Goal: Task Accomplishment & Management: Use online tool/utility

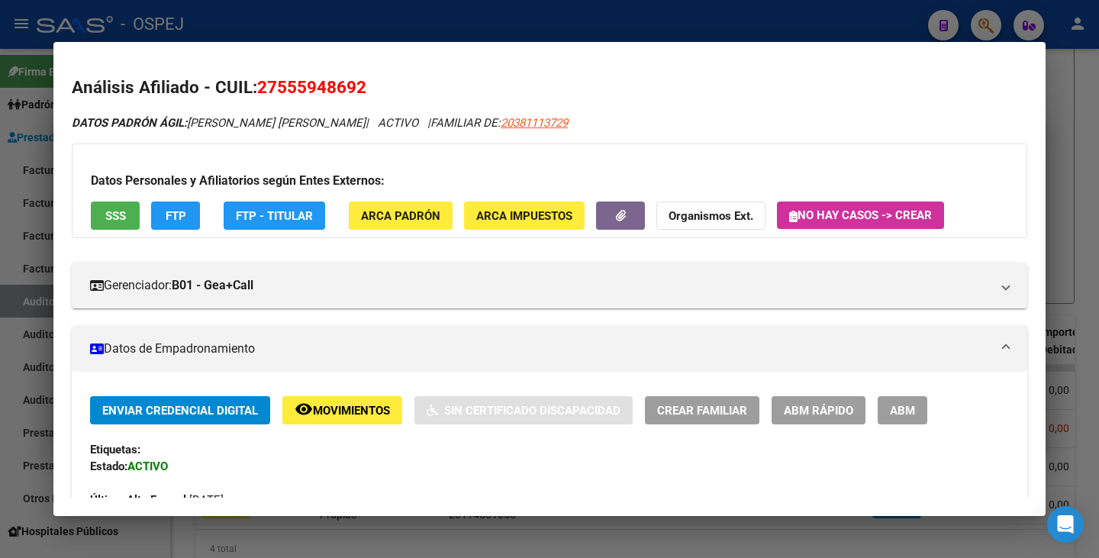
click at [20, 271] on div at bounding box center [549, 279] width 1099 height 558
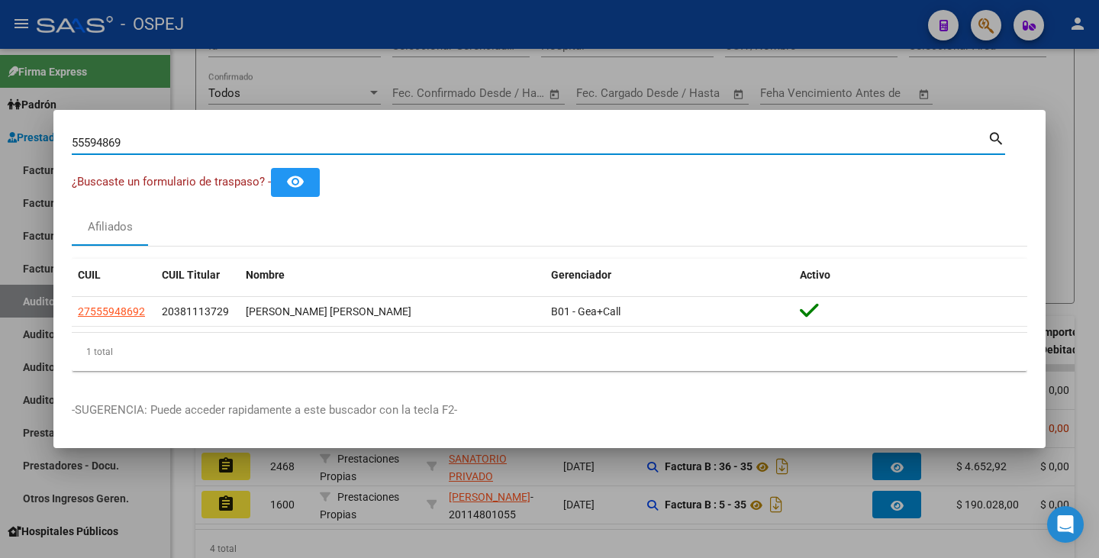
drag, startPoint x: 154, startPoint y: 144, endPoint x: 0, endPoint y: 123, distance: 155.7
click at [0, 123] on div "55594869 Buscar (apellido, dni, cuil, nro traspaso, cuit, obra social) search ¿…" at bounding box center [549, 279] width 1099 height 558
paste input "33162012"
type input "33162012"
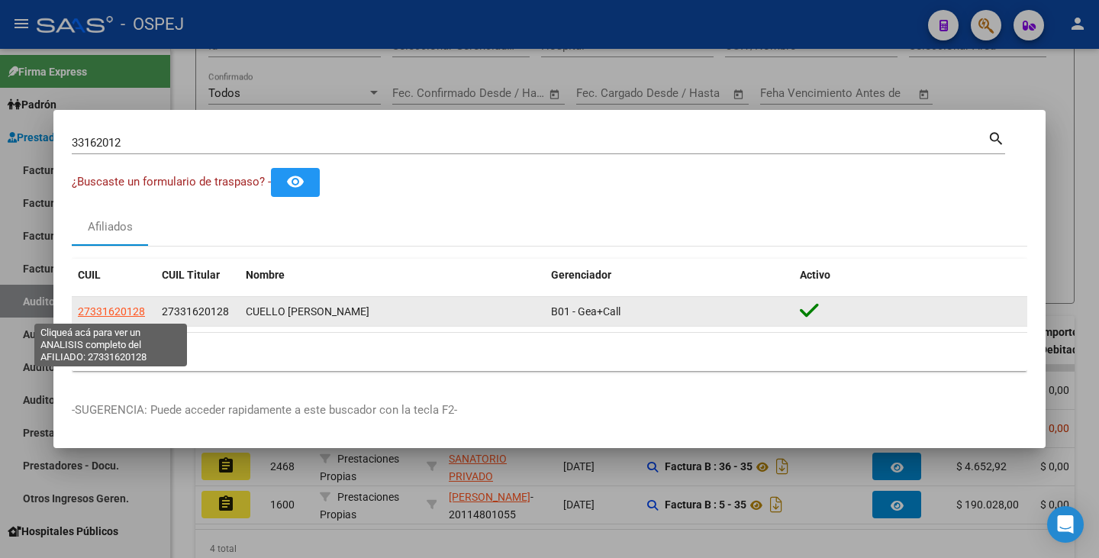
click at [117, 312] on span "27331620128" at bounding box center [111, 311] width 67 height 12
type textarea "27331620128"
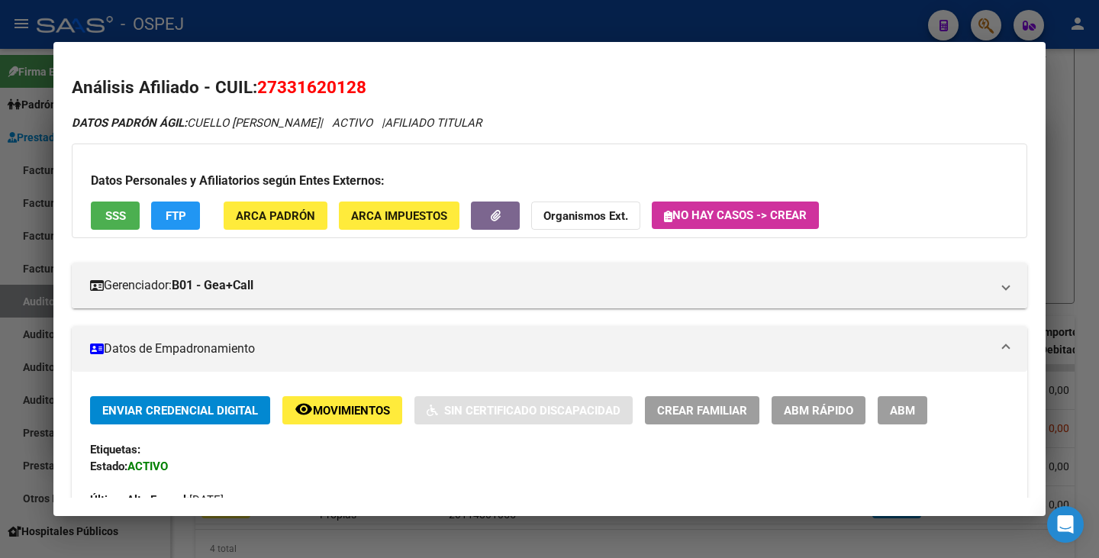
click at [382, 30] on div at bounding box center [549, 279] width 1099 height 558
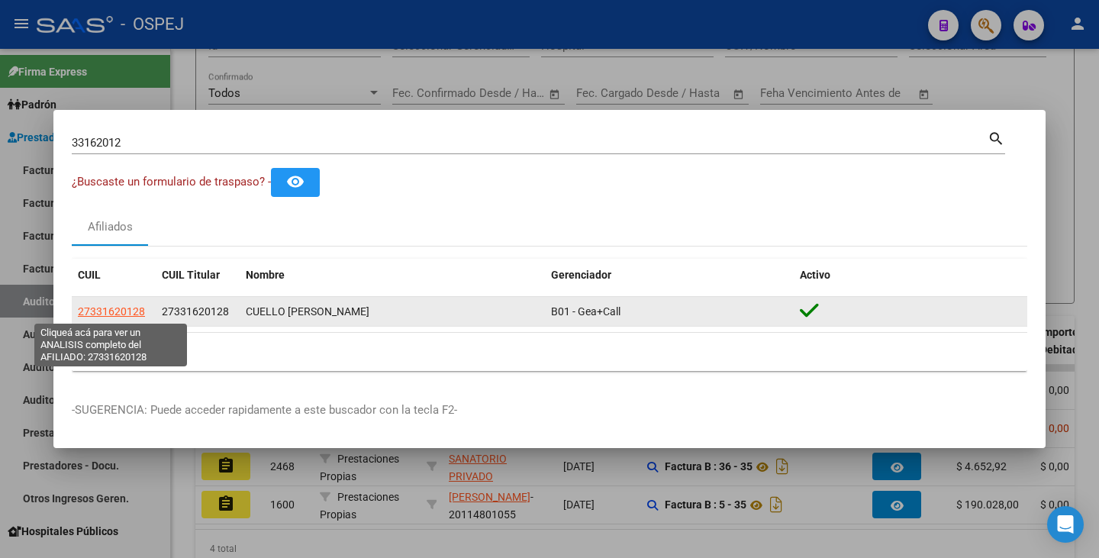
click at [87, 311] on span "27331620128" at bounding box center [111, 311] width 67 height 12
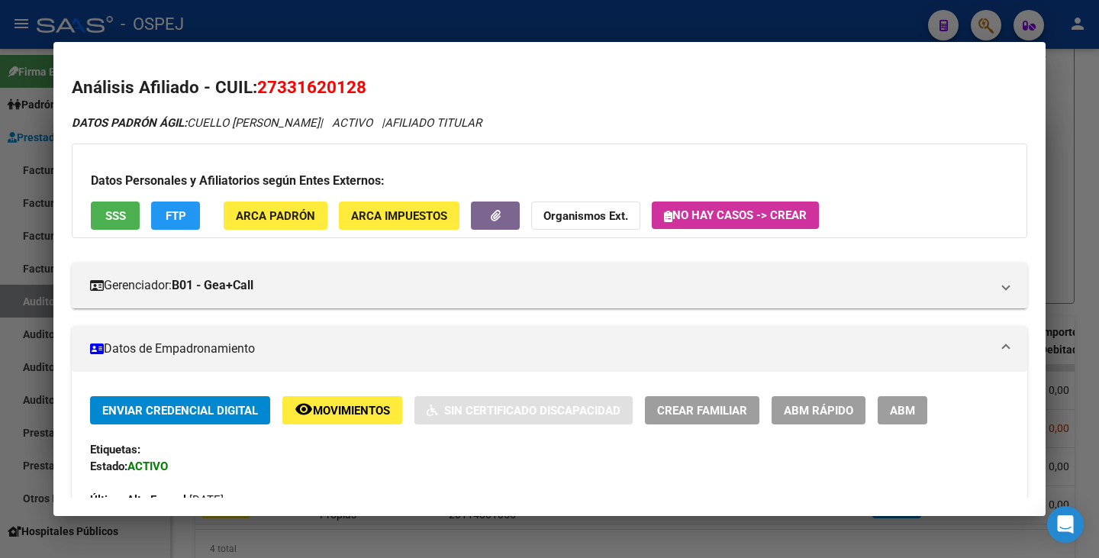
drag, startPoint x: 262, startPoint y: 85, endPoint x: 366, endPoint y: 91, distance: 103.9
click at [366, 91] on span "27331620128" at bounding box center [311, 87] width 109 height 20
copy span "27331620128"
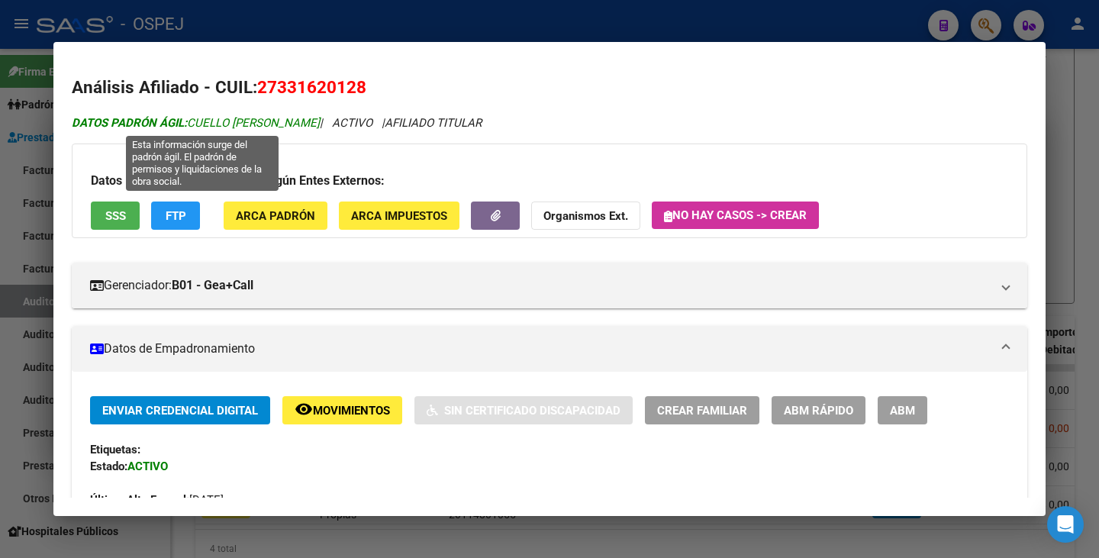
drag, startPoint x: 192, startPoint y: 121, endPoint x: 331, endPoint y: 115, distance: 139.1
click at [320, 116] on span "DATOS PADRÓN ÁGIL: CUELLO MAYRA CAROLINA" at bounding box center [196, 123] width 248 height 14
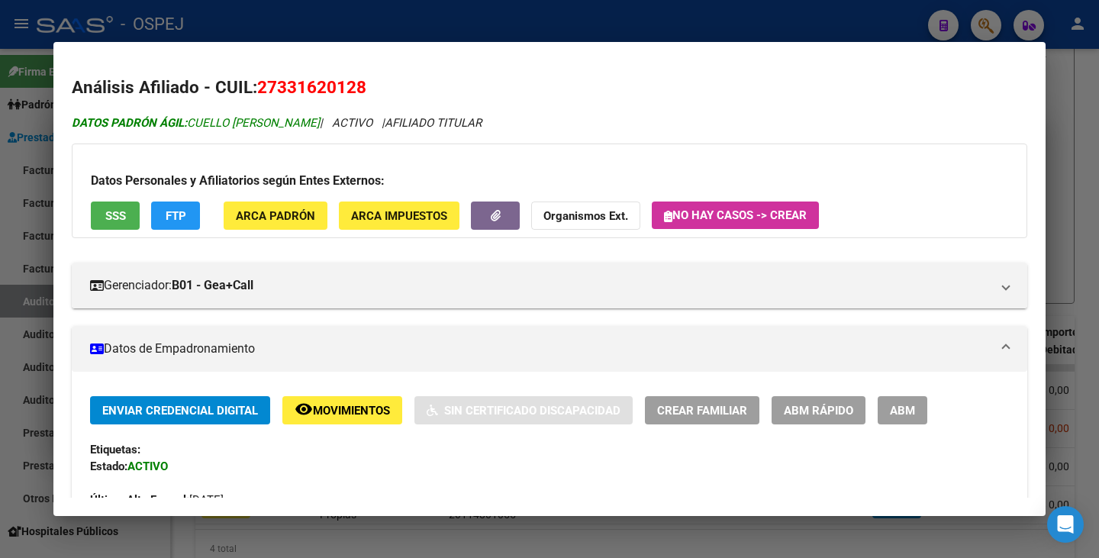
copy span "CUELLO MAYRA CAROLINA"
click at [0, 266] on div at bounding box center [549, 279] width 1099 height 558
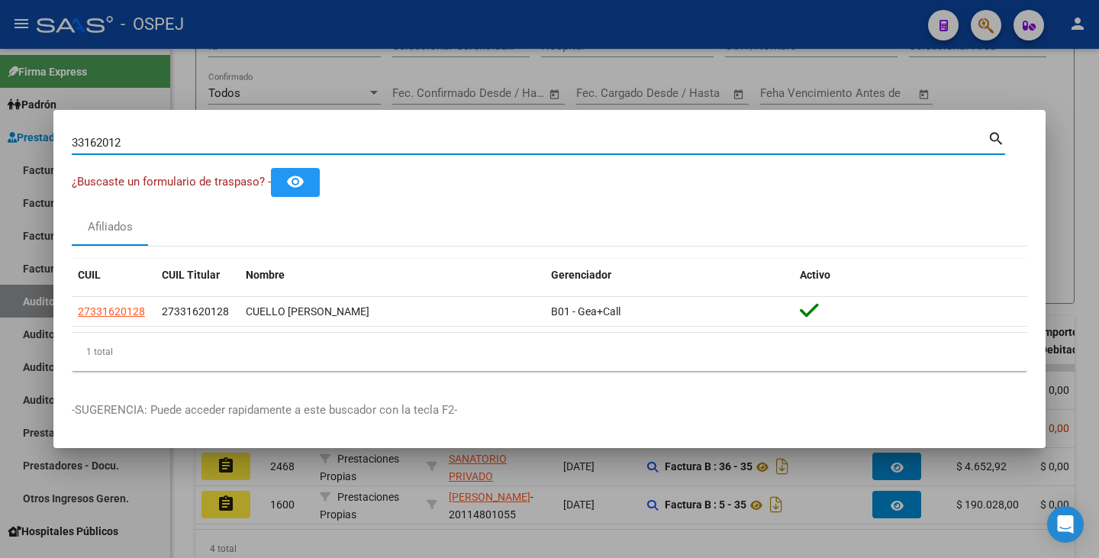
drag, startPoint x: 131, startPoint y: 145, endPoint x: 34, endPoint y: 127, distance: 99.4
click at [34, 127] on div "33162012 Buscar (apellido, dni, cuil, nro traspaso, cuit, obra social) search ¿…" at bounding box center [549, 279] width 1099 height 558
paste input "43811605"
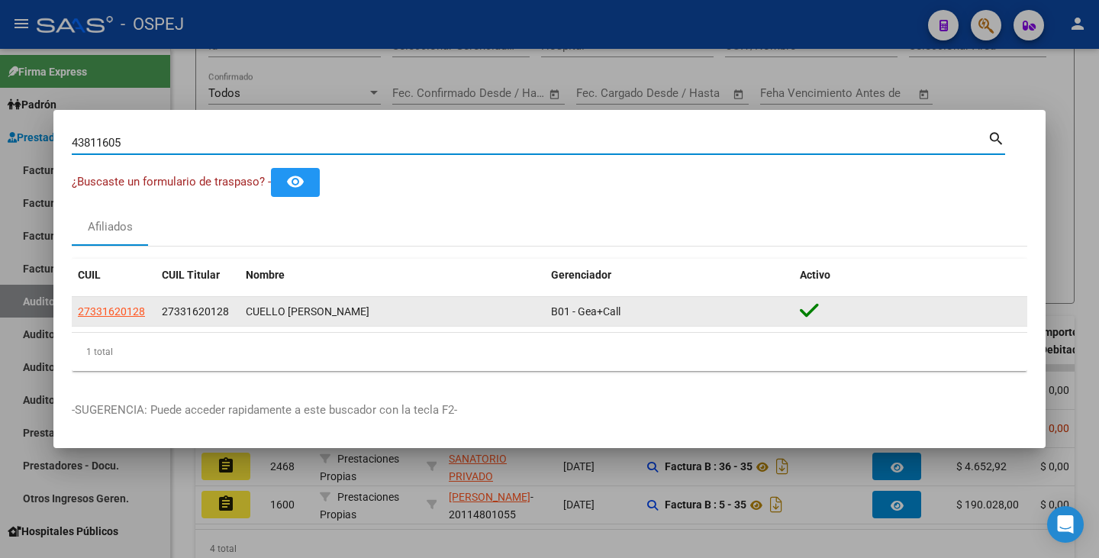
type input "43811605"
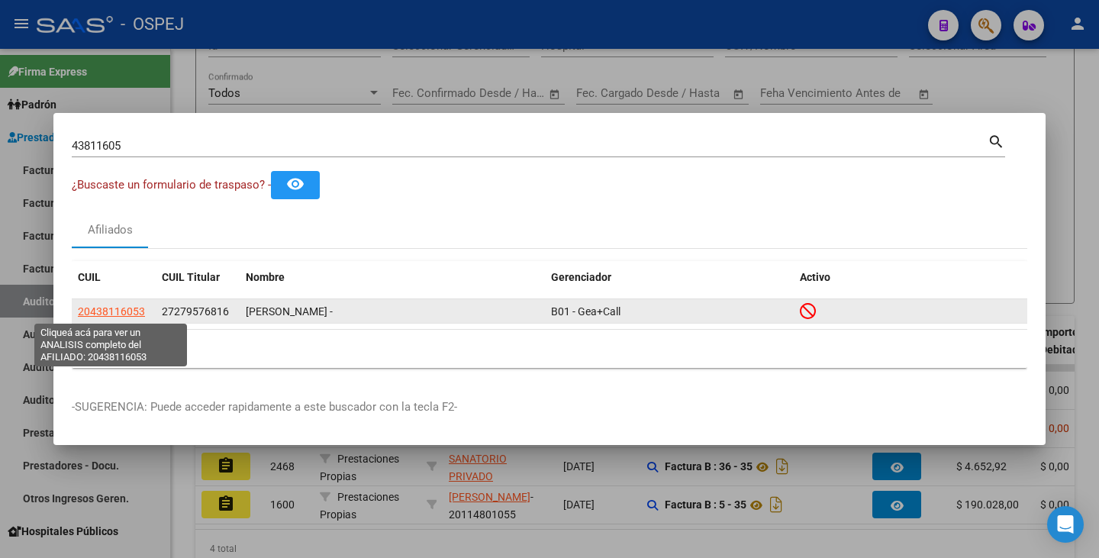
click at [88, 306] on span "20438116053" at bounding box center [111, 311] width 67 height 12
type textarea "20438116053"
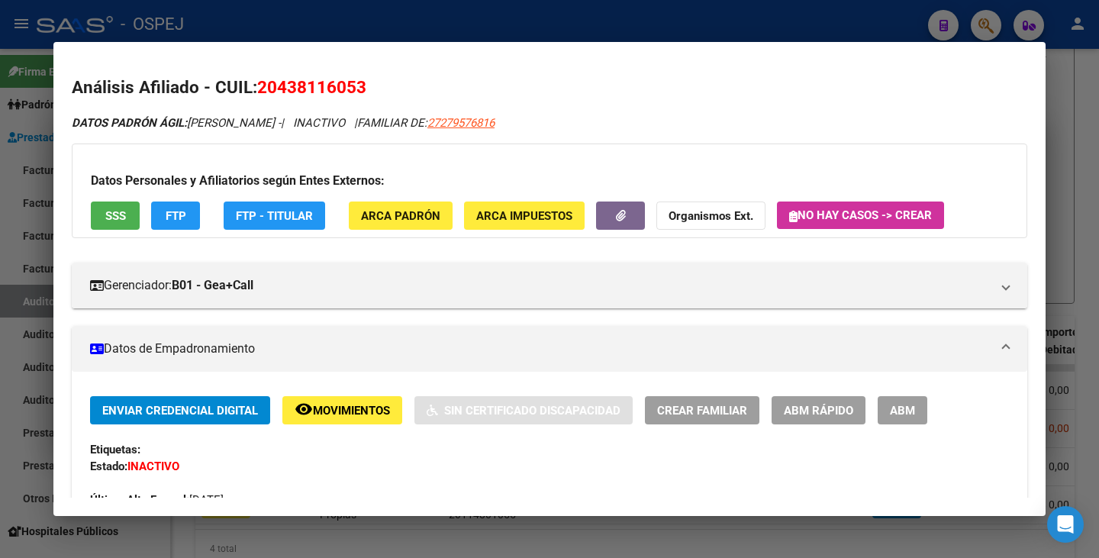
drag, startPoint x: 260, startPoint y: 83, endPoint x: 366, endPoint y: 86, distance: 106.1
click at [366, 86] on span "20438116053" at bounding box center [311, 87] width 109 height 20
copy span "20438116053"
drag, startPoint x: 193, startPoint y: 121, endPoint x: 287, endPoint y: 127, distance: 94.0
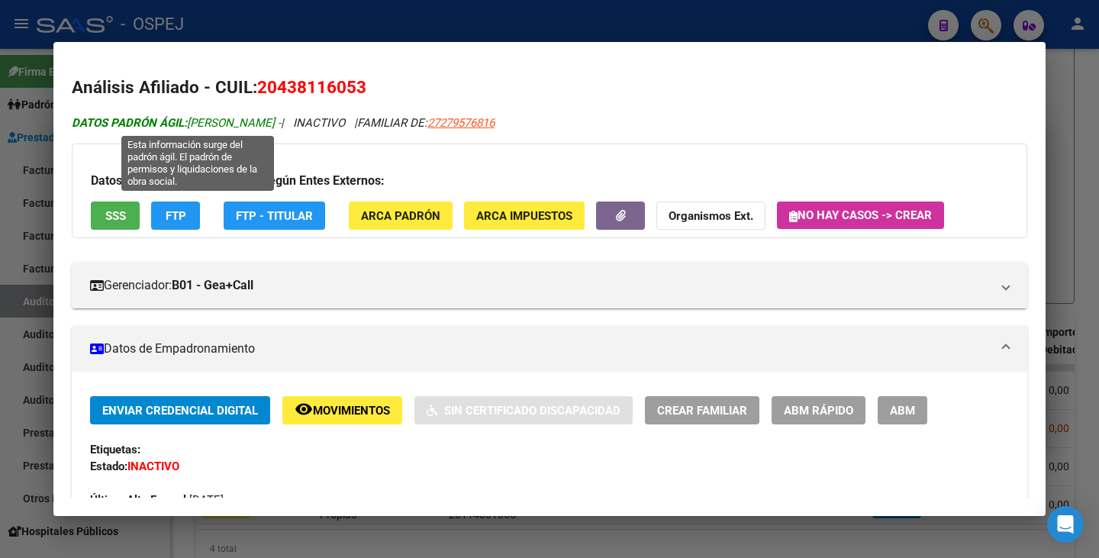
drag, startPoint x: 287, startPoint y: 127, endPoint x: 256, endPoint y: 119, distance: 31.5
click at [281, 127] on span "DATOS PADRÓN ÁGIL: SOSA JEREMIAS JAVIER -" at bounding box center [176, 123] width 209 height 14
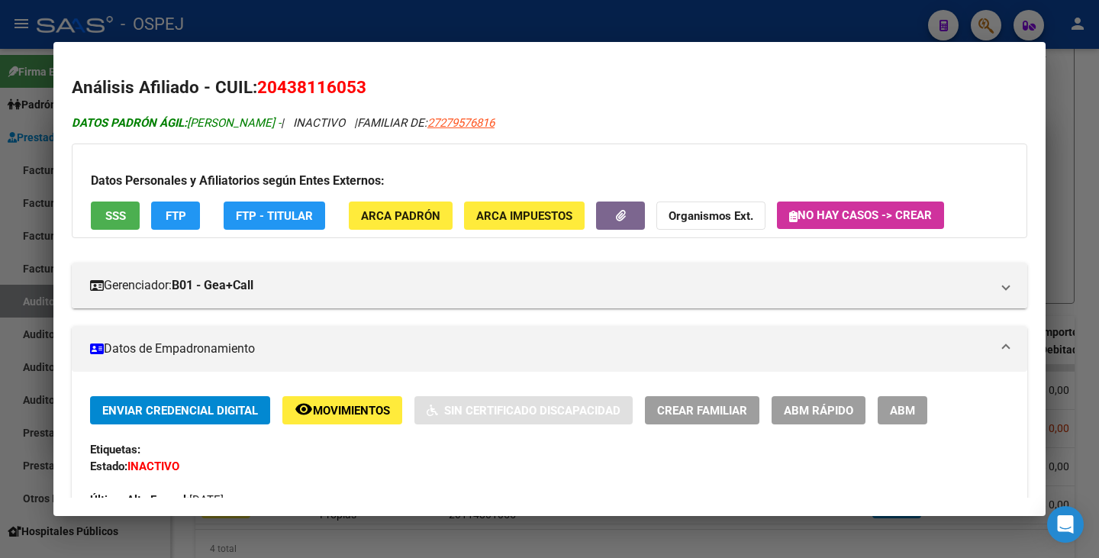
click at [202, 122] on span "DATOS PADRÓN ÁGIL: SOSA JEREMIAS JAVIER -" at bounding box center [176, 123] width 209 height 14
click at [193, 122] on span "DATOS PADRÓN ÁGIL: SOSA JEREMIAS JAVIER -" at bounding box center [176, 123] width 209 height 14
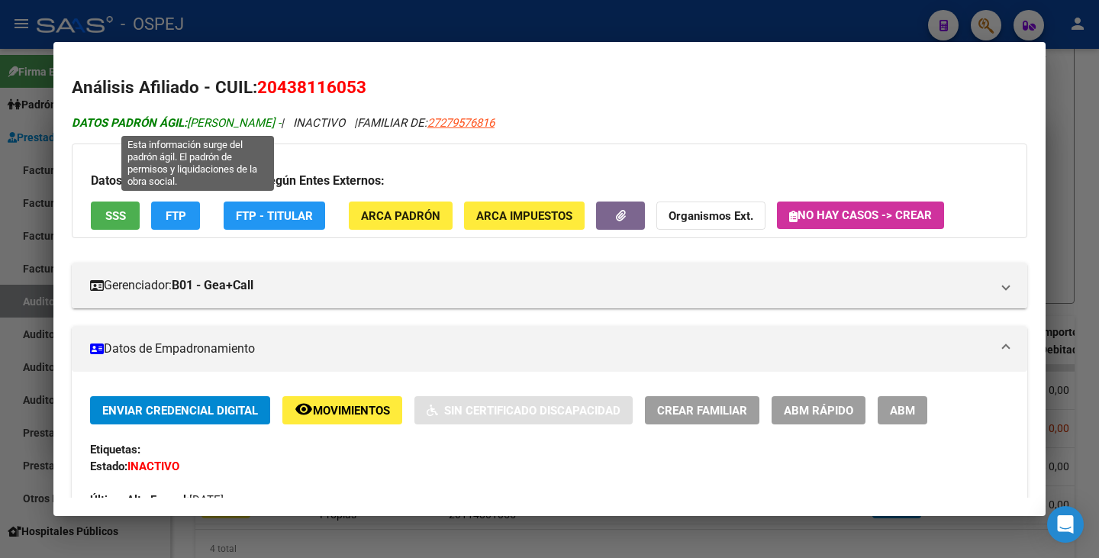
drag, startPoint x: 192, startPoint y: 121, endPoint x: 314, endPoint y: 124, distance: 122.9
click at [281, 124] on span "DATOS PADRÓN ÁGIL: SOSA JEREMIAS JAVIER -" at bounding box center [176, 123] width 209 height 14
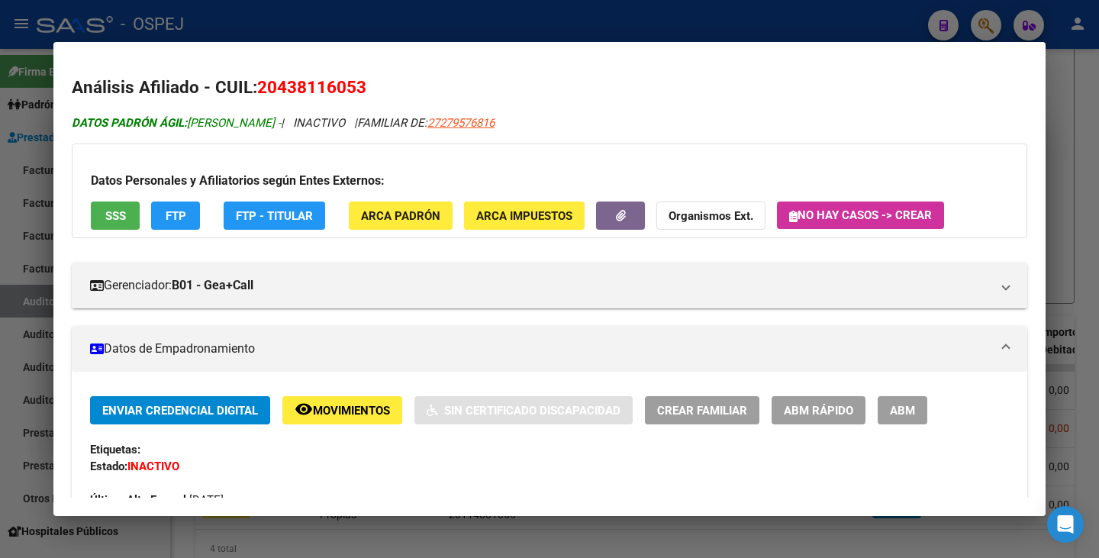
copy span "SOSA JEREMIAS JAVIER"
click at [0, 197] on div at bounding box center [549, 279] width 1099 height 558
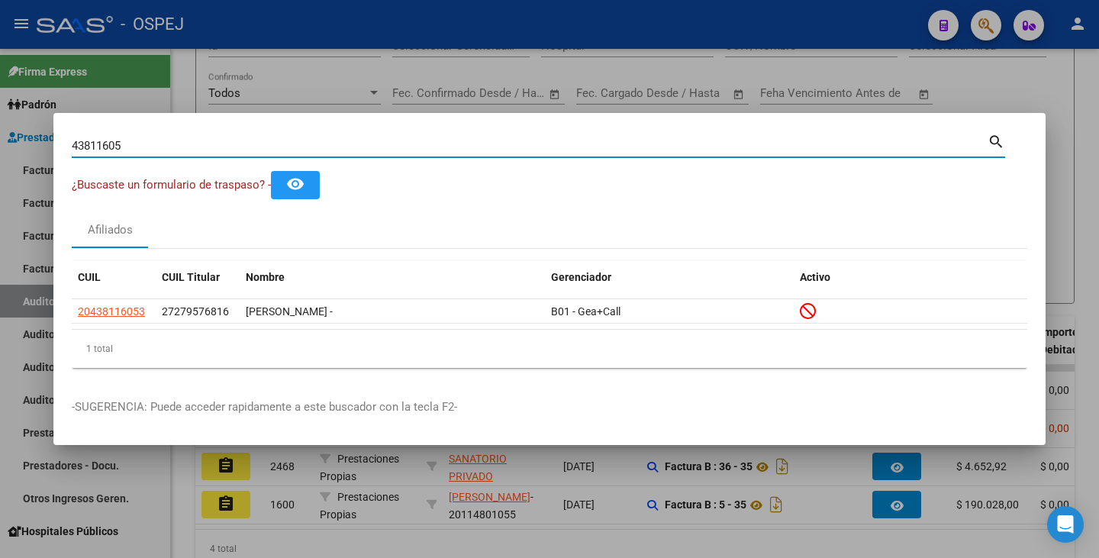
drag, startPoint x: 135, startPoint y: 147, endPoint x: 47, endPoint y: 135, distance: 89.3
click at [47, 135] on div "43811605 Buscar (apellido, dni, cuil, nro traspaso, cuit, obra social) search ¿…" at bounding box center [549, 279] width 1099 height 558
paste input "44192934"
type input "44192934"
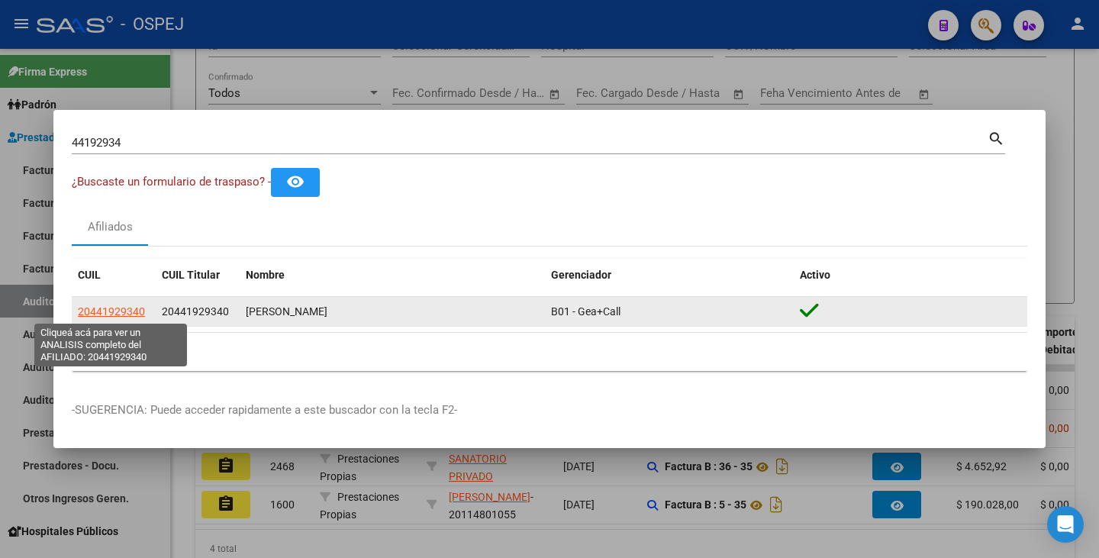
click at [110, 315] on span "20441929340" at bounding box center [111, 311] width 67 height 12
type textarea "20441929340"
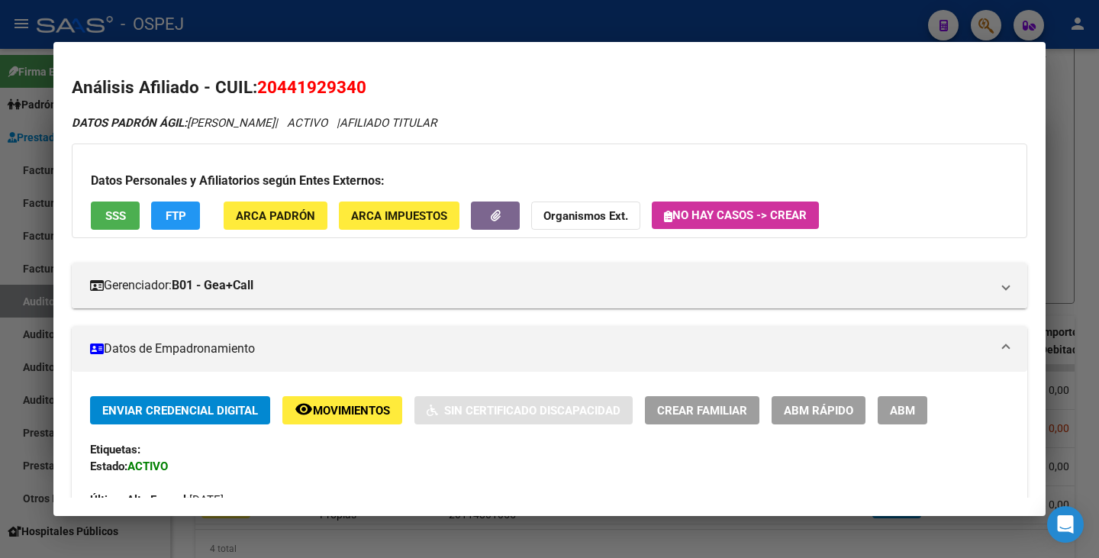
drag, startPoint x: 261, startPoint y: 82, endPoint x: 369, endPoint y: 87, distance: 107.7
click at [369, 87] on h2 "Análisis Afiliado - CUIL: 20441929340" at bounding box center [550, 88] width 956 height 26
copy span "20441929340"
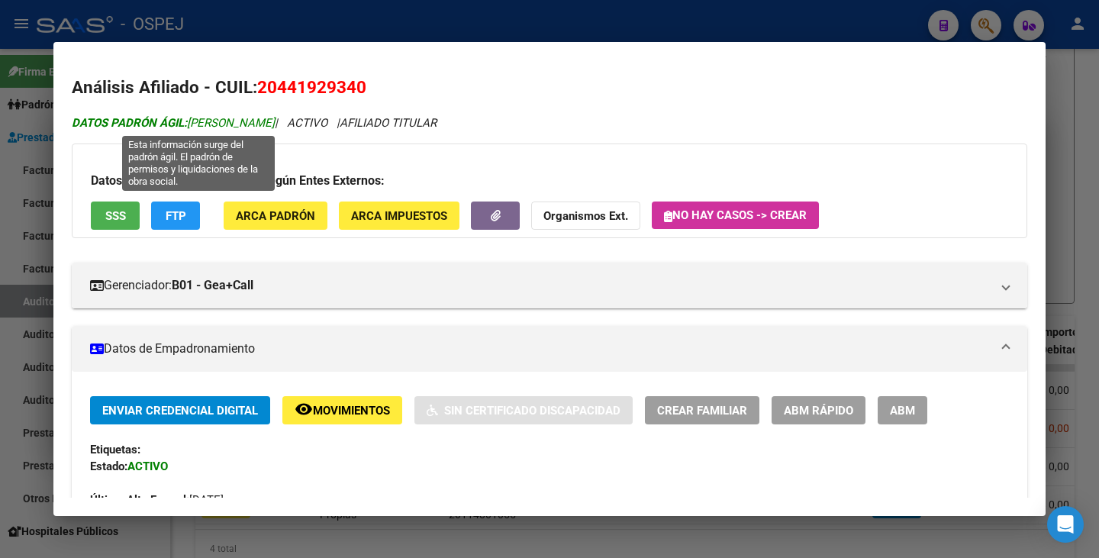
drag, startPoint x: 192, startPoint y: 124, endPoint x: 323, endPoint y: 121, distance: 131.3
click at [275, 121] on span "DATOS PADRÓN ÁGIL: TIRABOSCHI LUIS DANIEL" at bounding box center [173, 123] width 203 height 14
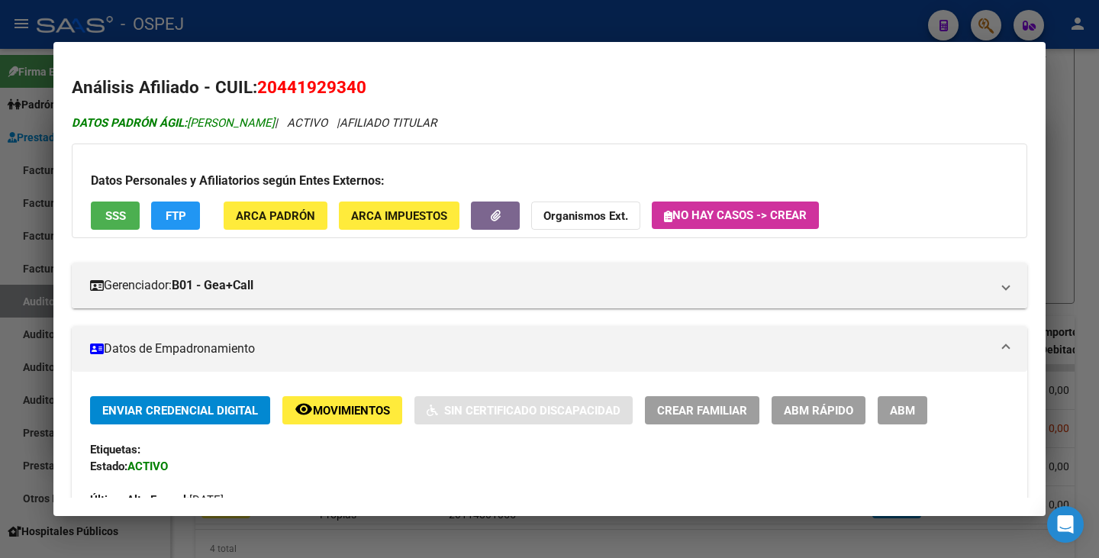
copy span "TIRABOSCHI LUIS DANIEL"
click at [2, 289] on div at bounding box center [549, 279] width 1099 height 558
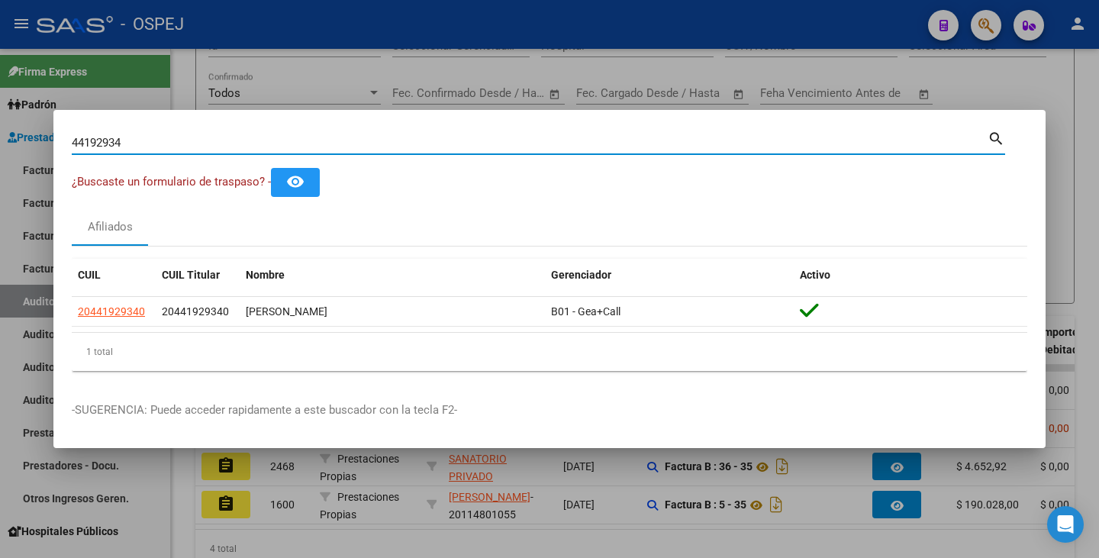
drag, startPoint x: 140, startPoint y: 140, endPoint x: 38, endPoint y: 136, distance: 101.6
click at [38, 136] on div "44192934 Buscar (apellido, dni, cuil, nro traspaso, cuit, obra social) search ¿…" at bounding box center [549, 279] width 1099 height 558
paste input "31057043"
type input "31057043"
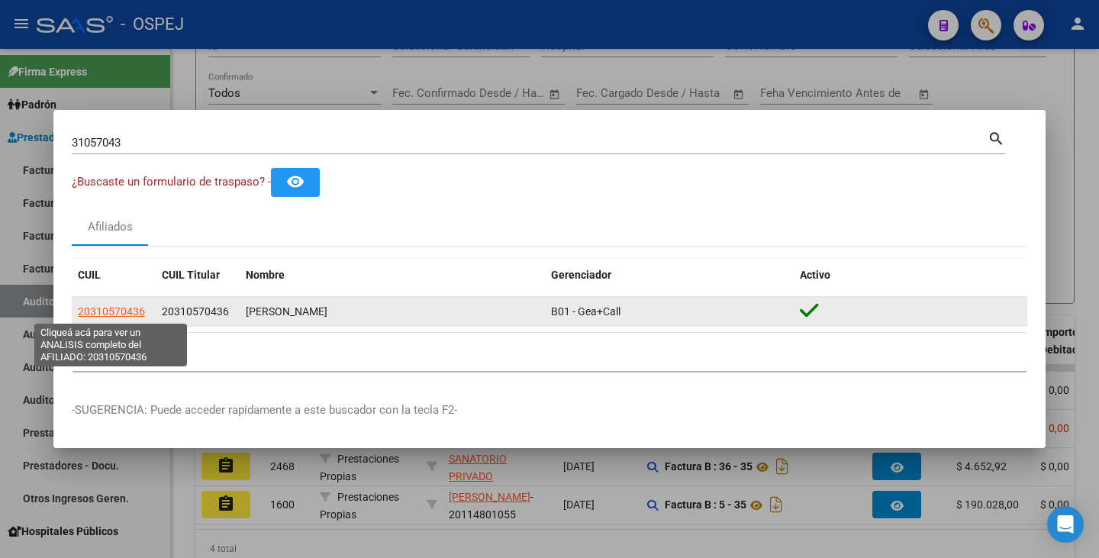
click at [105, 316] on span "20310570436" at bounding box center [111, 311] width 67 height 12
type textarea "20310570436"
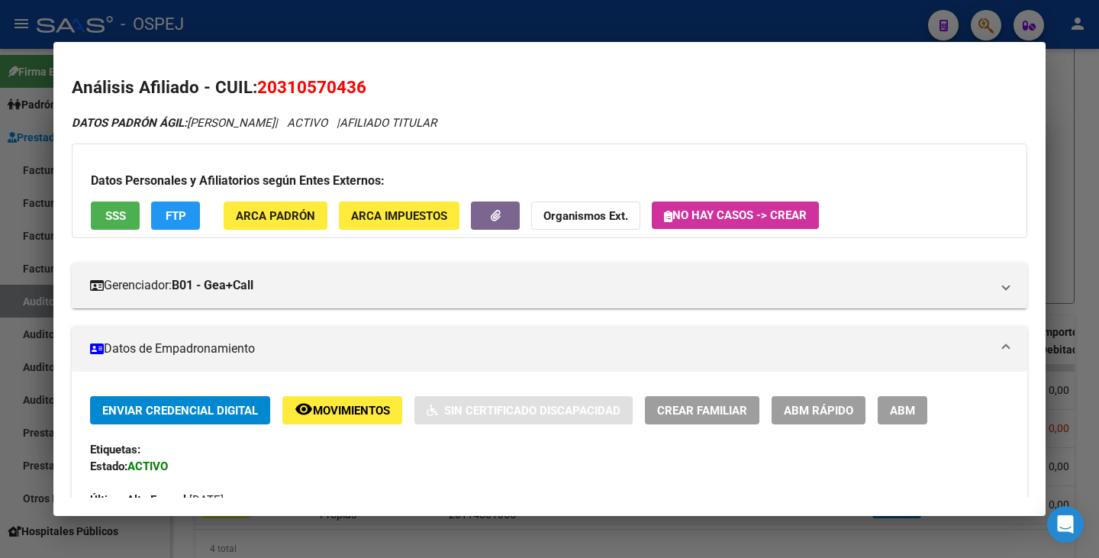
drag, startPoint x: 260, startPoint y: 85, endPoint x: 356, endPoint y: 82, distance: 95.5
click at [366, 82] on span "20310570436" at bounding box center [311, 87] width 109 height 20
copy span "20310570436"
drag, startPoint x: 191, startPoint y: 126, endPoint x: 321, endPoint y: 113, distance: 130.4
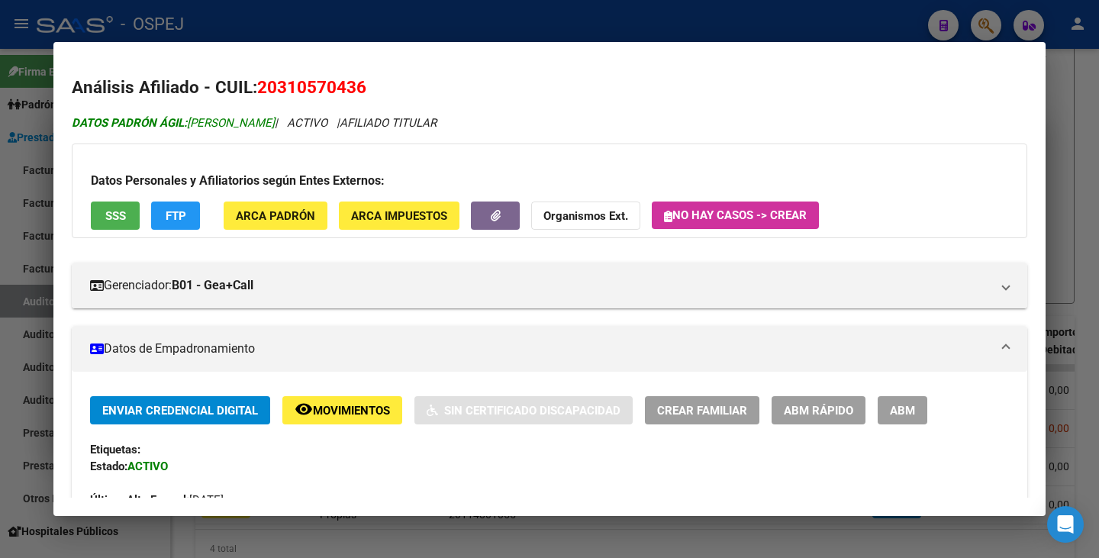
copy span "TOLEDO EMILIO ENRIQUE"
drag, startPoint x: 0, startPoint y: 173, endPoint x: 31, endPoint y: 137, distance: 47.6
click at [0, 174] on div at bounding box center [549, 279] width 1099 height 558
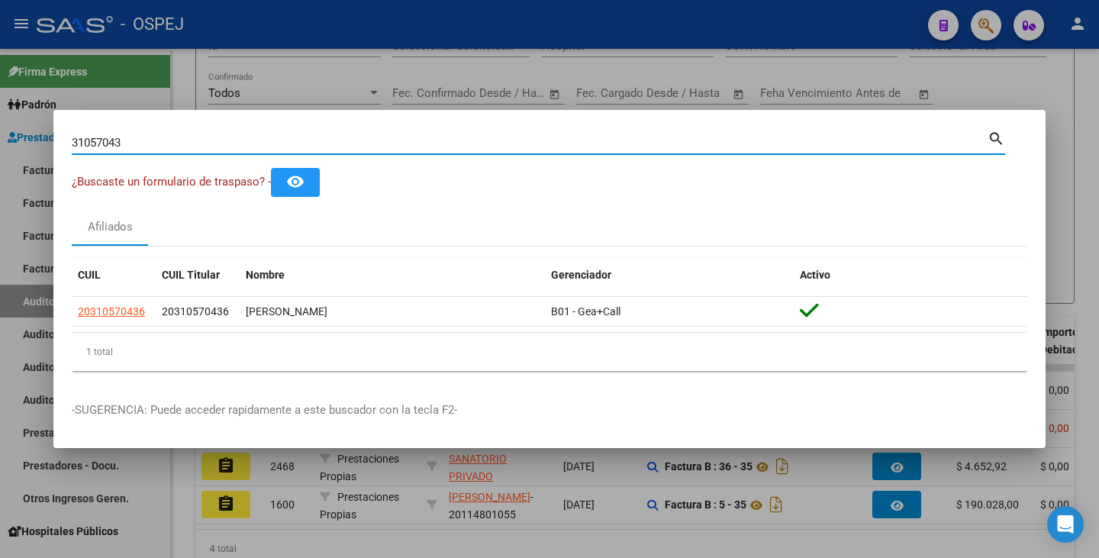
drag, startPoint x: 151, startPoint y: 139, endPoint x: 0, endPoint y: 146, distance: 151.3
click at [0, 146] on div "31057043 Buscar (apellido, dni, cuil, nro traspaso, cuit, obra social) search ¿…" at bounding box center [549, 279] width 1099 height 558
paste input "51277019"
type input "51277019"
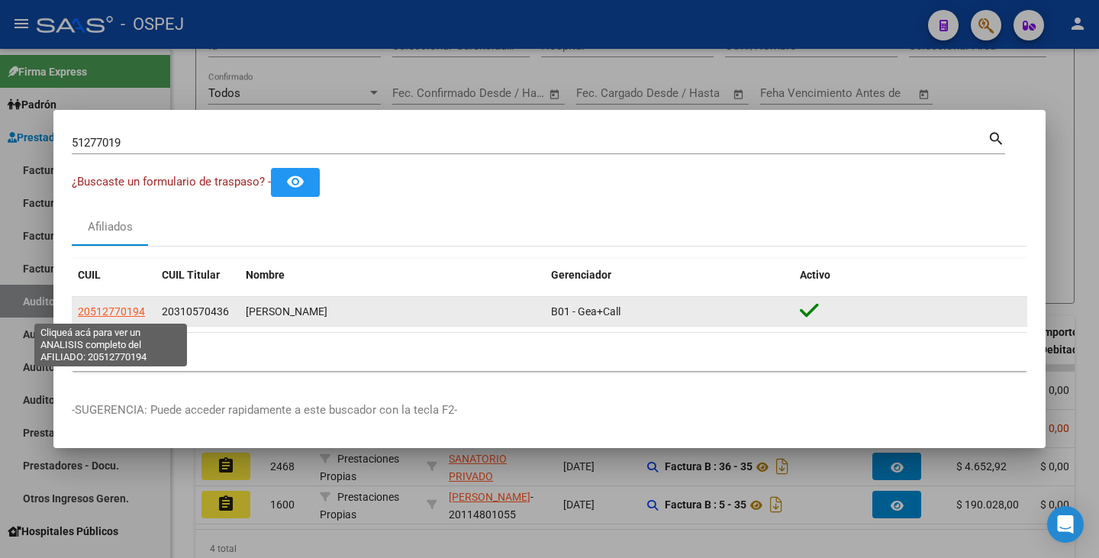
click at [92, 315] on span "20512770194" at bounding box center [111, 311] width 67 height 12
type textarea "20512770194"
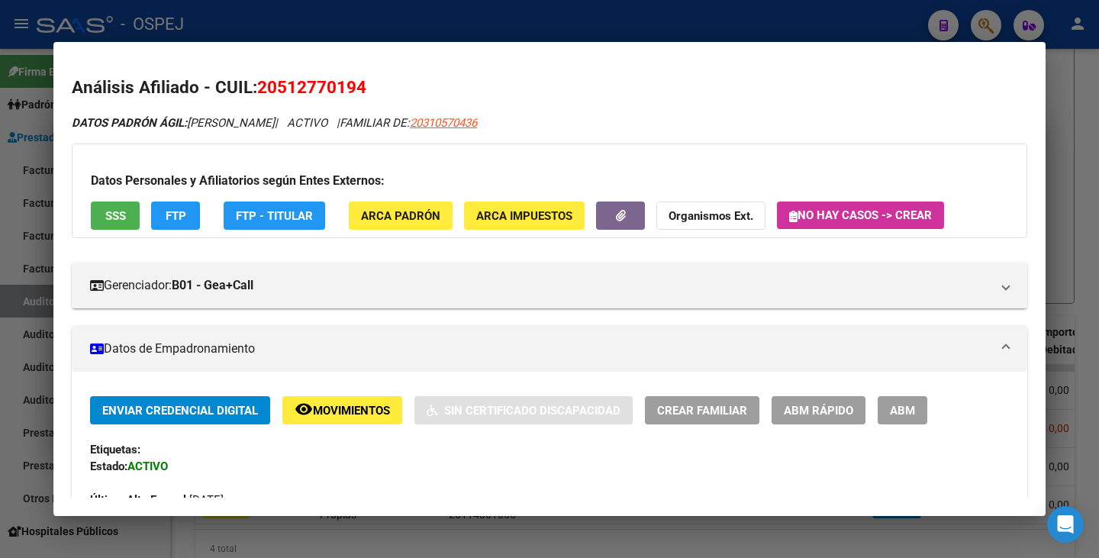
drag, startPoint x: 262, startPoint y: 94, endPoint x: 388, endPoint y: 96, distance: 126.0
click at [388, 96] on h2 "Análisis Afiliado - CUIL: 20512770194" at bounding box center [550, 88] width 956 height 26
copy span "20512770194"
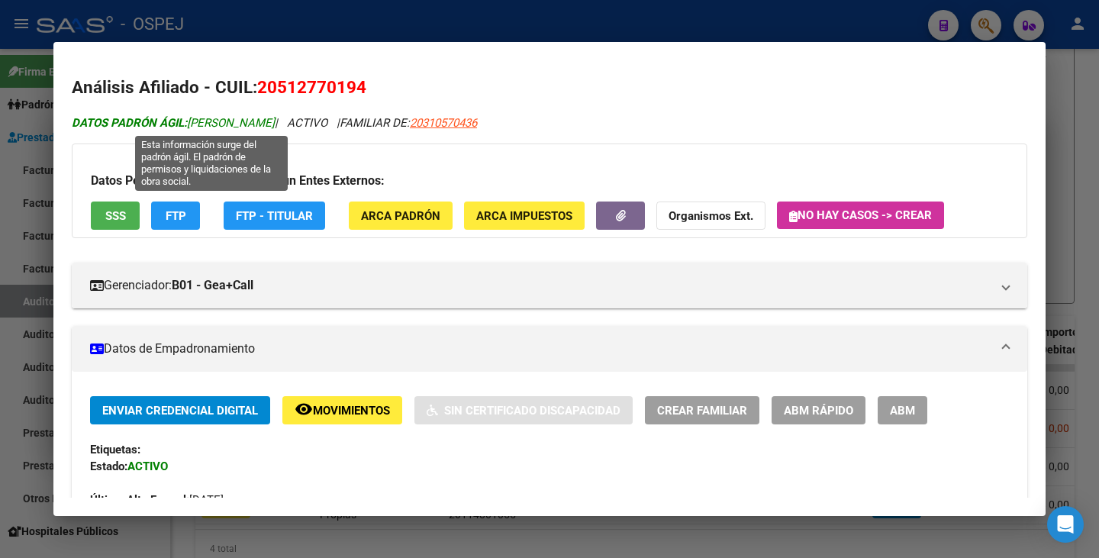
drag, startPoint x: 192, startPoint y: 123, endPoint x: 340, endPoint y: 124, distance: 148.8
click at [275, 128] on span "DATOS PADRÓN ÁGIL: TOLEDO ALMADA DIEGO LEON" at bounding box center [173, 123] width 203 height 14
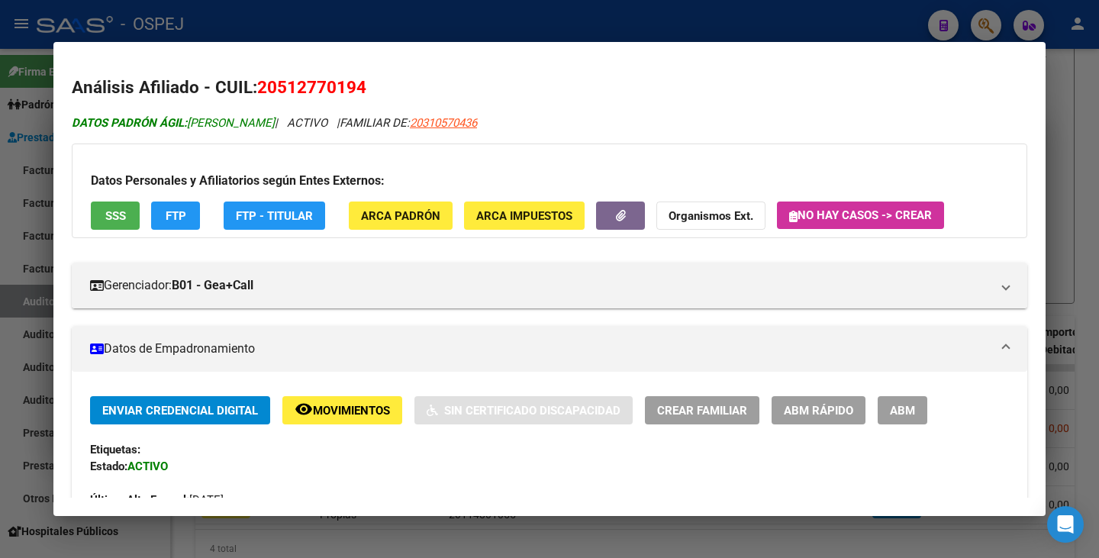
copy span "TOLEDO ALMADA DIEGO LEON"
drag, startPoint x: 32, startPoint y: 289, endPoint x: 52, endPoint y: 250, distance: 43.0
click at [33, 287] on div at bounding box center [549, 279] width 1099 height 558
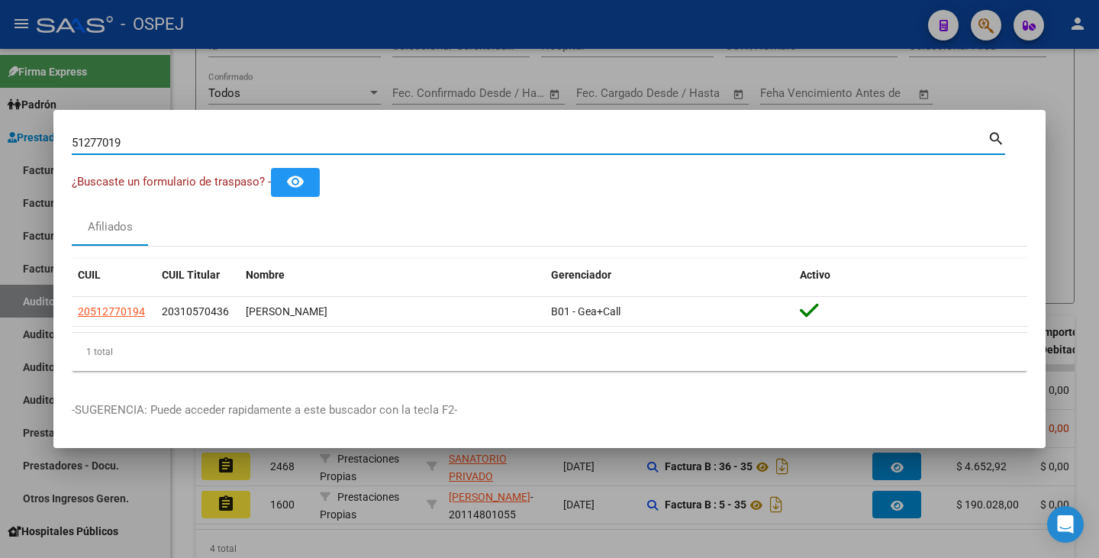
drag, startPoint x: 150, startPoint y: 143, endPoint x: 49, endPoint y: 151, distance: 101.0
click at [49, 151] on div "51277019 Buscar (apellido, dni, cuil, nro traspaso, cuit, obra social) search ¿…" at bounding box center [549, 279] width 1099 height 558
paste input "32697898"
type input "32697898"
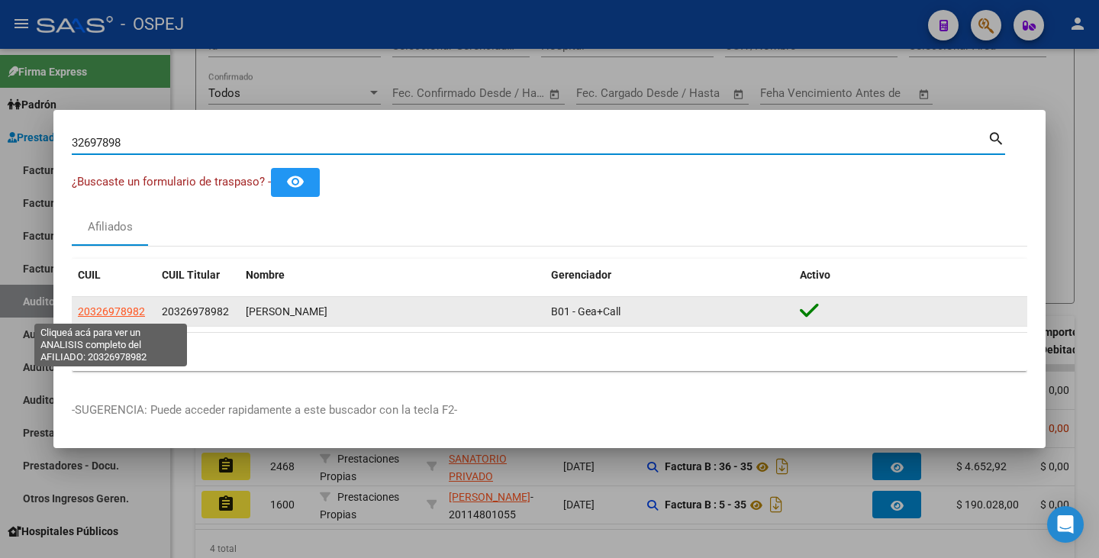
click at [110, 313] on span "20326978982" at bounding box center [111, 311] width 67 height 12
type textarea "20326978982"
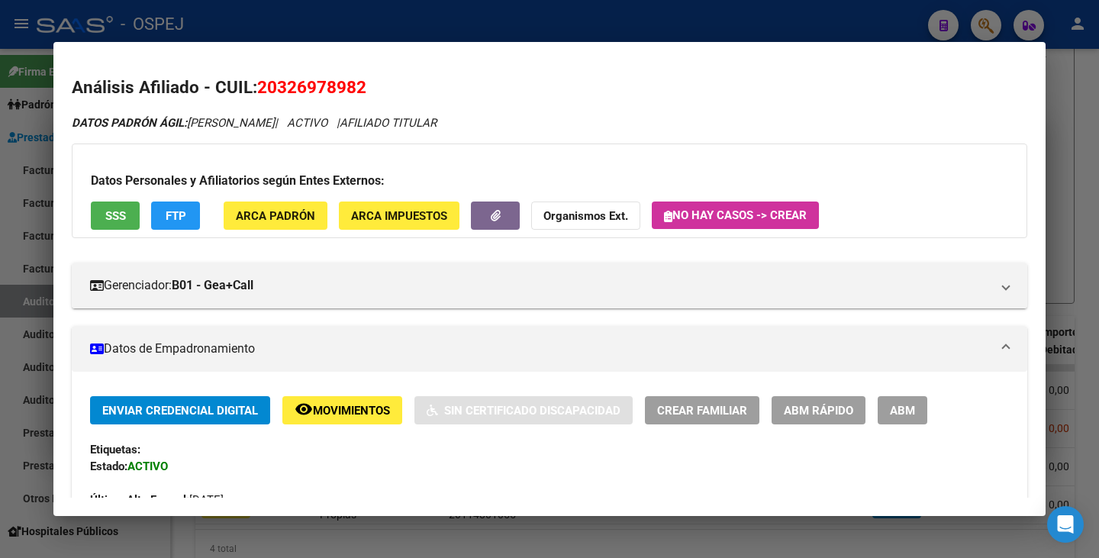
drag, startPoint x: 260, startPoint y: 84, endPoint x: 378, endPoint y: 79, distance: 117.6
click at [378, 79] on h2 "Análisis Afiliado - CUIL: 20326978982" at bounding box center [550, 88] width 956 height 26
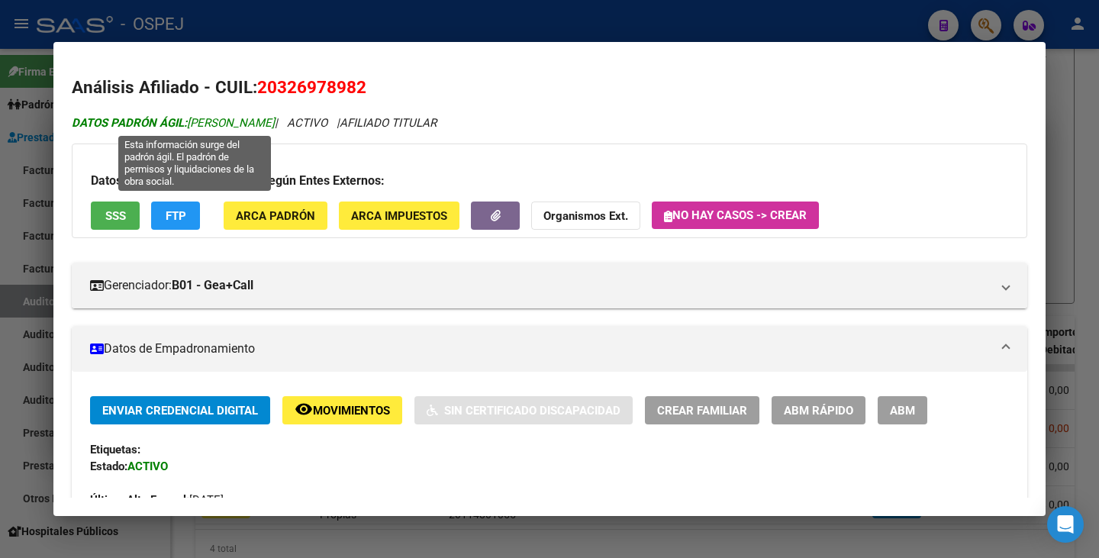
drag, startPoint x: 190, startPoint y: 123, endPoint x: 314, endPoint y: 123, distance: 123.7
click at [275, 123] on span "DATOS PADRÓN ÁGIL: ARIZA SEBASTIAN ABEL" at bounding box center [173, 123] width 203 height 14
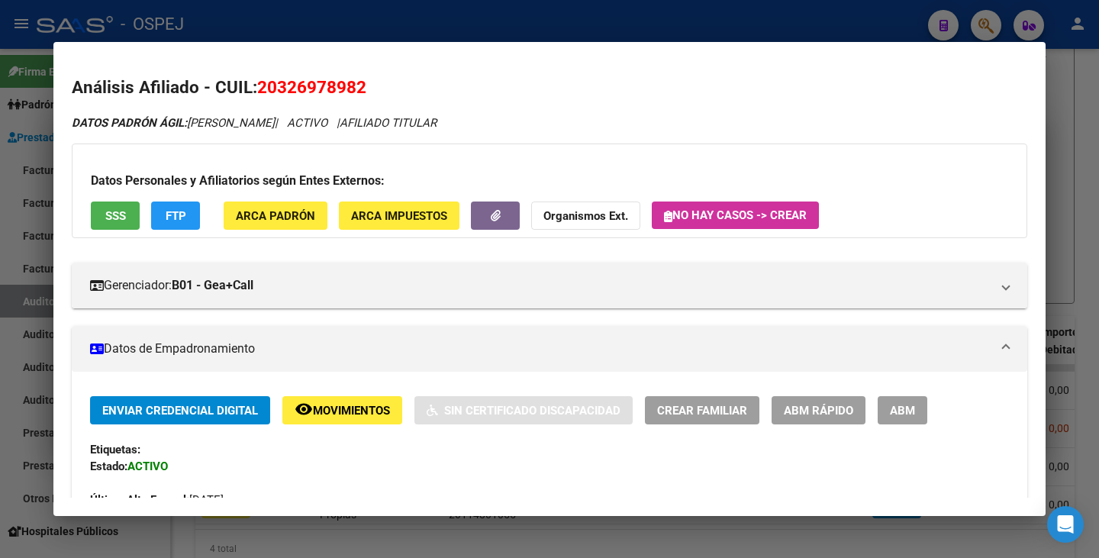
drag, startPoint x: 27, startPoint y: 234, endPoint x: 25, endPoint y: 210, distance: 23.8
click at [25, 218] on div at bounding box center [549, 279] width 1099 height 558
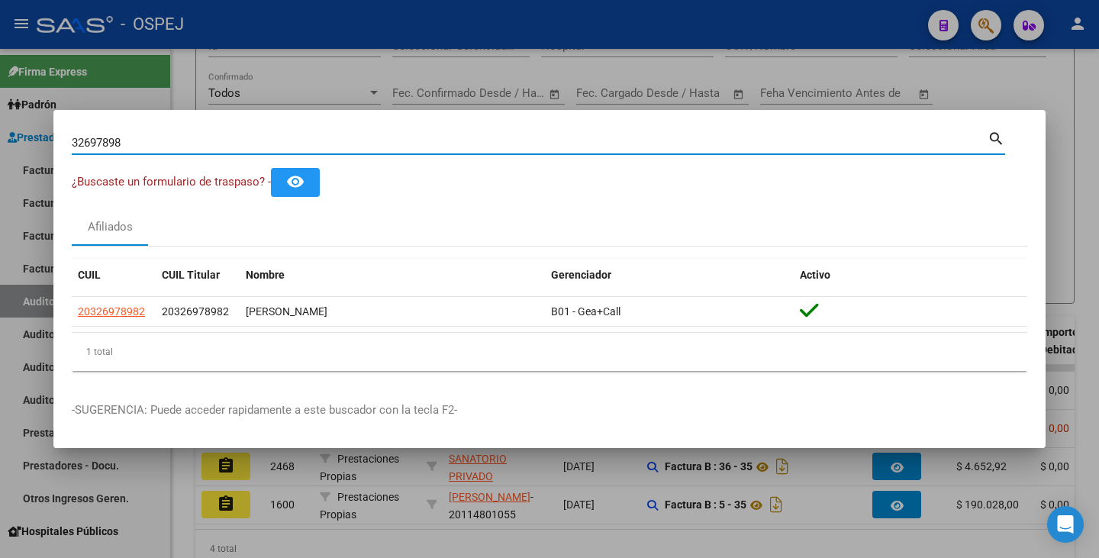
drag, startPoint x: 127, startPoint y: 139, endPoint x: 8, endPoint y: 117, distance: 121.1
click at [8, 117] on div "32697898 Buscar (apellido, dni, cuil, nro traspaso, cuit, obra social) search ¿…" at bounding box center [549, 279] width 1099 height 558
paste input "34838341"
type input "34838341"
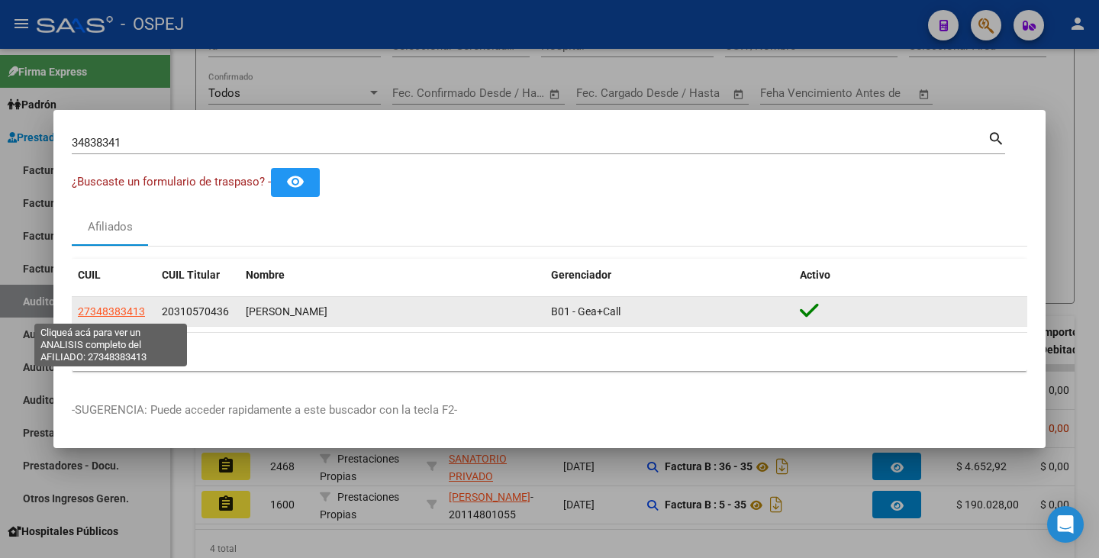
click at [124, 305] on span "27348383413" at bounding box center [111, 311] width 67 height 12
type textarea "27348383413"
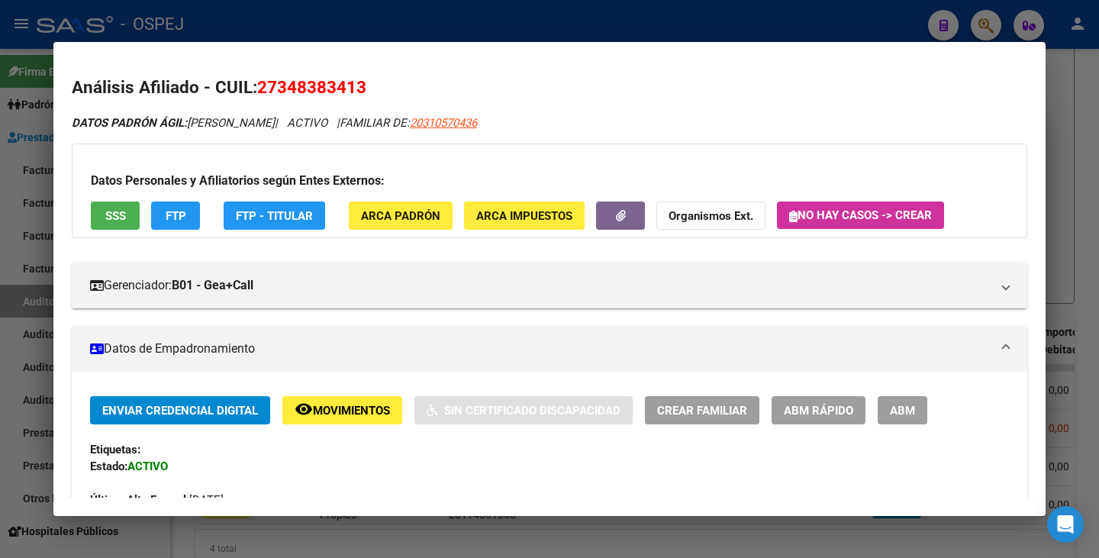
drag, startPoint x: 262, startPoint y: 92, endPoint x: 364, endPoint y: 92, distance: 102.3
click at [364, 92] on span "27348383413" at bounding box center [311, 87] width 109 height 20
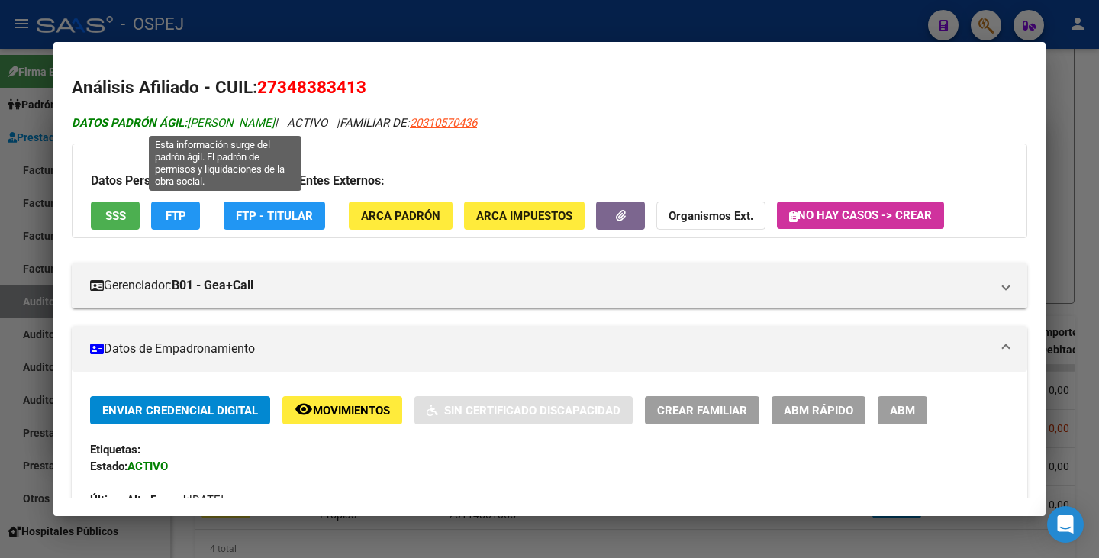
drag, startPoint x: 193, startPoint y: 121, endPoint x: 376, endPoint y: 120, distance: 183.2
click at [275, 120] on span "DATOS PADRÓN ÁGIL: ALMADA CECERE MELISA SOLEDAD" at bounding box center [173, 123] width 203 height 14
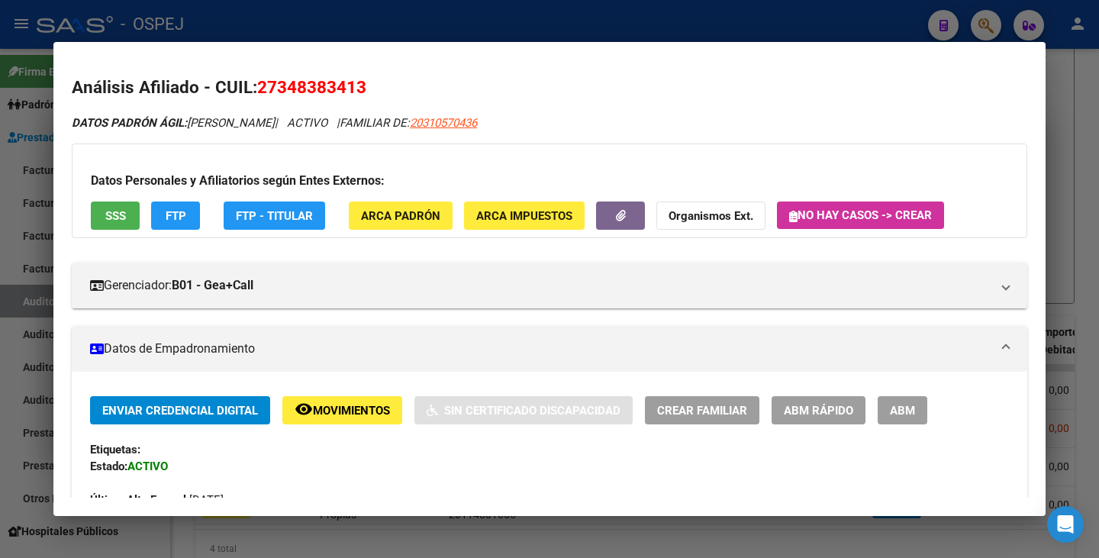
click at [0, 248] on div at bounding box center [549, 279] width 1099 height 558
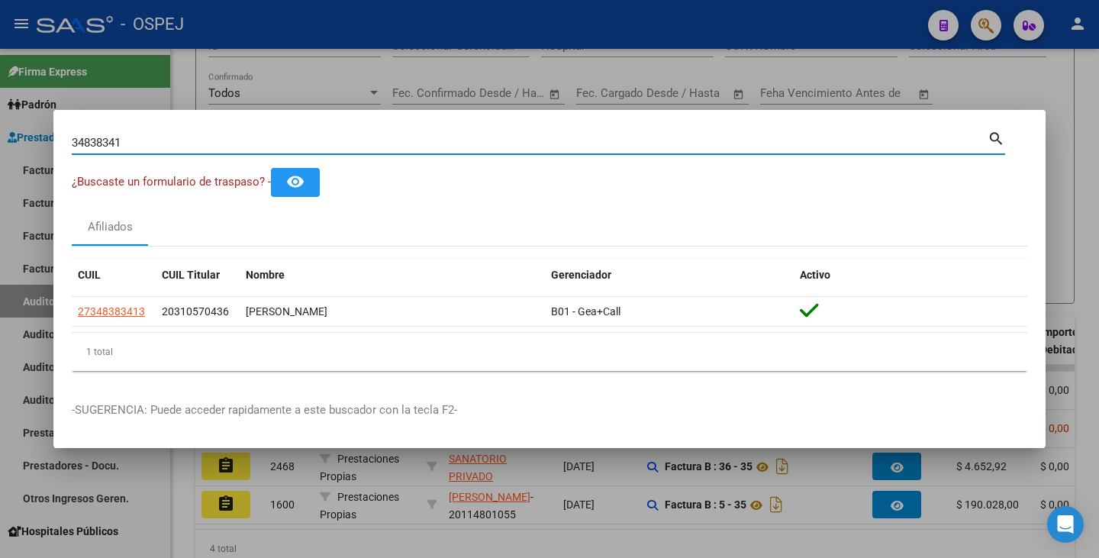
drag, startPoint x: 159, startPoint y: 145, endPoint x: 0, endPoint y: 139, distance: 158.9
click at [0, 139] on div "34838341 Buscar (apellido, dni, cuil, nro traspaso, cuit, obra social) search ¿…" at bounding box center [549, 279] width 1099 height 558
paste input "53732943"
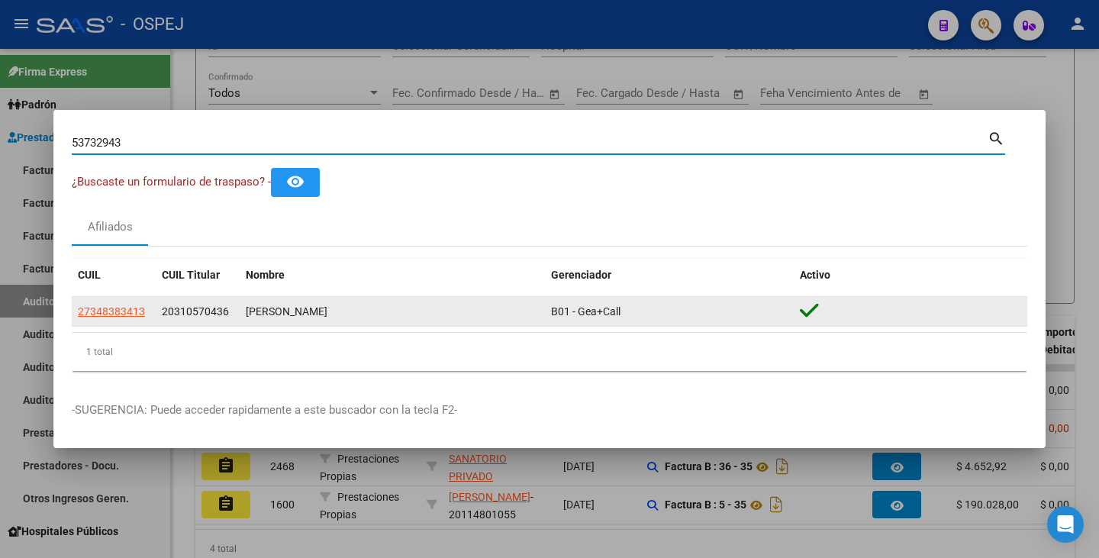
type input "53732943"
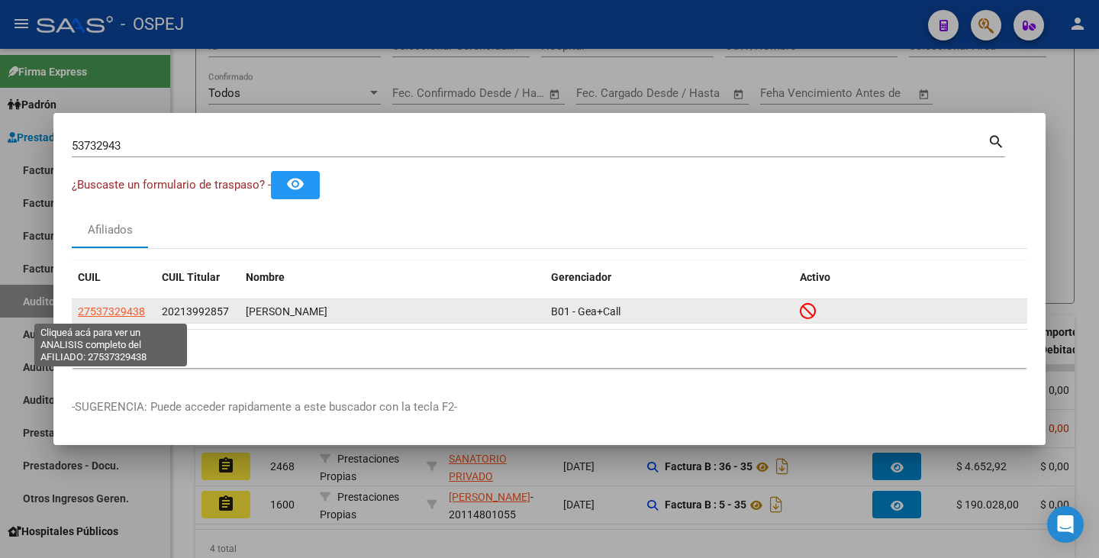
click at [111, 312] on span "27537329438" at bounding box center [111, 311] width 67 height 12
type textarea "27537329438"
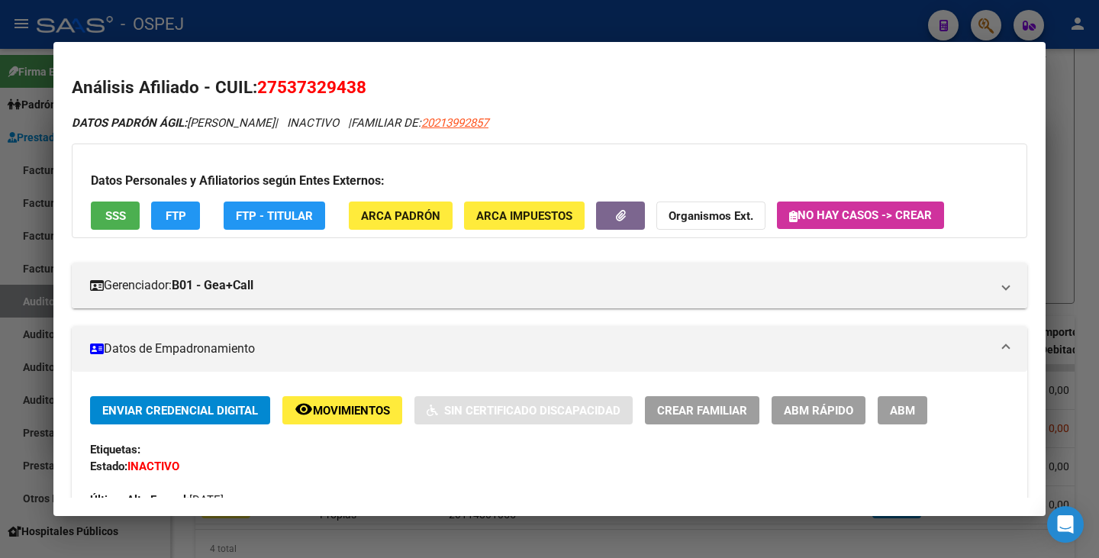
drag, startPoint x: 260, startPoint y: 88, endPoint x: 367, endPoint y: 82, distance: 107.8
click at [367, 82] on h2 "Análisis Afiliado - CUIL: 27537329438" at bounding box center [550, 88] width 956 height 26
drag, startPoint x: 192, startPoint y: 118, endPoint x: 356, endPoint y: 109, distance: 165.1
click at [0, 346] on div at bounding box center [549, 279] width 1099 height 558
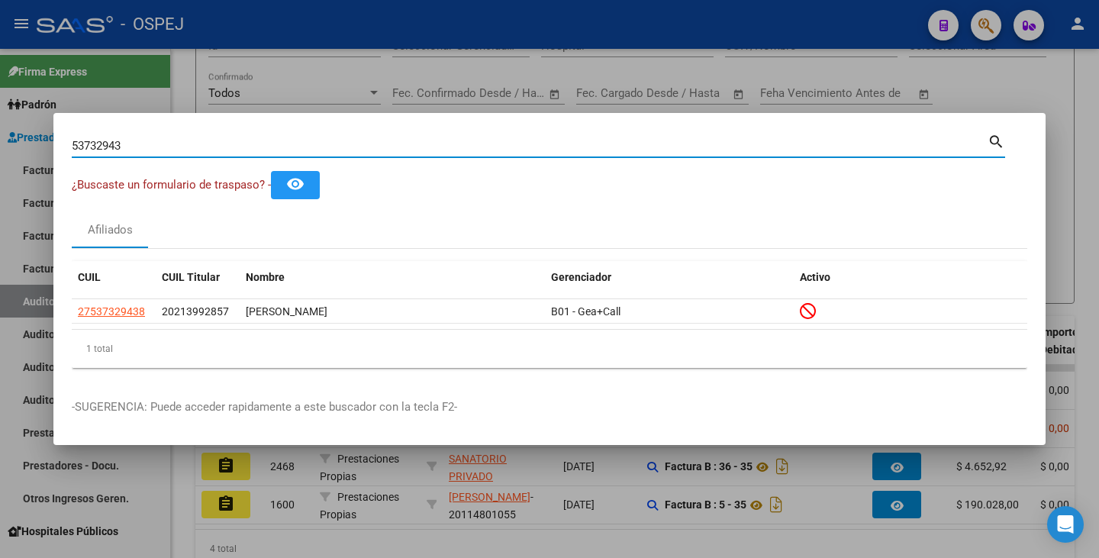
drag, startPoint x: 153, startPoint y: 148, endPoint x: 18, endPoint y: 160, distance: 135.6
click at [18, 160] on div "53732943 Buscar (apellido, dni, cuil, nro traspaso, cuit, obra social) search ¿…" at bounding box center [549, 279] width 1099 height 558
paste input "32280889"
type input "32280889"
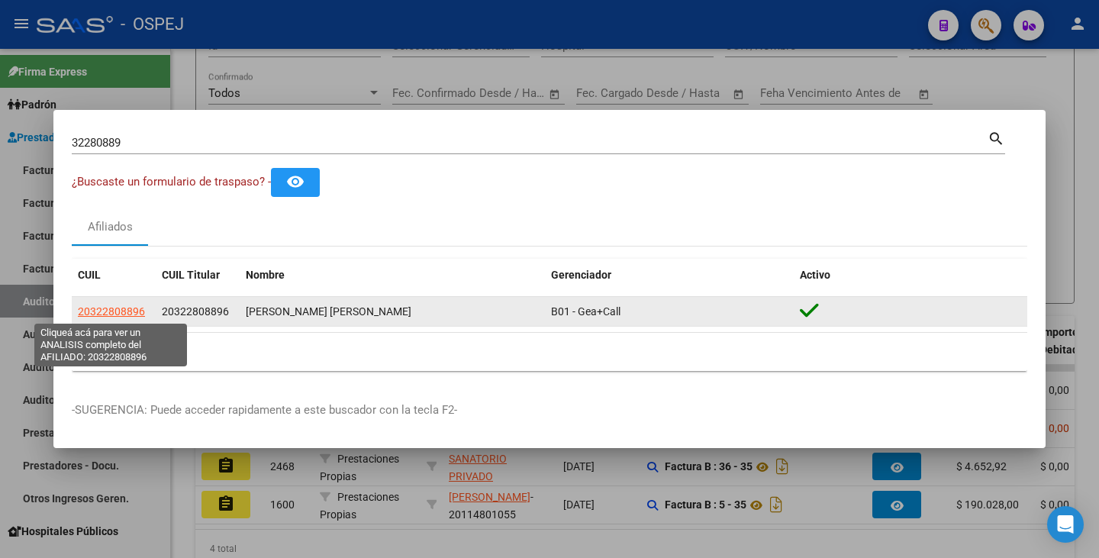
click at [137, 307] on span "20322808896" at bounding box center [111, 311] width 67 height 12
type textarea "20322808896"
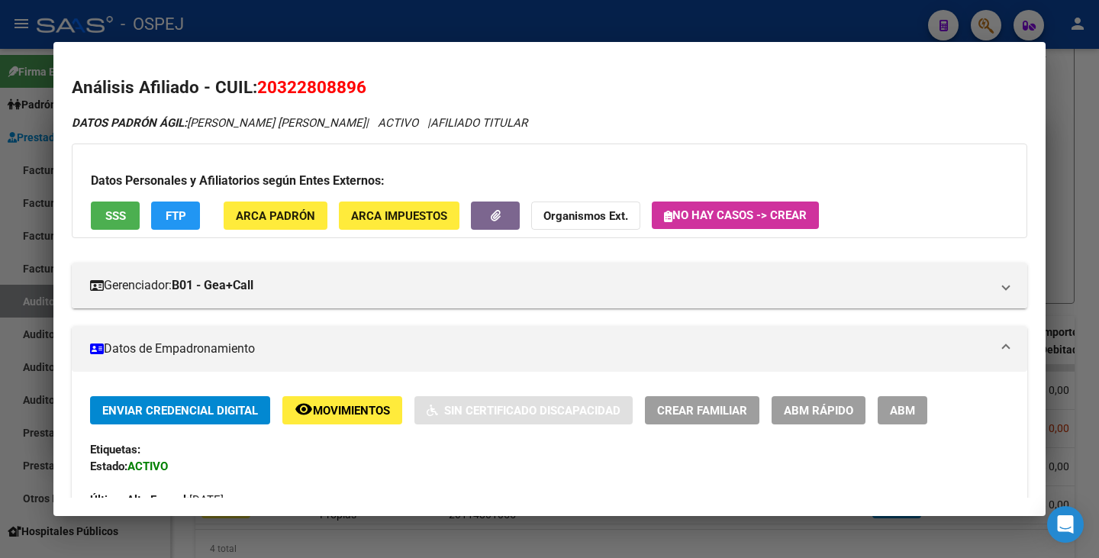
drag, startPoint x: 262, startPoint y: 85, endPoint x: 368, endPoint y: 101, distance: 107.3
click at [355, 91] on span "20322808896" at bounding box center [311, 87] width 109 height 20
drag, startPoint x: 263, startPoint y: 85, endPoint x: 349, endPoint y: 82, distance: 85.5
click at [349, 82] on span "20322808896" at bounding box center [311, 87] width 109 height 20
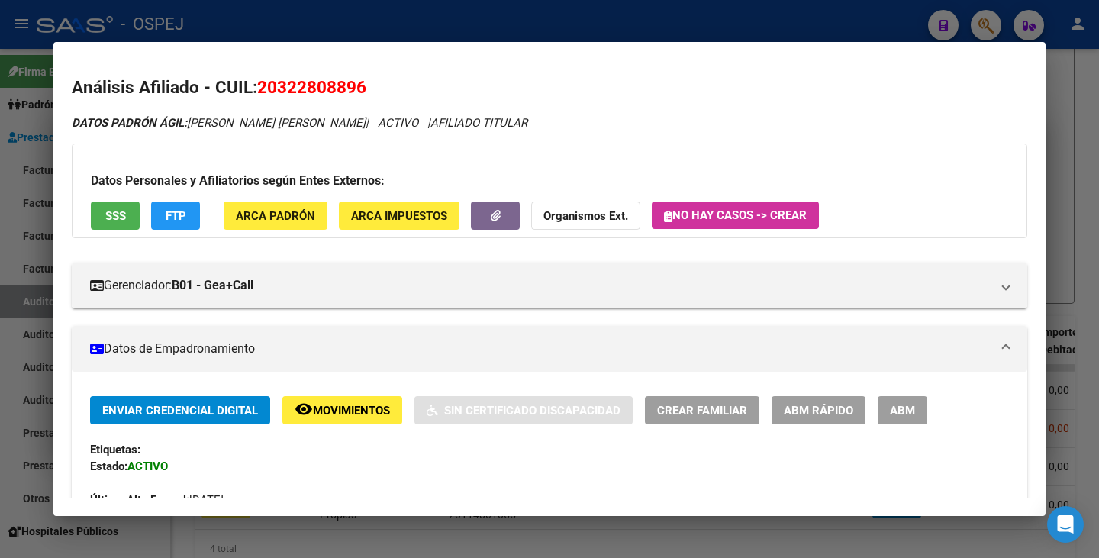
drag, startPoint x: 363, startPoint y: 82, endPoint x: 260, endPoint y: 84, distance: 103.8
click at [260, 84] on span "20322808896" at bounding box center [311, 87] width 109 height 20
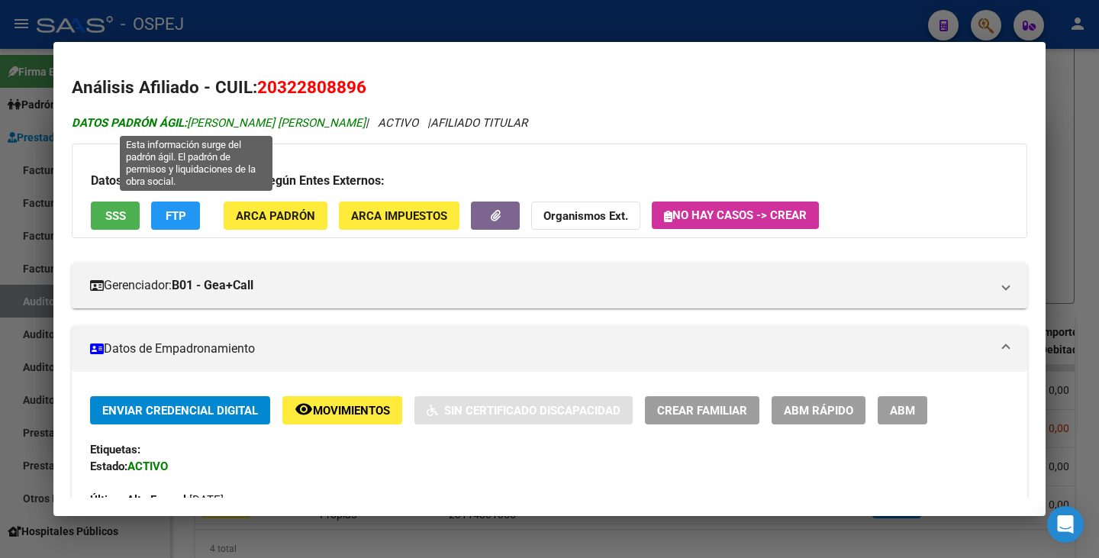
drag, startPoint x: 192, startPoint y: 127, endPoint x: 319, endPoint y: 118, distance: 127.8
click at [319, 118] on span "DATOS PADRÓN ÁGIL: MANCINI RAUL RICARDO" at bounding box center [219, 123] width 294 height 14
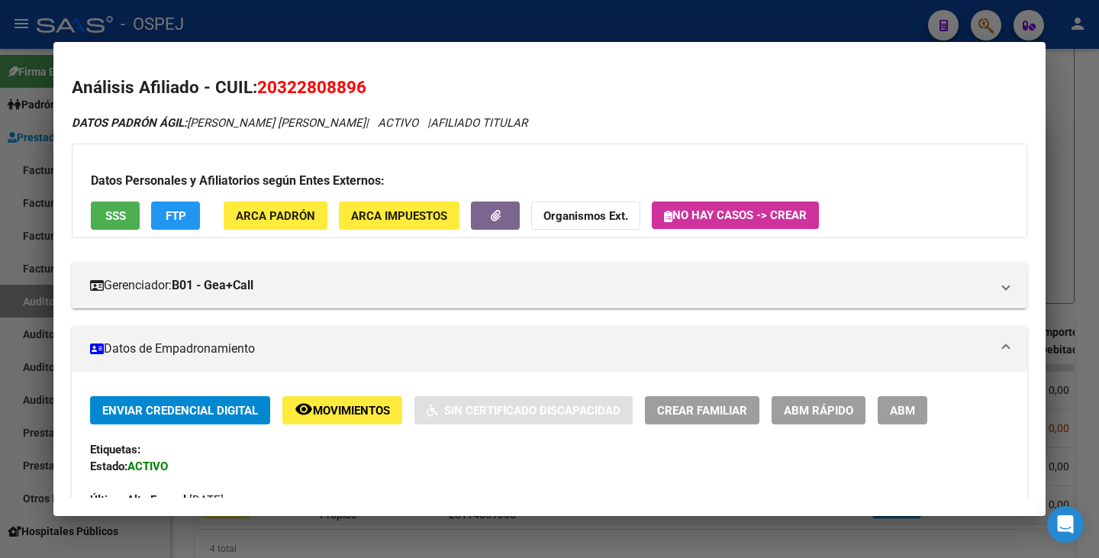
click at [18, 277] on div at bounding box center [549, 279] width 1099 height 558
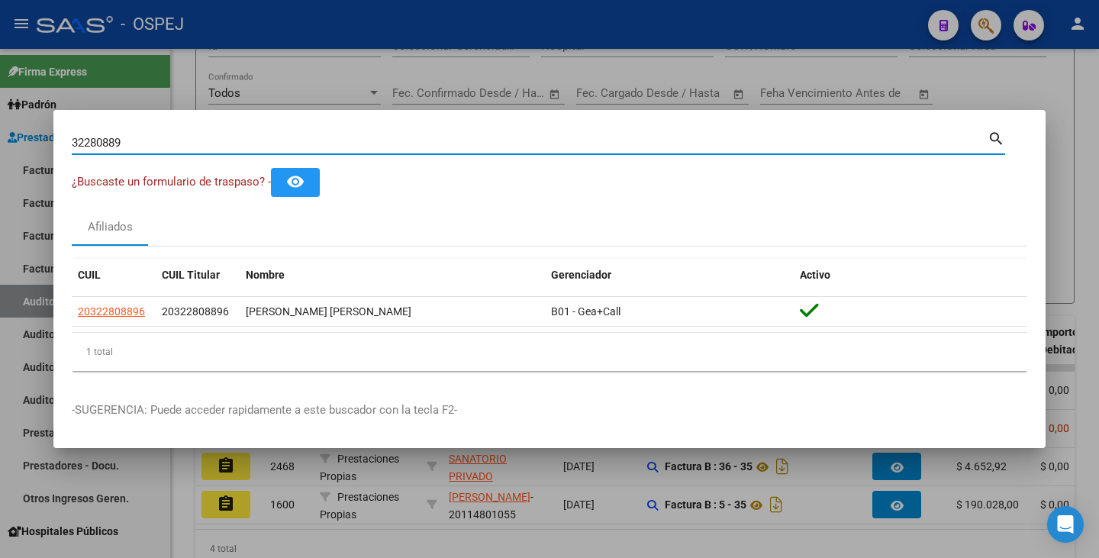
drag, startPoint x: 134, startPoint y: 141, endPoint x: 14, endPoint y: 136, distance: 120.0
click at [14, 136] on div "32280889 Buscar (apellido, dni, cuil, nro traspaso, cuit, obra social) search ¿…" at bounding box center [549, 279] width 1099 height 558
paste input "41964001"
type input "41964001"
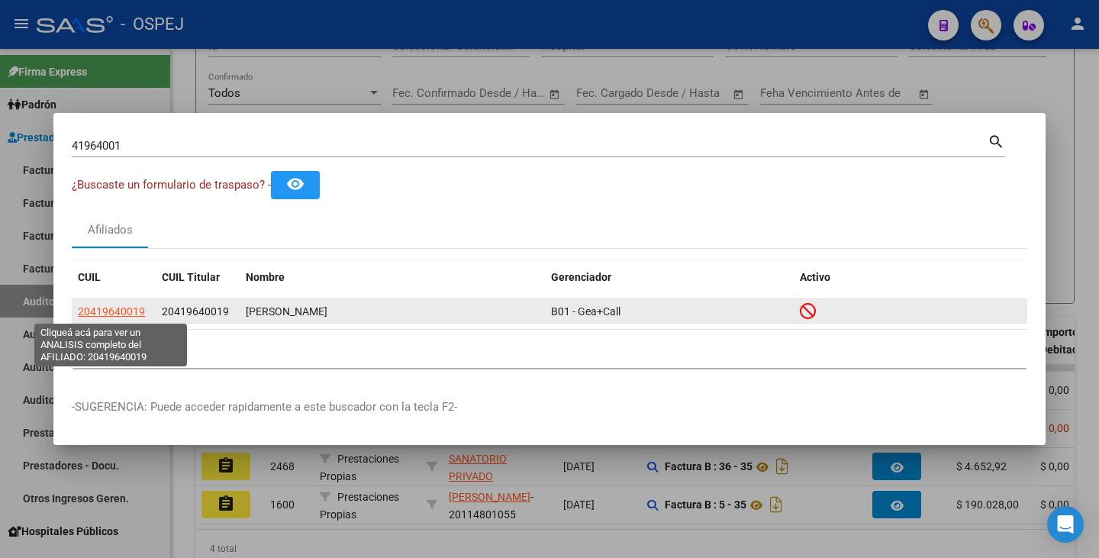
click at [127, 315] on span "20419640019" at bounding box center [111, 311] width 67 height 12
type textarea "20419640019"
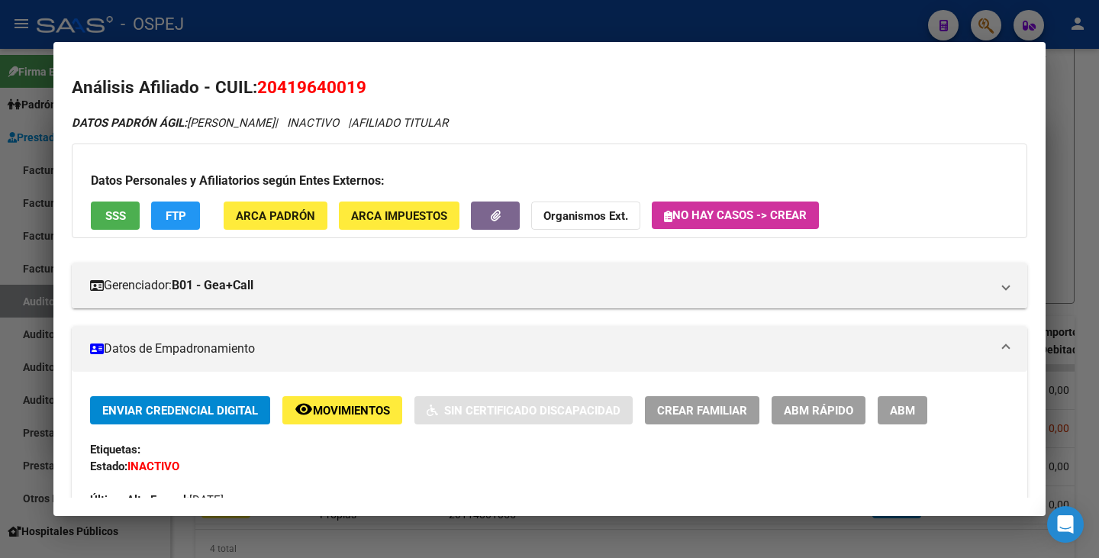
drag, startPoint x: 261, startPoint y: 82, endPoint x: 368, endPoint y: 84, distance: 106.9
click at [368, 84] on h2 "Análisis Afiliado - CUIL: 20419640019" at bounding box center [550, 88] width 956 height 26
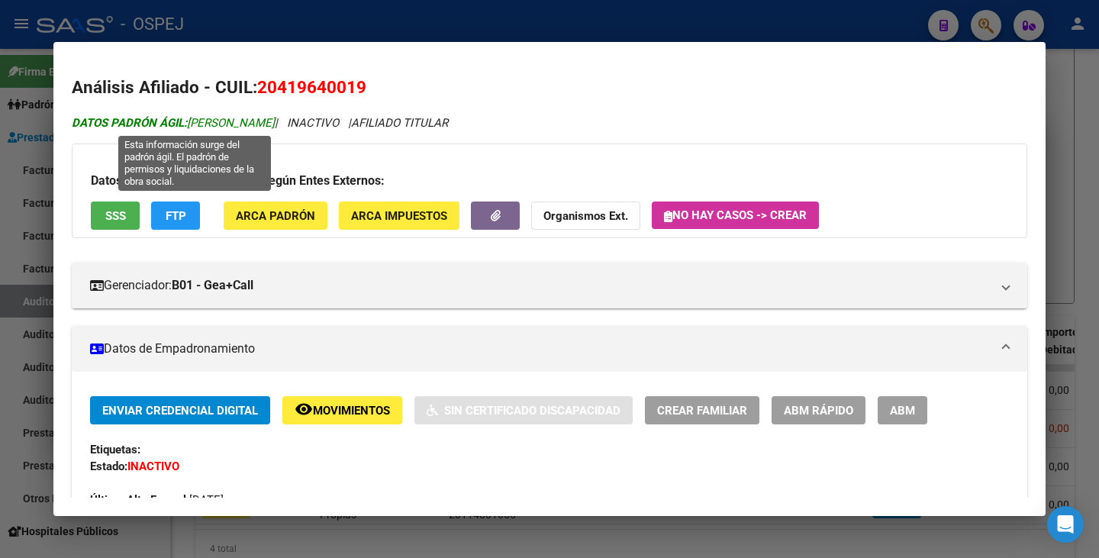
drag, startPoint x: 193, startPoint y: 126, endPoint x: 245, endPoint y: 123, distance: 52.0
click at [245, 123] on span "DATOS PADRÓN ÁGIL: LLANOS AXEL MICHAEL" at bounding box center [173, 123] width 203 height 14
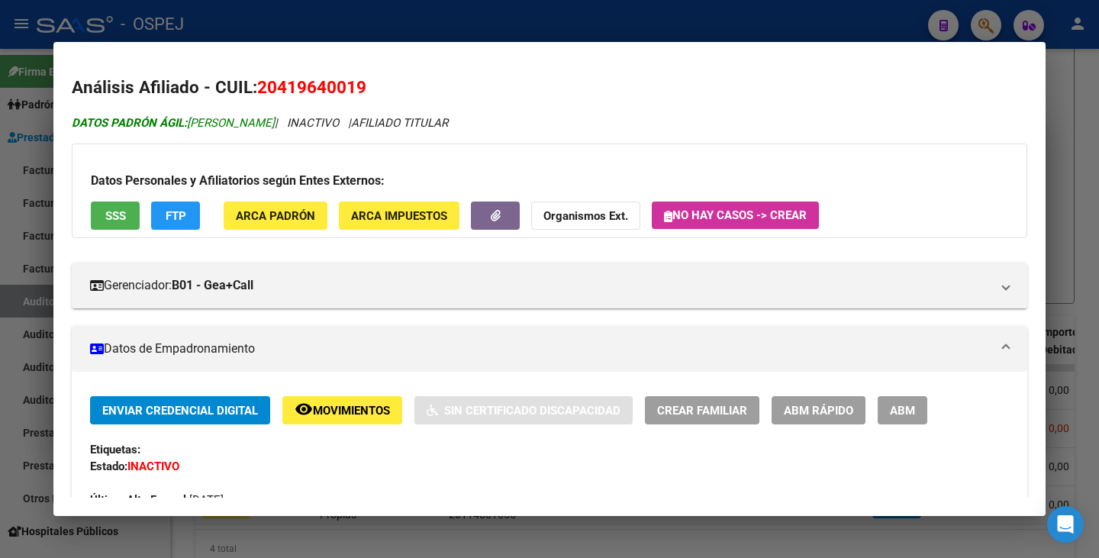
click at [206, 121] on span "DATOS PADRÓN ÁGIL: LLANOS AXEL MICHAEL" at bounding box center [173, 123] width 203 height 14
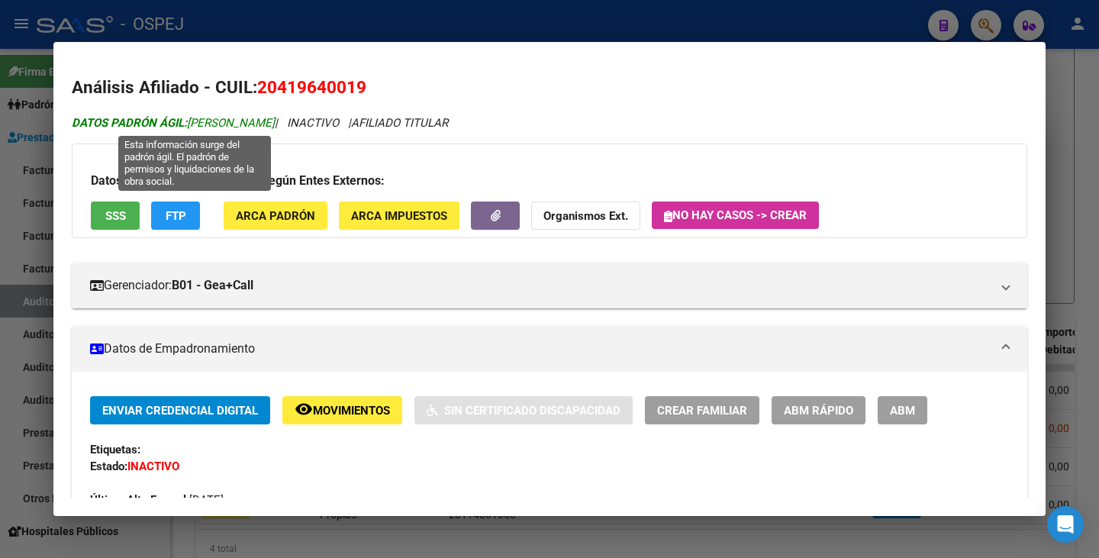
drag, startPoint x: 191, startPoint y: 121, endPoint x: 315, endPoint y: 119, distance: 124.4
click at [275, 119] on span "DATOS PADRÓN ÁGIL: LLANOS AXEL MICHAEL" at bounding box center [173, 123] width 203 height 14
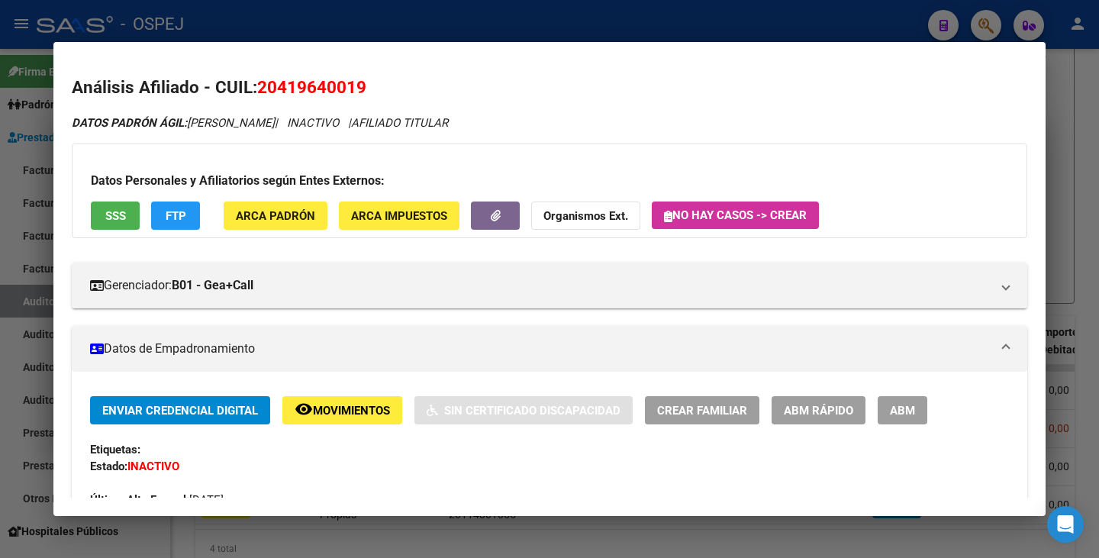
click at [15, 208] on div at bounding box center [549, 279] width 1099 height 558
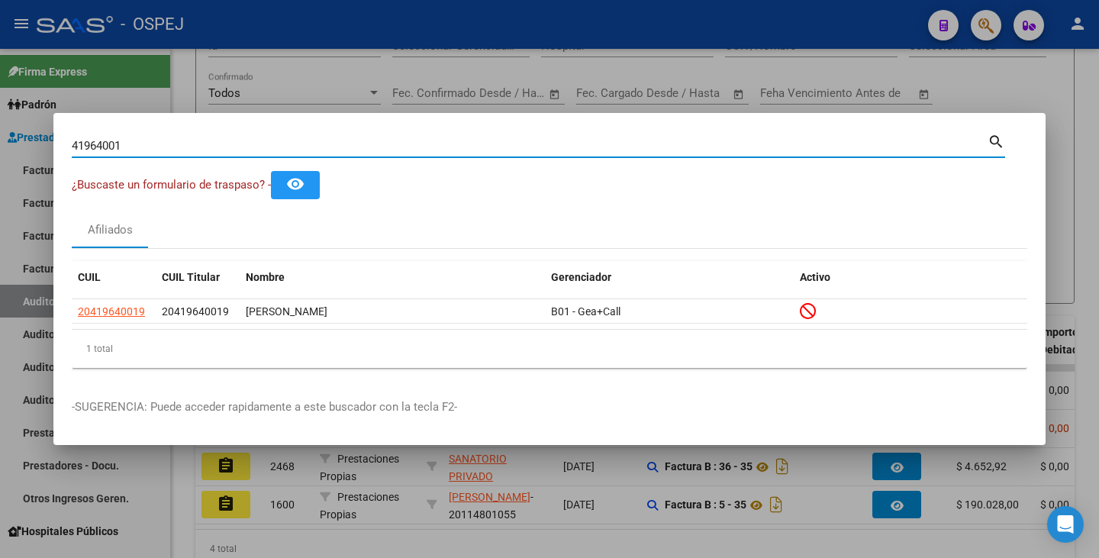
drag, startPoint x: 160, startPoint y: 138, endPoint x: 0, endPoint y: 136, distance: 159.5
click at [0, 136] on div "41964001 Buscar (apellido, dni, cuil, nro traspaso, cuit, obra social) search ¿…" at bounding box center [549, 279] width 1099 height 558
paste input "35212018"
type input "35212018"
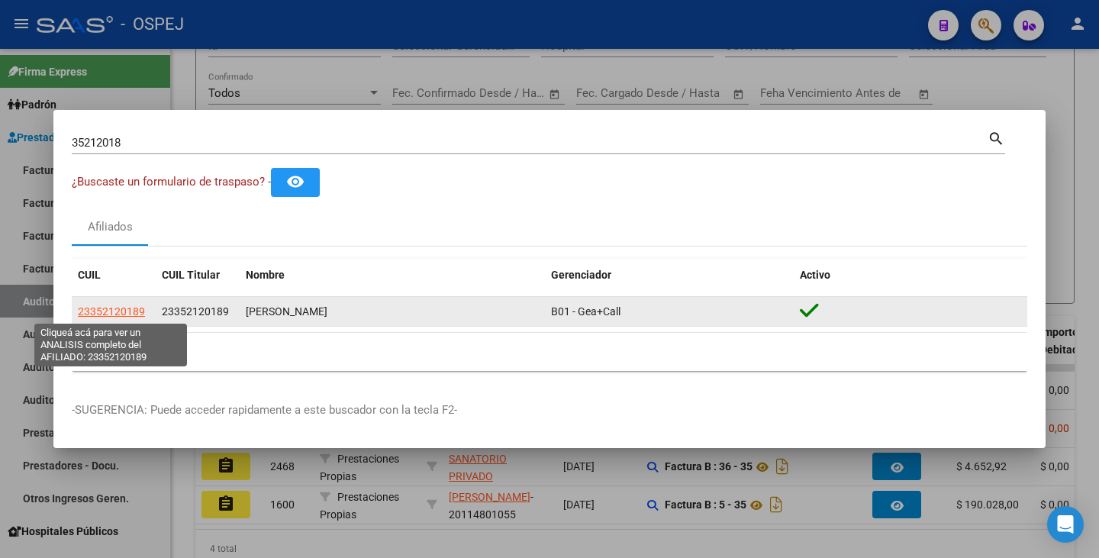
click at [126, 314] on span "23352120189" at bounding box center [111, 311] width 67 height 12
type textarea "23352120189"
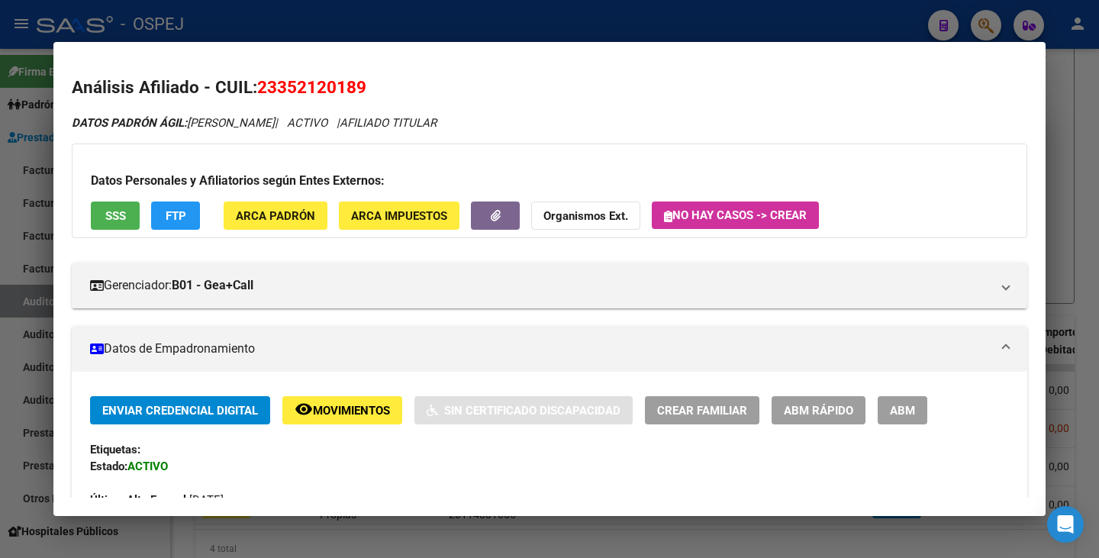
drag, startPoint x: 263, startPoint y: 82, endPoint x: 354, endPoint y: 75, distance: 91.1
click at [354, 75] on h2 "Análisis Afiliado - CUIL: 23352120189" at bounding box center [550, 88] width 956 height 26
click at [321, 85] on span "23352120189" at bounding box center [311, 87] width 109 height 20
drag, startPoint x: 262, startPoint y: 89, endPoint x: 363, endPoint y: 88, distance: 101.5
click at [363, 88] on span "23352120189" at bounding box center [311, 87] width 109 height 20
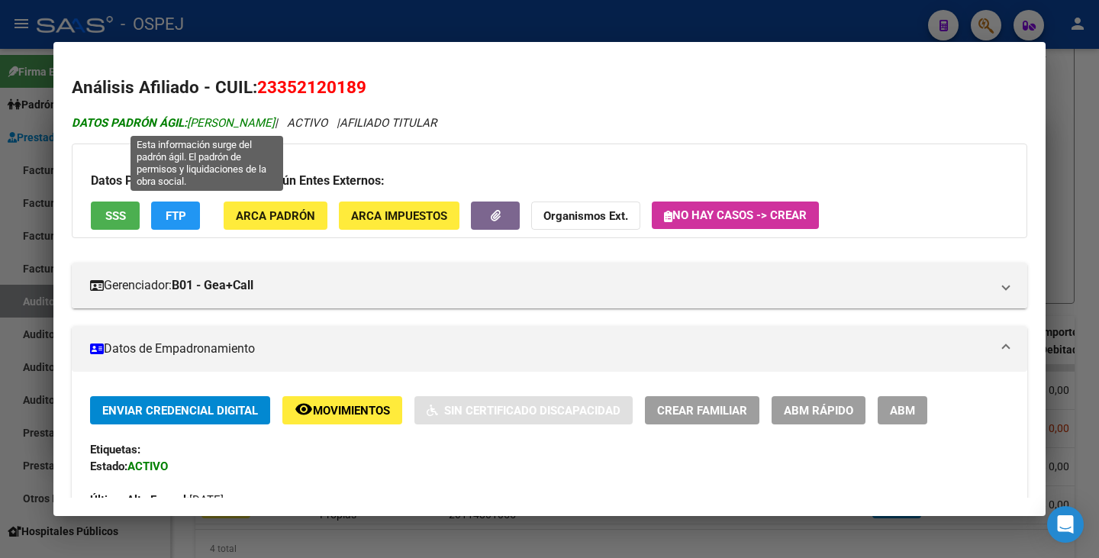
drag, startPoint x: 191, startPoint y: 126, endPoint x: 340, endPoint y: 124, distance: 148.8
click at [275, 124] on span "DATOS PADRÓN ÁGIL: LEGUIZA GABRIEL EMILIANO" at bounding box center [173, 123] width 203 height 14
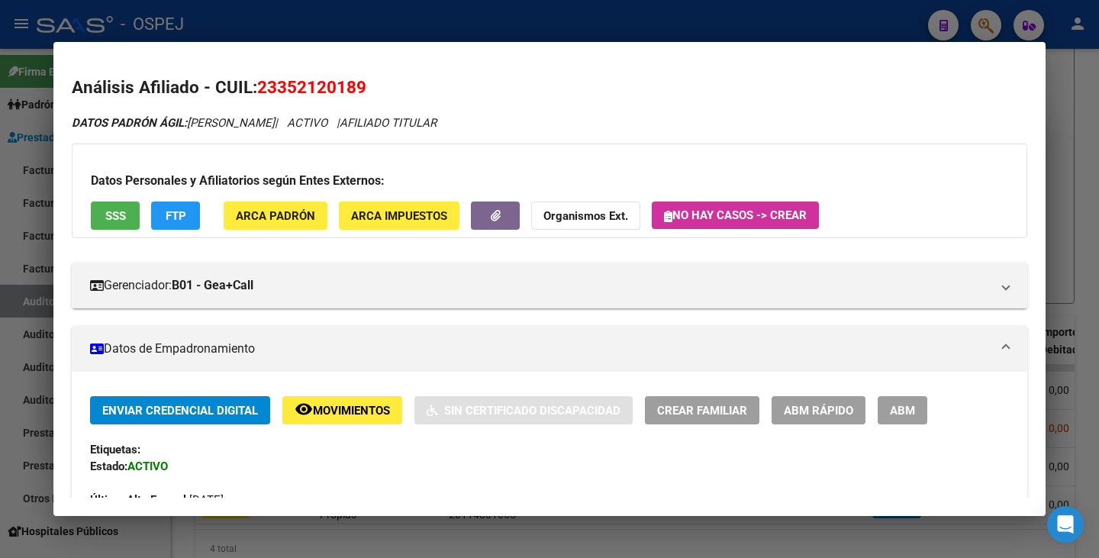
click at [37, 247] on div at bounding box center [549, 279] width 1099 height 558
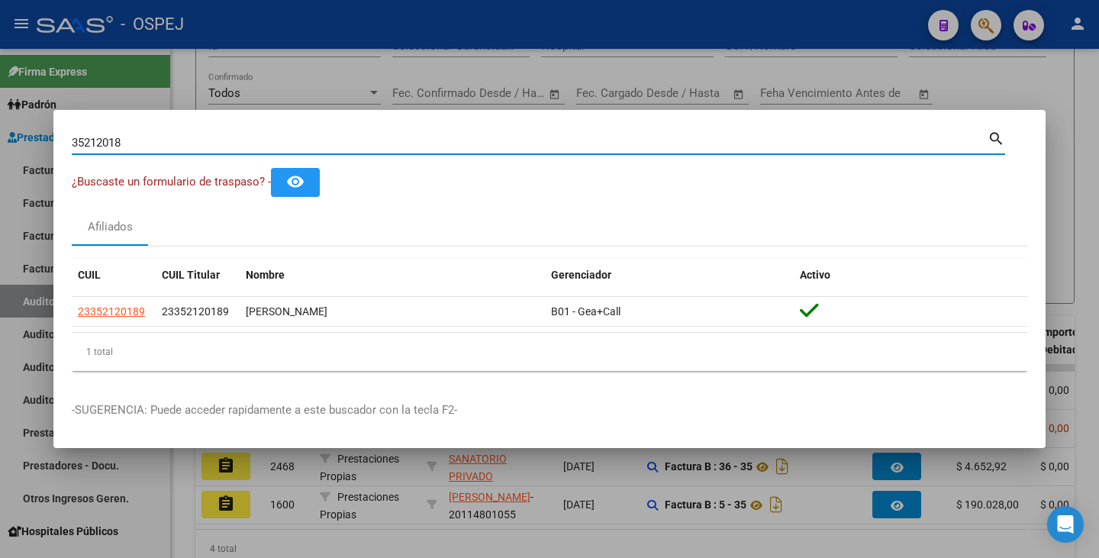
drag, startPoint x: 170, startPoint y: 140, endPoint x: 0, endPoint y: 143, distance: 170.2
click at [0, 143] on div "35212018 Buscar (apellido, dni, cuil, nro traspaso, cuit, obra social) search ¿…" at bounding box center [549, 279] width 1099 height 558
paste input "25344341"
type input "25344341"
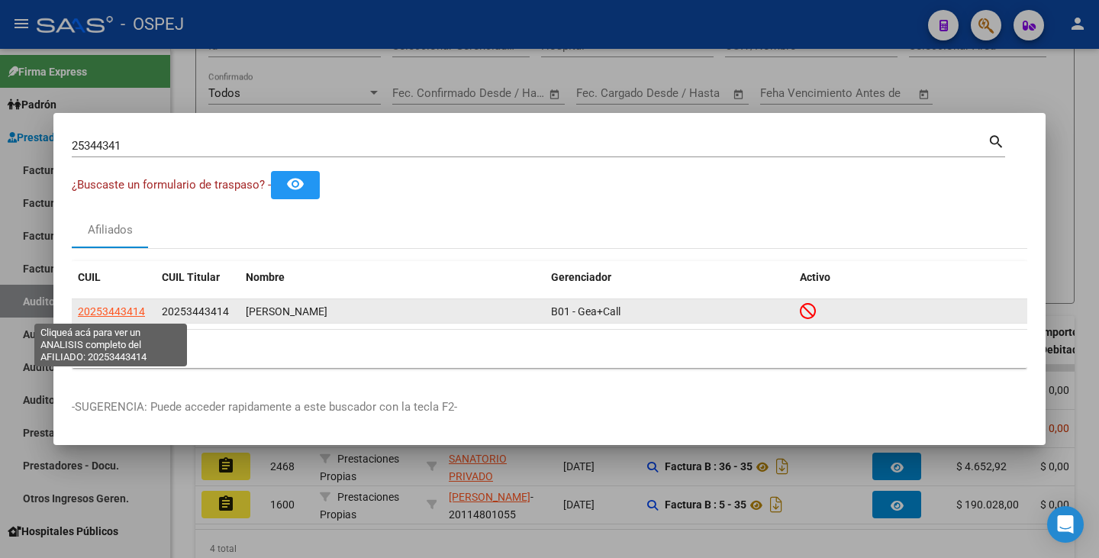
click at [103, 312] on span "20253443414" at bounding box center [111, 311] width 67 height 12
type textarea "20253443414"
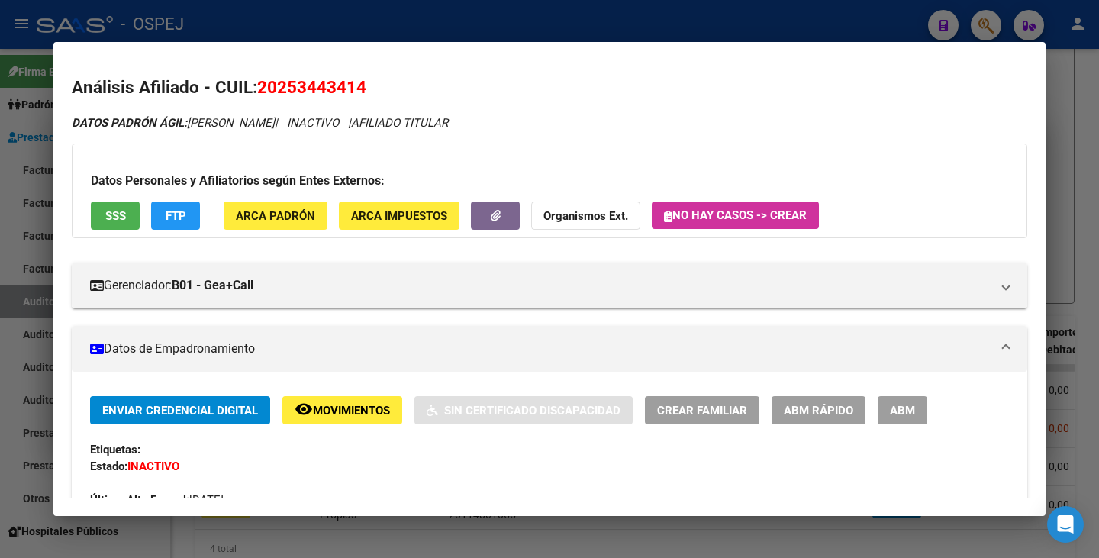
drag, startPoint x: 260, startPoint y: 85, endPoint x: 395, endPoint y: 85, distance: 134.3
click at [395, 85] on h2 "Análisis Afiliado - CUIL: 20253443414" at bounding box center [550, 88] width 956 height 26
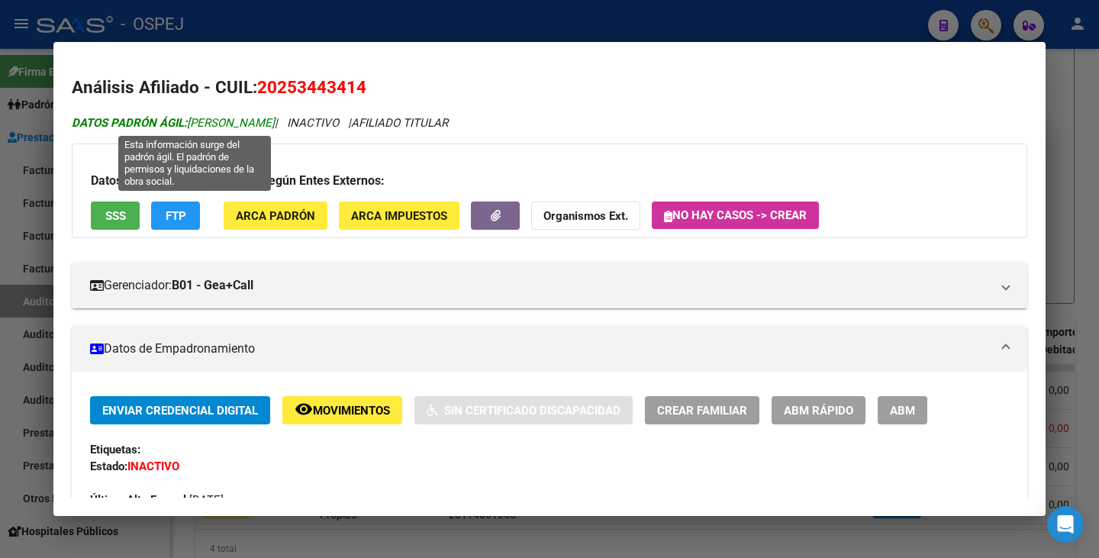
drag, startPoint x: 189, startPoint y: 124, endPoint x: 314, endPoint y: 127, distance: 124.4
click at [275, 127] on span "DATOS PADRÓN ÁGIL: PERALTA LUCAS JAVIER" at bounding box center [173, 123] width 203 height 14
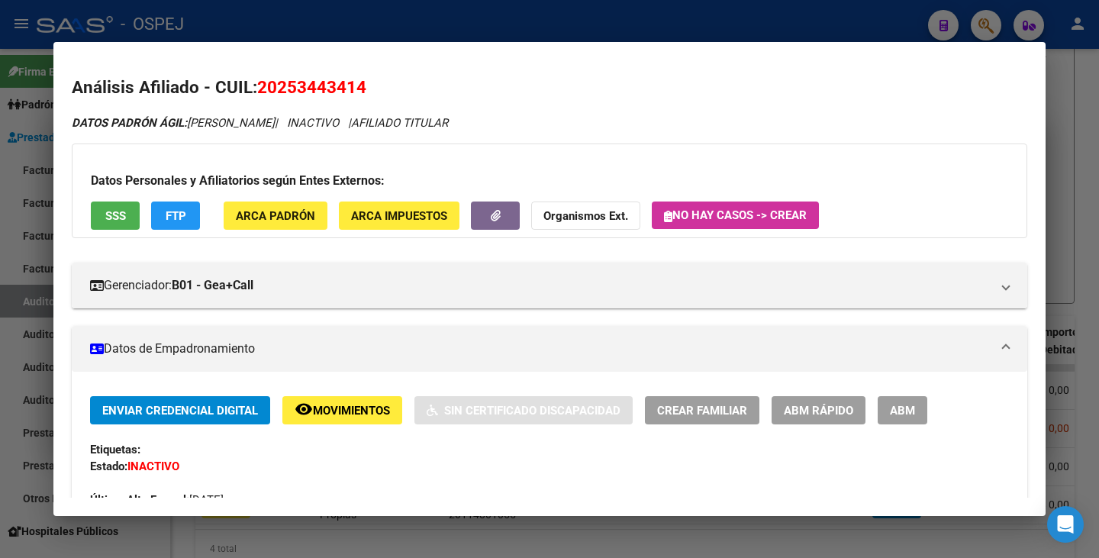
click at [10, 198] on div at bounding box center [549, 279] width 1099 height 558
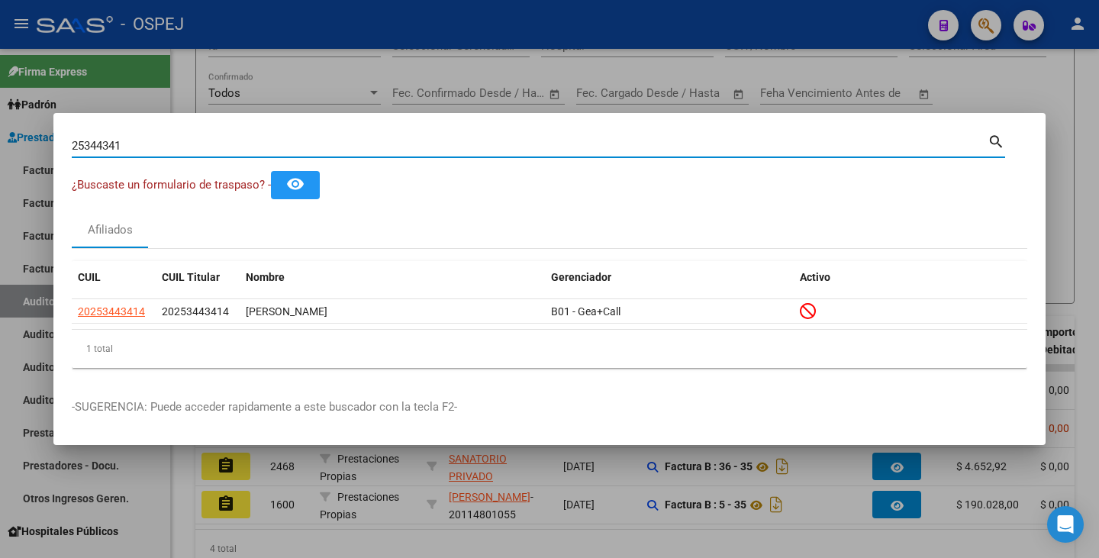
drag, startPoint x: 141, startPoint y: 140, endPoint x: 0, endPoint y: 127, distance: 141.8
click at [0, 127] on div "25344341 Buscar (apellido, dni, cuil, nro traspaso, cuit, obra social) search ¿…" at bounding box center [549, 279] width 1099 height 558
paste input "40419238"
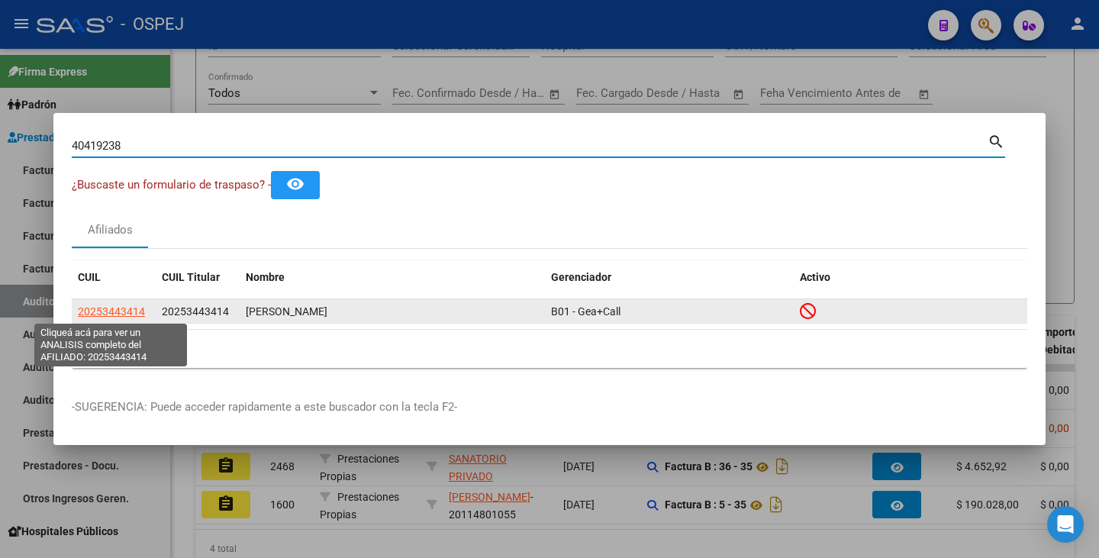
type input "40419238"
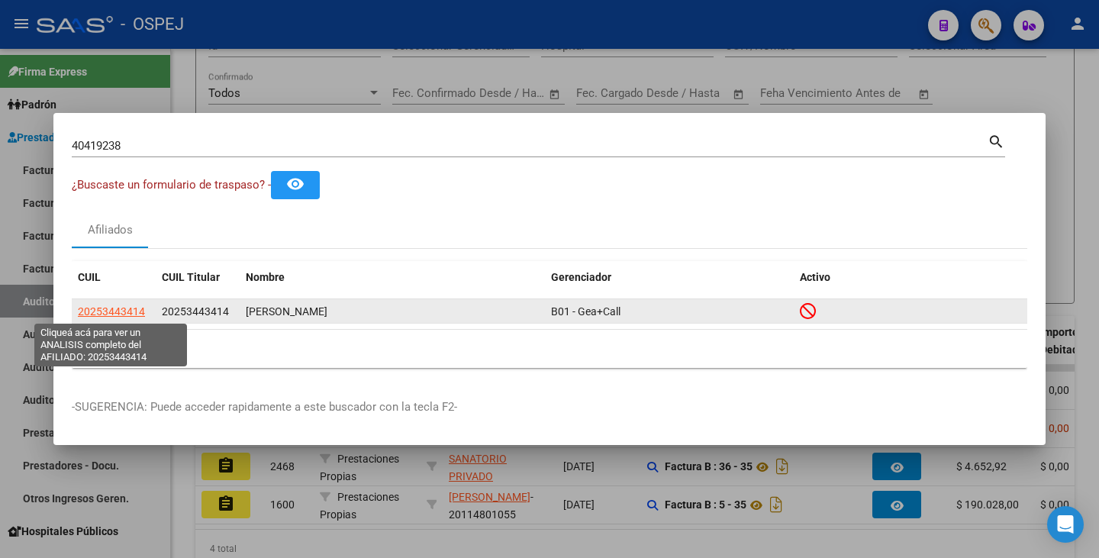
click at [134, 312] on span "20253443414" at bounding box center [111, 311] width 67 height 12
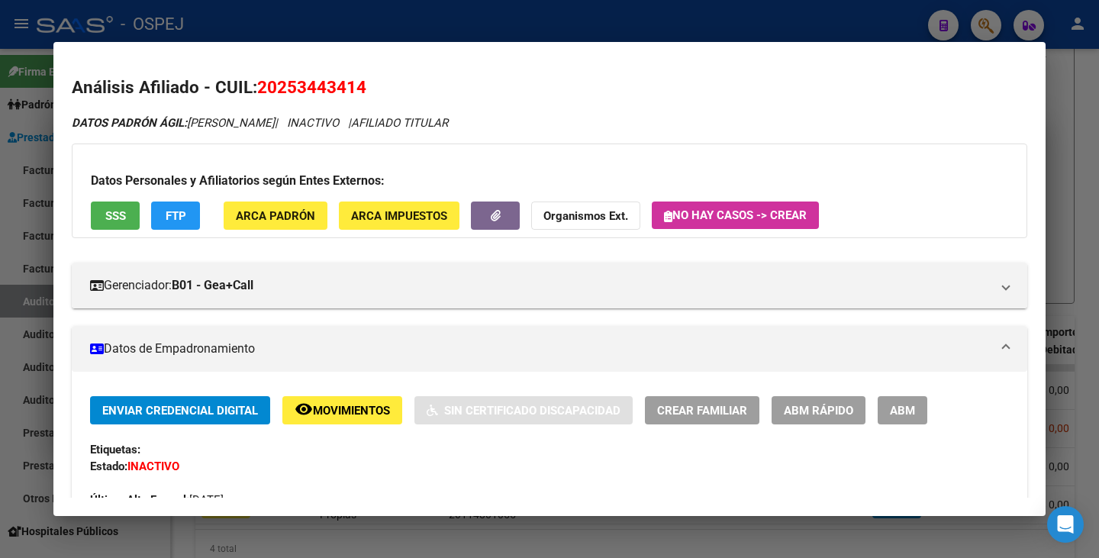
drag, startPoint x: 262, startPoint y: 81, endPoint x: 367, endPoint y: 73, distance: 105.6
click at [367, 73] on mat-dialog-content "Análisis Afiliado - CUIL: 20253443414 DATOS PADRÓN ÁGIL: PERALTA LUCAS JAVIER |…" at bounding box center [549, 278] width 992 height 437
drag, startPoint x: 192, startPoint y: 125, endPoint x: 313, endPoint y: 111, distance: 122.2
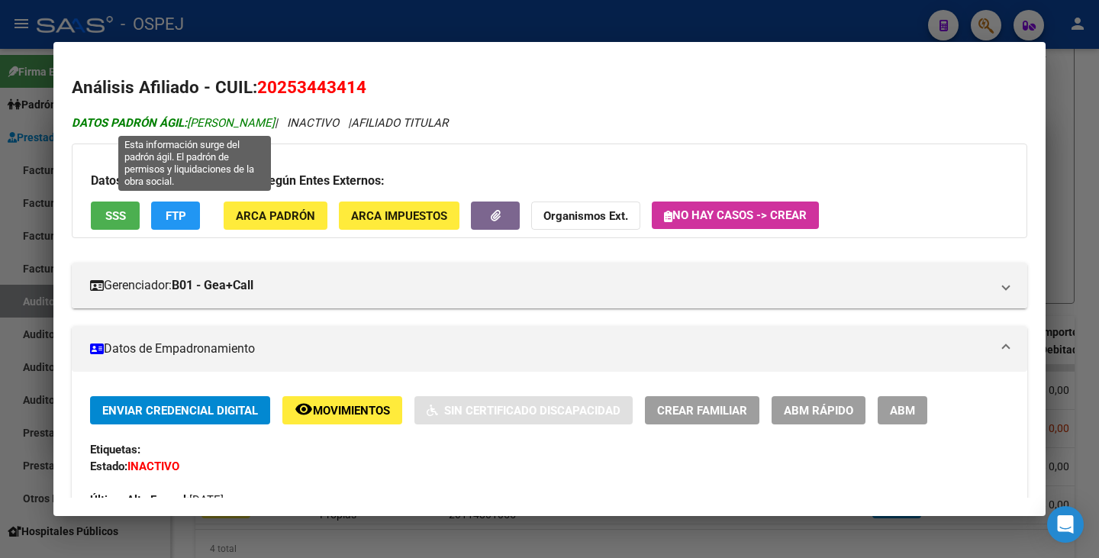
click at [166, 126] on strong "DATOS PADRÓN ÁGIL:" at bounding box center [129, 123] width 115 height 14
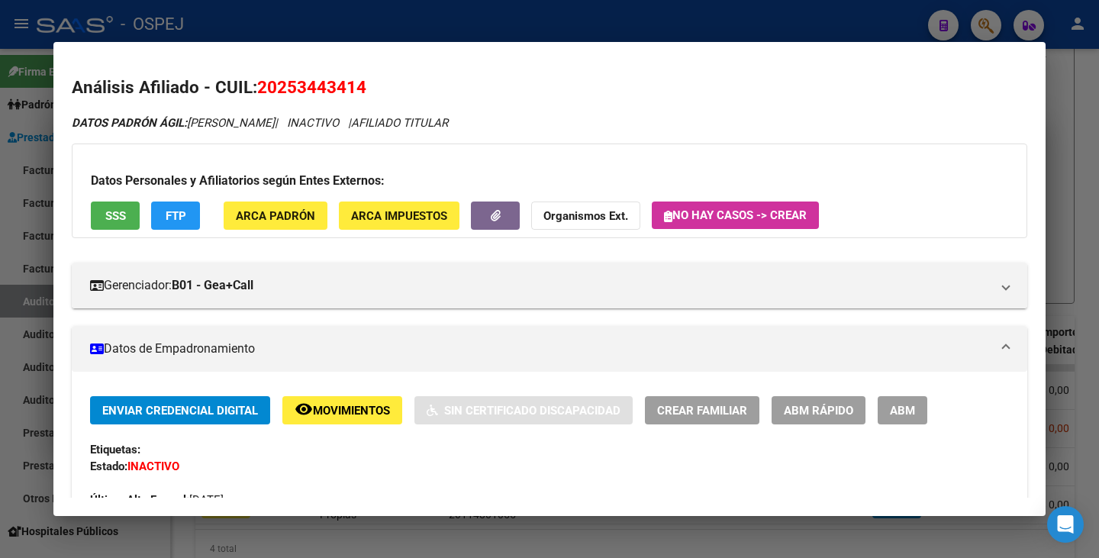
click at [0, 180] on div at bounding box center [549, 279] width 1099 height 558
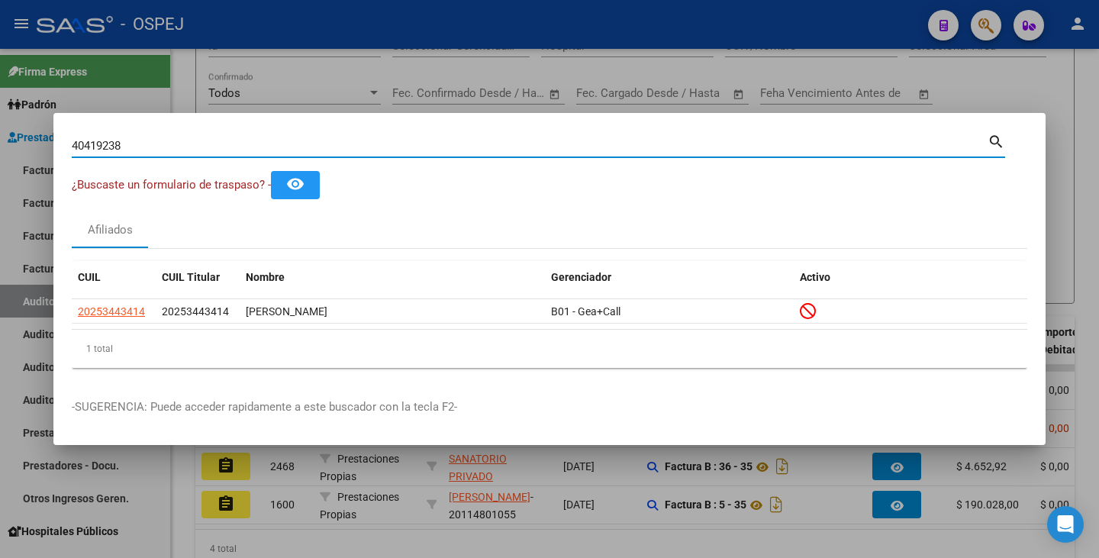
click at [143, 146] on input "40419238" at bounding box center [530, 146] width 916 height 14
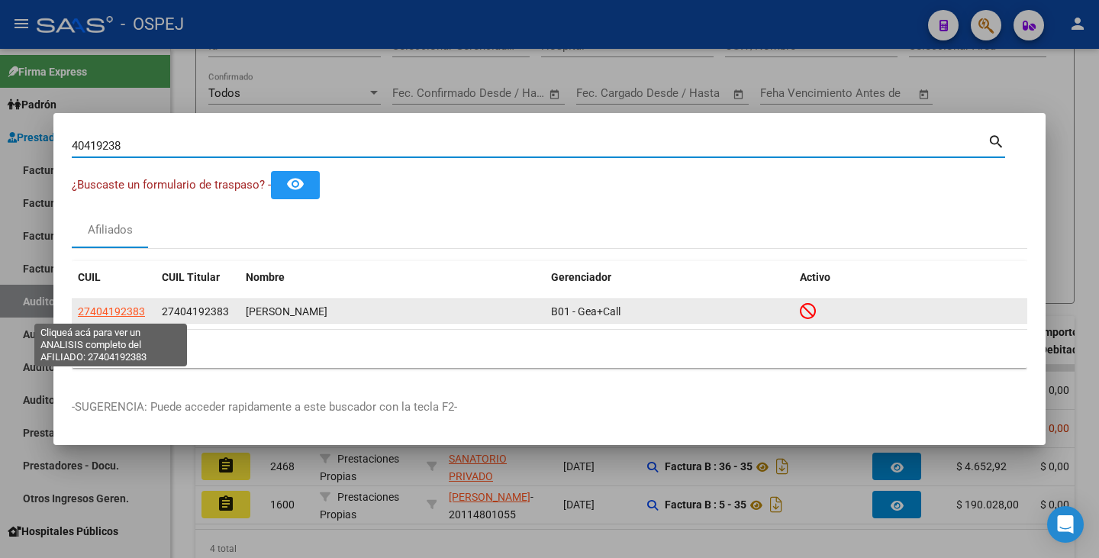
click at [92, 312] on span "27404192383" at bounding box center [111, 311] width 67 height 12
type textarea "27404192383"
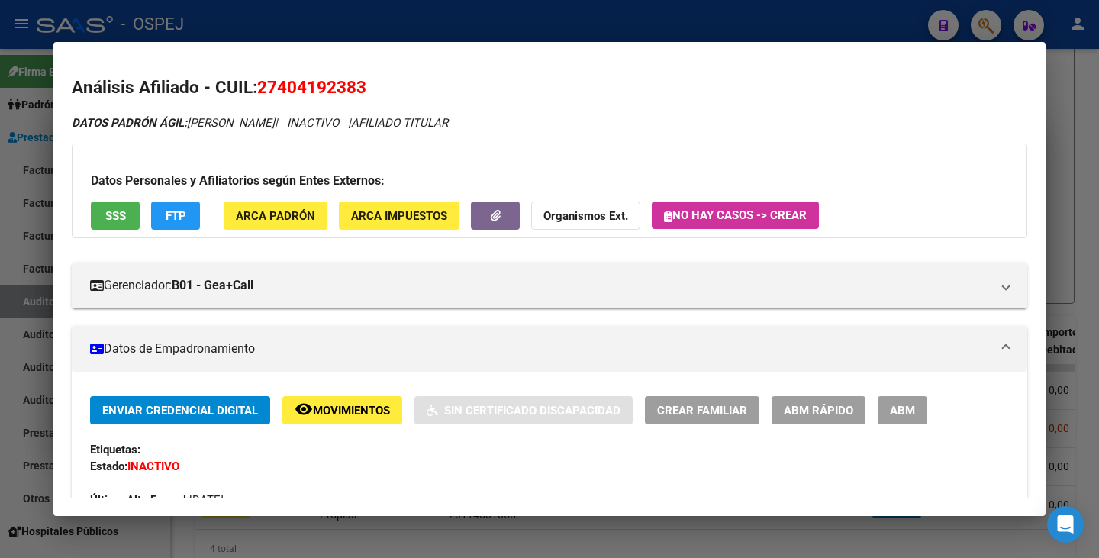
drag, startPoint x: 259, startPoint y: 84, endPoint x: 392, endPoint y: 68, distance: 134.5
click at [392, 68] on mat-dialog-content "Análisis Afiliado - CUIL: 27404192383 DATOS PADRÓN ÁGIL: VILLALBA TAMARA JULIET…" at bounding box center [549, 278] width 992 height 437
drag, startPoint x: 192, startPoint y: 123, endPoint x: 334, endPoint y: 131, distance: 142.2
drag, startPoint x: 0, startPoint y: 245, endPoint x: 6, endPoint y: 234, distance: 12.3
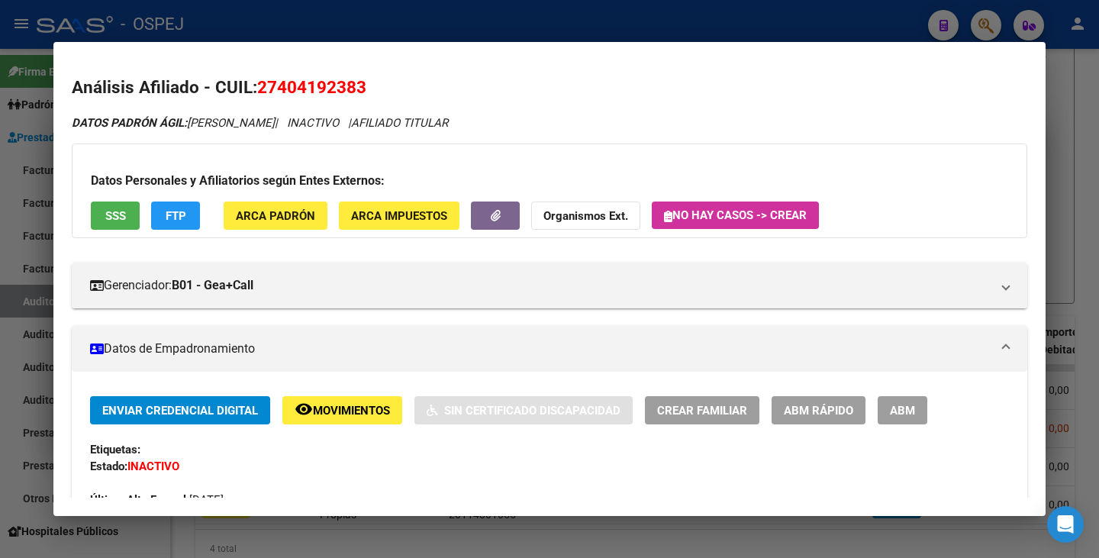
click at [2, 243] on div at bounding box center [549, 279] width 1099 height 558
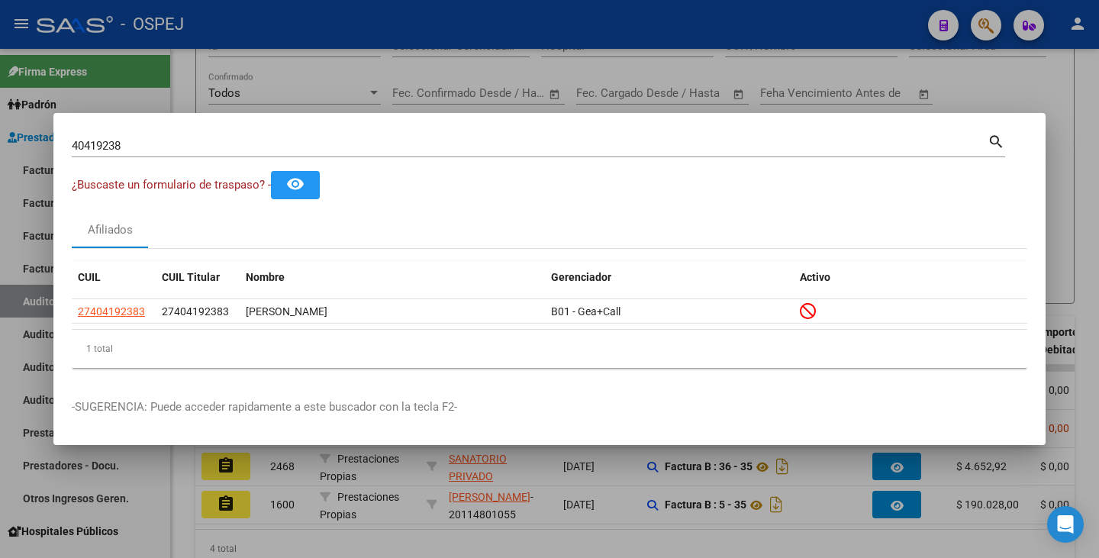
click at [159, 137] on div "40419238 Buscar (apellido, dni, cuil, nro traspaso, cuit, obra social)" at bounding box center [530, 145] width 916 height 23
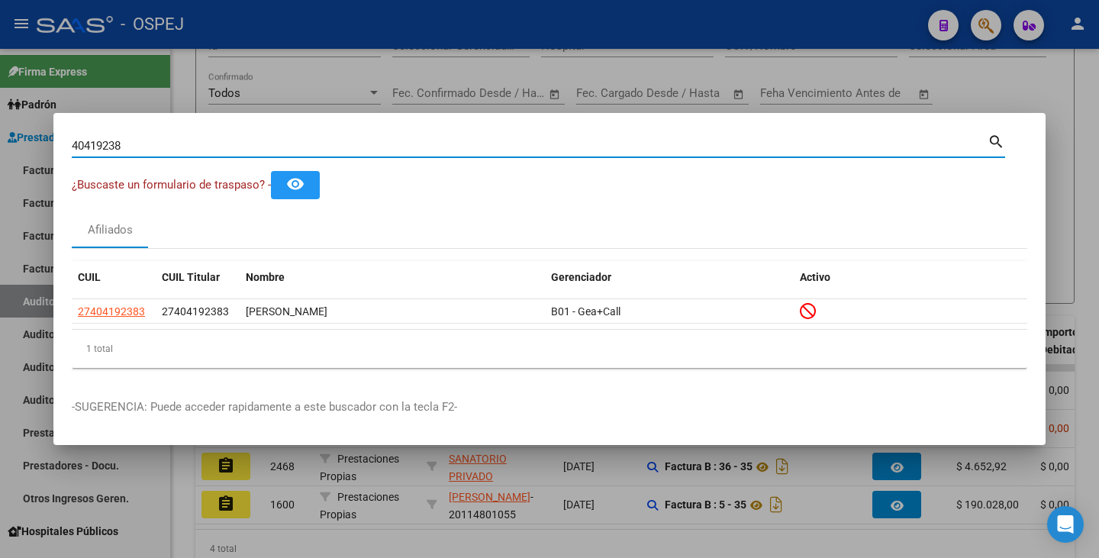
drag, startPoint x: 150, startPoint y: 146, endPoint x: 0, endPoint y: 124, distance: 151.2
click at [0, 124] on div "40419238 Buscar (apellido, dni, cuil, nro traspaso, cuit, obra social) search ¿…" at bounding box center [549, 279] width 1099 height 558
paste input "41522166"
type input "41522166"
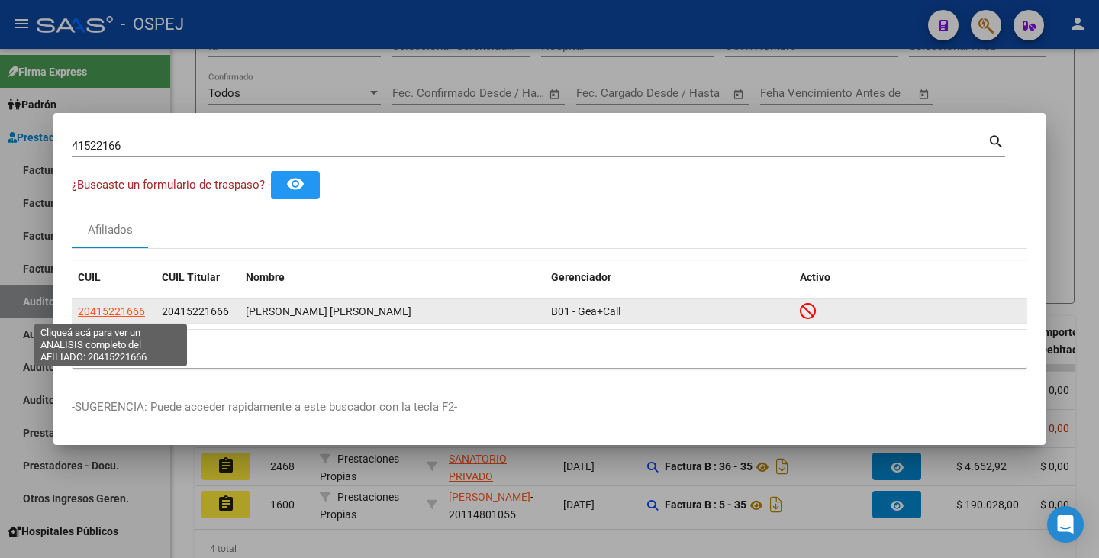
click at [133, 311] on span "20415221666" at bounding box center [111, 311] width 67 height 12
type textarea "20415221666"
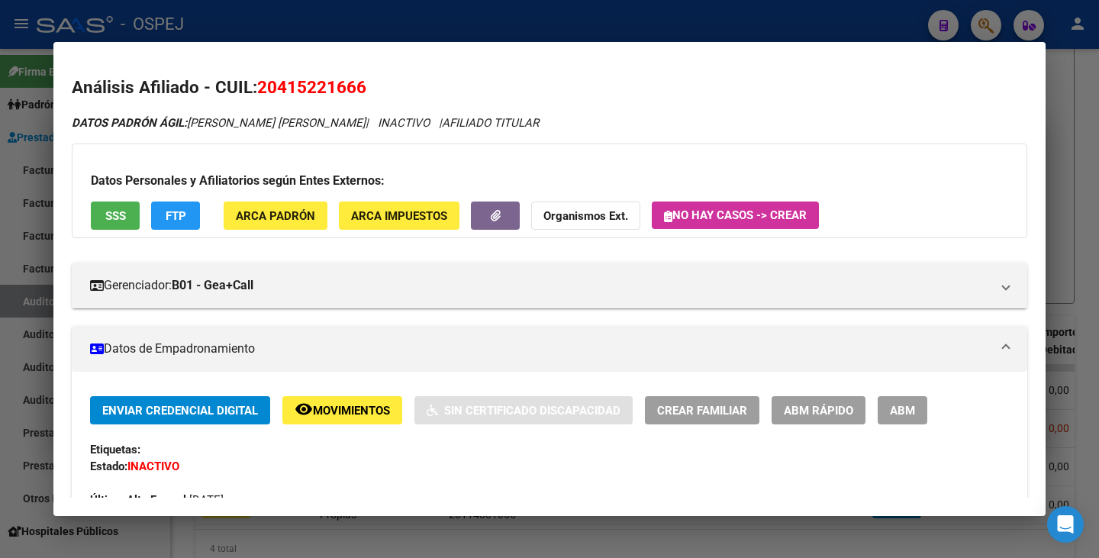
drag, startPoint x: 261, startPoint y: 84, endPoint x: 376, endPoint y: 84, distance: 114.5
click at [376, 84] on h2 "Análisis Afiliado - CUIL: 20415221666" at bounding box center [550, 88] width 956 height 26
drag, startPoint x: 191, startPoint y: 124, endPoint x: 337, endPoint y: 125, distance: 146.6
click at [337, 125] on icon "DATOS PADRÓN ÁGIL: CASTRO SERGIO BENJAMIN | INACTIVO | AFILIADO TITULAR" at bounding box center [305, 123] width 467 height 14
drag, startPoint x: 40, startPoint y: 323, endPoint x: 44, endPoint y: 315, distance: 8.9
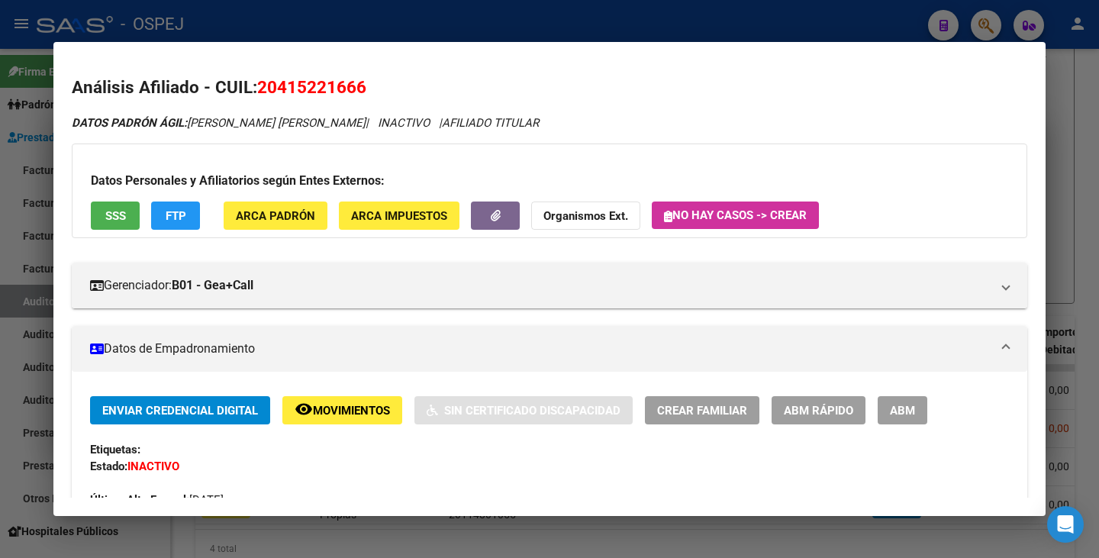
click at [40, 321] on div at bounding box center [549, 279] width 1099 height 558
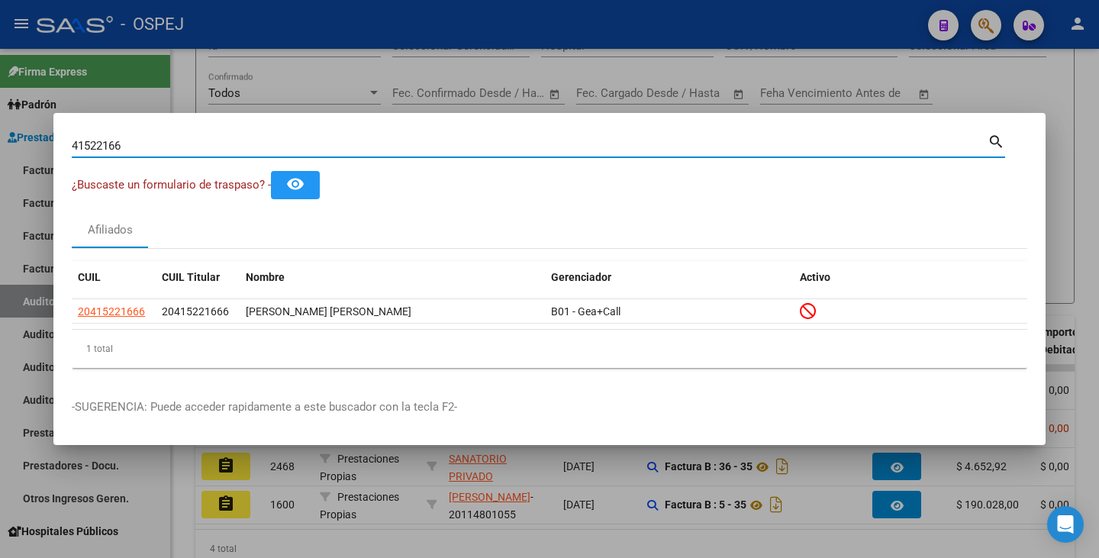
drag, startPoint x: 148, startPoint y: 140, endPoint x: 60, endPoint y: 147, distance: 88.0
click at [42, 148] on div "41522166 Buscar (apellido, dni, cuil, nro traspaso, cuit, obra social) search ¿…" at bounding box center [549, 279] width 1099 height 558
paste input "49456377"
type input "49456377"
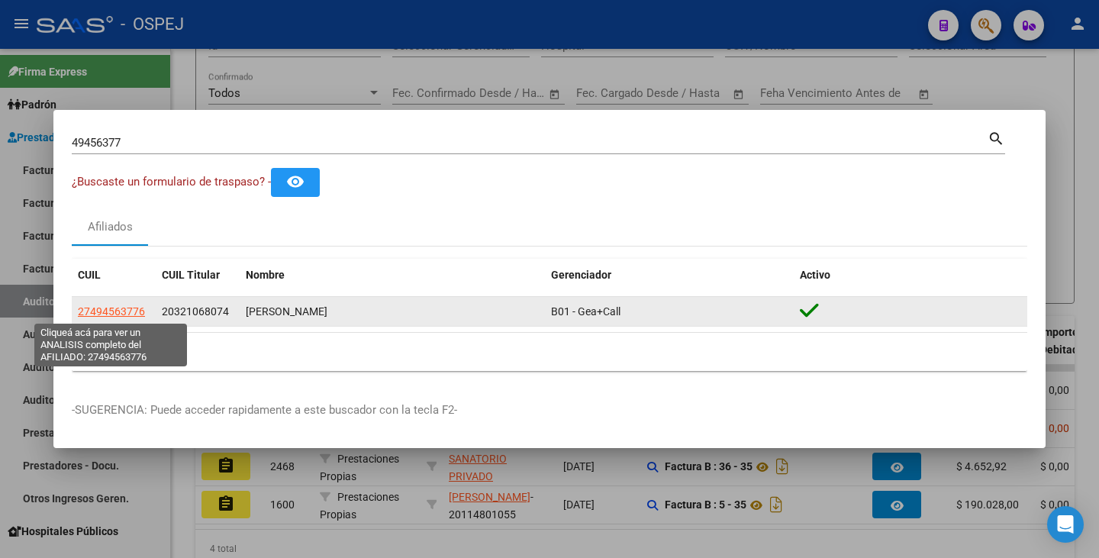
click at [117, 312] on span "27494563776" at bounding box center [111, 311] width 67 height 12
type textarea "27494563776"
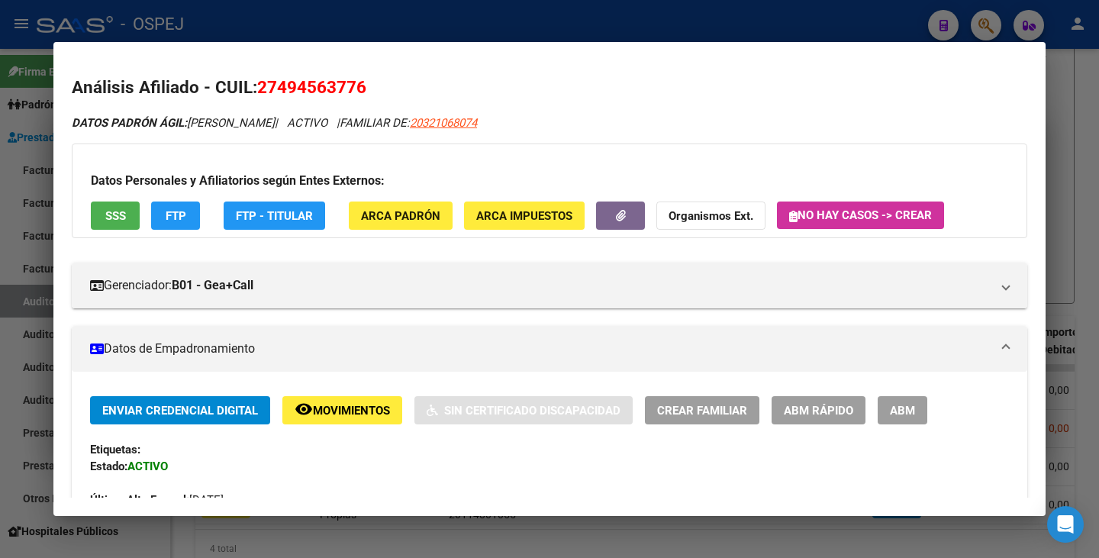
drag, startPoint x: 261, startPoint y: 85, endPoint x: 385, endPoint y: 65, distance: 126.1
click at [385, 65] on mat-dialog-content "Análisis Afiliado - CUIL: 27494563776 DATOS PADRÓN ÁGIL: GOMEZ LUDUEÑA JAZMIN |…" at bounding box center [549, 278] width 992 height 437
drag, startPoint x: 192, startPoint y: 124, endPoint x: 321, endPoint y: 122, distance: 129.0
click at [275, 116] on span "DATOS PADRÓN ÁGIL: GOMEZ LUDUEÑA JAZMIN" at bounding box center [173, 123] width 203 height 14
click at [35, 285] on div at bounding box center [549, 279] width 1099 height 558
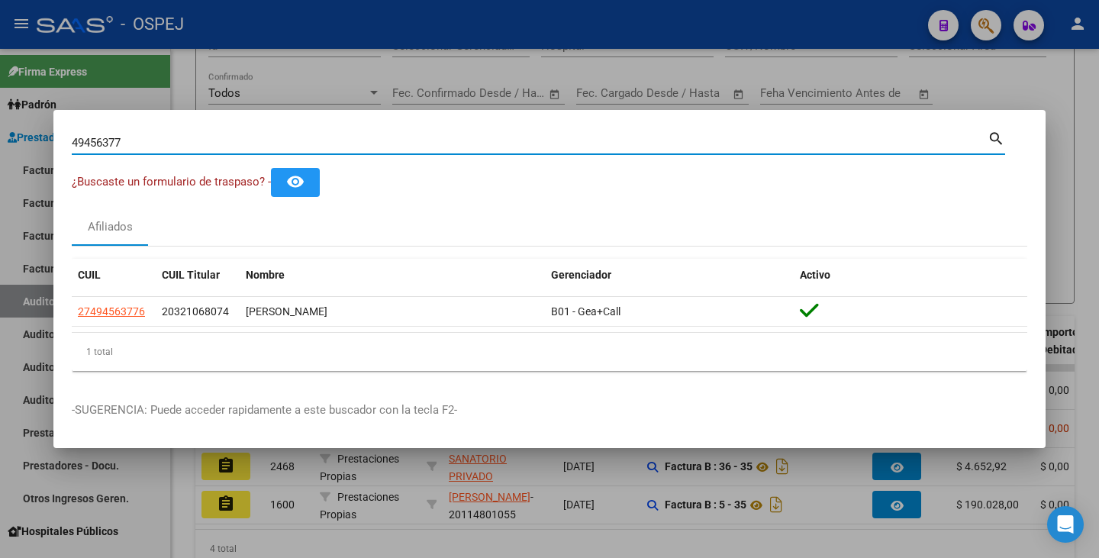
drag, startPoint x: 143, startPoint y: 143, endPoint x: 70, endPoint y: 143, distance: 72.5
click at [41, 133] on div "49456377 Buscar (apellido, dni, cuil, nro traspaso, cuit, obra social) search ¿…" at bounding box center [549, 279] width 1099 height 558
paste input "27644937"
click at [156, 144] on input "27644937" at bounding box center [530, 143] width 916 height 14
type input "27644937"
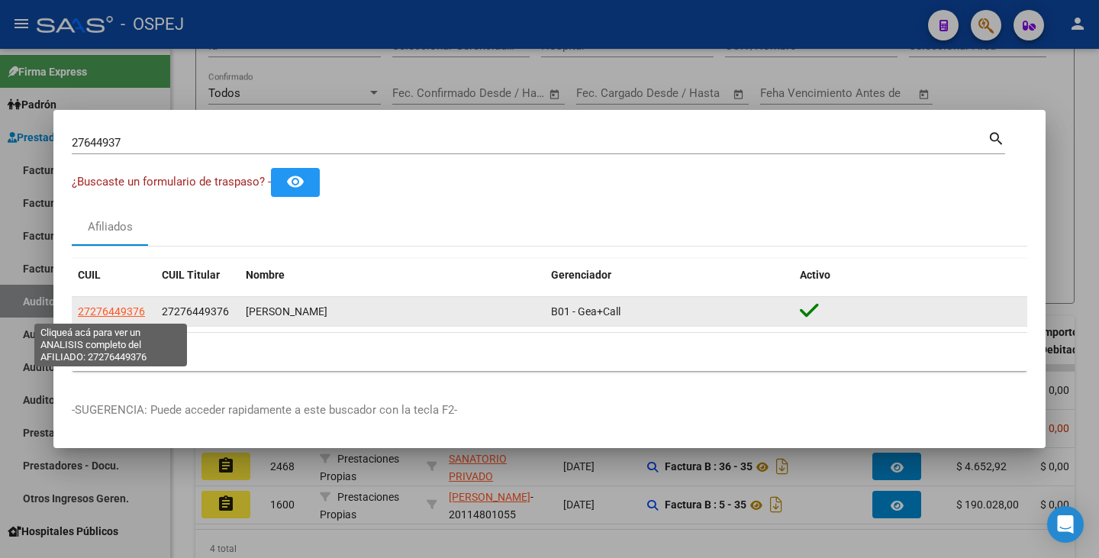
click at [91, 309] on span "27276449376" at bounding box center [111, 311] width 67 height 12
type textarea "27276449376"
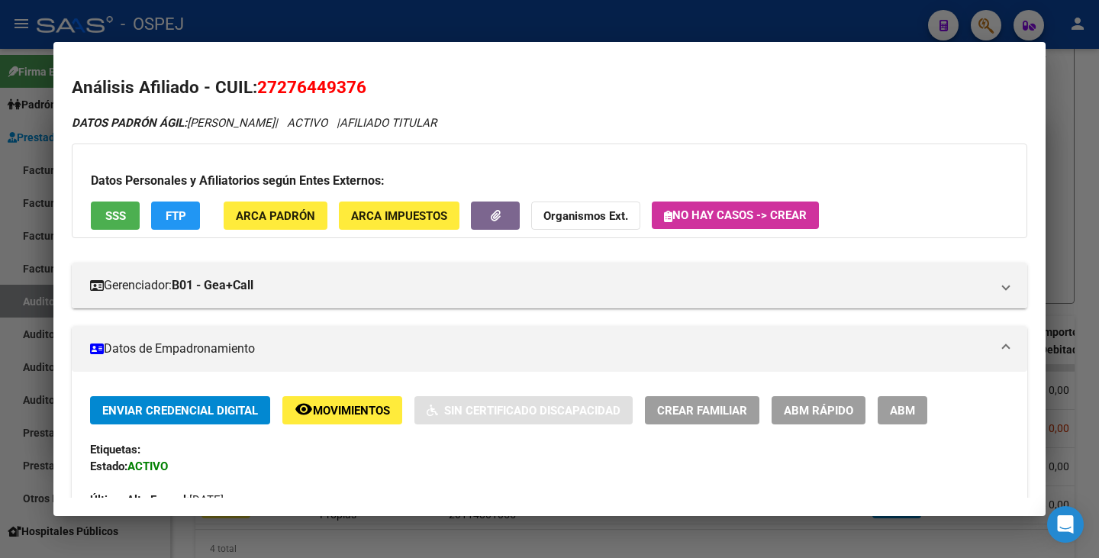
drag, startPoint x: 259, startPoint y: 83, endPoint x: 366, endPoint y: 85, distance: 107.6
click at [366, 85] on span "27276449376" at bounding box center [311, 87] width 109 height 20
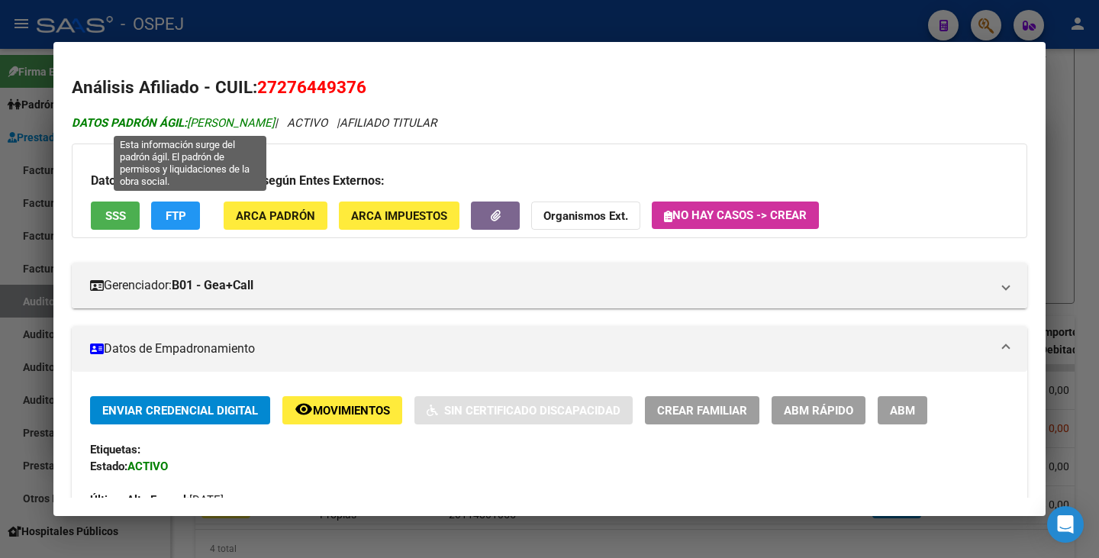
drag, startPoint x: 189, startPoint y: 121, endPoint x: 305, endPoint y: 119, distance: 116.0
click at [275, 119] on span "DATOS PADRÓN ÁGIL: LUNA ARIEL GUSTAVO" at bounding box center [173, 123] width 203 height 14
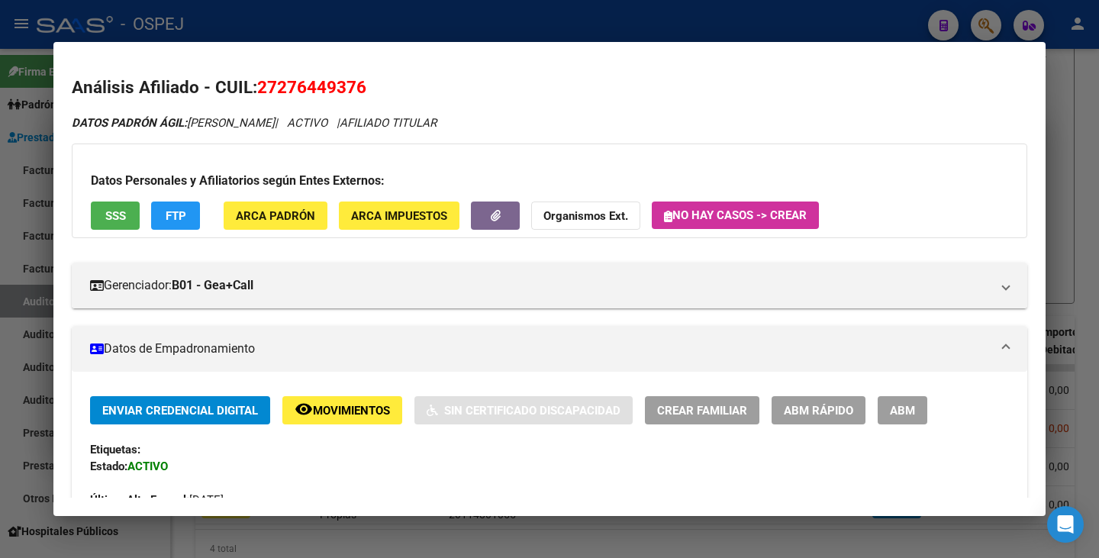
drag, startPoint x: 40, startPoint y: 236, endPoint x: 79, endPoint y: 166, distance: 80.0
click at [40, 235] on div at bounding box center [549, 279] width 1099 height 558
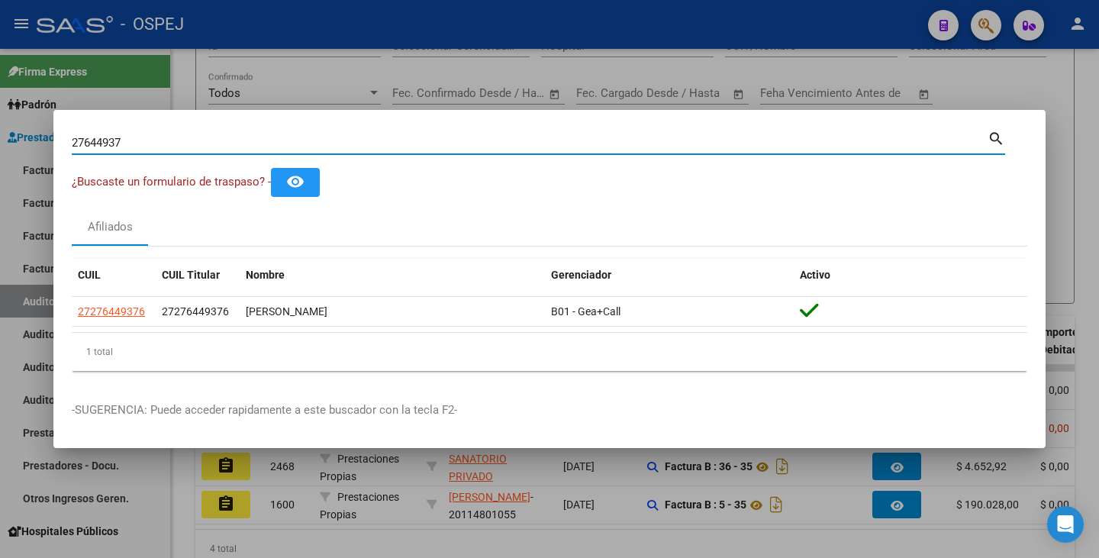
drag, startPoint x: 127, startPoint y: 140, endPoint x: 142, endPoint y: 140, distance: 15.3
click at [38, 153] on div "27644937 Buscar (apellido, dni, cuil, nro traspaso, cuit, obra social) search ¿…" at bounding box center [549, 279] width 1099 height 558
paste input "31057043"
type input "31057043"
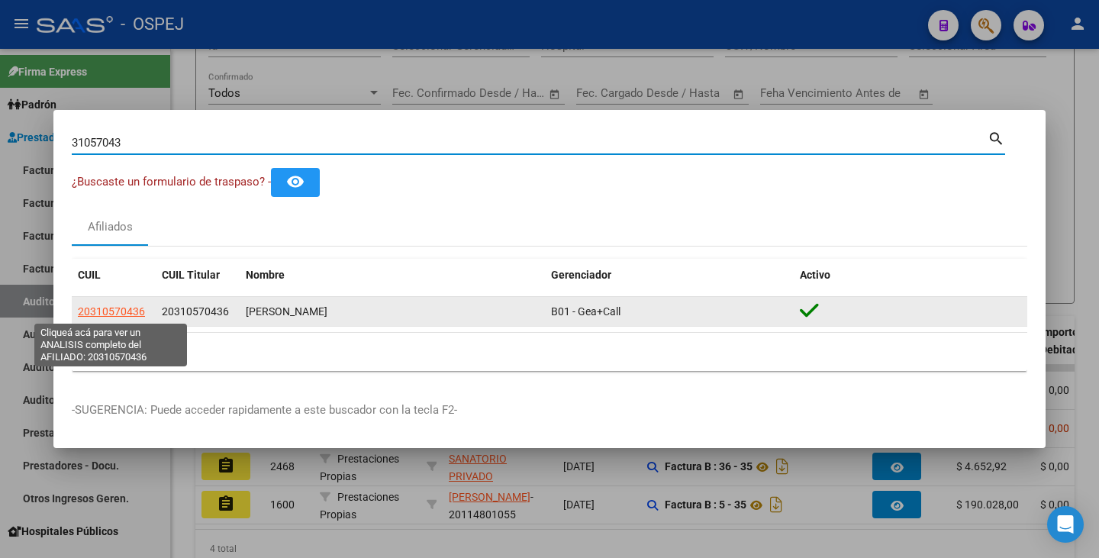
click at [116, 312] on span "20310570436" at bounding box center [111, 311] width 67 height 12
type textarea "20310570436"
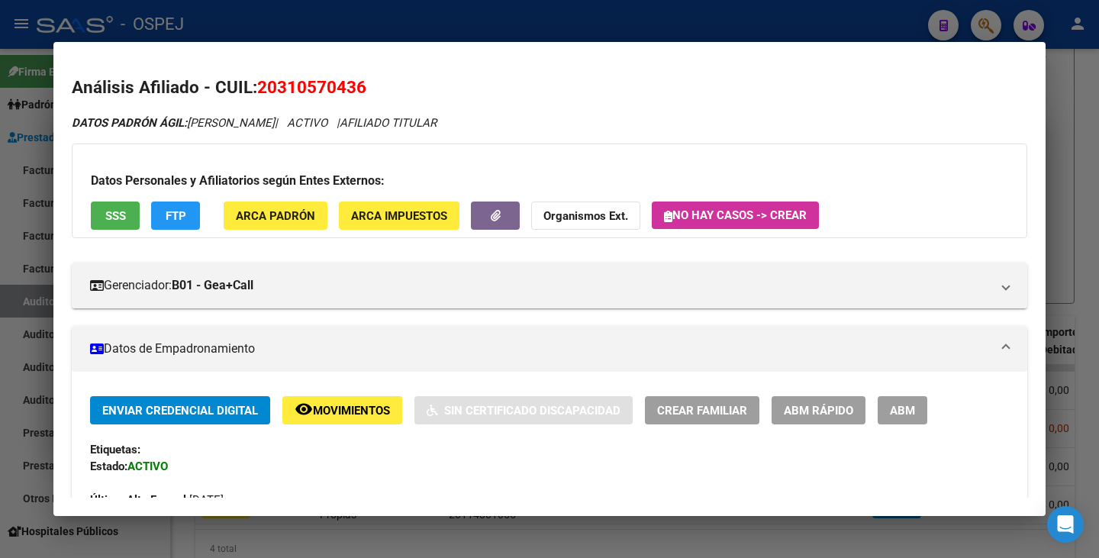
drag, startPoint x: 262, startPoint y: 88, endPoint x: 366, endPoint y: 83, distance: 103.9
click at [366, 83] on span "20310570436" at bounding box center [311, 87] width 109 height 20
drag, startPoint x: 192, startPoint y: 125, endPoint x: 324, endPoint y: 121, distance: 132.1
click at [324, 121] on icon "DATOS PADRÓN ÁGIL: TOLEDO EMILIO ENRIQUE | ACTIVO | AFILIADO TITULAR" at bounding box center [254, 123] width 365 height 14
click at [0, 318] on div at bounding box center [549, 279] width 1099 height 558
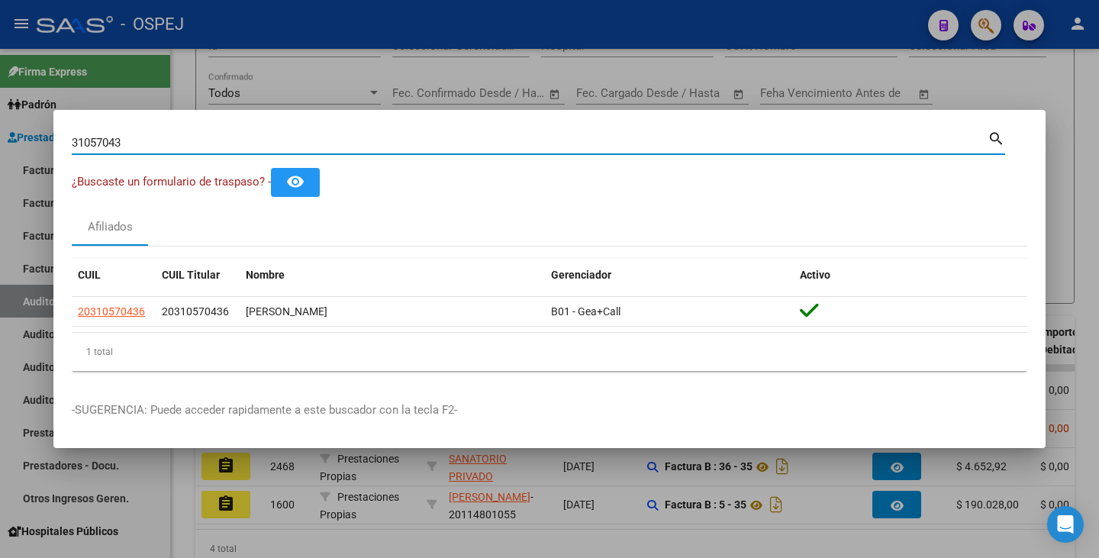
drag, startPoint x: 124, startPoint y: 140, endPoint x: 64, endPoint y: 121, distance: 63.5
click at [31, 122] on div "31057043 Buscar (apellido, dni, cuil, nro traspaso, cuit, obra social) search ¿…" at bounding box center [549, 279] width 1099 height 558
paste input "36125420"
type input "36125420"
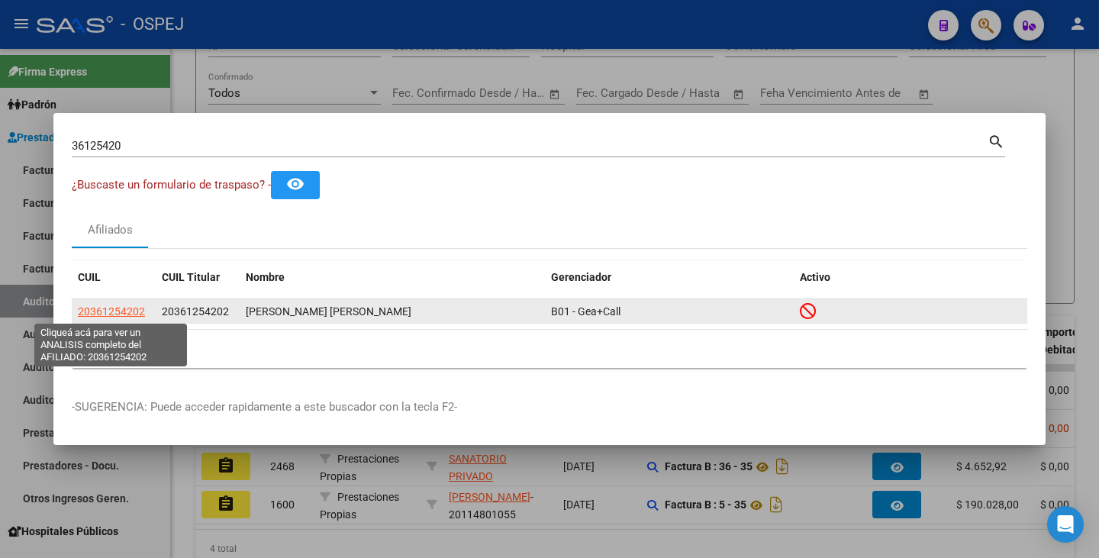
click at [111, 312] on span "20361254202" at bounding box center [111, 311] width 67 height 12
type textarea "20361254202"
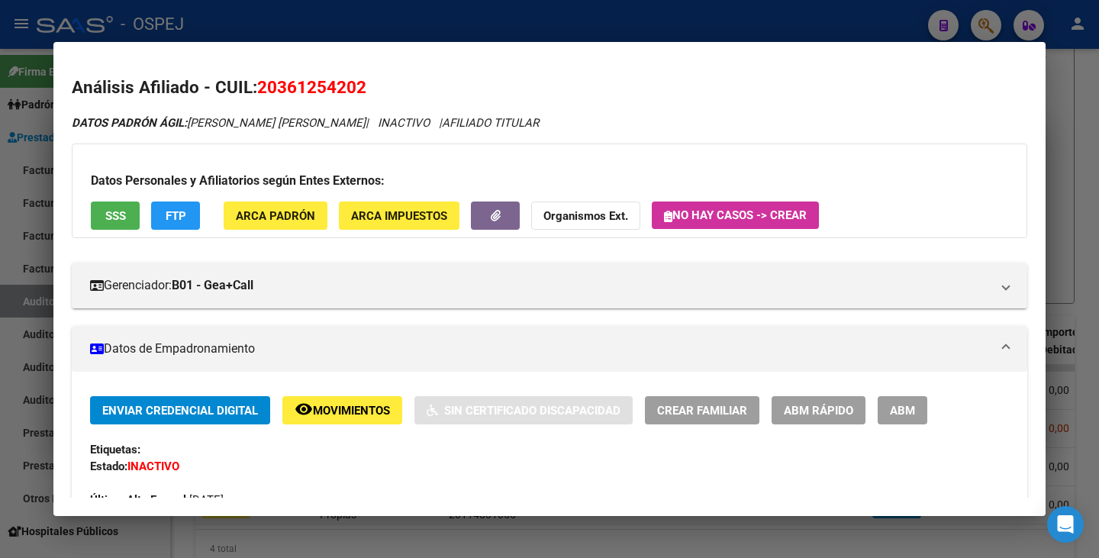
drag, startPoint x: 261, startPoint y: 92, endPoint x: 385, endPoint y: 82, distance: 124.9
click at [385, 82] on h2 "Análisis Afiliado - CUIL: 20361254202" at bounding box center [550, 88] width 956 height 26
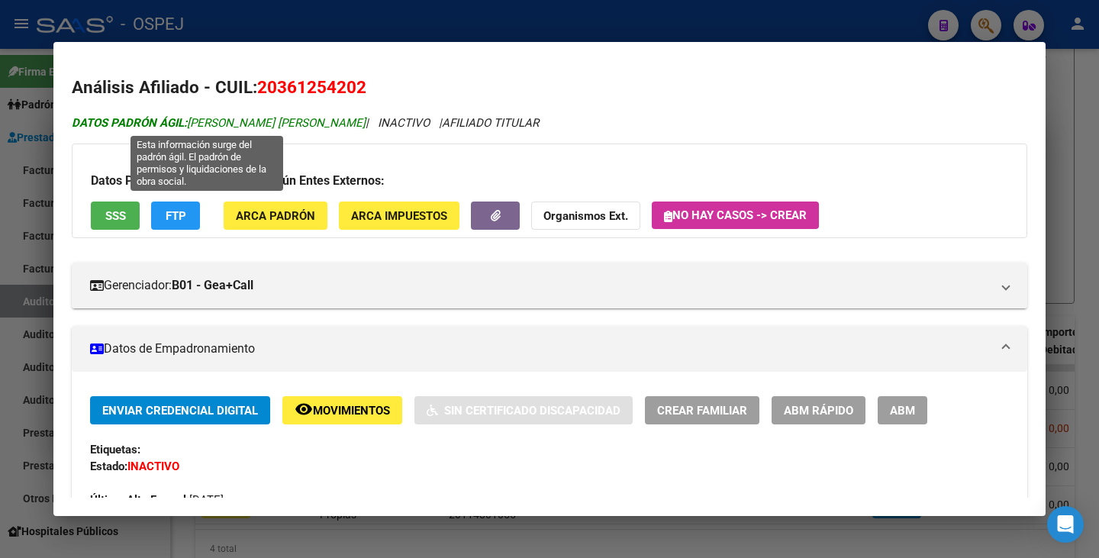
drag, startPoint x: 192, startPoint y: 119, endPoint x: 339, endPoint y: 120, distance: 147.3
click at [339, 120] on span "DATOS PADRÓN ÁGIL: GIMENEZ JONATHAN MARIO" at bounding box center [219, 123] width 294 height 14
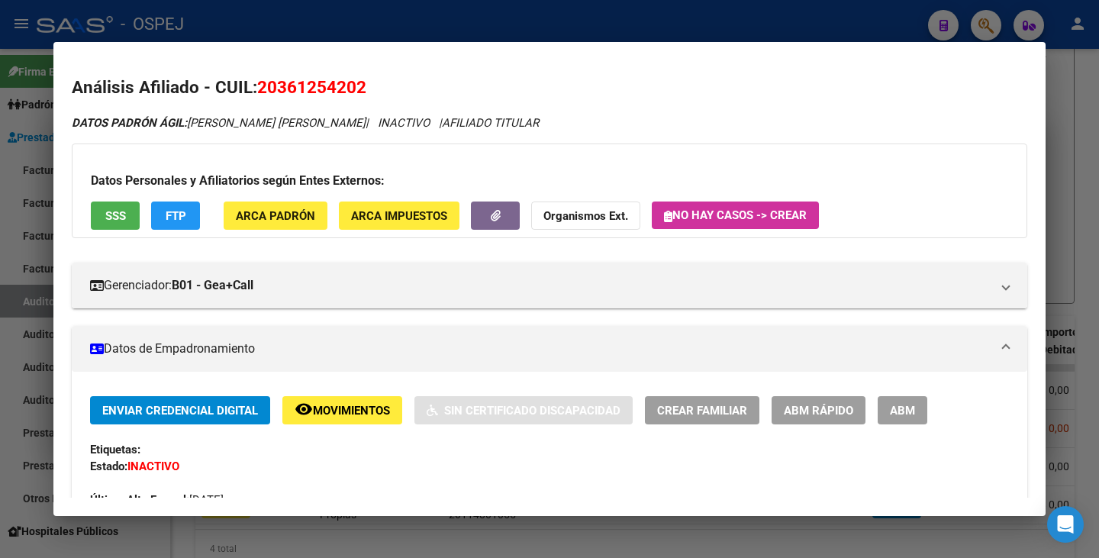
click at [28, 245] on div at bounding box center [549, 279] width 1099 height 558
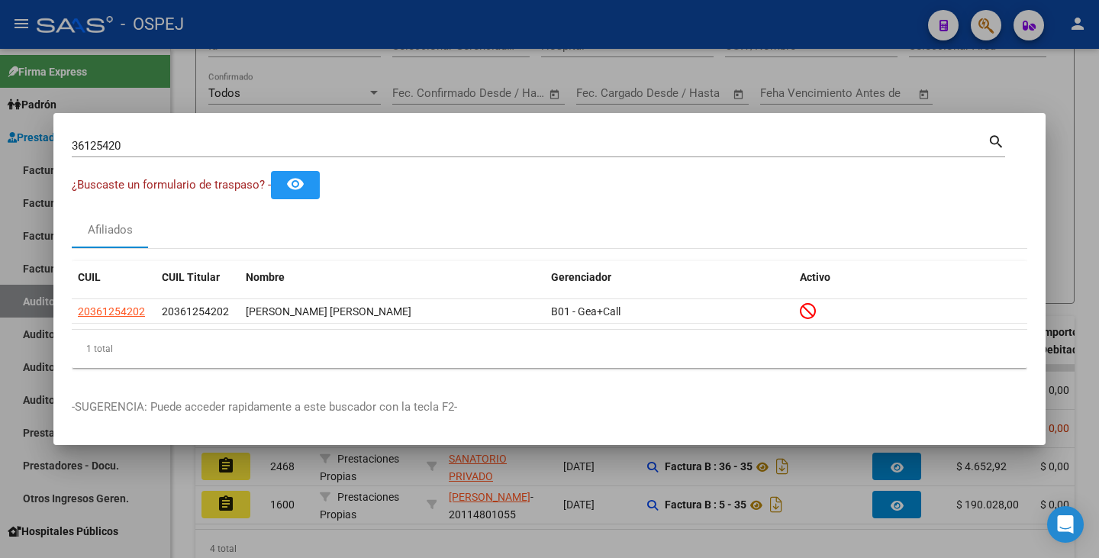
click at [131, 153] on div "36125420 Buscar (apellido, dni, cuil, nro traspaso, cuit, obra social)" at bounding box center [530, 145] width 916 height 23
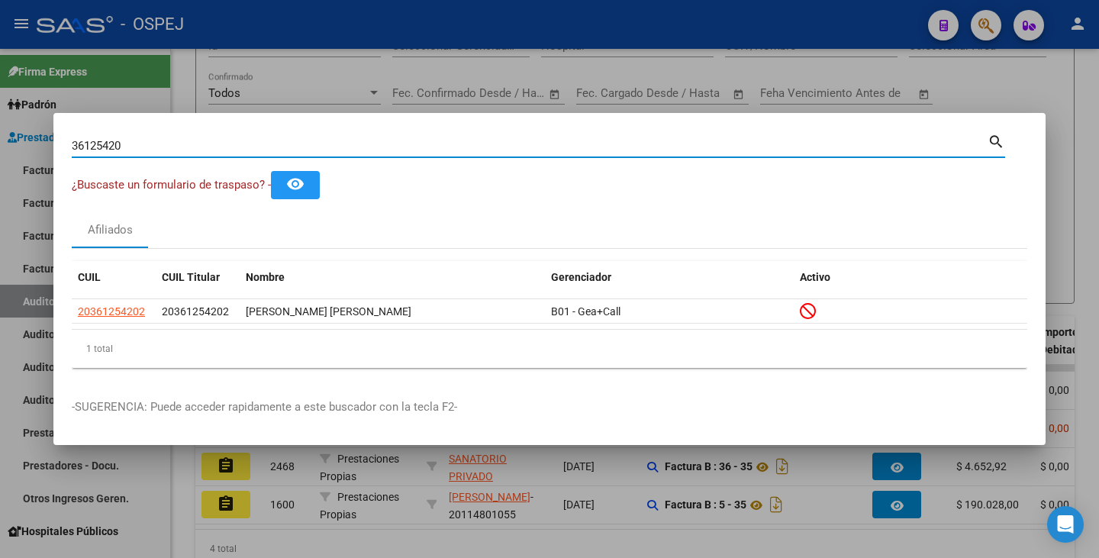
drag, startPoint x: 131, startPoint y: 150, endPoint x: 36, endPoint y: 138, distance: 95.4
click at [36, 138] on div "36125420 Buscar (apellido, dni, cuil, nro traspaso, cuit, obra social) search ¿…" at bounding box center [549, 279] width 1099 height 558
paste input "40419255"
type input "40419255"
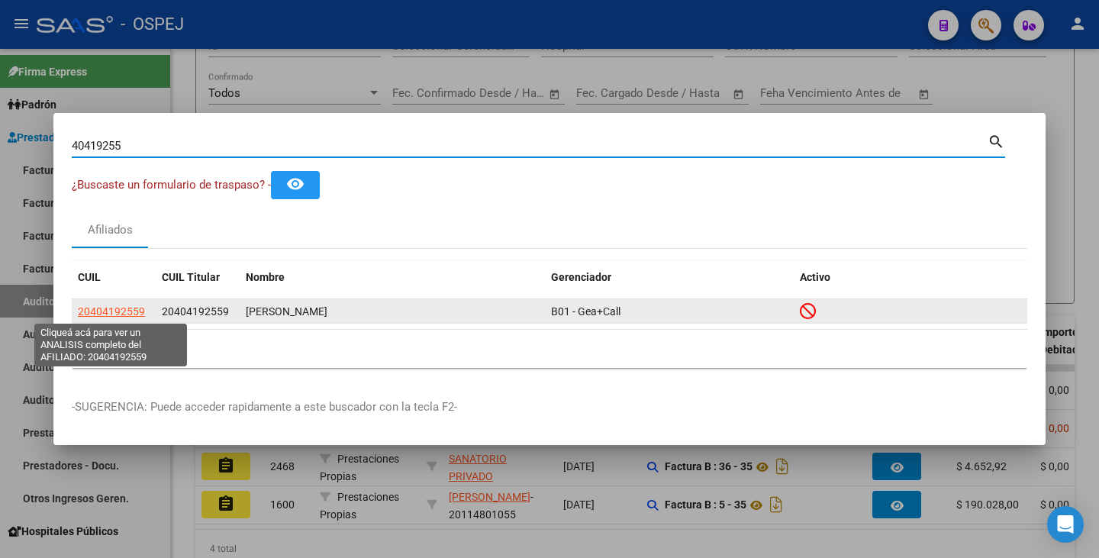
click at [123, 314] on span "20404192559" at bounding box center [111, 311] width 67 height 12
type textarea "20404192559"
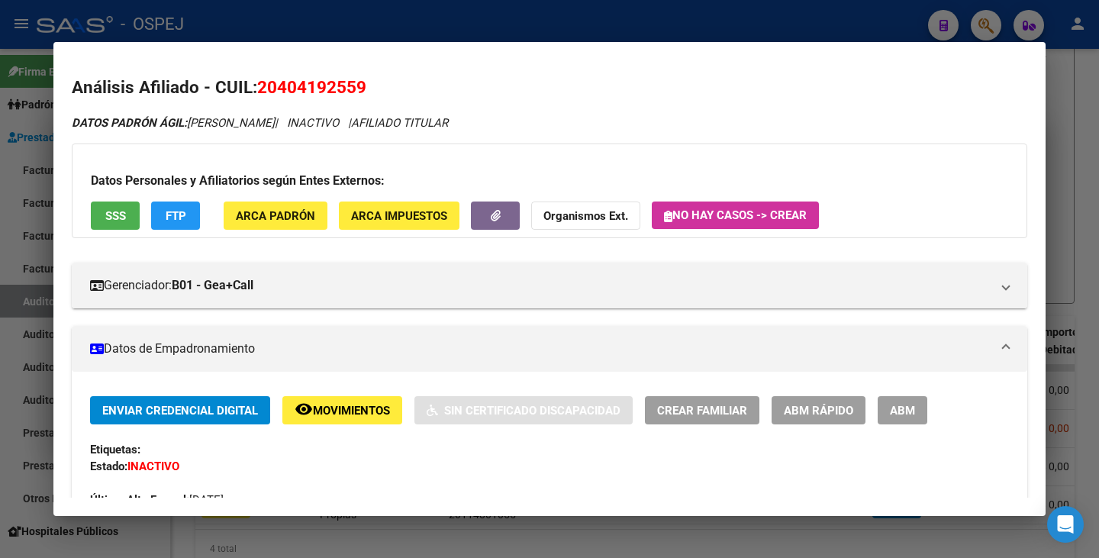
drag, startPoint x: 260, startPoint y: 81, endPoint x: 367, endPoint y: 90, distance: 107.3
click at [367, 90] on h2 "Análisis Afiliado - CUIL: 20404192559" at bounding box center [550, 88] width 956 height 26
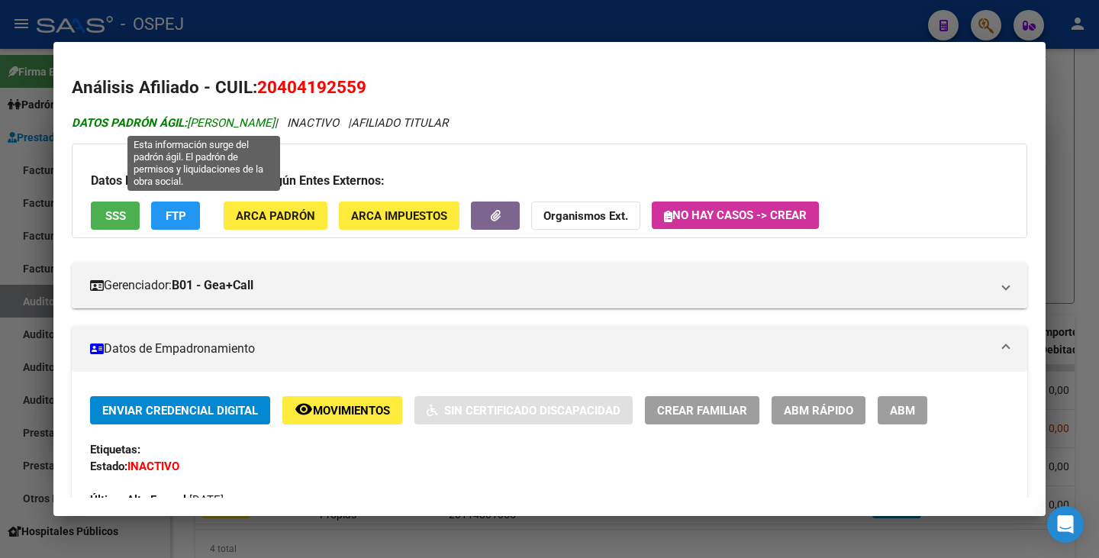
drag, startPoint x: 192, startPoint y: 124, endPoint x: 333, endPoint y: 126, distance: 141.2
click at [275, 126] on span "DATOS PADRÓN ÁGIL: HEREDIA MARCOS GABRIEL" at bounding box center [173, 123] width 203 height 14
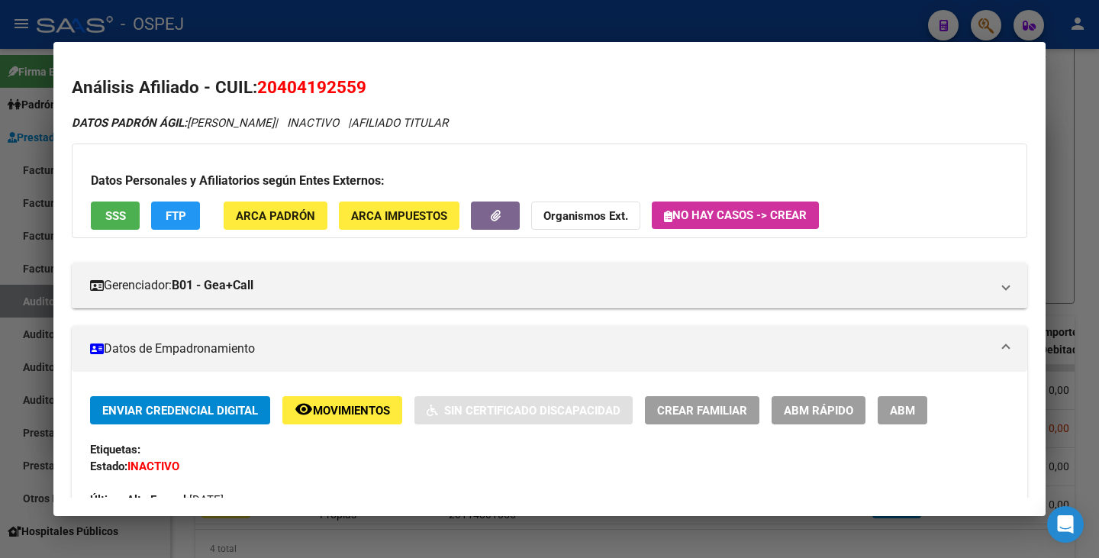
click at [0, 222] on div at bounding box center [549, 279] width 1099 height 558
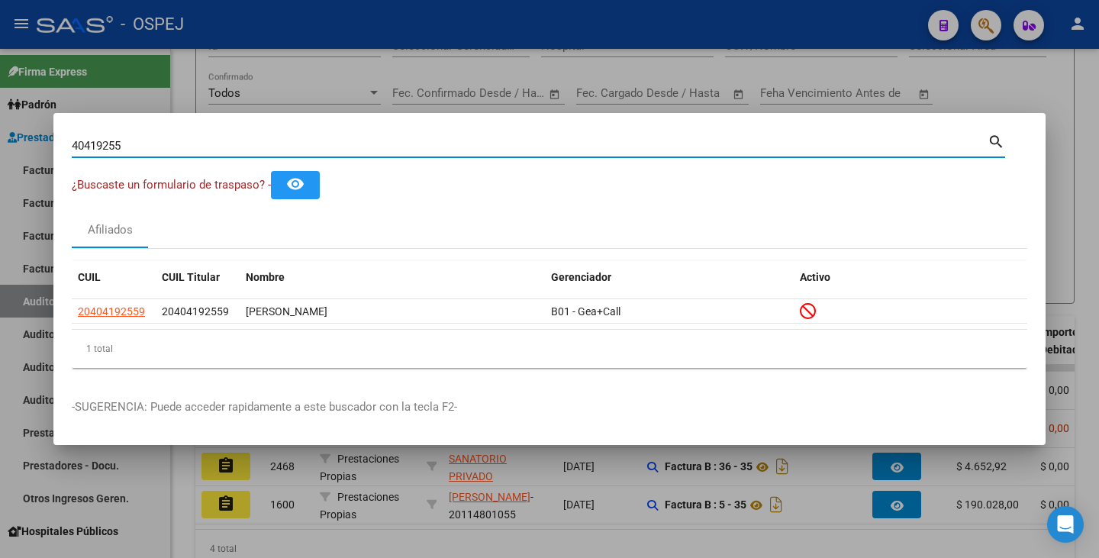
drag, startPoint x: 136, startPoint y: 143, endPoint x: 8, endPoint y: 121, distance: 129.2
click at [8, 121] on div "40419255 Buscar (apellido, dni, cuil, nro traspaso, cuit, obra social) search ¿…" at bounding box center [549, 279] width 1099 height 558
paste input "32697898"
type input "32697898"
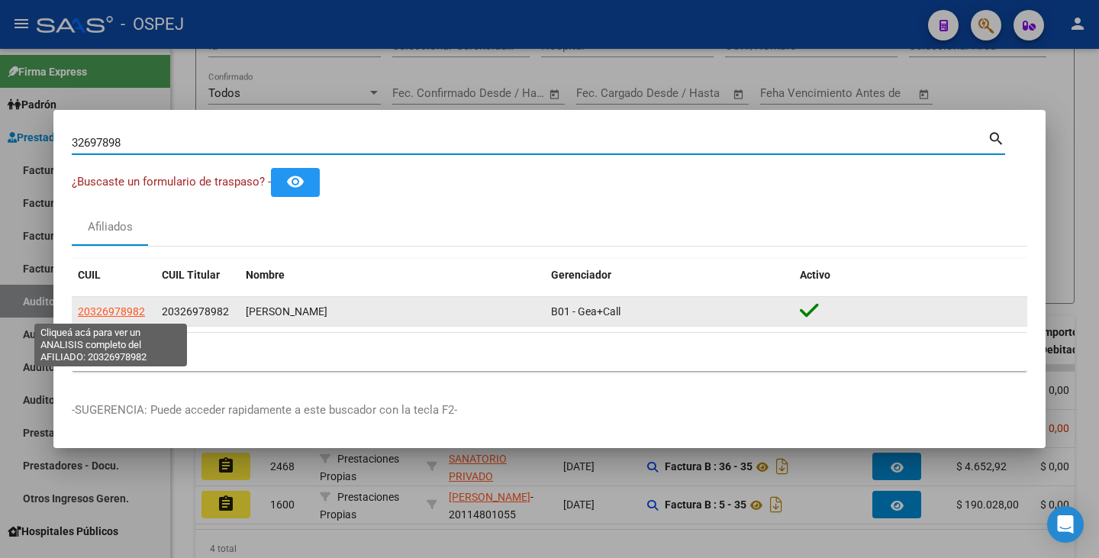
click at [134, 308] on span "20326978982" at bounding box center [111, 311] width 67 height 12
type textarea "20326978982"
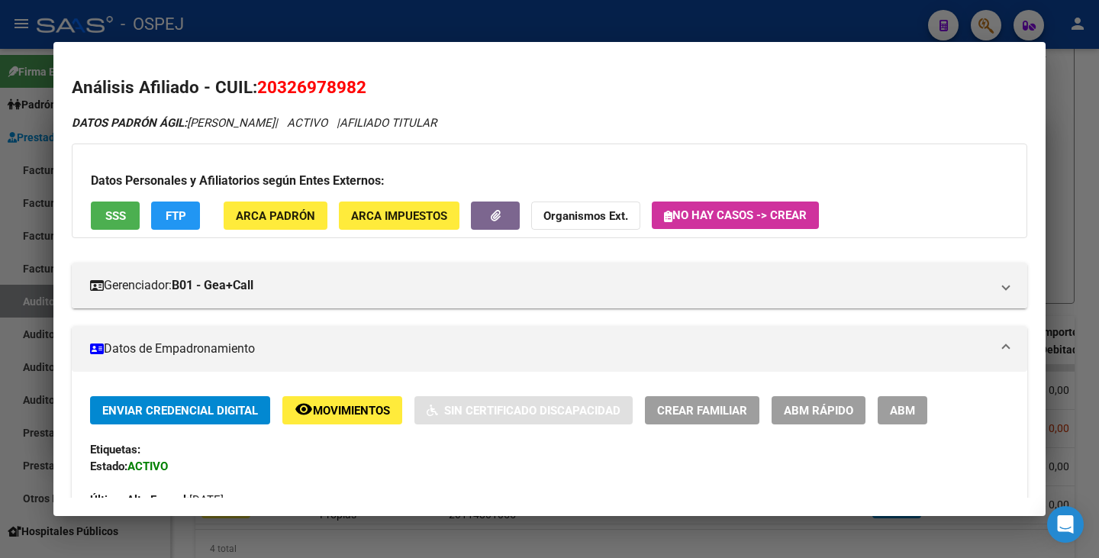
drag, startPoint x: 260, startPoint y: 83, endPoint x: 369, endPoint y: 88, distance: 109.2
click at [369, 88] on h2 "Análisis Afiliado - CUIL: 20326978982" at bounding box center [550, 88] width 956 height 26
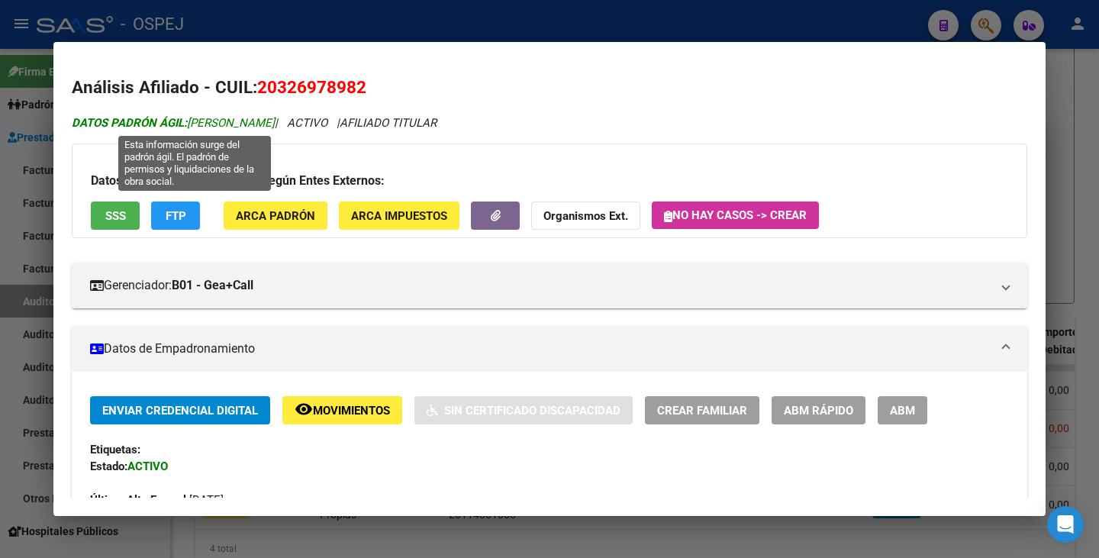
drag, startPoint x: 192, startPoint y: 124, endPoint x: 314, endPoint y: 125, distance: 122.9
click at [275, 125] on span "DATOS PADRÓN ÁGIL: ARIZA SEBASTIAN ABEL" at bounding box center [173, 123] width 203 height 14
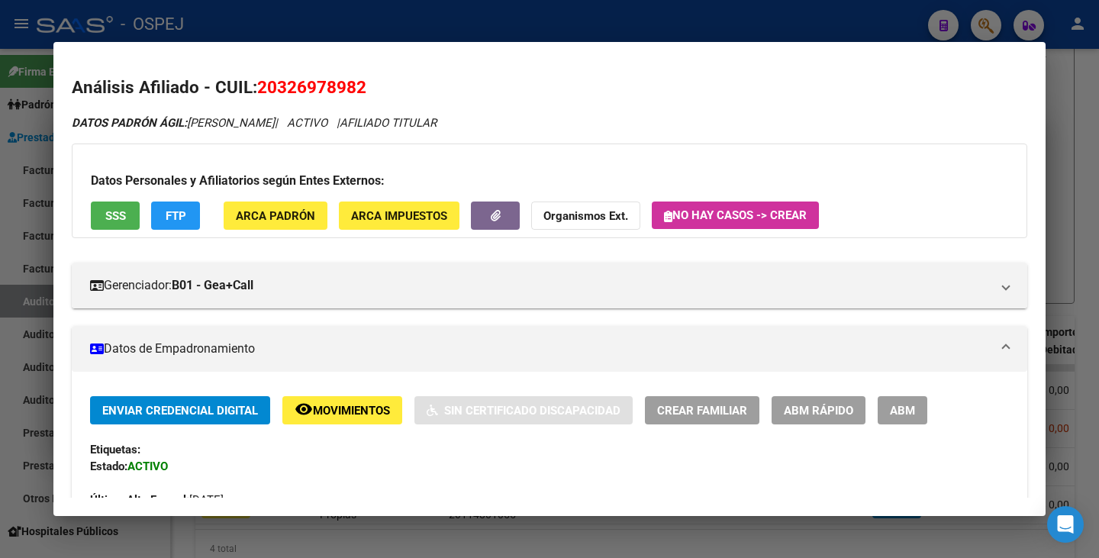
click at [24, 184] on div at bounding box center [549, 279] width 1099 height 558
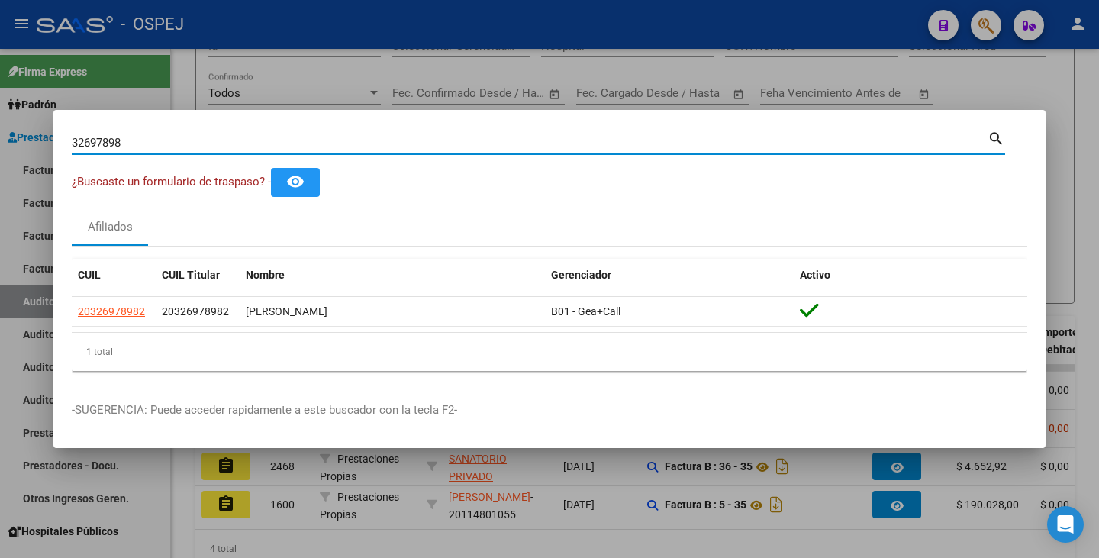
drag, startPoint x: 139, startPoint y: 140, endPoint x: 37, endPoint y: 135, distance: 101.7
click at [37, 135] on div "32697898 Buscar (apellido, dni, cuil, nro traspaso, cuit, obra social) search ¿…" at bounding box center [549, 279] width 1099 height 558
paste input "26180458"
type input "26180458"
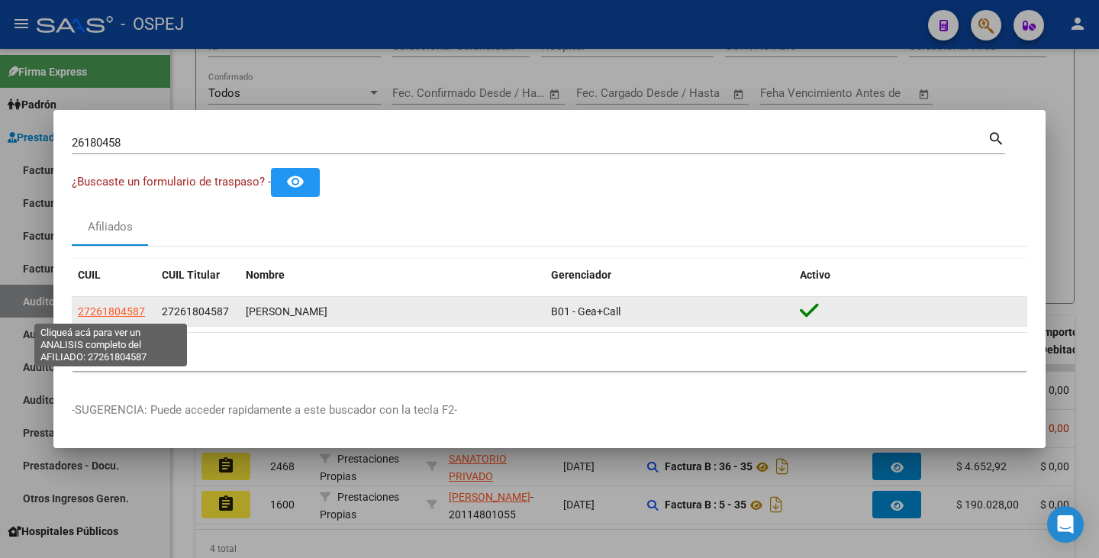
click at [114, 308] on span "27261804587" at bounding box center [111, 311] width 67 height 12
type textarea "27261804587"
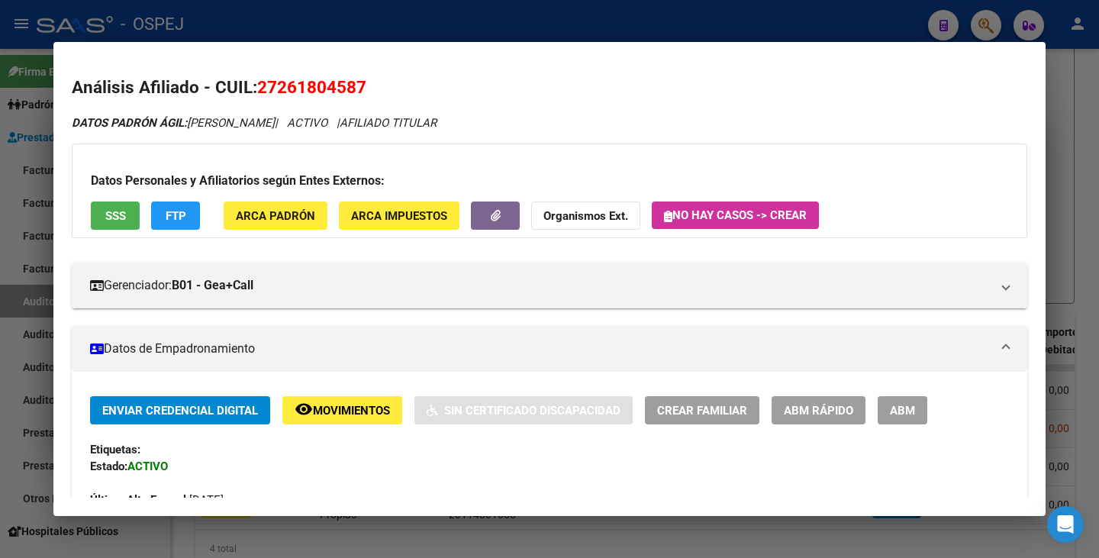
drag, startPoint x: 262, startPoint y: 82, endPoint x: 365, endPoint y: 72, distance: 103.6
click at [365, 72] on mat-dialog-content "Análisis Afiliado - CUIL: 27261804587 DATOS PADRÓN ÁGIL: VILLARREAL ROXANA PAOL…" at bounding box center [549, 278] width 992 height 437
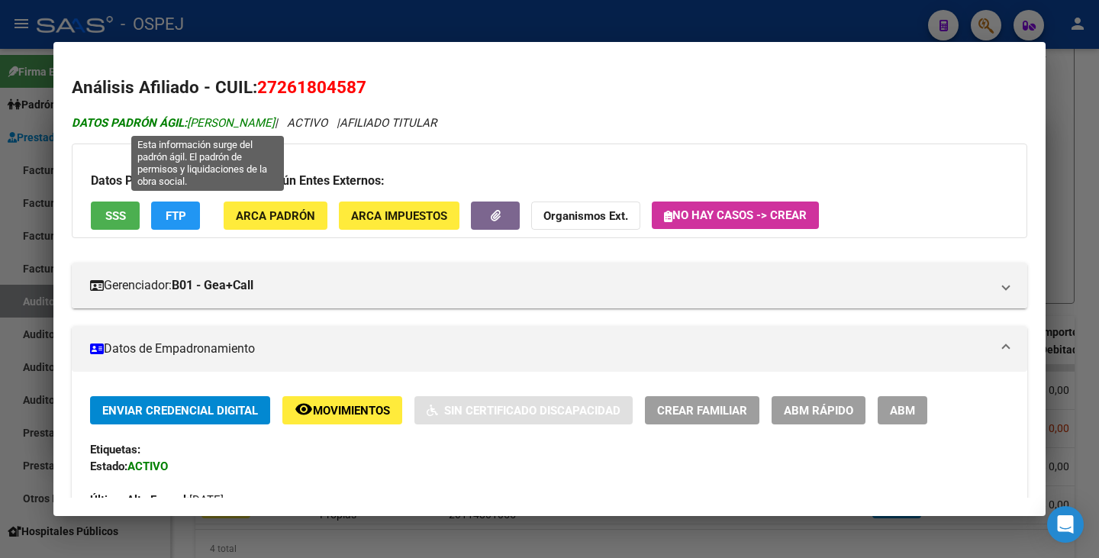
drag, startPoint x: 192, startPoint y: 121, endPoint x: 340, endPoint y: 125, distance: 148.9
click at [275, 125] on span "DATOS PADRÓN ÁGIL: VILLARREAL ROXANA PAOLA" at bounding box center [173, 123] width 203 height 14
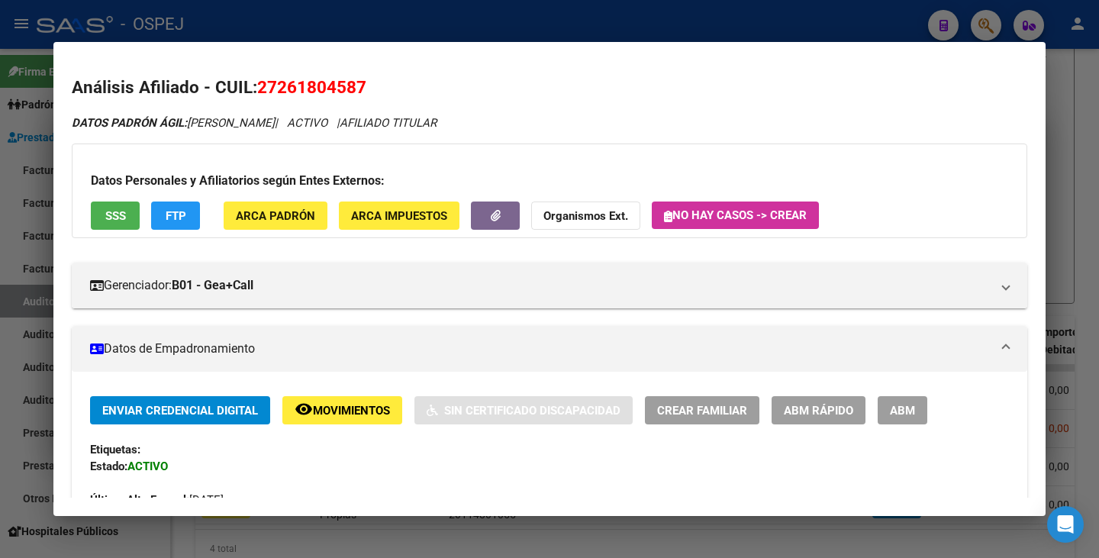
click at [16, 237] on div at bounding box center [549, 279] width 1099 height 558
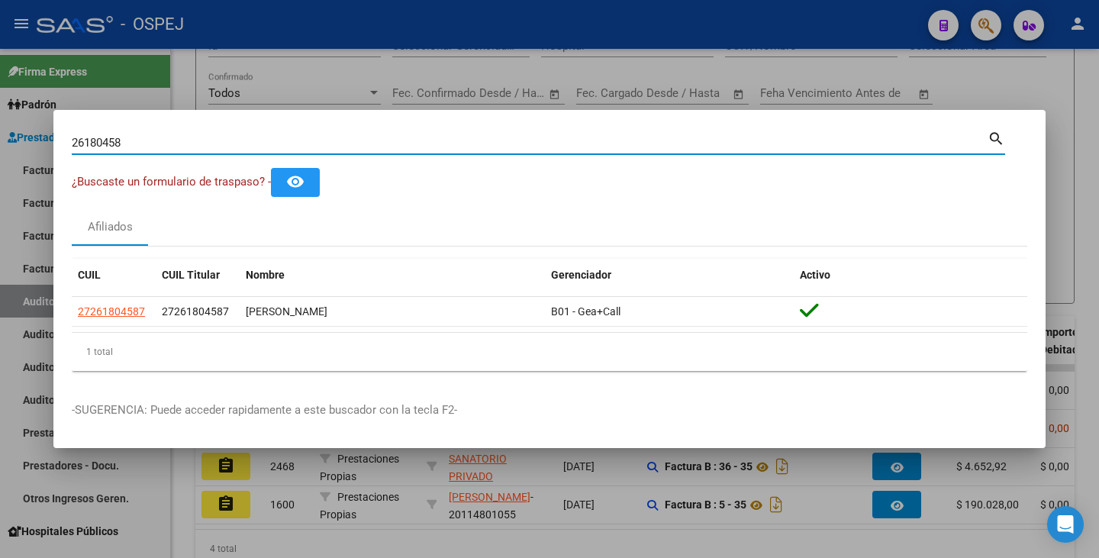
drag, startPoint x: 126, startPoint y: 142, endPoint x: 0, endPoint y: 151, distance: 126.3
click at [0, 151] on div "26180458 Buscar (apellido, dni, cuil, nro traspaso, cuit, obra social) search ¿…" at bounding box center [549, 279] width 1099 height 558
paste input "32106807"
type input "32106807"
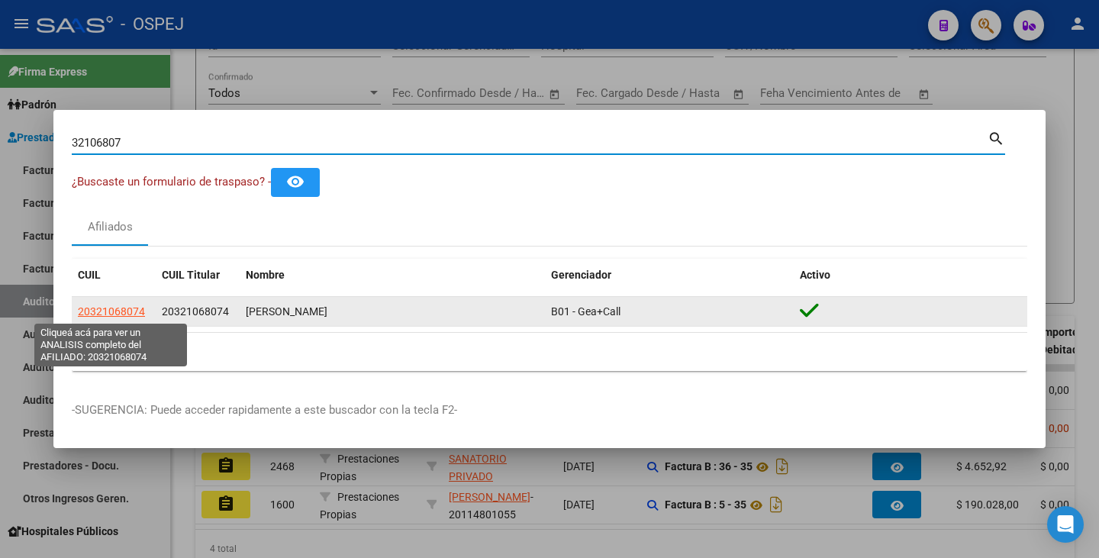
click at [97, 312] on span "20321068074" at bounding box center [111, 311] width 67 height 12
type textarea "20321068074"
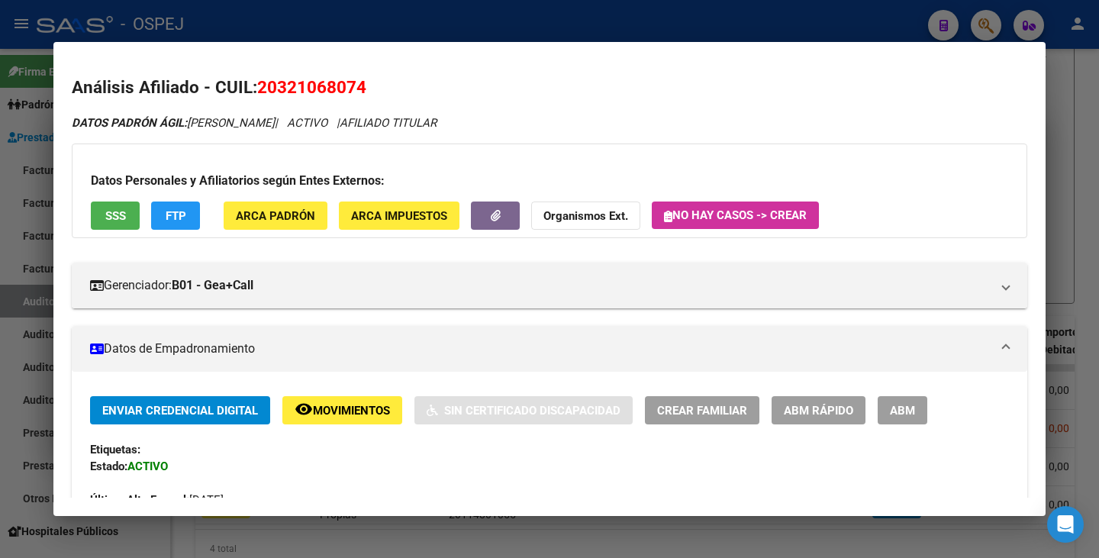
drag, startPoint x: 260, startPoint y: 96, endPoint x: 378, endPoint y: 90, distance: 118.5
click at [378, 90] on h2 "Análisis Afiliado - CUIL: 20321068074" at bounding box center [550, 88] width 956 height 26
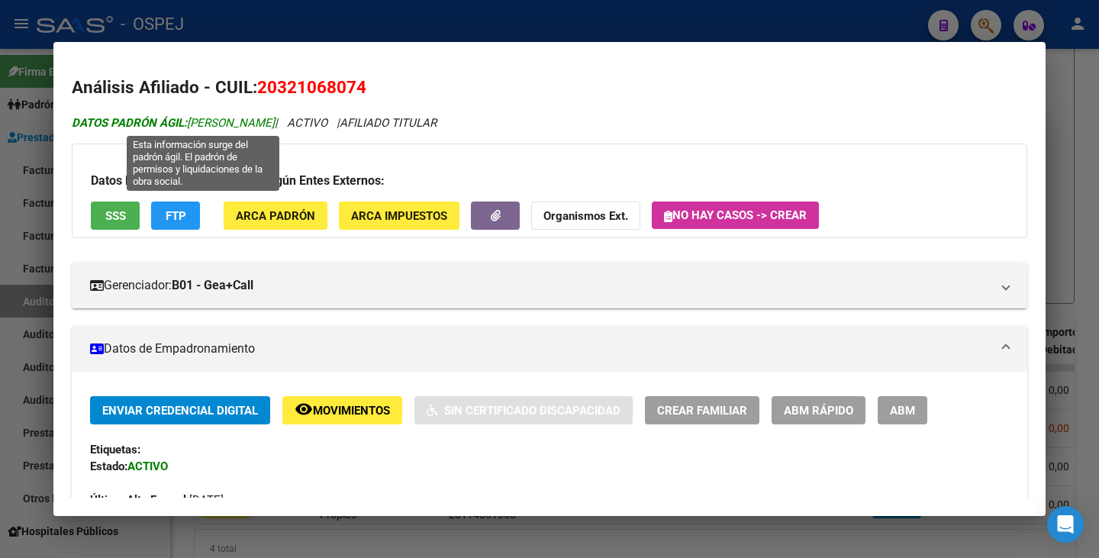
drag, startPoint x: 192, startPoint y: 122, endPoint x: 332, endPoint y: 121, distance: 139.7
click at [275, 121] on span "DATOS PADRÓN ÁGIL: GOMEZ EDGARDO GASTON" at bounding box center [173, 123] width 203 height 14
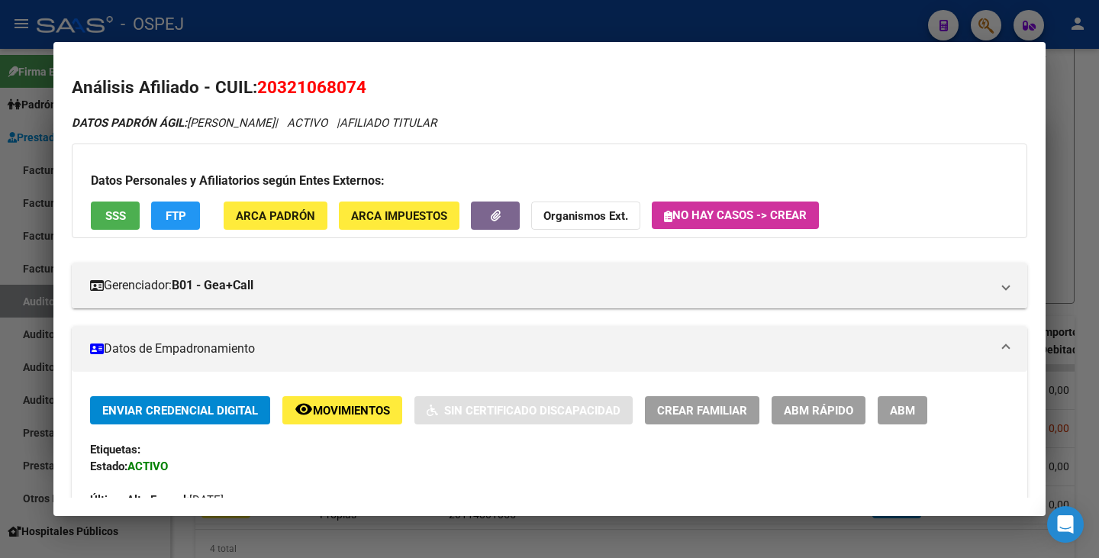
drag, startPoint x: 0, startPoint y: 210, endPoint x: 60, endPoint y: 178, distance: 67.6
click at [1, 209] on div at bounding box center [549, 279] width 1099 height 558
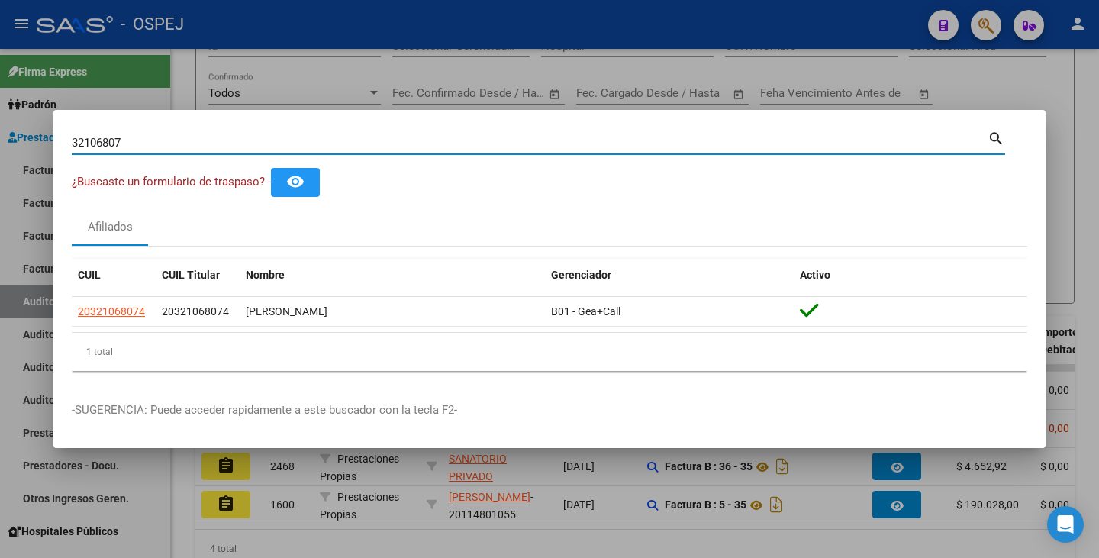
drag, startPoint x: 164, startPoint y: 137, endPoint x: 59, endPoint y: 131, distance: 105.6
click at [0, 126] on div "32106807 Buscar (apellido, dni, cuil, nro traspaso, cuit, obra social) search ¿…" at bounding box center [549, 279] width 1099 height 558
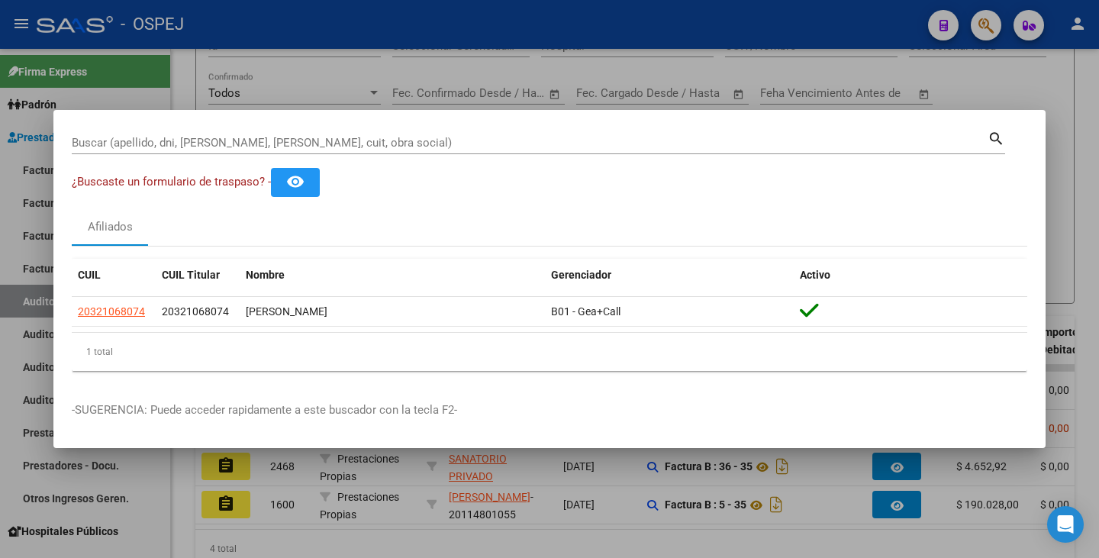
drag, startPoint x: 243, startPoint y: 182, endPoint x: 120, endPoint y: 137, distance: 130.9
click at [120, 137] on input "Buscar (apellido, dni, [PERSON_NAME], [PERSON_NAME], cuit, obra social)" at bounding box center [530, 143] width 916 height 14
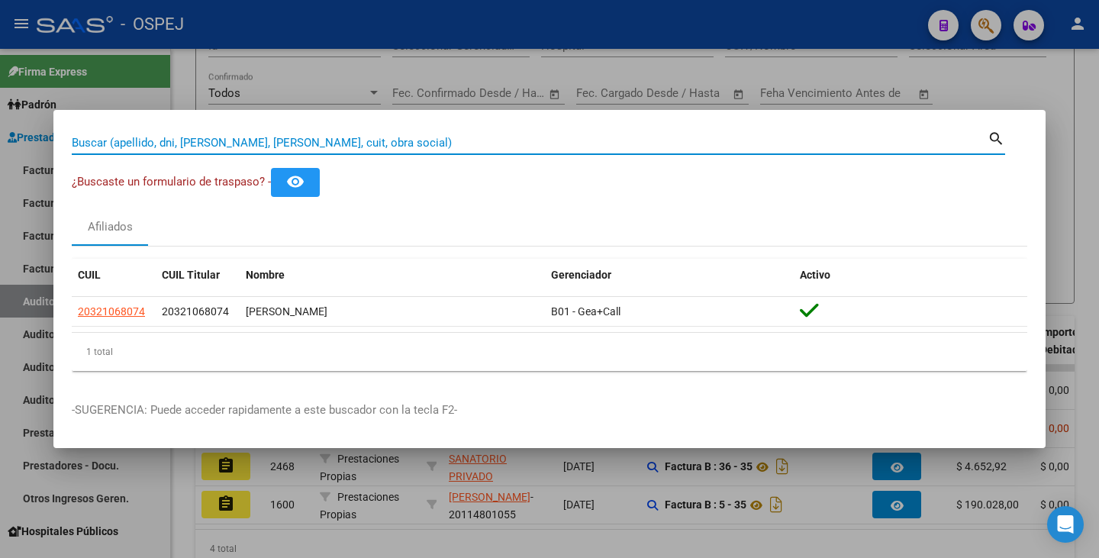
paste input "40298913"
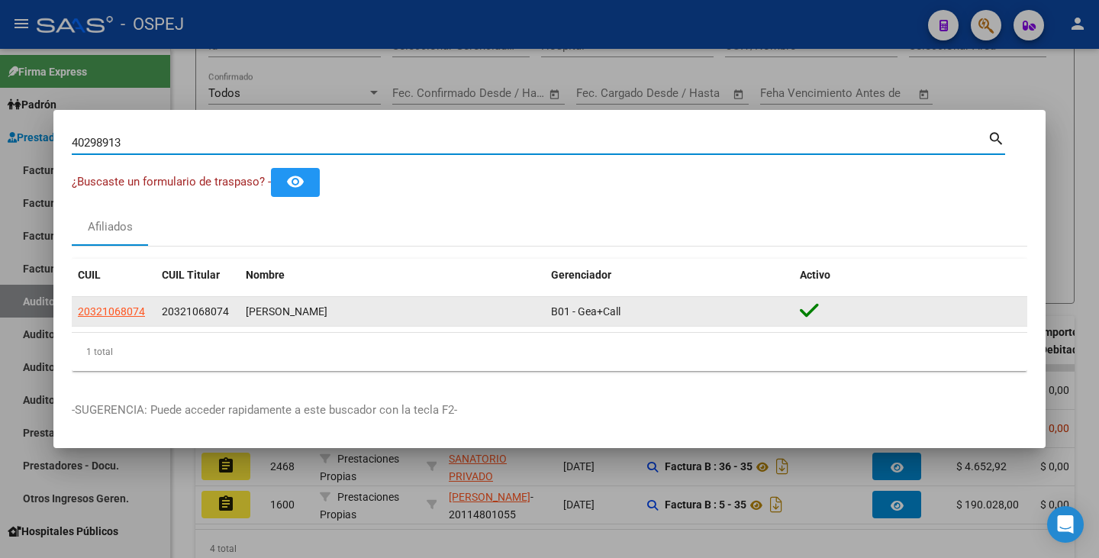
type input "40298913"
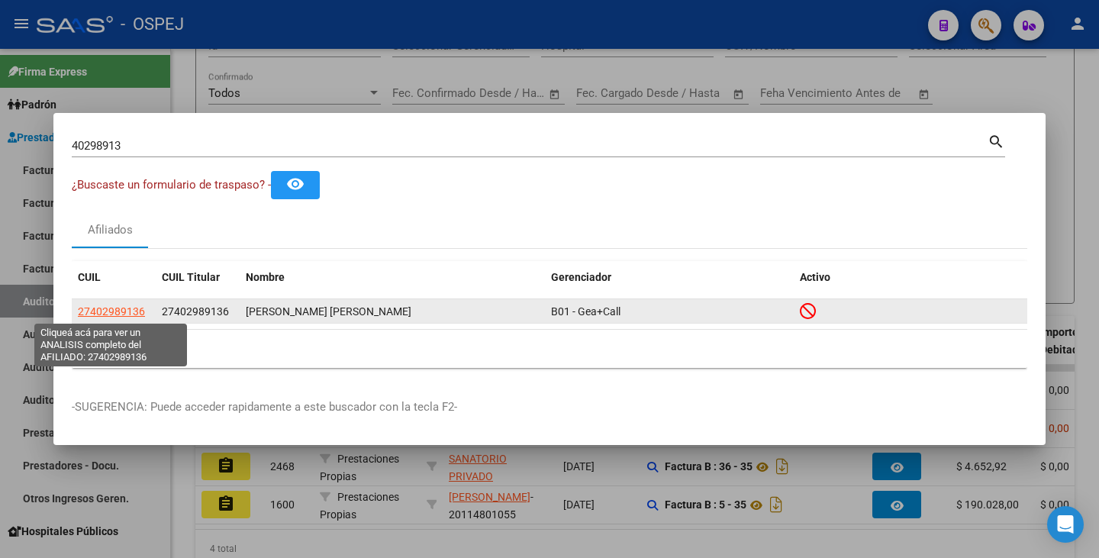
click at [141, 313] on span "27402989136" at bounding box center [111, 311] width 67 height 12
type textarea "27402989136"
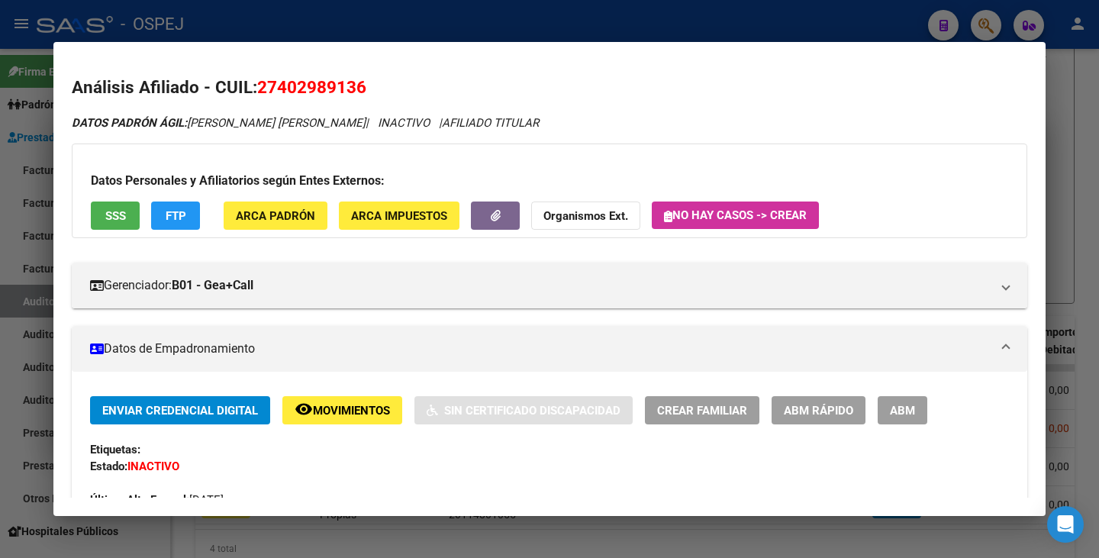
drag, startPoint x: 264, startPoint y: 85, endPoint x: 357, endPoint y: 88, distance: 93.1
click at [357, 88] on span "27402989136" at bounding box center [311, 87] width 109 height 20
click at [357, 89] on span "27402989136" at bounding box center [311, 87] width 109 height 20
drag, startPoint x: 262, startPoint y: 88, endPoint x: 364, endPoint y: 81, distance: 102.5
click at [364, 81] on span "27402989136" at bounding box center [311, 87] width 109 height 20
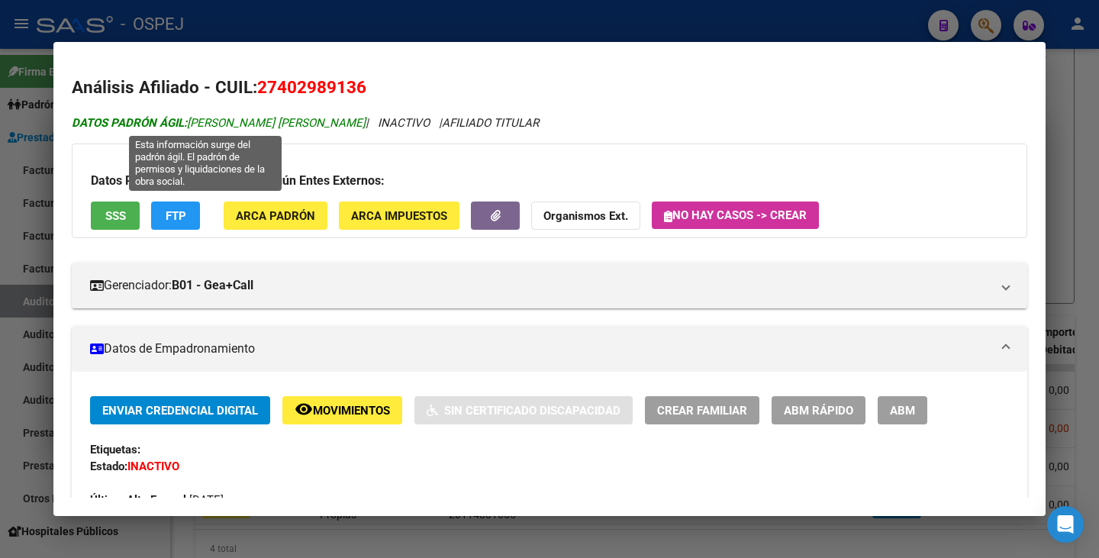
drag, startPoint x: 192, startPoint y: 125, endPoint x: 333, endPoint y: 121, distance: 141.3
click at [333, 121] on span "DATOS PADRÓN ÁGIL: ASTRADA AGUSTINA BELEN" at bounding box center [219, 123] width 294 height 14
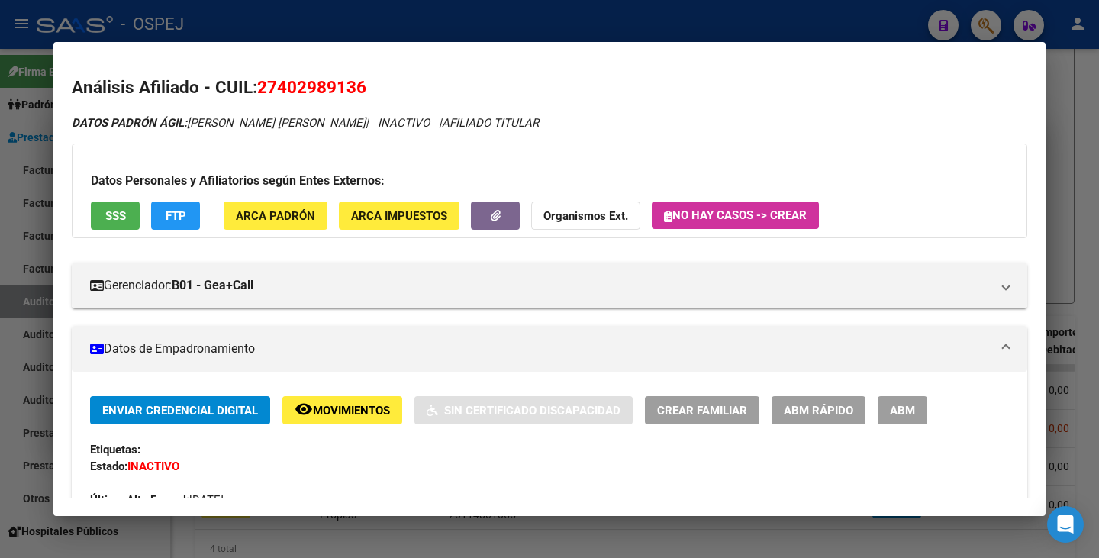
drag, startPoint x: 5, startPoint y: 276, endPoint x: 88, endPoint y: 205, distance: 108.9
click at [5, 275] on div at bounding box center [549, 279] width 1099 height 558
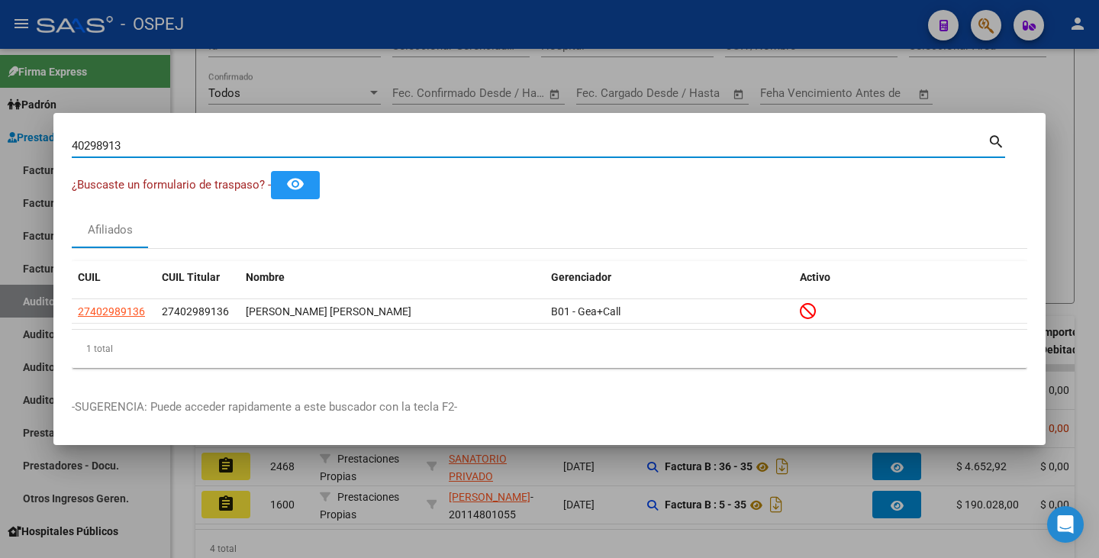
drag, startPoint x: 147, startPoint y: 143, endPoint x: 0, endPoint y: 126, distance: 147.5
click at [0, 126] on div "40298913 Buscar (apellido, dni, cuil, nro traspaso, cuit, obra social) search ¿…" at bounding box center [549, 279] width 1099 height 558
paste input "33162012"
type input "33162012"
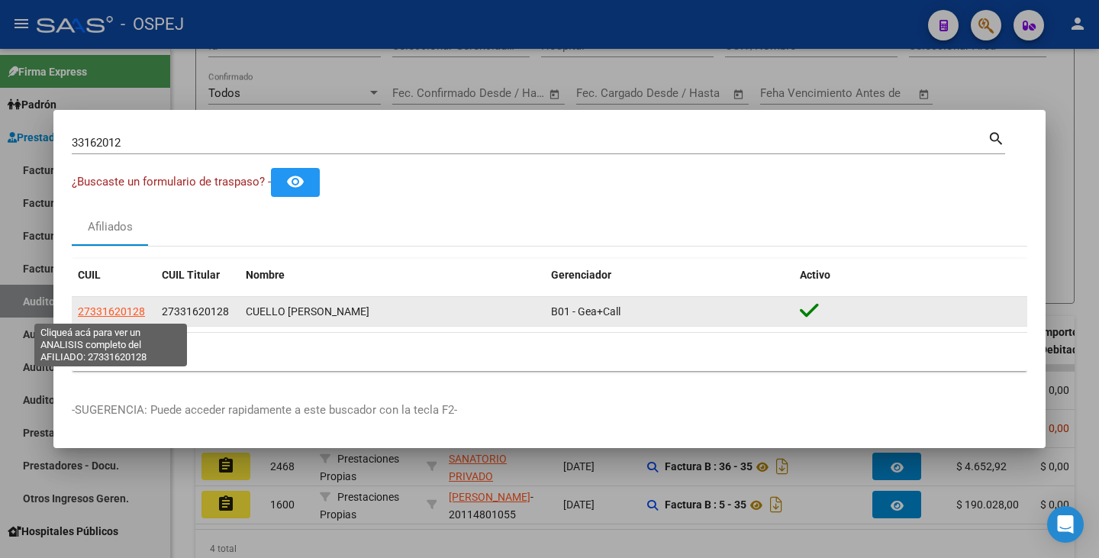
click at [113, 308] on span "27331620128" at bounding box center [111, 311] width 67 height 12
type textarea "27331620128"
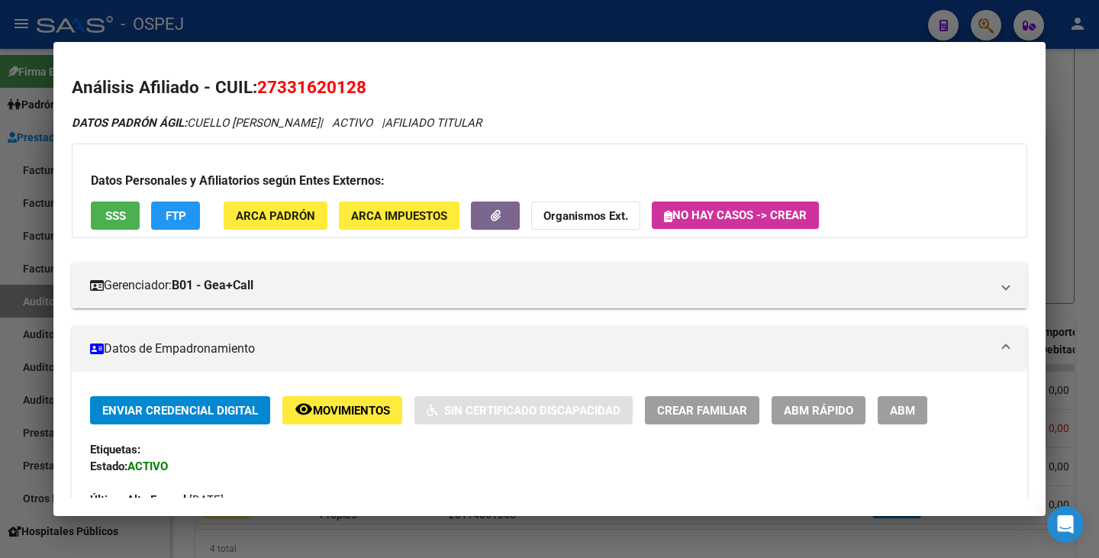
drag, startPoint x: 258, startPoint y: 85, endPoint x: 363, endPoint y: 97, distance: 105.2
click at [369, 97] on h2 "Análisis Afiliado - CUIL: 27331620128" at bounding box center [550, 88] width 956 height 26
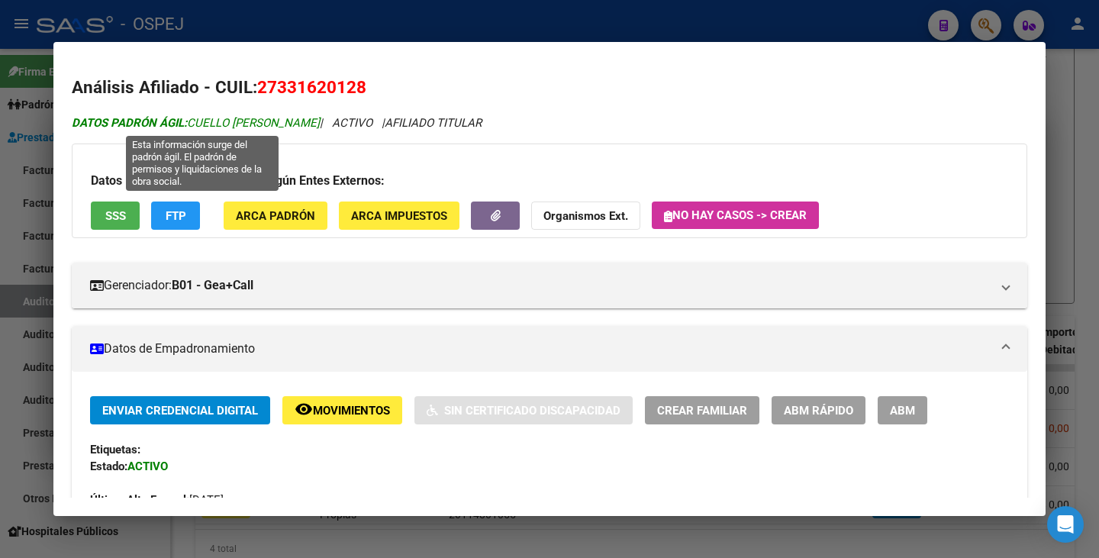
click at [190, 121] on span "DATOS PADRÓN ÁGIL: CUELLO MAYRA CAROLINA" at bounding box center [196, 123] width 248 height 14
drag, startPoint x: 192, startPoint y: 121, endPoint x: 318, endPoint y: 119, distance: 126.7
click at [320, 116] on span "DATOS PADRÓN ÁGIL: CUELLO MAYRA CAROLINA" at bounding box center [196, 123] width 248 height 14
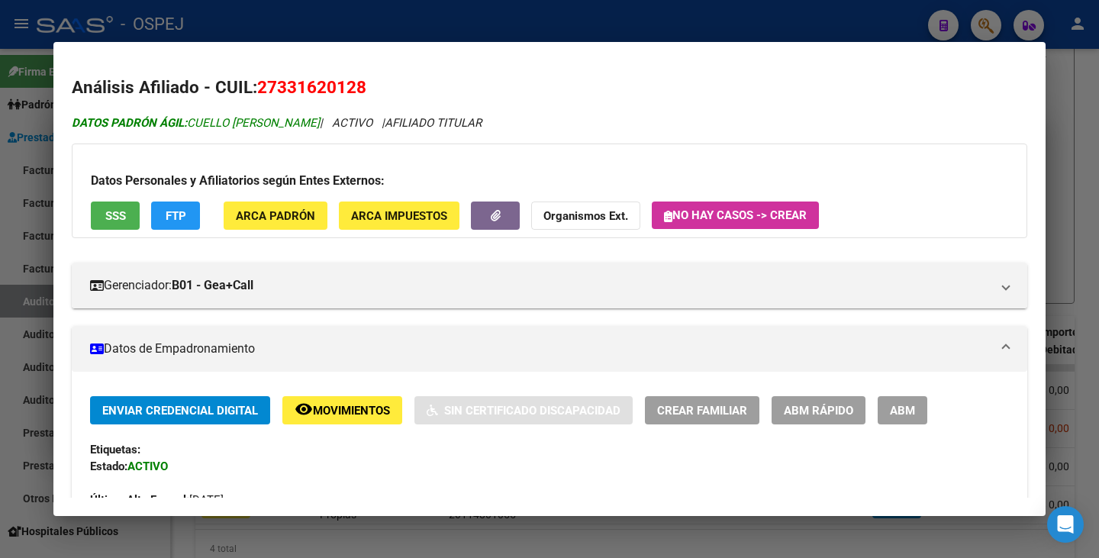
click at [314, 121] on span "DATOS PADRÓN ÁGIL: CUELLO MAYRA CAROLINA" at bounding box center [196, 123] width 248 height 14
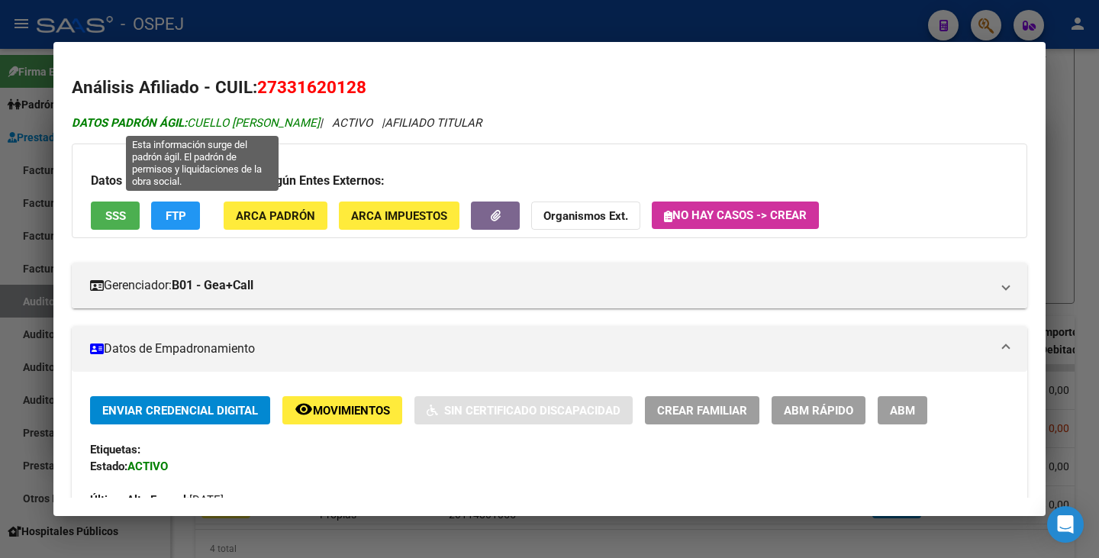
click at [193, 126] on span "DATOS PADRÓN ÁGIL: CUELLO MAYRA CAROLINA" at bounding box center [196, 123] width 248 height 14
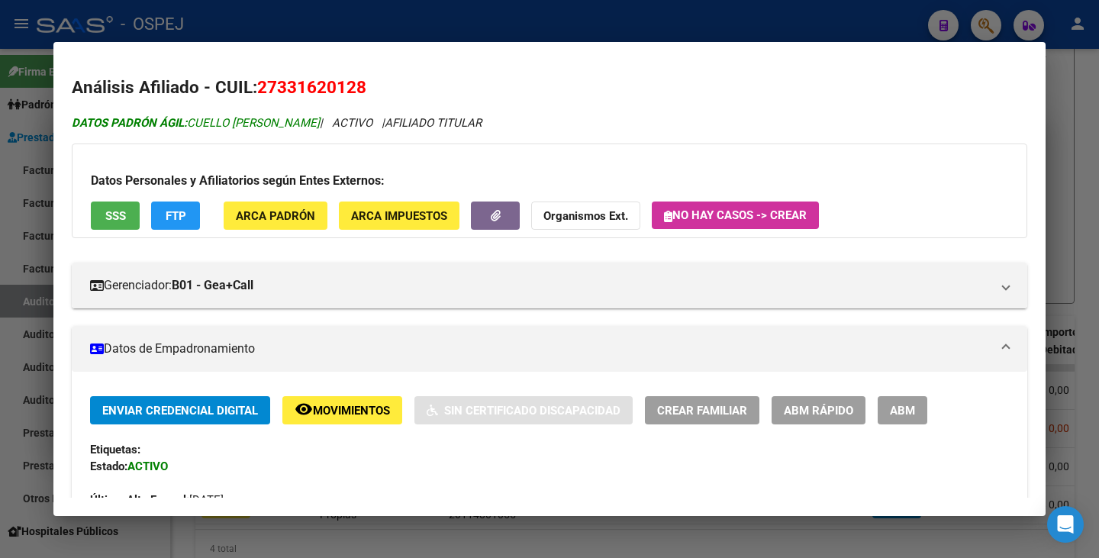
click at [195, 127] on span "DATOS PADRÓN ÁGIL: CUELLO MAYRA CAROLINA" at bounding box center [196, 123] width 248 height 14
drag, startPoint x: 193, startPoint y: 121, endPoint x: 331, endPoint y: 131, distance: 138.5
click at [331, 131] on div "DATOS PADRÓN ÁGIL: CUELLO MAYRA CAROLINA | ACTIVO | AFILIADO TITULAR" at bounding box center [550, 123] width 956 height 18
drag, startPoint x: 5, startPoint y: 248, endPoint x: 69, endPoint y: 177, distance: 95.1
click at [5, 247] on div at bounding box center [549, 279] width 1099 height 558
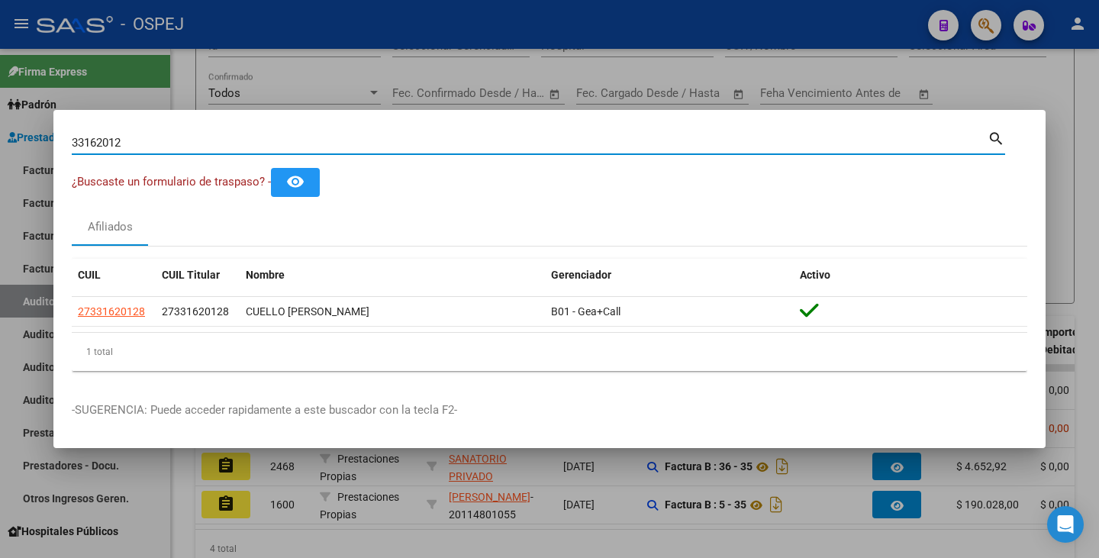
drag, startPoint x: 119, startPoint y: 147, endPoint x: 34, endPoint y: 136, distance: 85.5
click at [31, 136] on div "33162012 Buscar (apellido, dni, cuil, nro traspaso, cuit, obra social) search ¿…" at bounding box center [549, 279] width 1099 height 558
type input "2"
paste input "25455919"
type input "25455919"
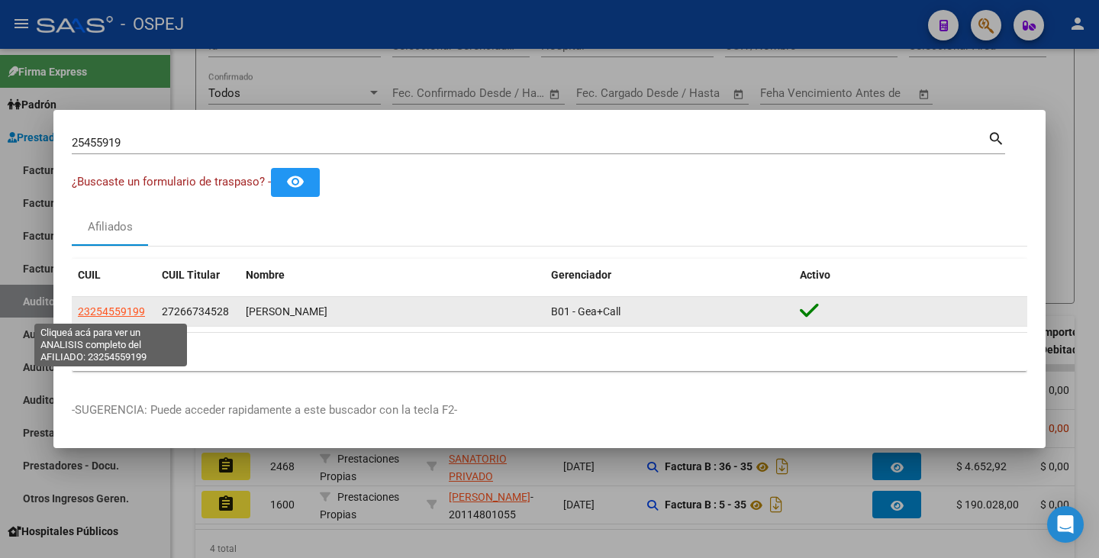
click at [94, 311] on span "23254559199" at bounding box center [111, 311] width 67 height 12
type textarea "23254559199"
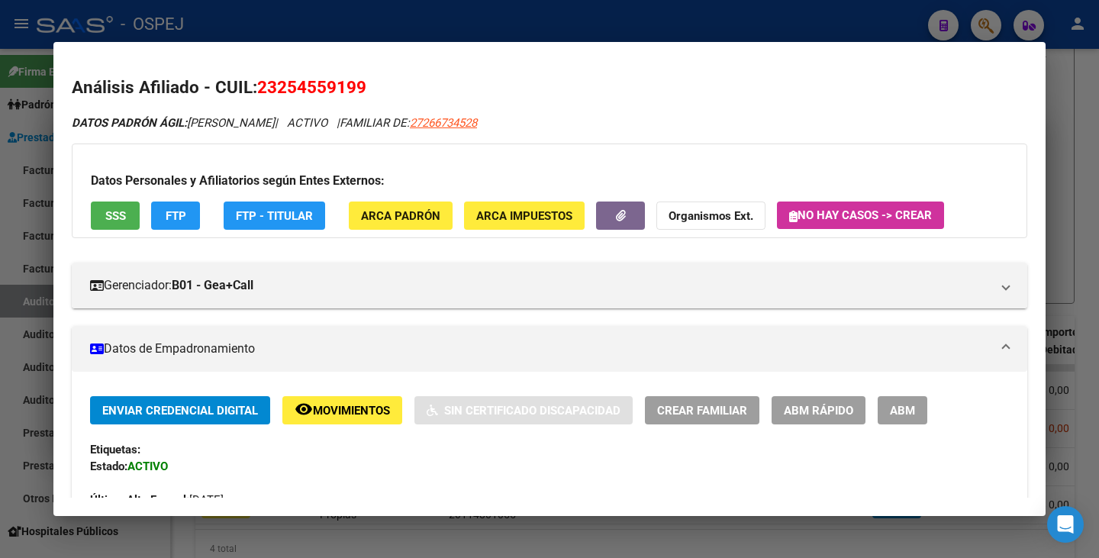
drag, startPoint x: 263, startPoint y: 85, endPoint x: 350, endPoint y: 85, distance: 87.8
click at [377, 88] on h2 "Análisis Afiliado - CUIL: 23254559199" at bounding box center [550, 88] width 956 height 26
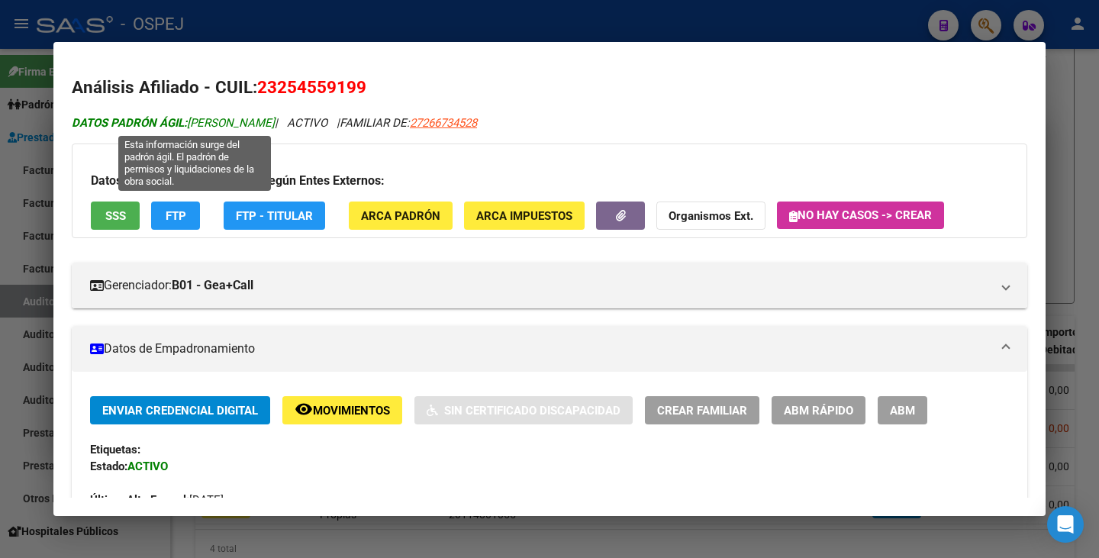
drag, startPoint x: 191, startPoint y: 126, endPoint x: 316, endPoint y: 122, distance: 125.2
click at [275, 122] on span "DATOS PADRÓN ÁGIL: CASTRO GABRIELA RITA" at bounding box center [173, 123] width 203 height 14
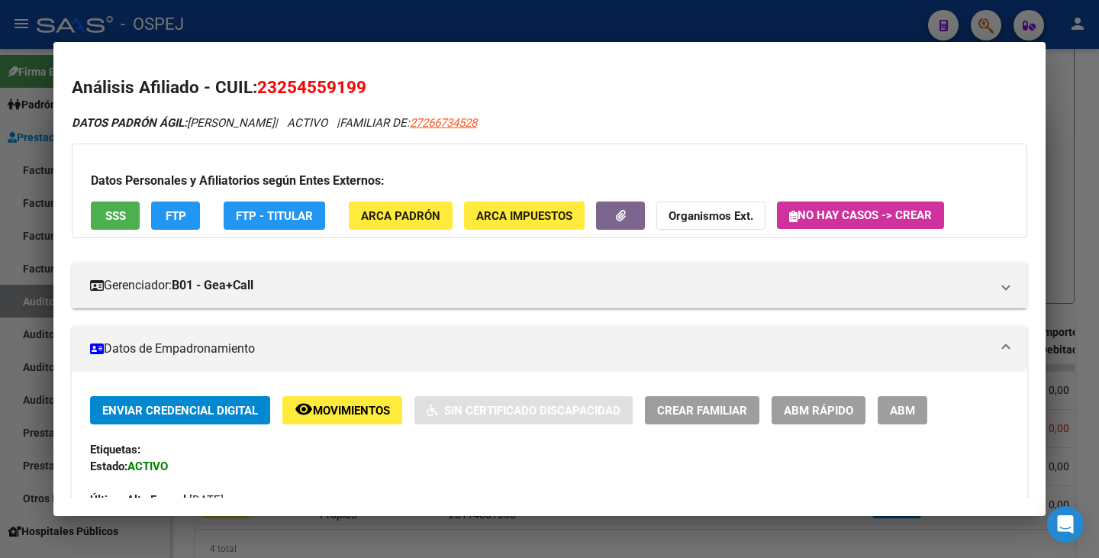
click at [40, 334] on div at bounding box center [549, 279] width 1099 height 558
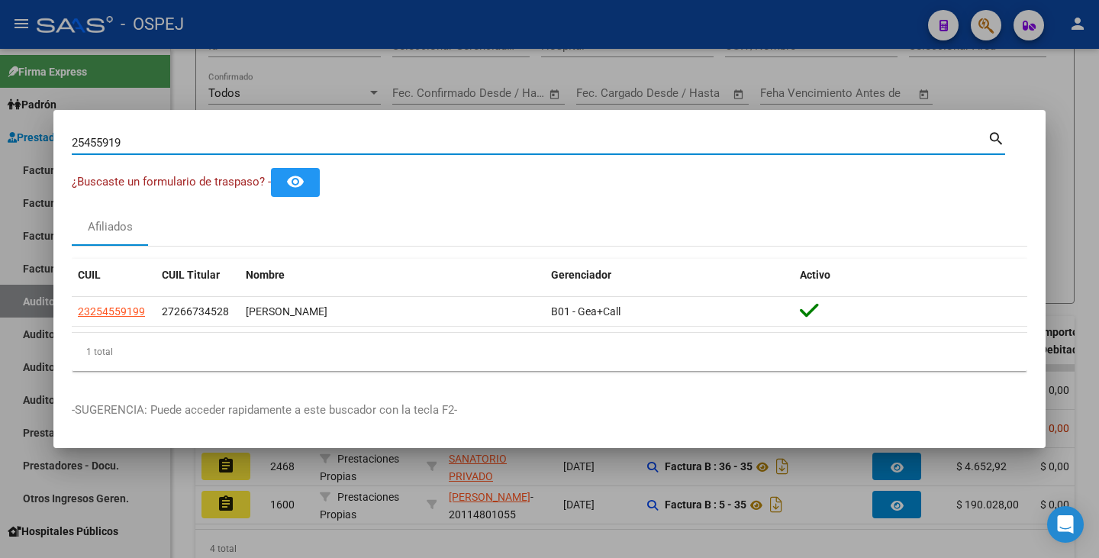
drag, startPoint x: 137, startPoint y: 147, endPoint x: 0, endPoint y: 111, distance: 141.8
click at [0, 111] on div "25455919 Buscar (apellido, dni, cuil, nro traspaso, cuit, obra social) search ¿…" at bounding box center [549, 279] width 1099 height 558
paste input "25455919"
type input "25455919"
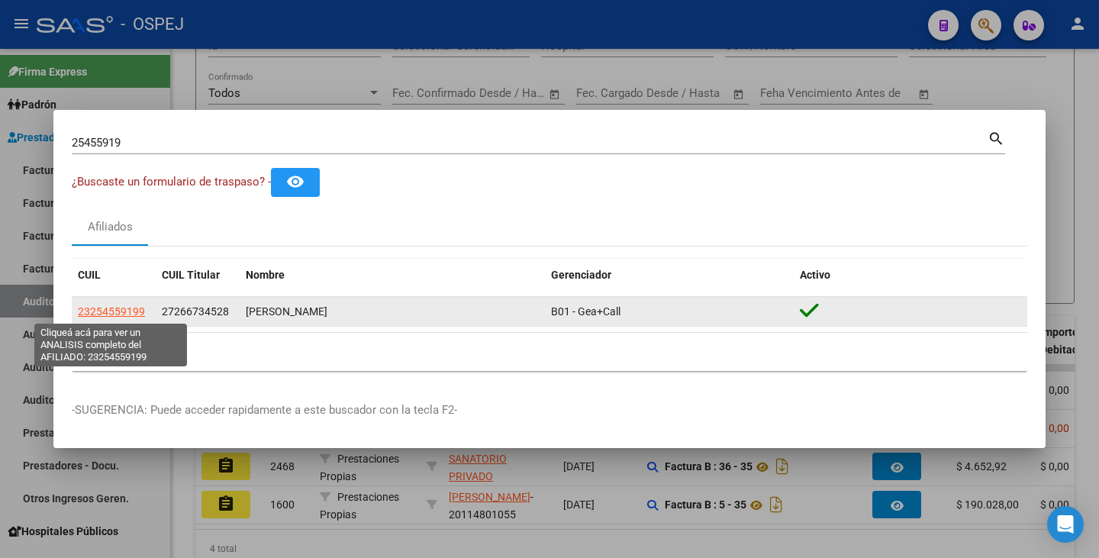
click at [117, 308] on span "23254559199" at bounding box center [111, 311] width 67 height 12
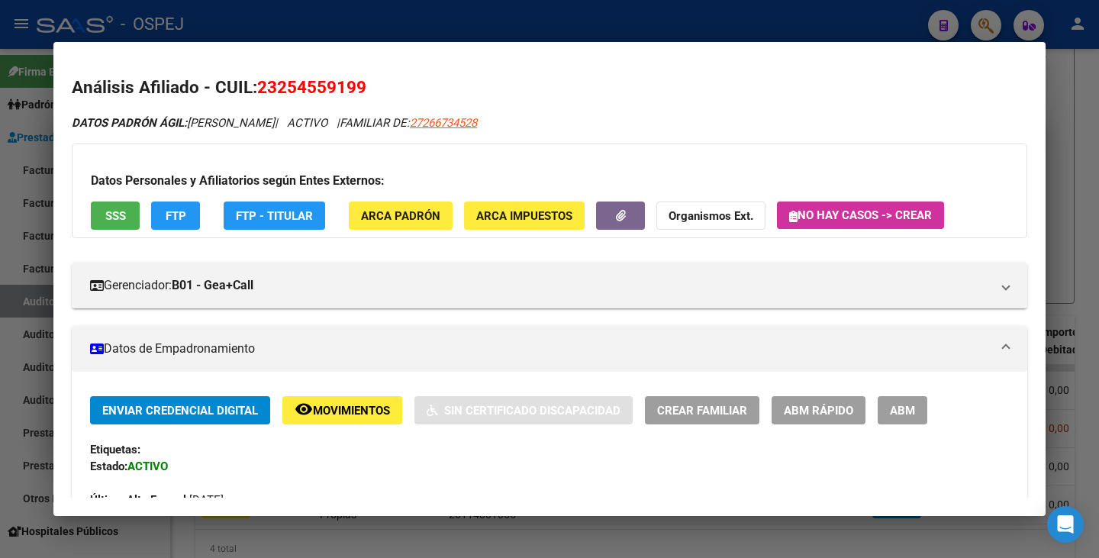
drag, startPoint x: 264, startPoint y: 89, endPoint x: 364, endPoint y: 90, distance: 100.0
click at [364, 90] on span "23254559199" at bounding box center [311, 87] width 109 height 20
click at [303, 85] on span "23254559199" at bounding box center [311, 87] width 109 height 20
drag, startPoint x: 260, startPoint y: 85, endPoint x: 366, endPoint y: 96, distance: 106.7
click at [366, 96] on span "23254559199" at bounding box center [311, 87] width 109 height 20
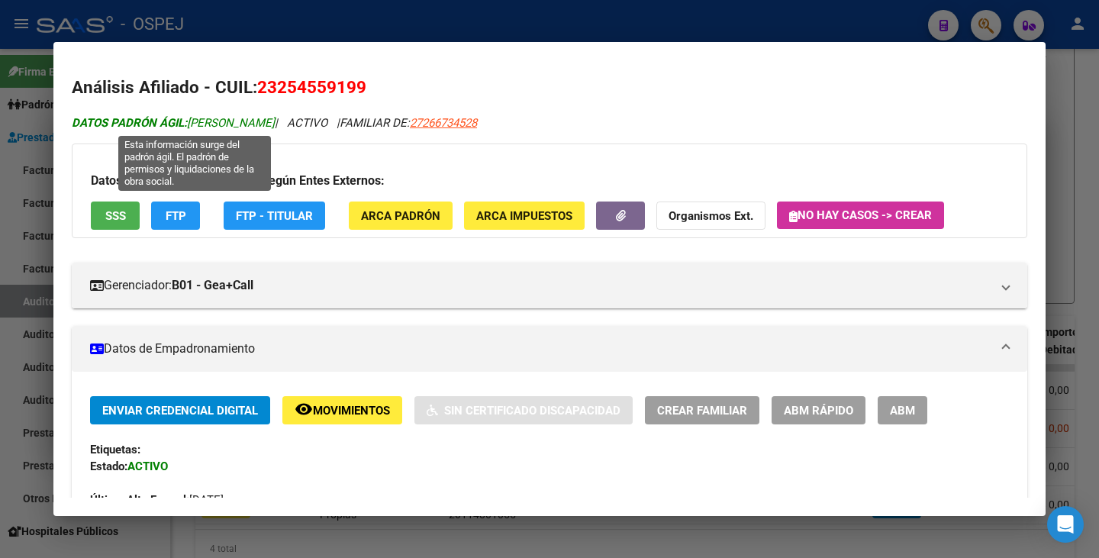
drag, startPoint x: 190, startPoint y: 121, endPoint x: 313, endPoint y: 126, distance: 123.0
click at [275, 126] on span "DATOS PADRÓN ÁGIL: CASTRO GABRIELA RITA" at bounding box center [173, 123] width 203 height 14
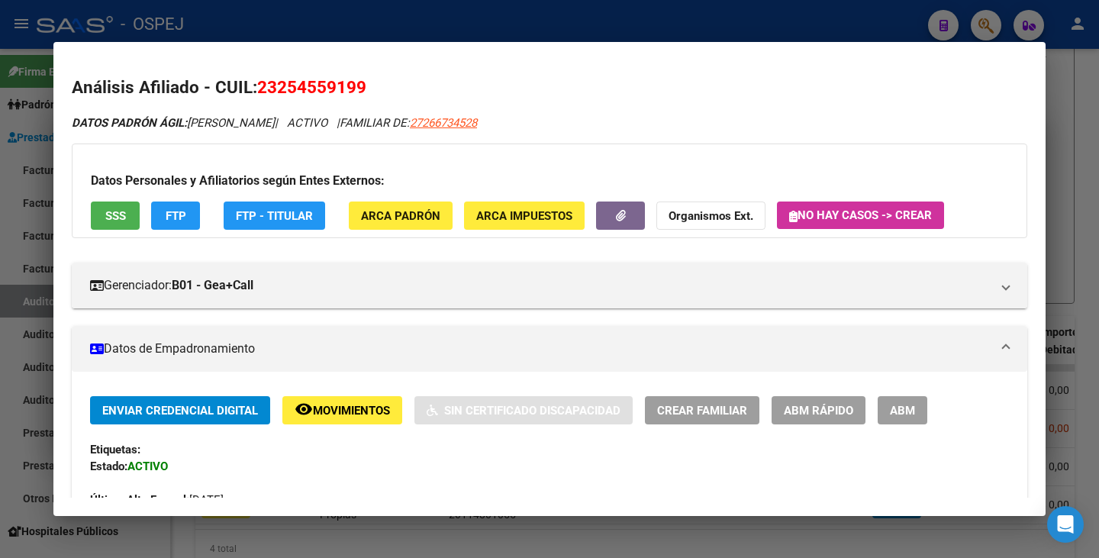
drag, startPoint x: 18, startPoint y: 208, endPoint x: 98, endPoint y: 141, distance: 104.6
click at [18, 208] on div at bounding box center [549, 279] width 1099 height 558
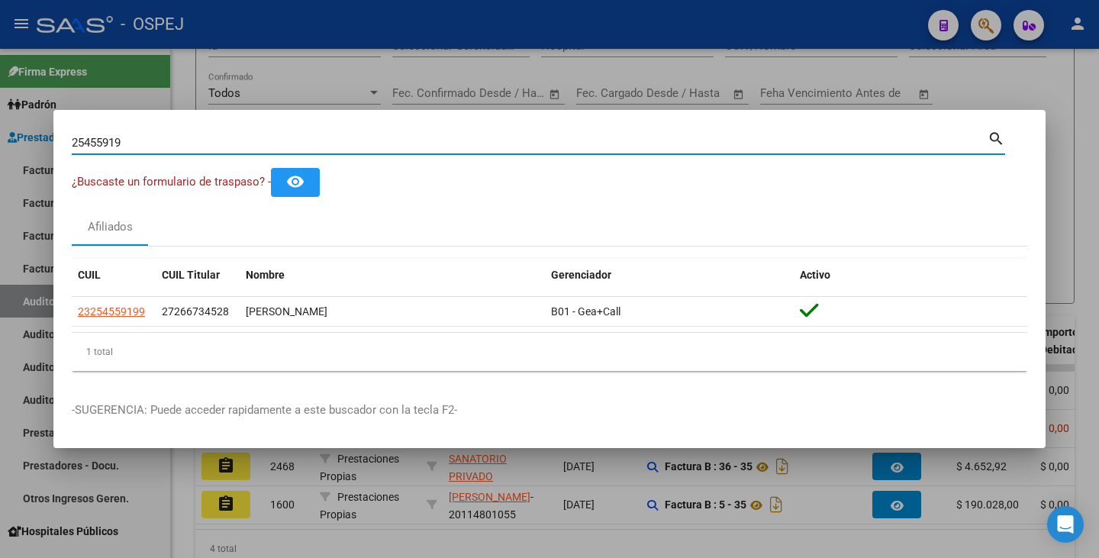
drag, startPoint x: 142, startPoint y: 140, endPoint x: 0, endPoint y: 114, distance: 144.3
click at [0, 114] on div "25455919 Buscar (apellido, dni, cuil, nro traspaso, cuit, obra social) search ¿…" at bounding box center [549, 279] width 1099 height 558
paste input "44693555"
type input "44693555"
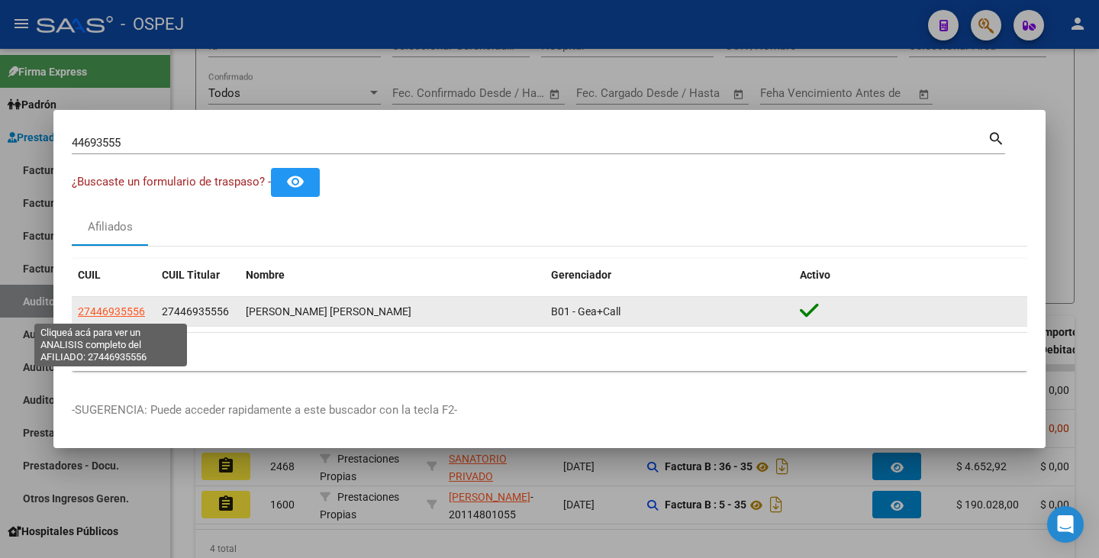
click at [111, 306] on span "27446935556" at bounding box center [111, 311] width 67 height 12
type textarea "27446935556"
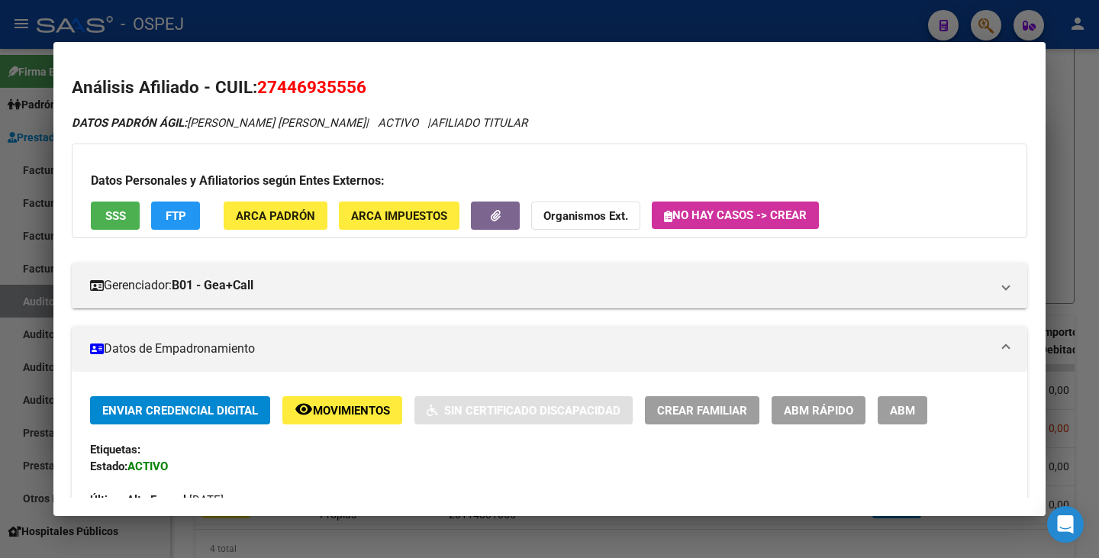
drag, startPoint x: 262, startPoint y: 84, endPoint x: 381, endPoint y: 94, distance: 119.5
click at [381, 94] on h2 "Análisis Afiliado - CUIL: 27446935556" at bounding box center [550, 88] width 956 height 26
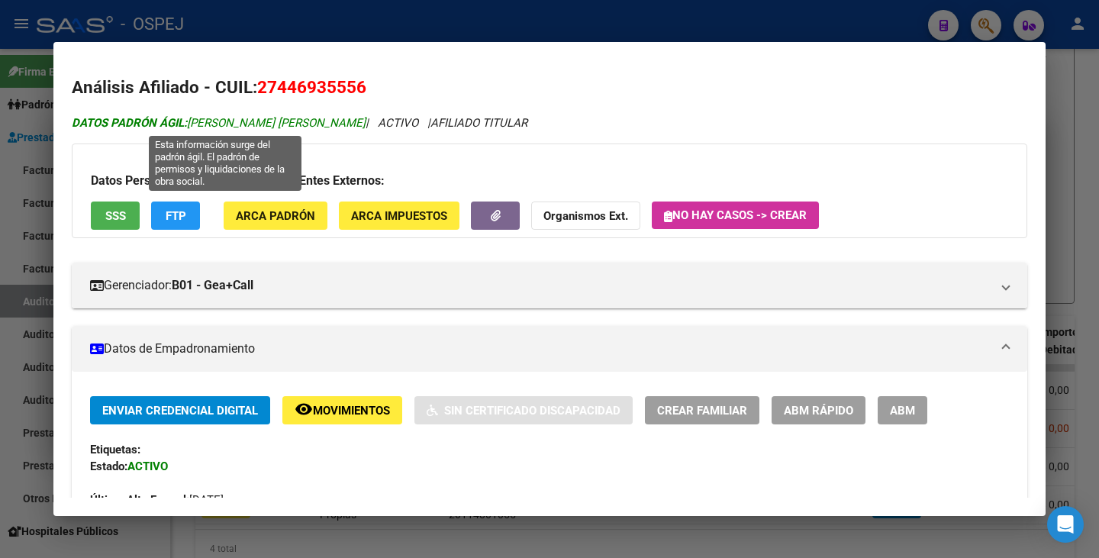
drag, startPoint x: 191, startPoint y: 120, endPoint x: 376, endPoint y: 122, distance: 184.7
click at [366, 122] on span "DATOS PADRÓN ÁGIL: AGUILAR BUSTOS LUDMILA DAIANA" at bounding box center [219, 123] width 294 height 14
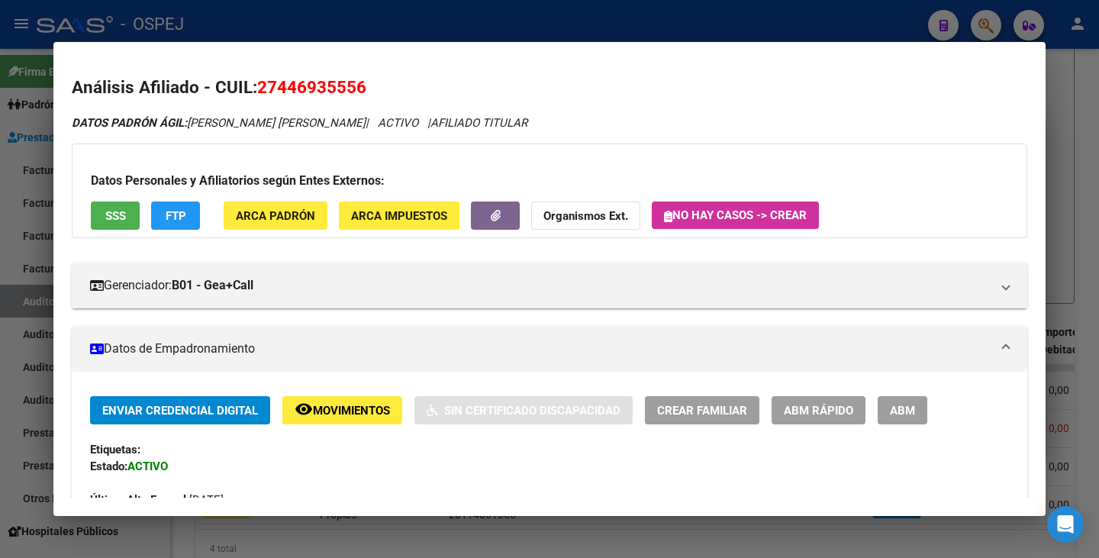
drag, startPoint x: 25, startPoint y: 244, endPoint x: 89, endPoint y: 172, distance: 96.3
click at [25, 243] on div at bounding box center [549, 279] width 1099 height 558
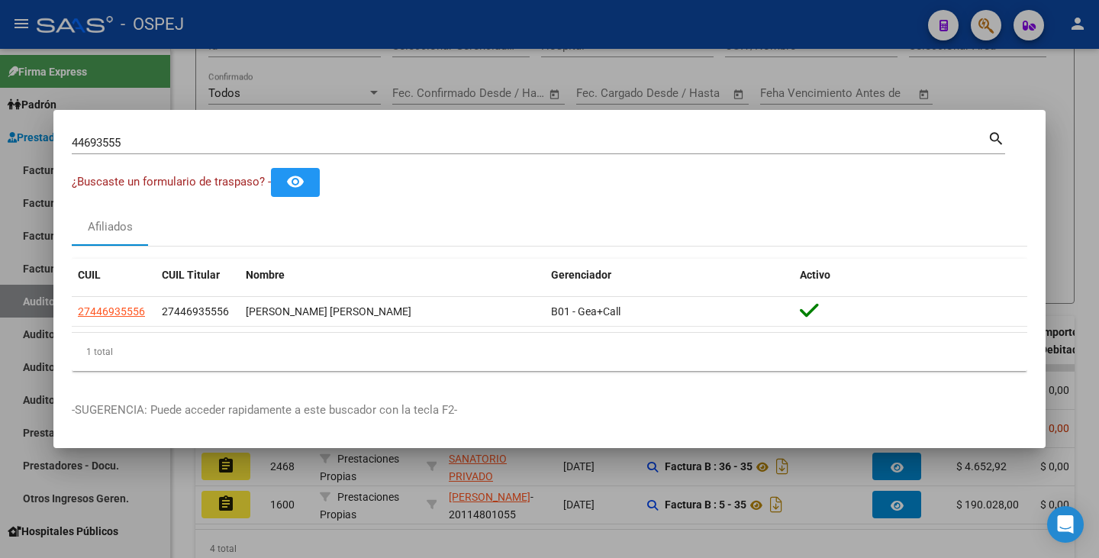
click at [149, 137] on input "44693555" at bounding box center [530, 143] width 916 height 14
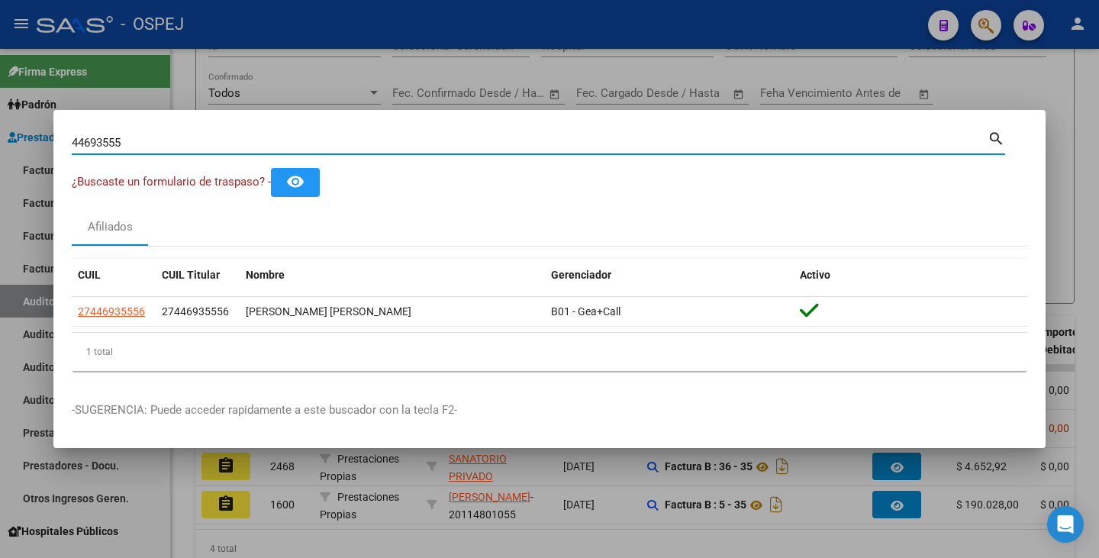
drag, startPoint x: 147, startPoint y: 146, endPoint x: 0, endPoint y: 114, distance: 149.9
click at [0, 118] on div "44693555 Buscar (apellido, dni, cuil, nro traspaso, cuit, obra social) search ¿…" at bounding box center [549, 279] width 1099 height 558
paste input "36448083"
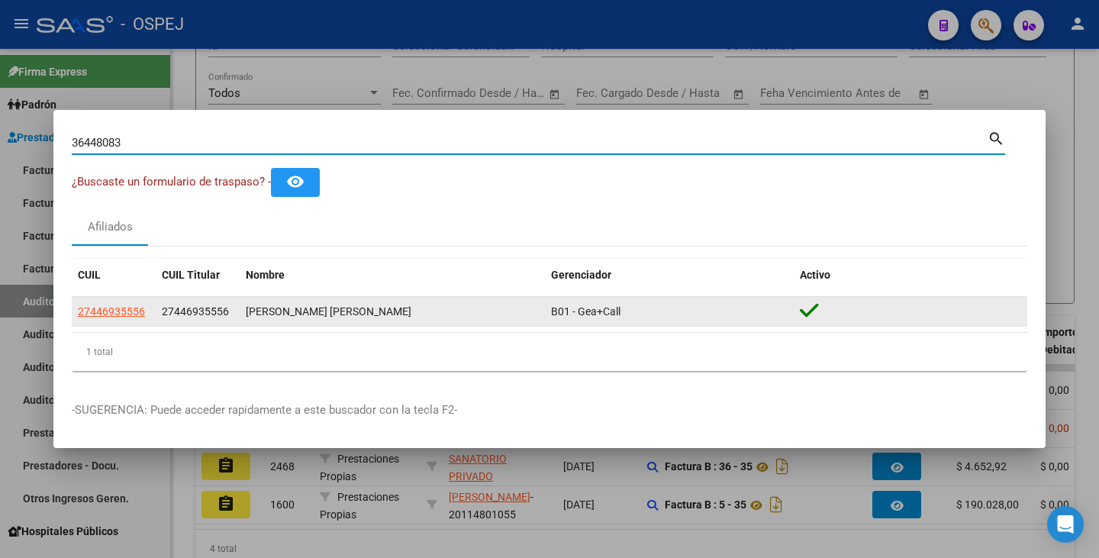
type input "36448083"
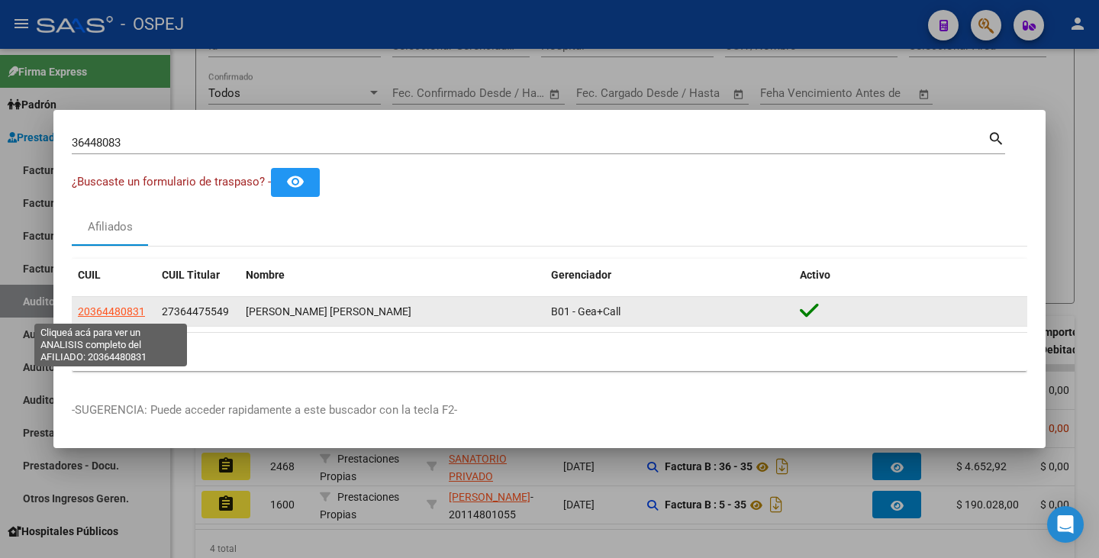
click at [120, 307] on span "20364480831" at bounding box center [111, 311] width 67 height 12
type textarea "20364480831"
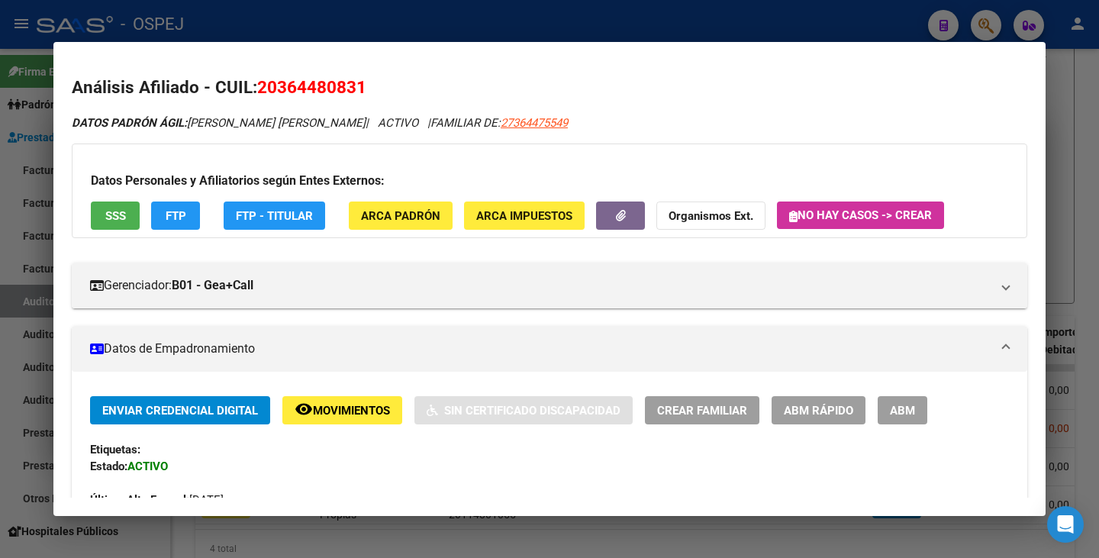
drag, startPoint x: 260, startPoint y: 78, endPoint x: 364, endPoint y: 93, distance: 104.9
click at [364, 93] on span "20364480831" at bounding box center [311, 87] width 109 height 20
drag, startPoint x: 188, startPoint y: 116, endPoint x: 212, endPoint y: 114, distance: 24.5
click at [212, 114] on div "DATOS PADRÓN ÁGIL: BORGOGNO PABLO ALEJANDRO | ACTIVO | FAMILIAR DE: 27364475549" at bounding box center [550, 123] width 956 height 18
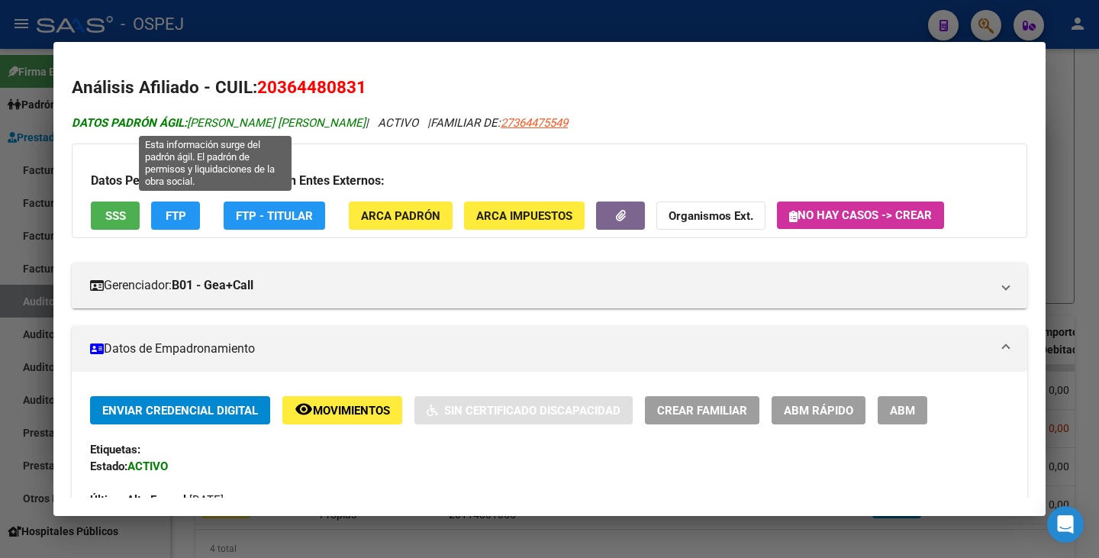
click at [195, 116] on span "DATOS PADRÓN ÁGIL: BORGOGNO PABLO ALEJANDRO" at bounding box center [219, 123] width 294 height 14
drag, startPoint x: 192, startPoint y: 119, endPoint x: 355, endPoint y: 120, distance: 163.3
click at [355, 120] on span "DATOS PADRÓN ÁGIL: BORGOGNO PABLO ALEJANDRO" at bounding box center [219, 123] width 294 height 14
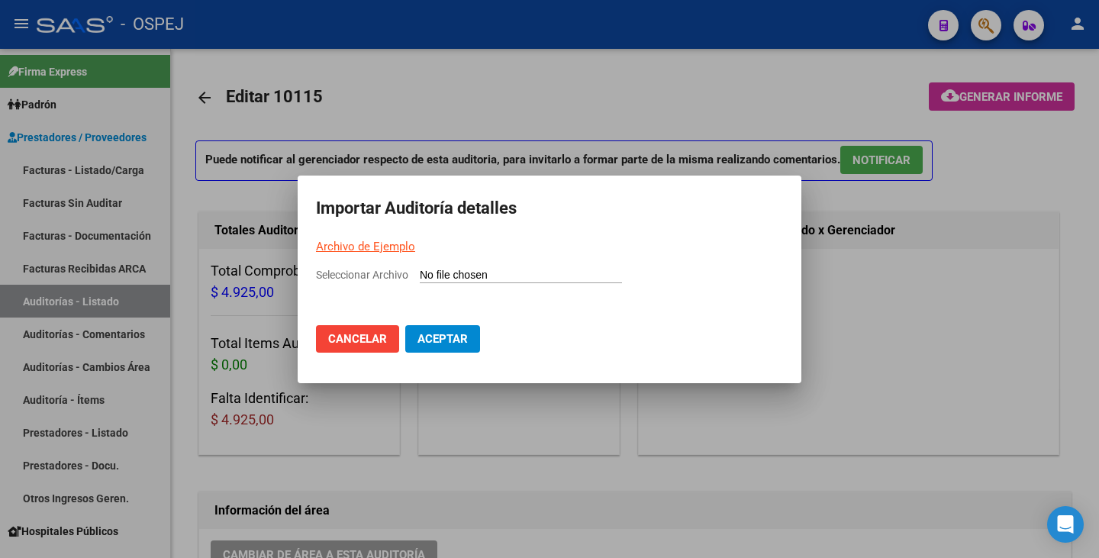
scroll to position [840, 0]
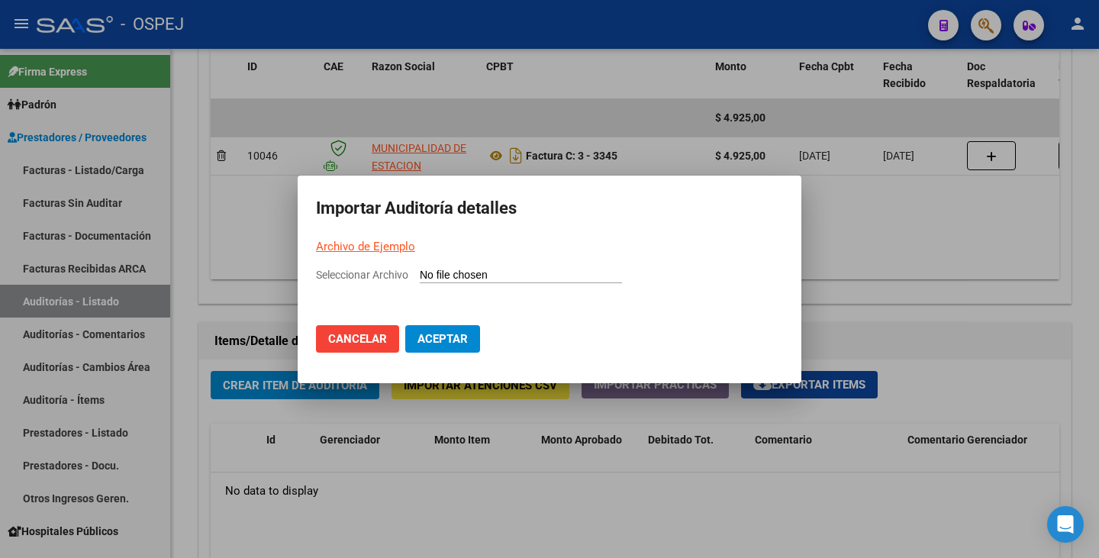
click at [434, 272] on input "Seleccionar Archivo" at bounding box center [521, 276] width 202 height 15
type input "C:\fakepath\MUNICIPALIDAD DE ESTACION JUAREZ FC 3345.csv"
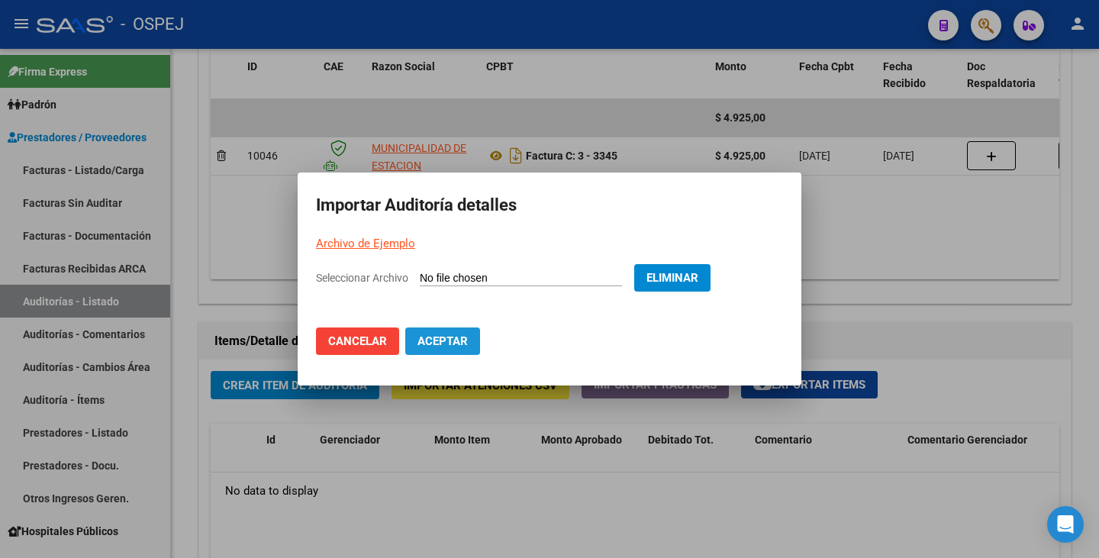
click at [465, 348] on button "Aceptar" at bounding box center [442, 340] width 75 height 27
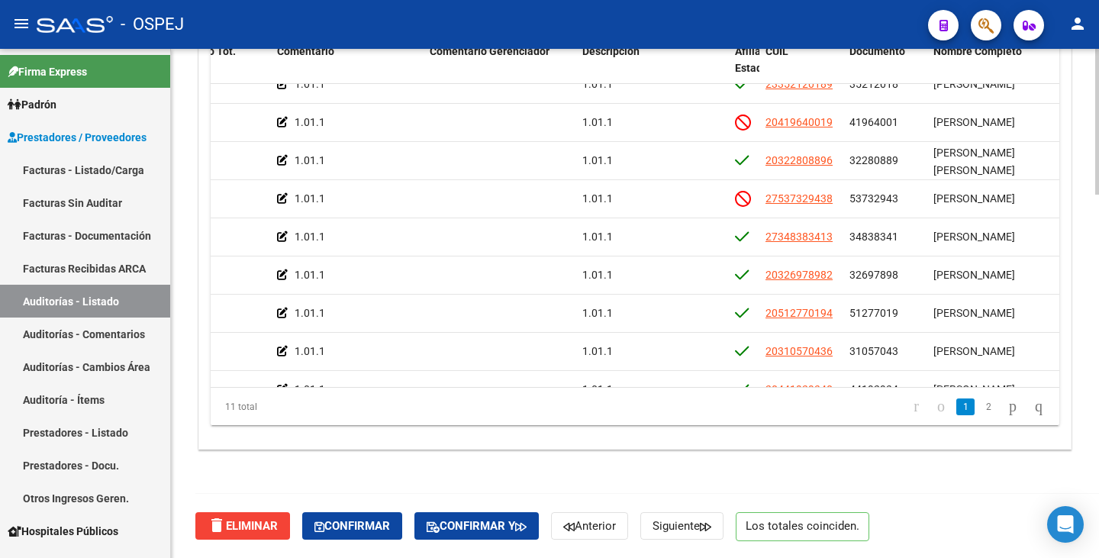
scroll to position [0, 478]
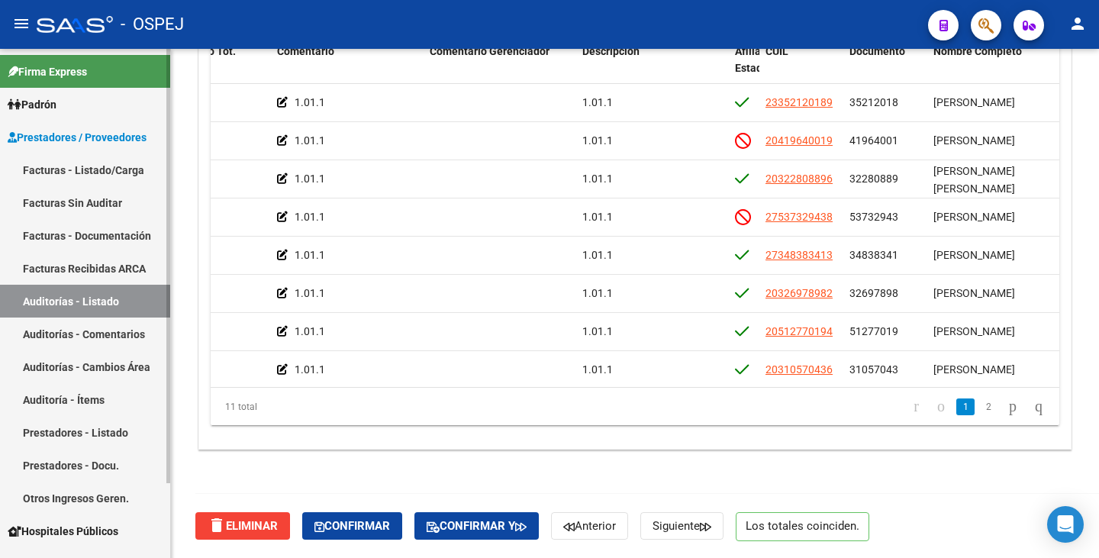
click at [131, 295] on link "Auditorías - Listado" at bounding box center [85, 301] width 170 height 33
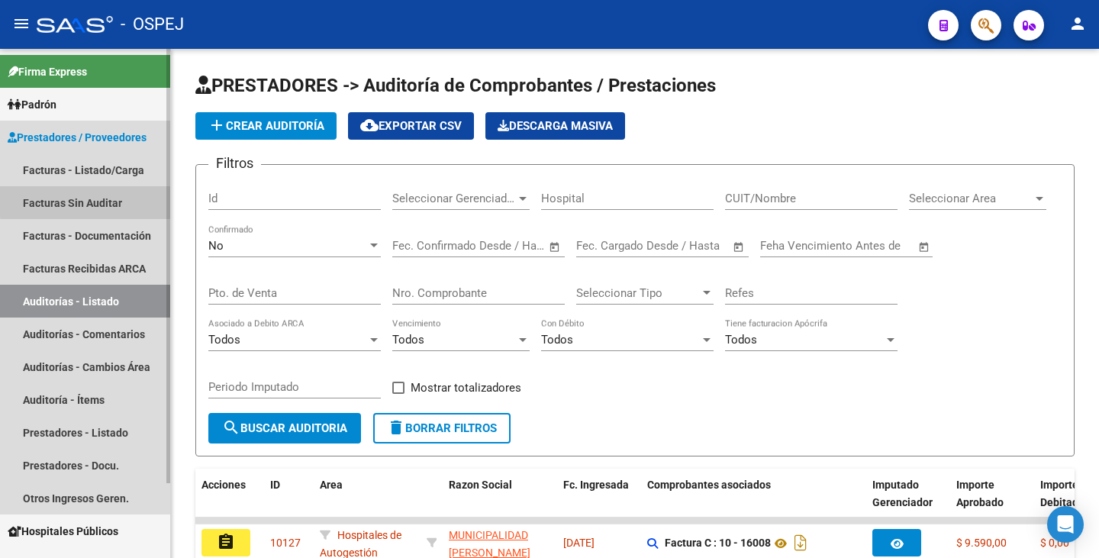
click at [122, 199] on link "Facturas Sin Auditar" at bounding box center [85, 202] width 170 height 33
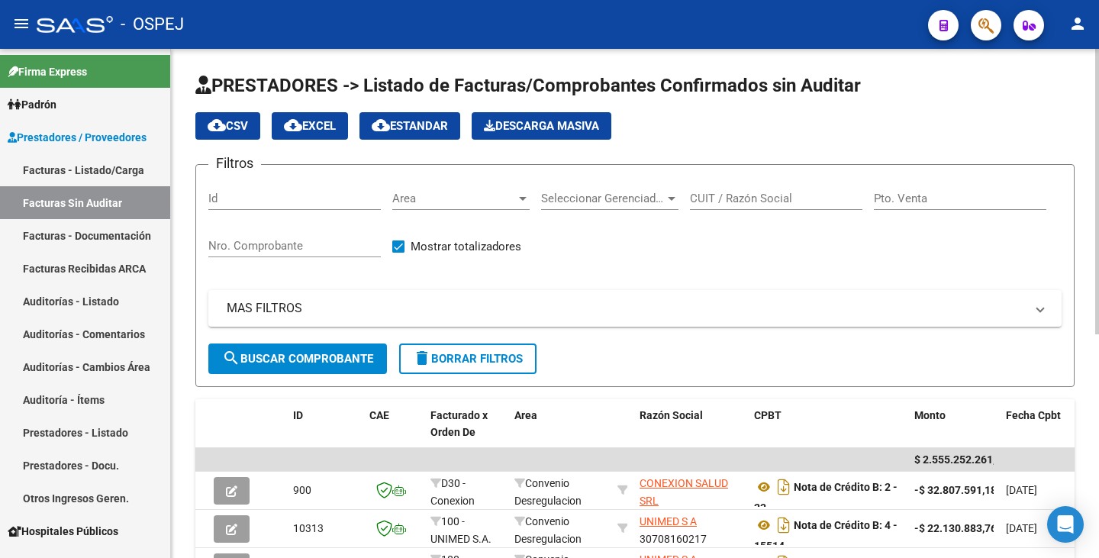
click at [442, 196] on span "Area" at bounding box center [454, 199] width 124 height 14
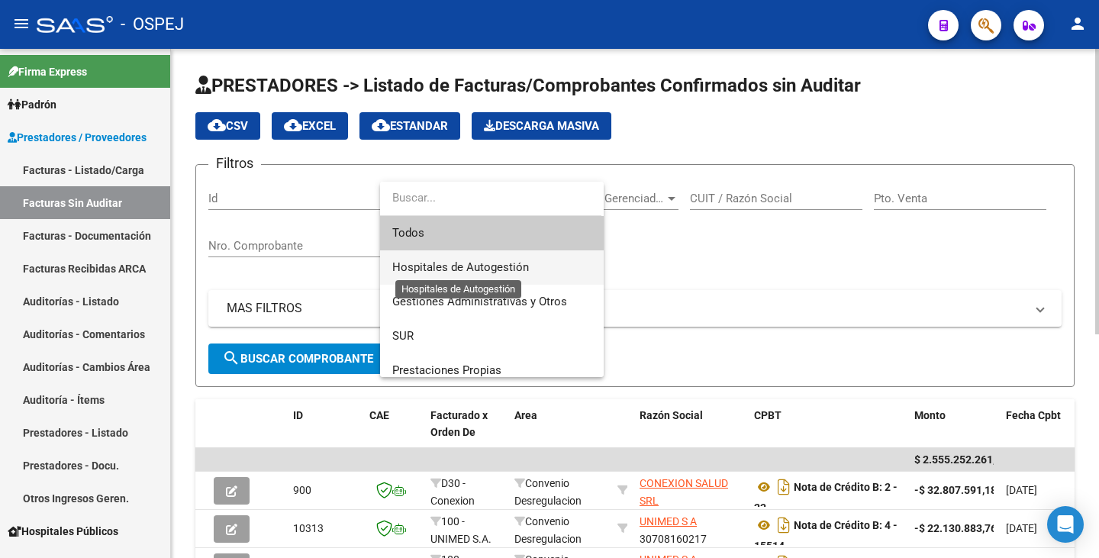
click at [463, 267] on span "Hospitales de Autogestión" at bounding box center [460, 267] width 137 height 14
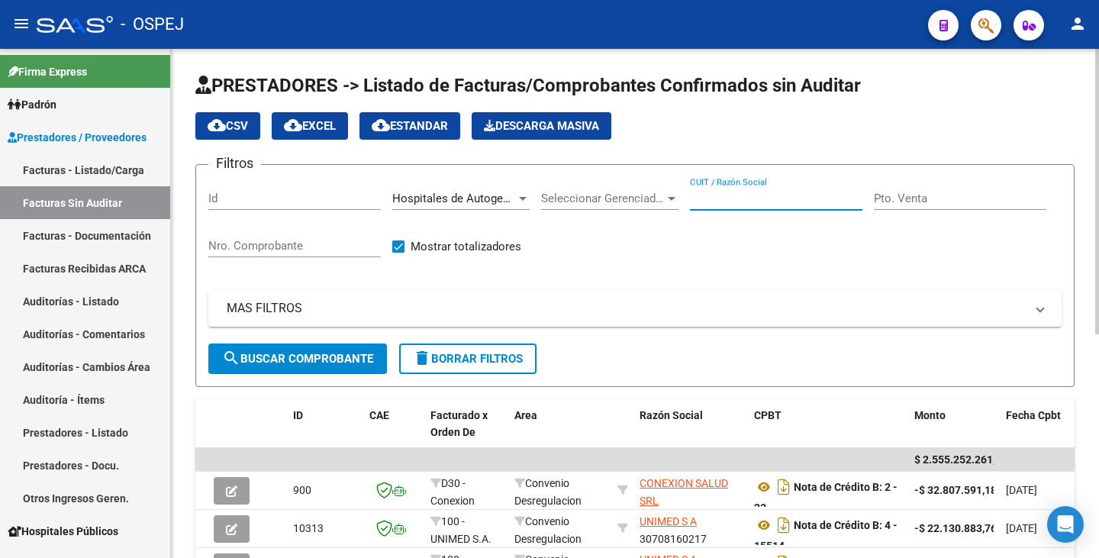
click at [720, 203] on input "CUIT / Razón Social" at bounding box center [776, 199] width 173 height 14
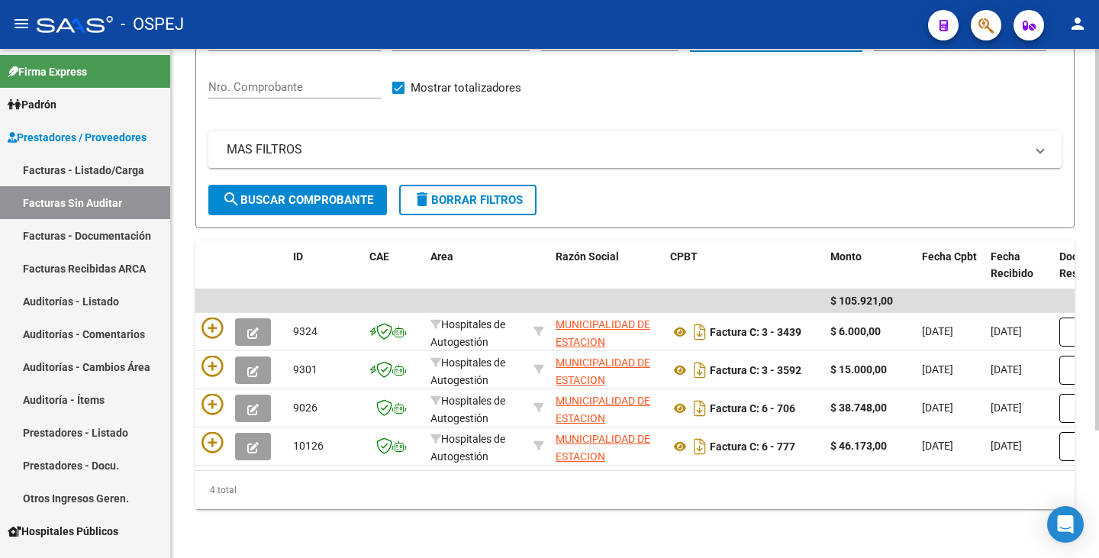
scroll to position [170, 0]
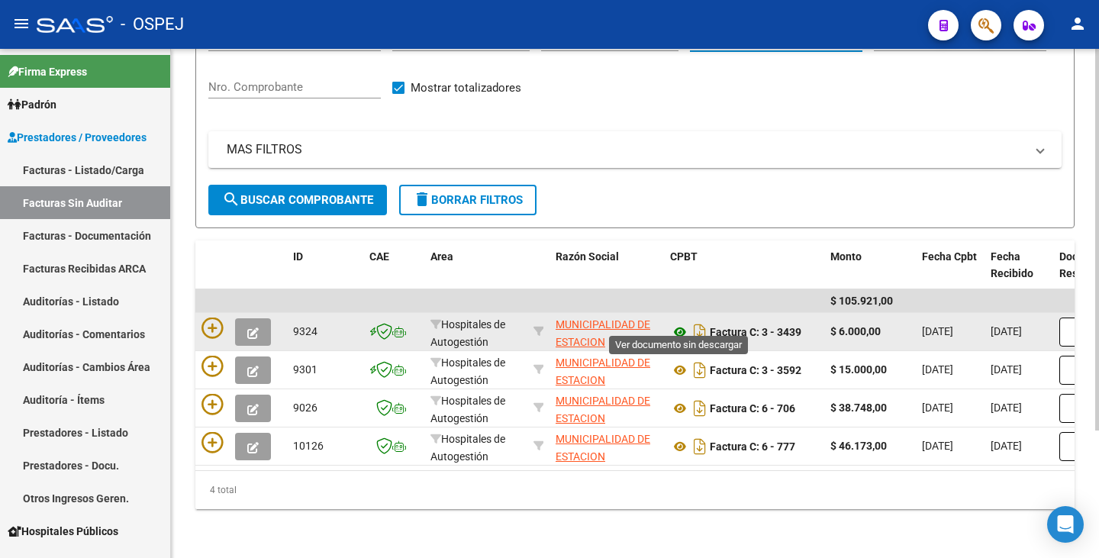
type input "juarez"
click at [676, 323] on icon at bounding box center [680, 332] width 20 height 18
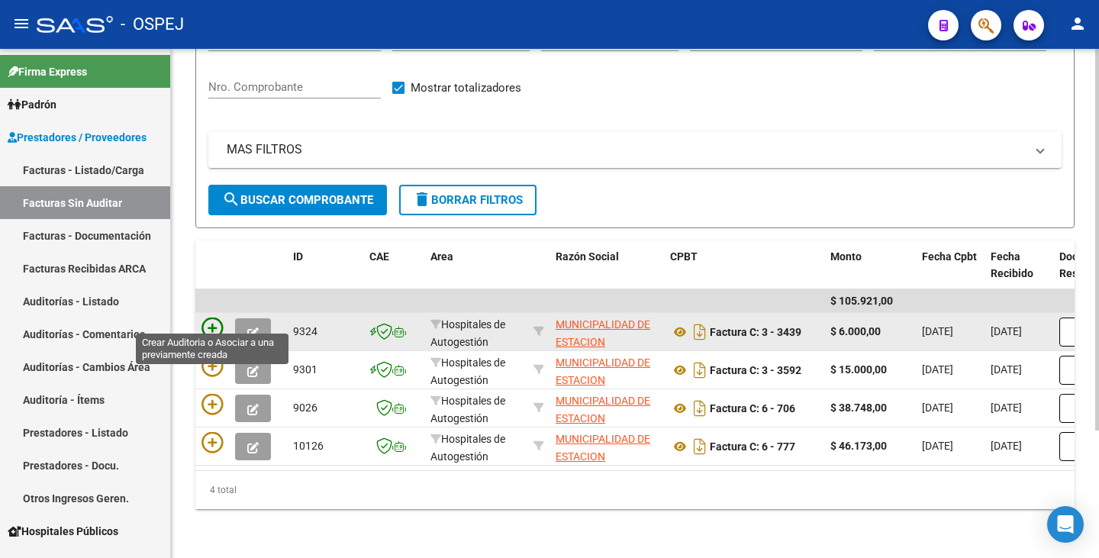
click at [208, 319] on icon at bounding box center [212, 328] width 21 height 21
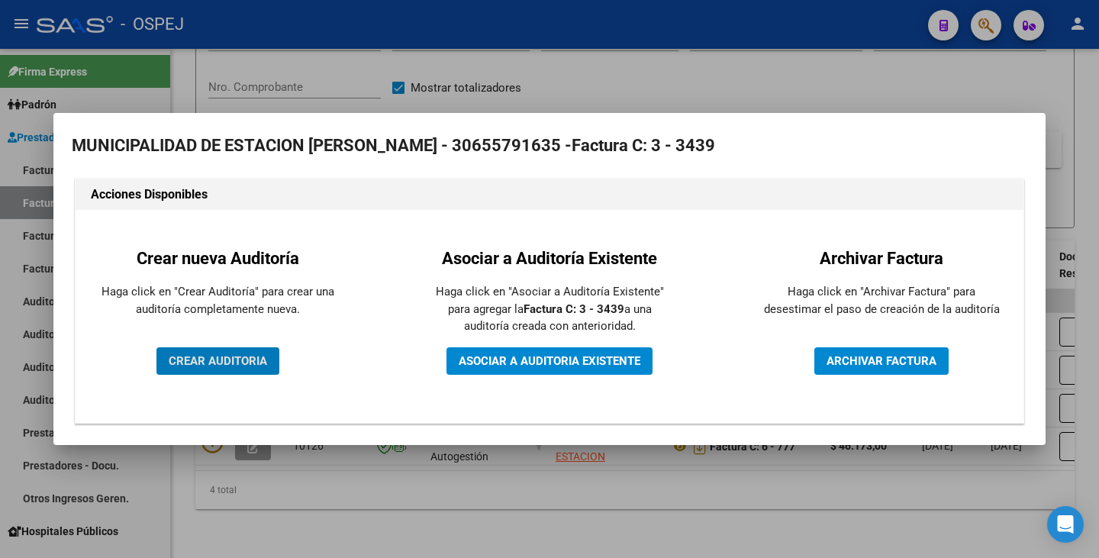
click at [235, 360] on span "CREAR AUDITORIA" at bounding box center [218, 361] width 98 height 14
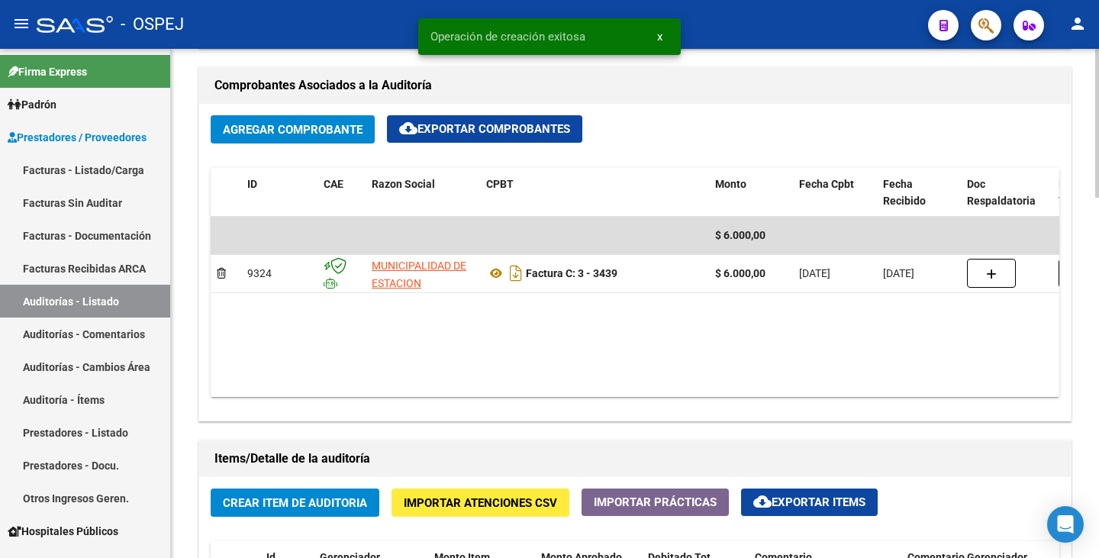
scroll to position [840, 0]
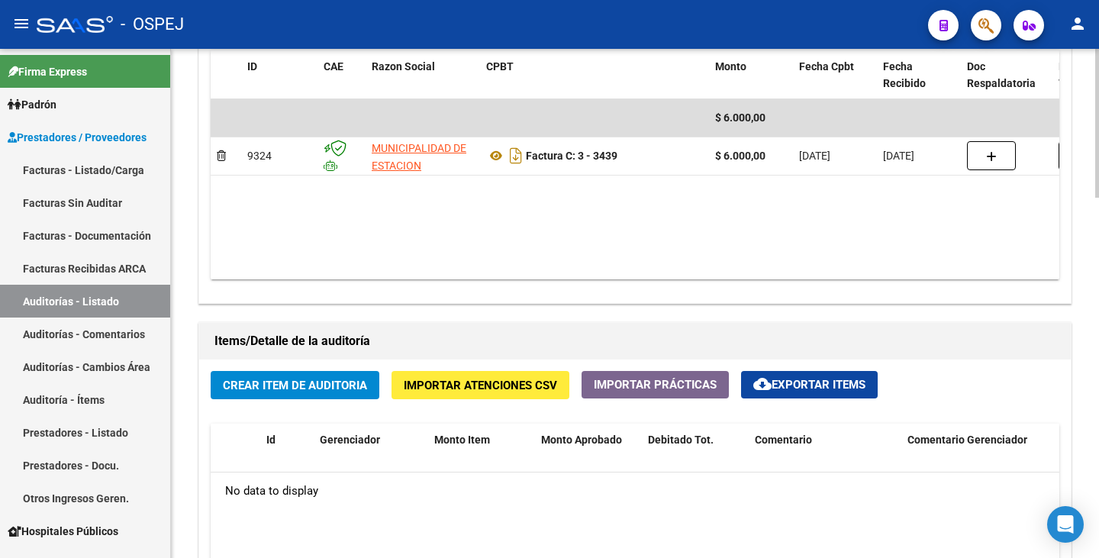
click at [242, 389] on span "Crear Item de Auditoria" at bounding box center [295, 386] width 144 height 14
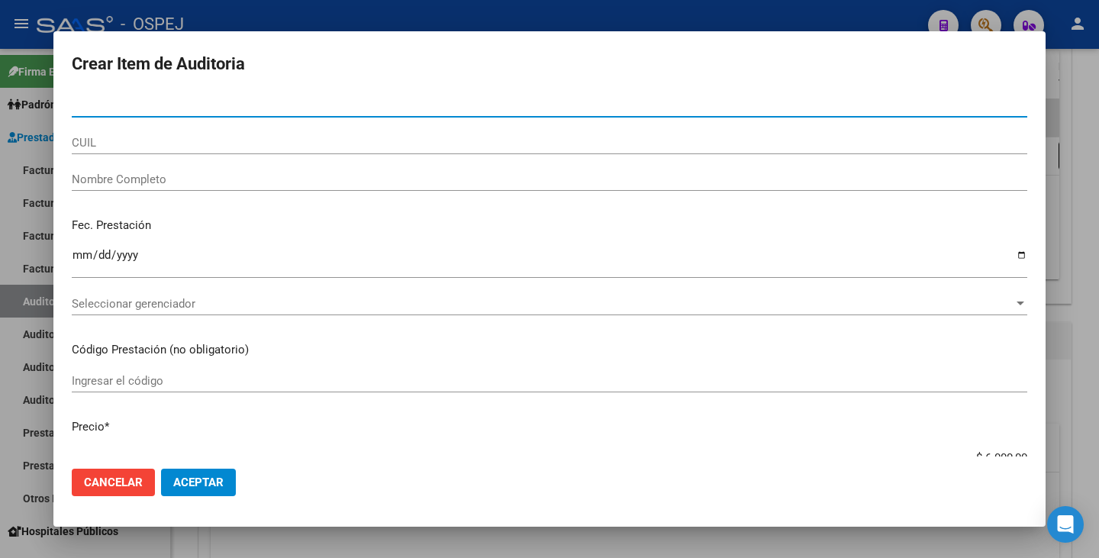
paste input "34838341"
type input "34838341"
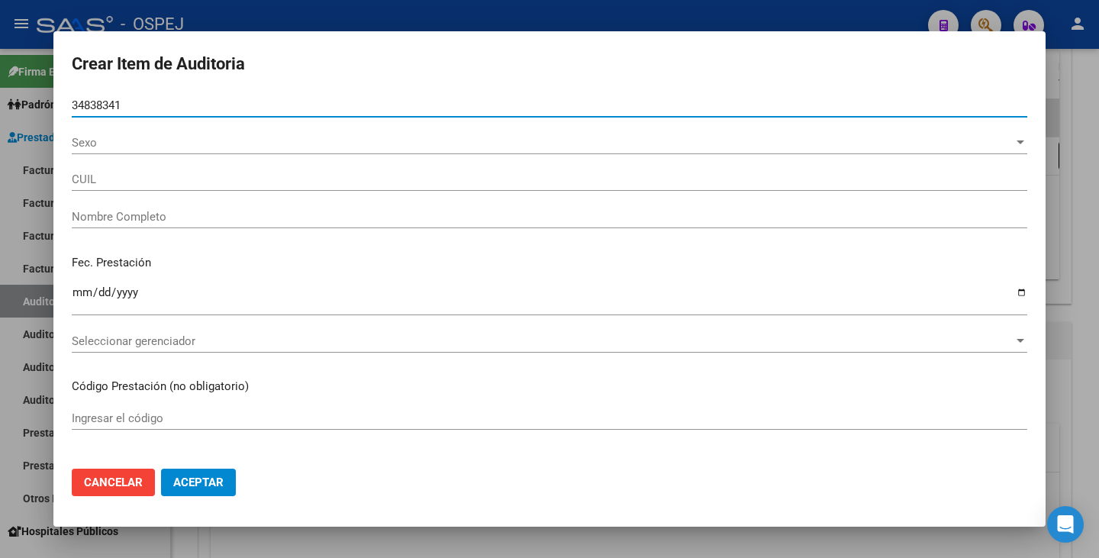
type input "27348383413"
type input "ALMADA CECERE MELISA SOLEDAD"
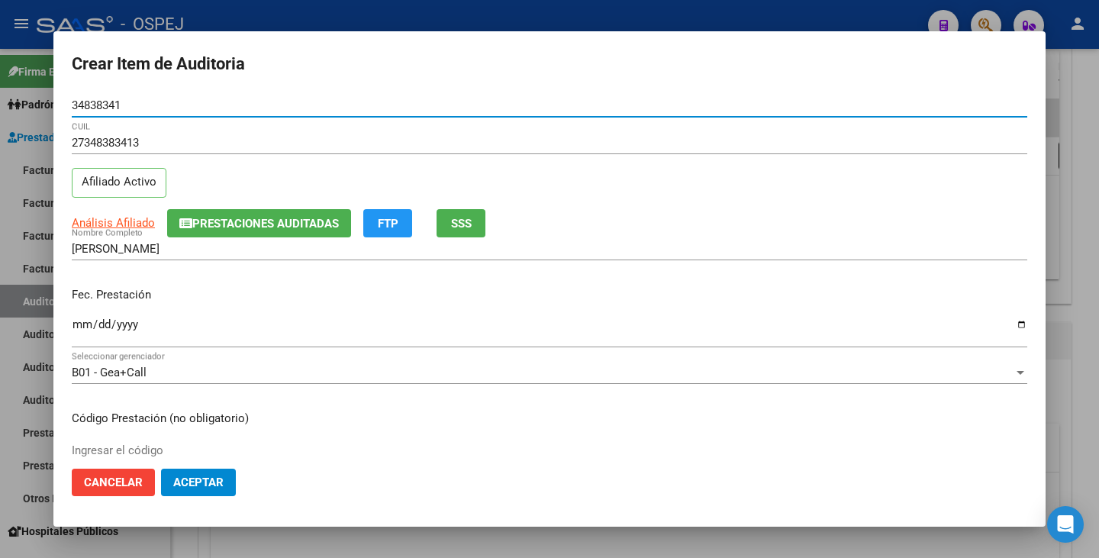
type input "34838341"
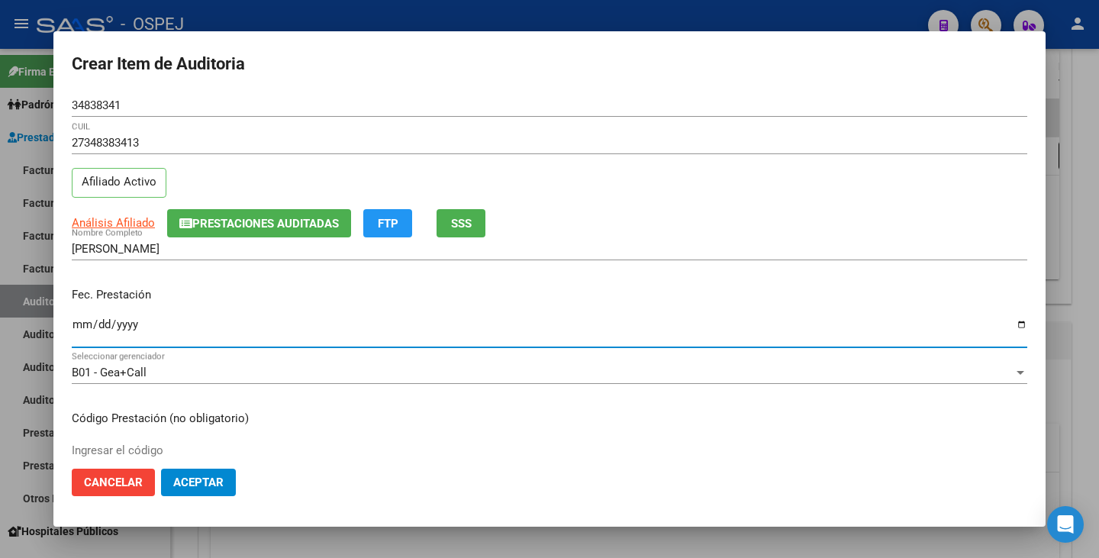
click at [81, 327] on input "Ingresar la fecha" at bounding box center [550, 330] width 956 height 24
type input "2022-03-03"
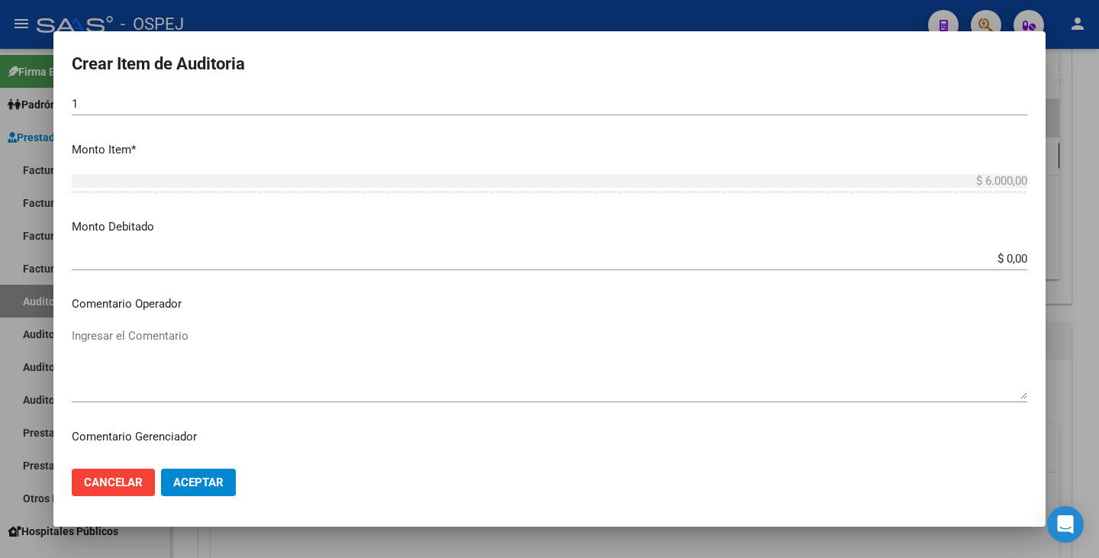
scroll to position [534, 0]
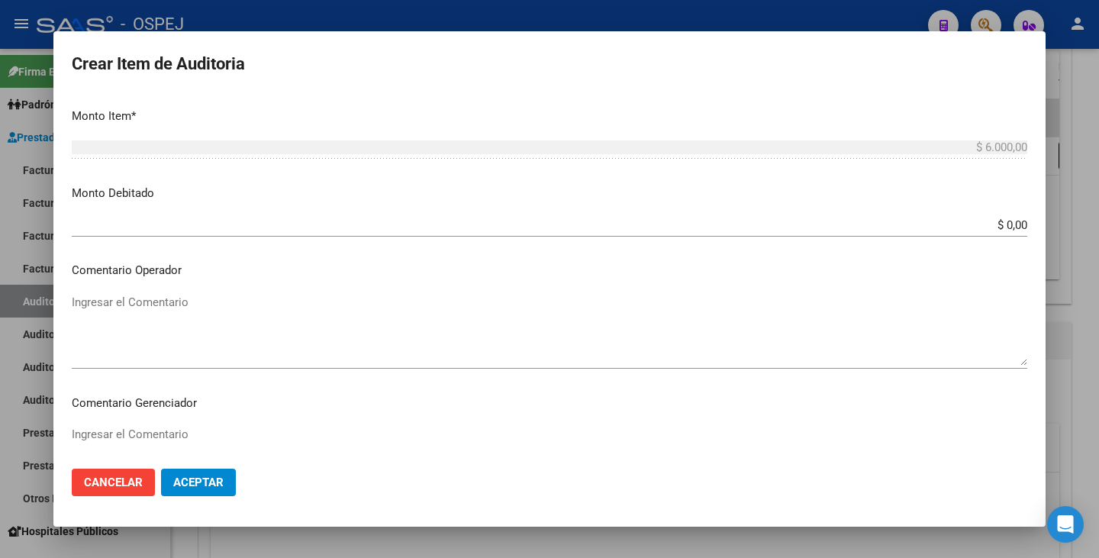
click at [166, 312] on textarea "Ingresar el Comentario" at bounding box center [550, 330] width 956 height 72
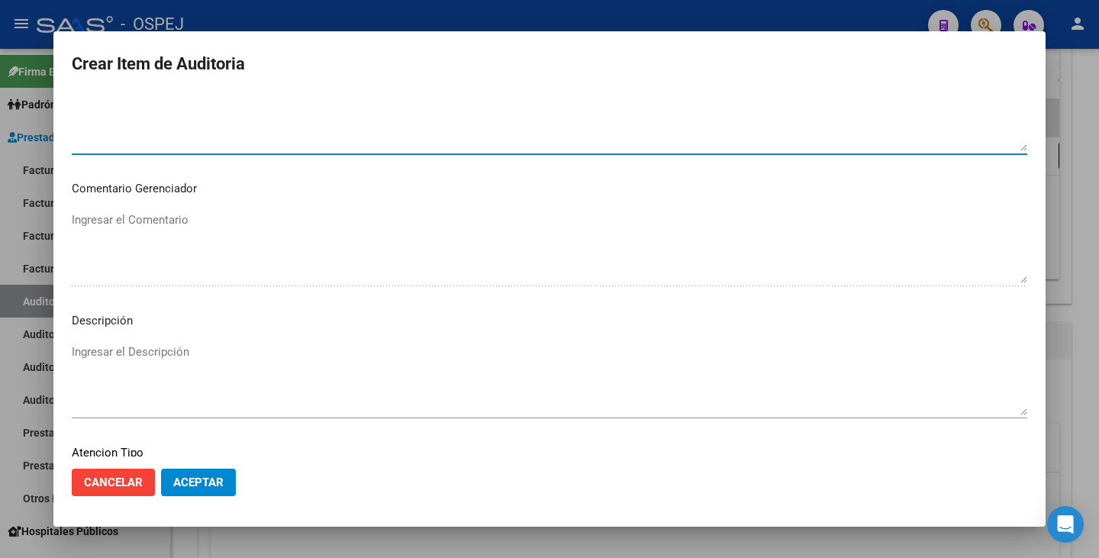
scroll to position [880, 0]
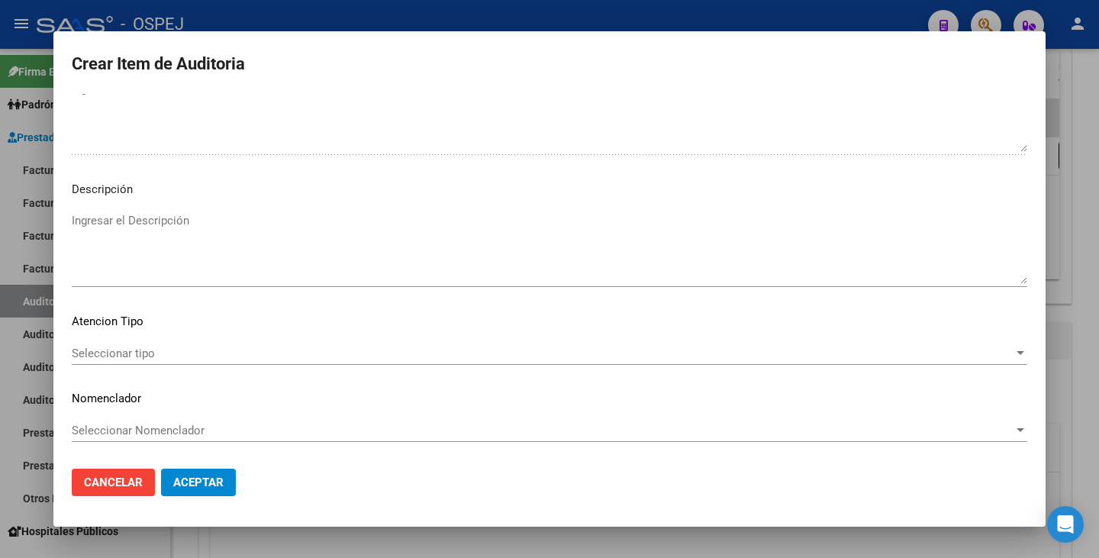
click at [324, 350] on span "Seleccionar tipo" at bounding box center [543, 354] width 942 height 14
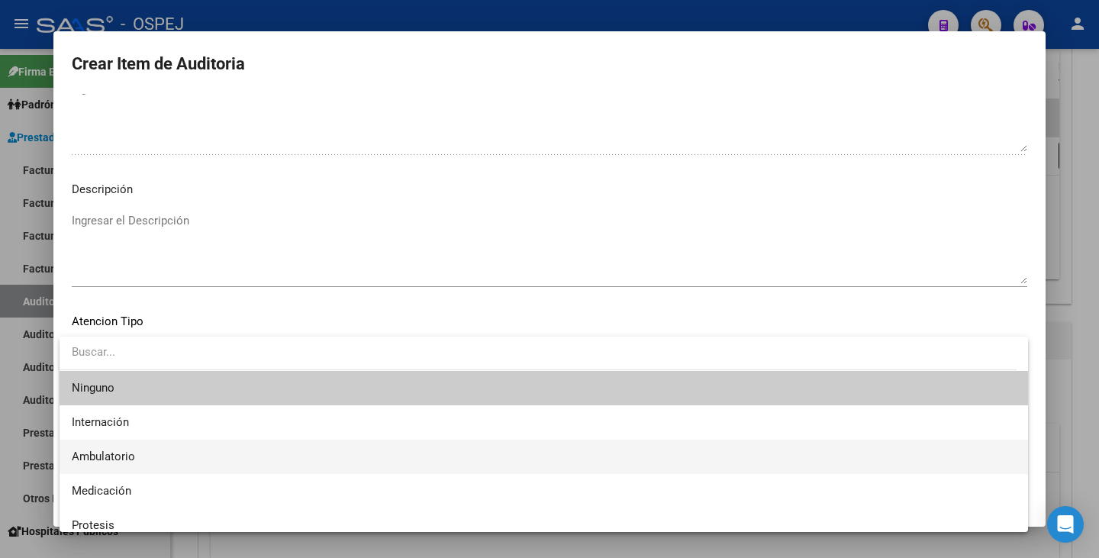
click at [135, 454] on span "Ambulatorio" at bounding box center [544, 457] width 944 height 34
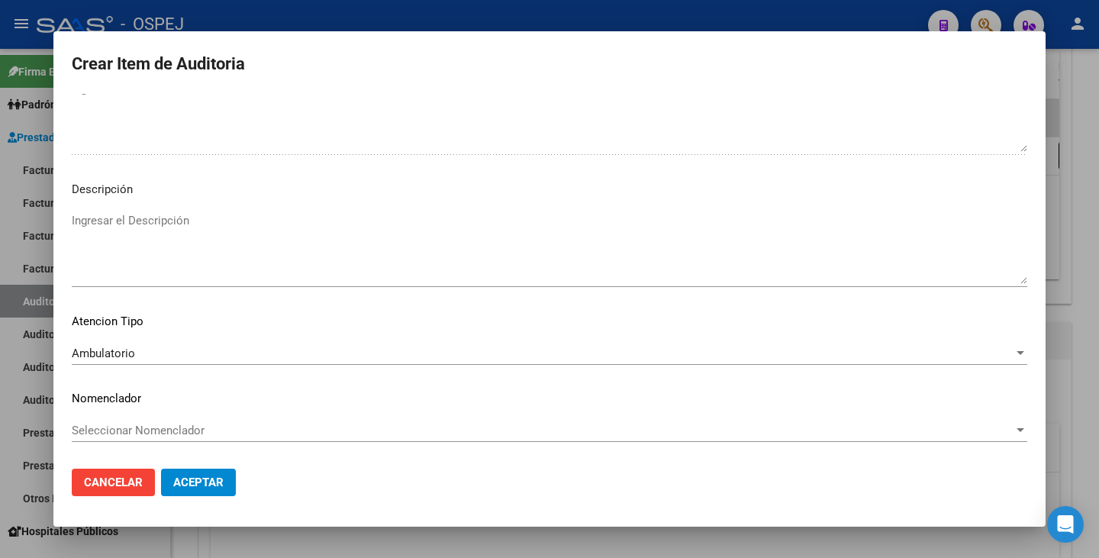
click at [162, 438] on div "Seleccionar Nomenclador Seleccionar Nomenclador" at bounding box center [550, 430] width 956 height 23
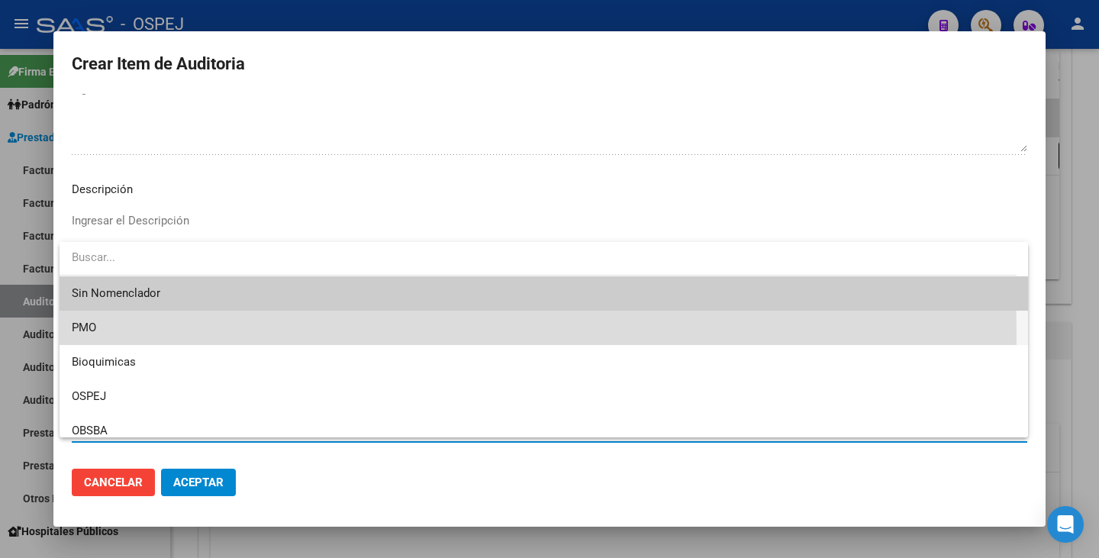
click at [160, 335] on span "PMO" at bounding box center [544, 328] width 944 height 34
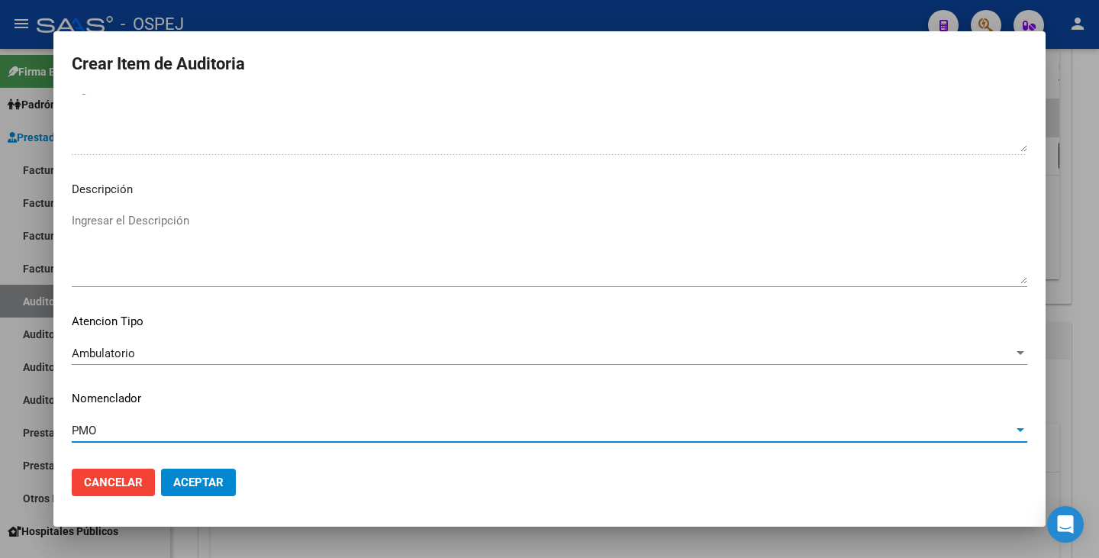
click at [184, 483] on span "Aceptar" at bounding box center [198, 483] width 50 height 14
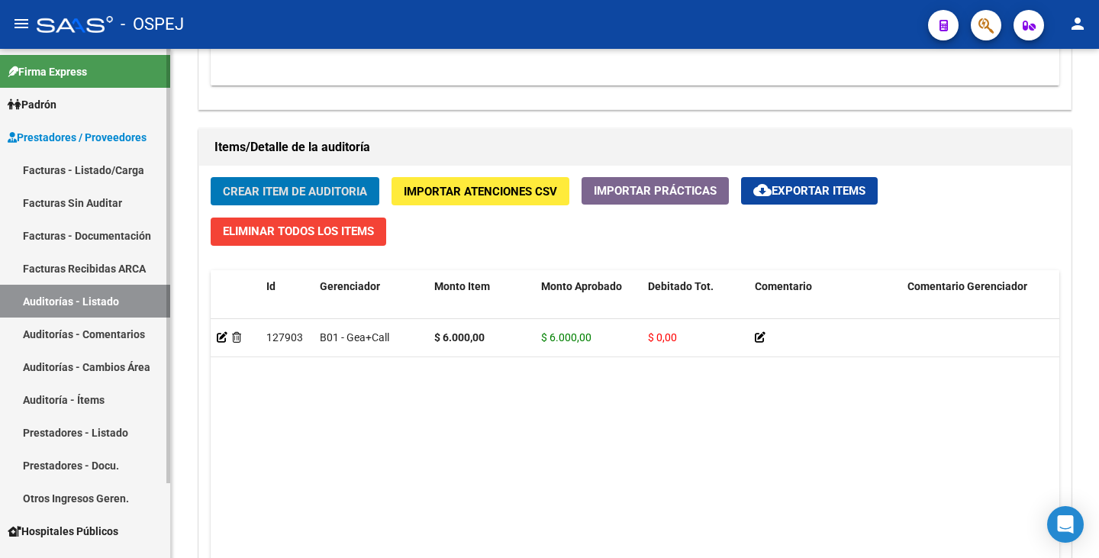
scroll to position [1069, 0]
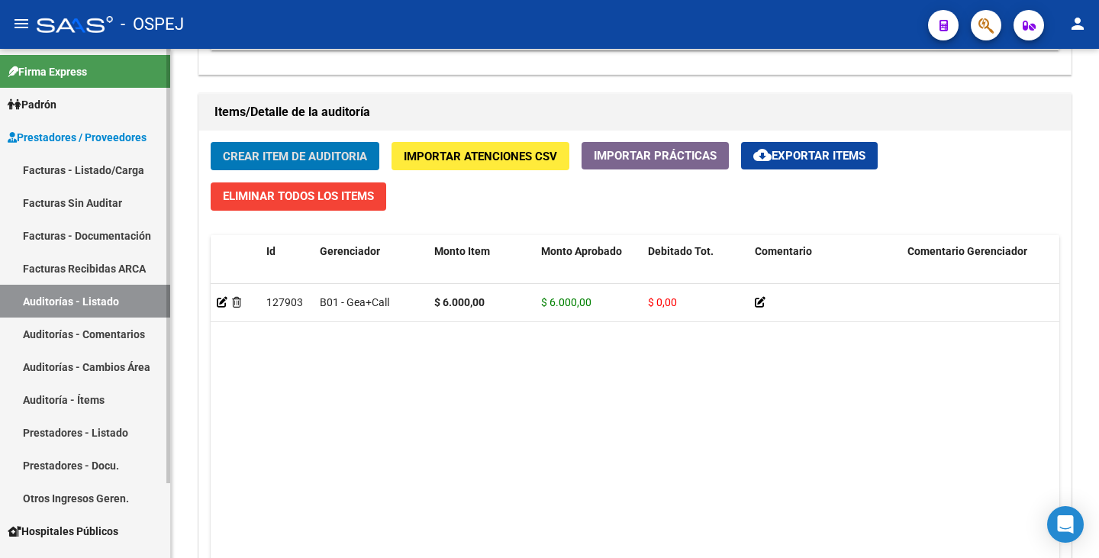
click at [52, 206] on link "Facturas Sin Auditar" at bounding box center [85, 202] width 170 height 33
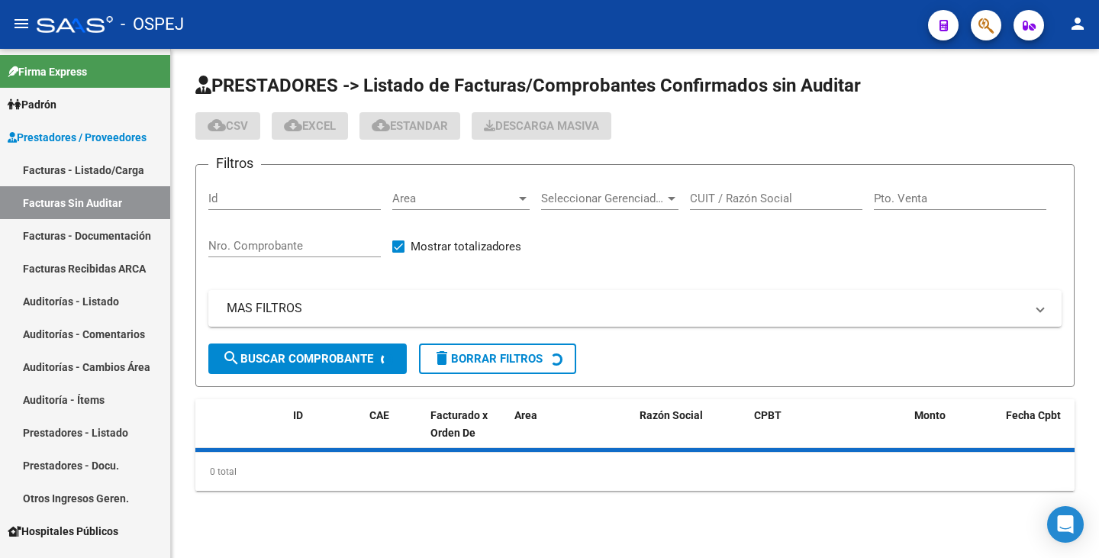
click at [444, 195] on span "Area" at bounding box center [454, 199] width 124 height 14
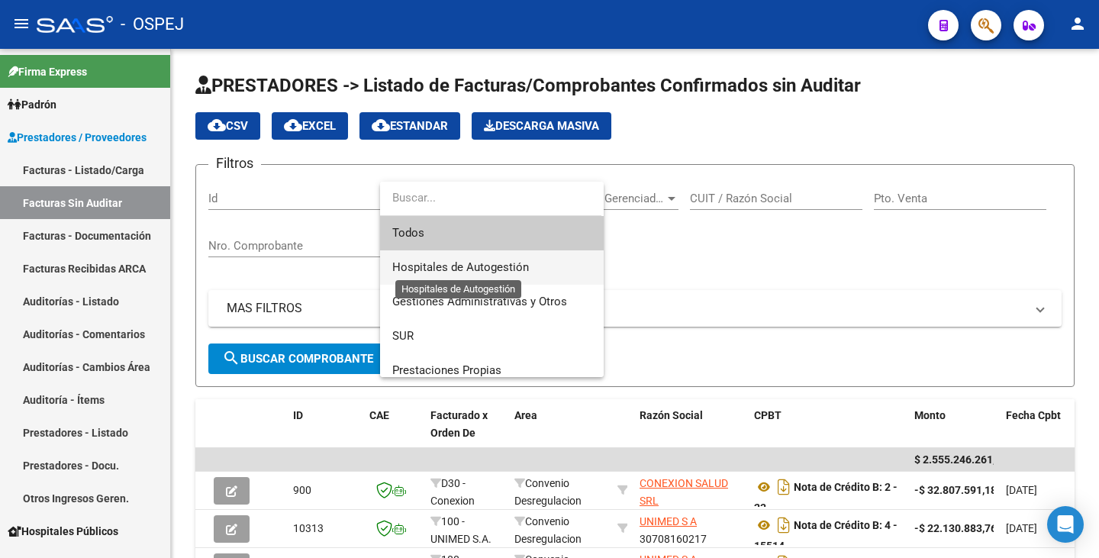
click at [429, 269] on span "Hospitales de Autogestión" at bounding box center [460, 267] width 137 height 14
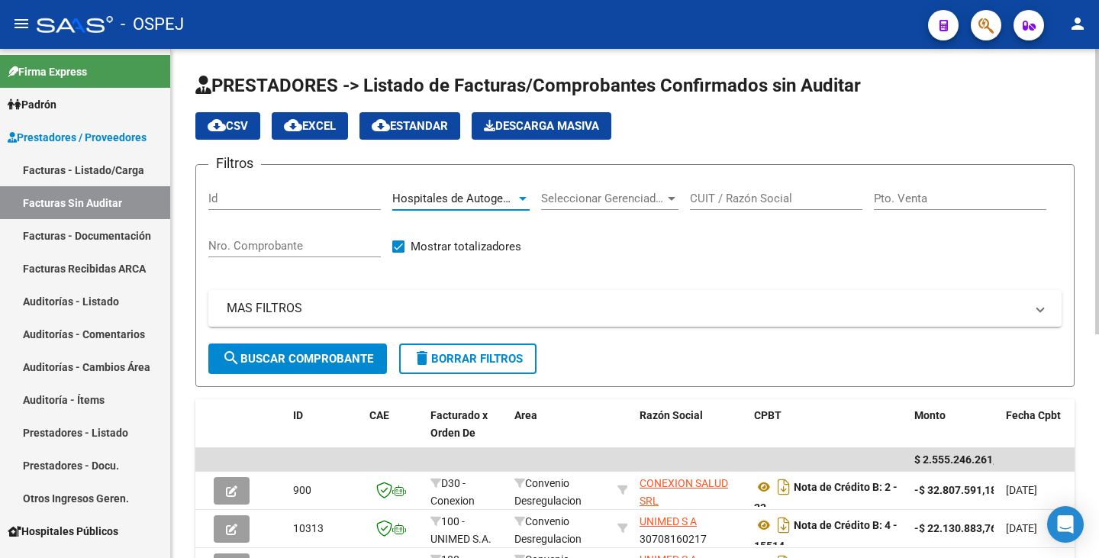
drag, startPoint x: 717, startPoint y: 198, endPoint x: 845, endPoint y: 155, distance: 134.4
click at [729, 194] on input "CUIT / Razón Social" at bounding box center [776, 199] width 173 height 14
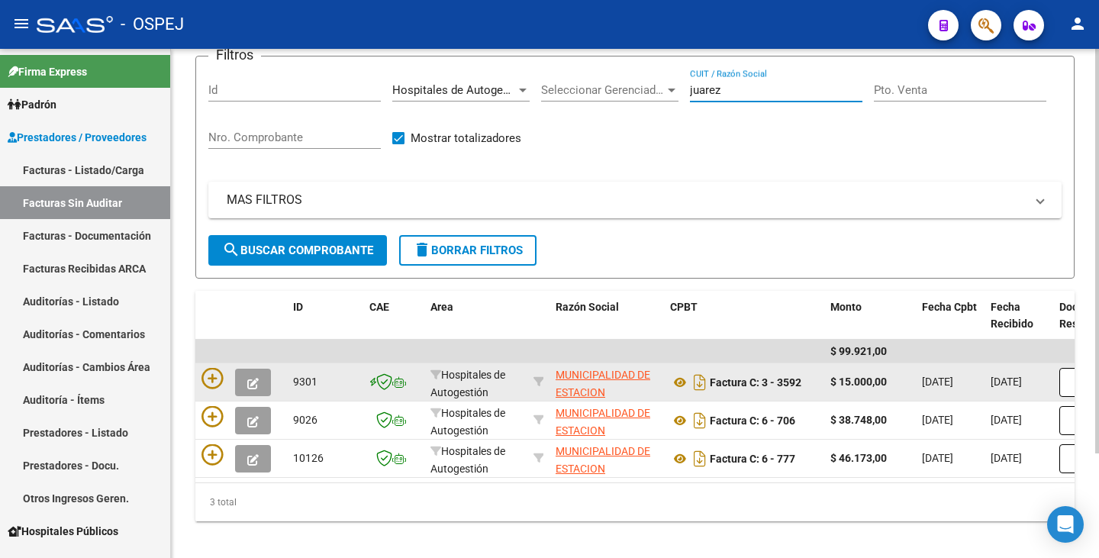
scroll to position [132, 0]
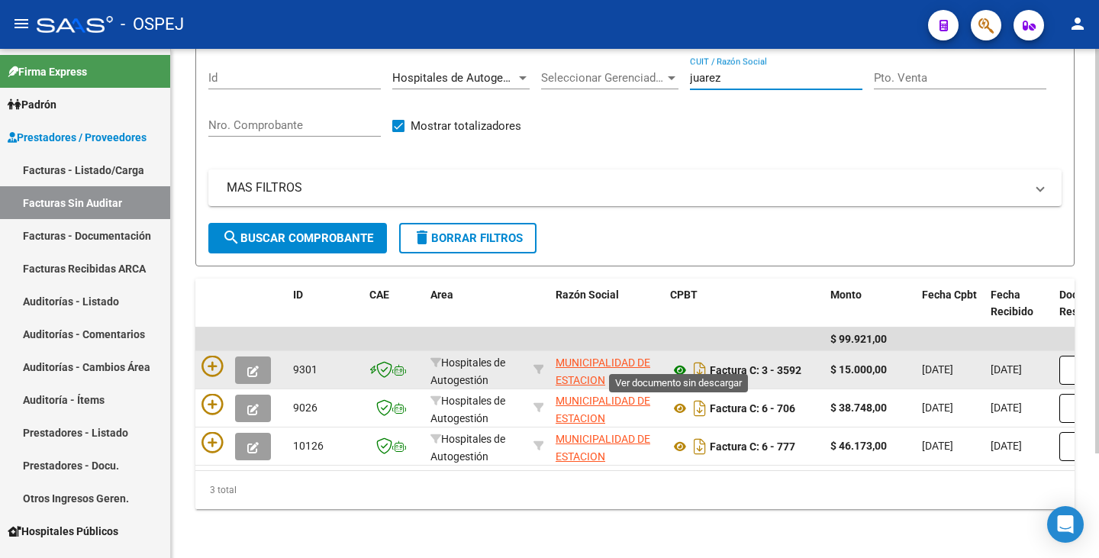
type input "juarez"
click at [681, 361] on icon at bounding box center [680, 370] width 20 height 18
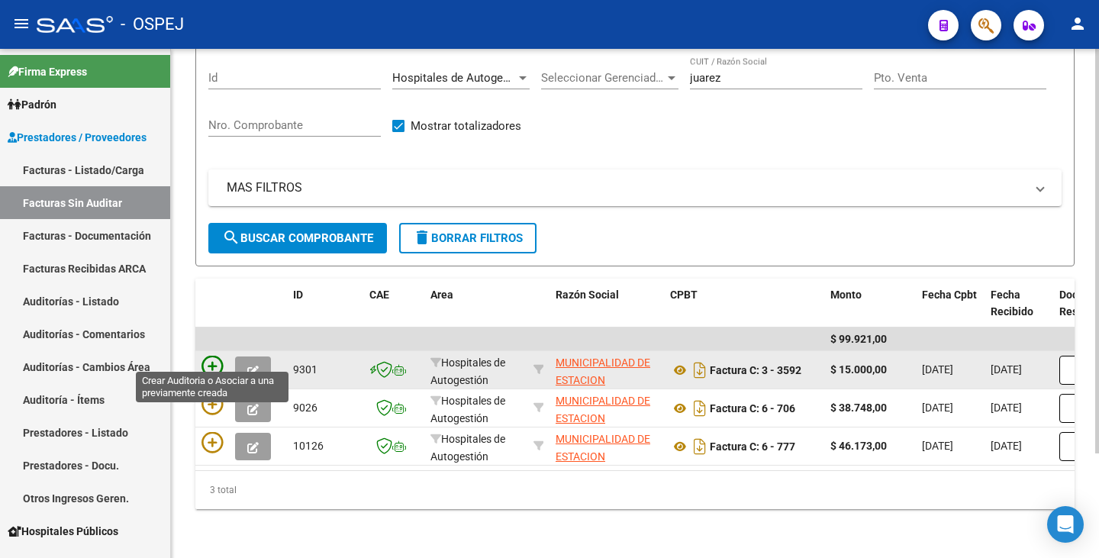
click at [211, 360] on icon at bounding box center [212, 366] width 21 height 21
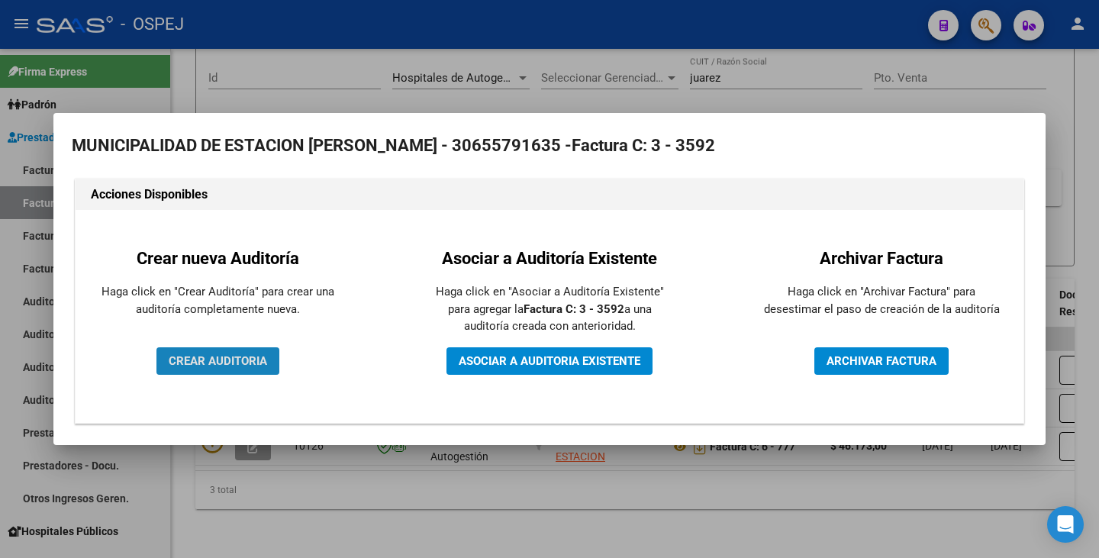
click at [253, 360] on span "CREAR AUDITORIA" at bounding box center [218, 361] width 98 height 14
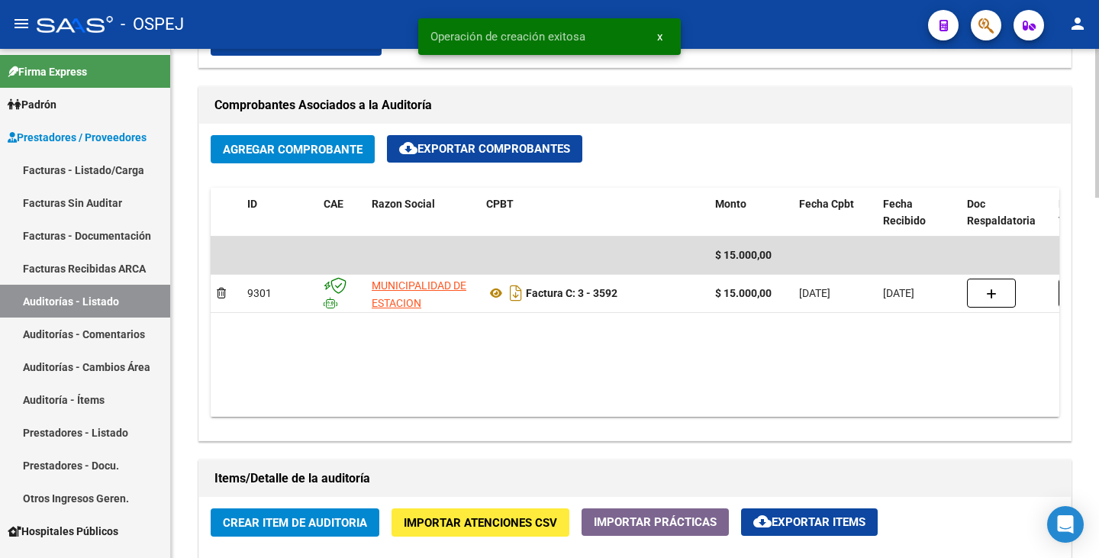
scroll to position [916, 0]
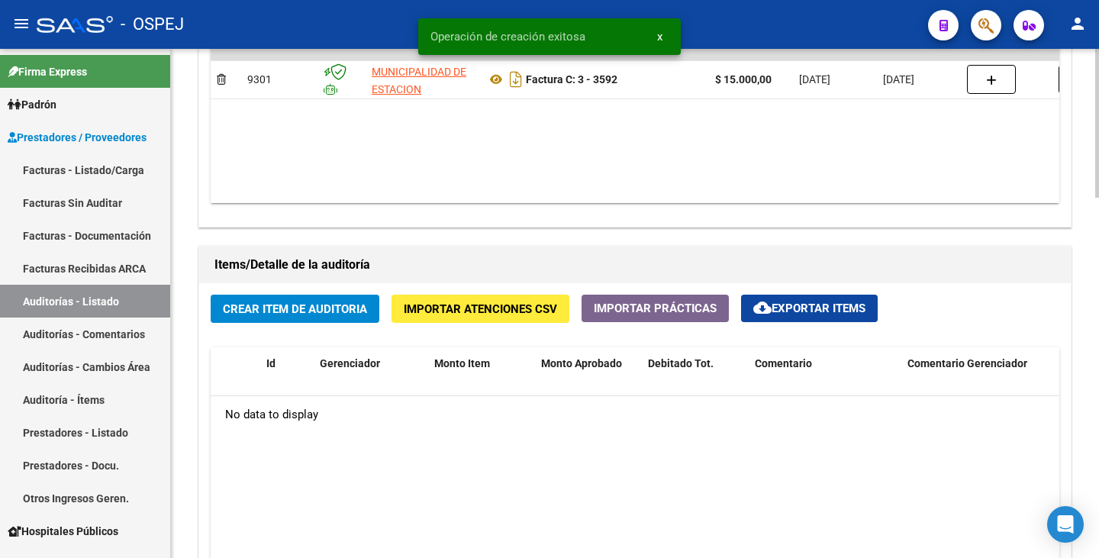
click at [502, 311] on span "Importar Atenciones CSV" at bounding box center [480, 309] width 153 height 14
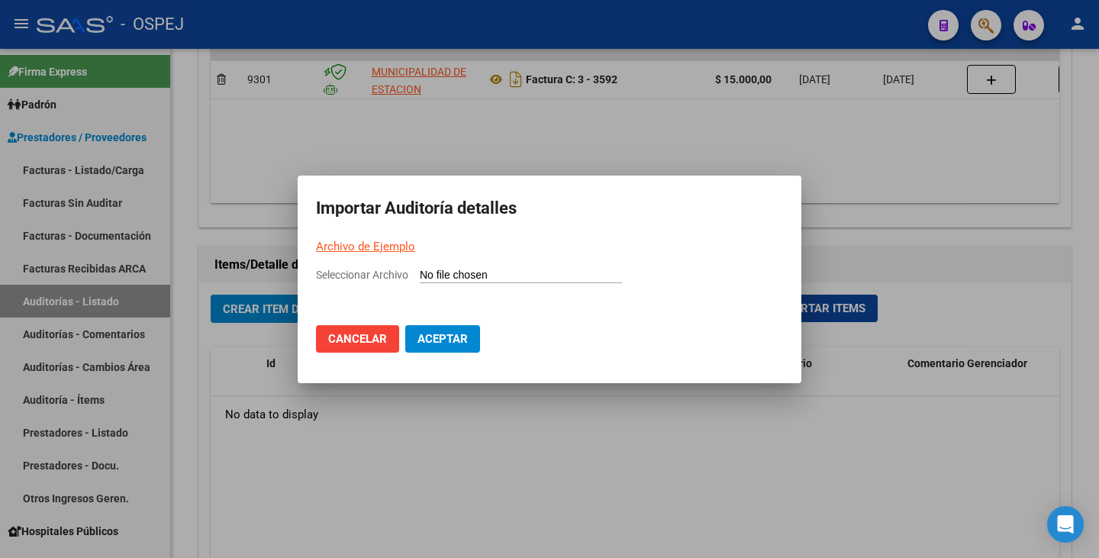
click at [392, 248] on link "Archivo de Ejemplo" at bounding box center [365, 247] width 99 height 14
click at [877, 139] on div at bounding box center [549, 279] width 1099 height 558
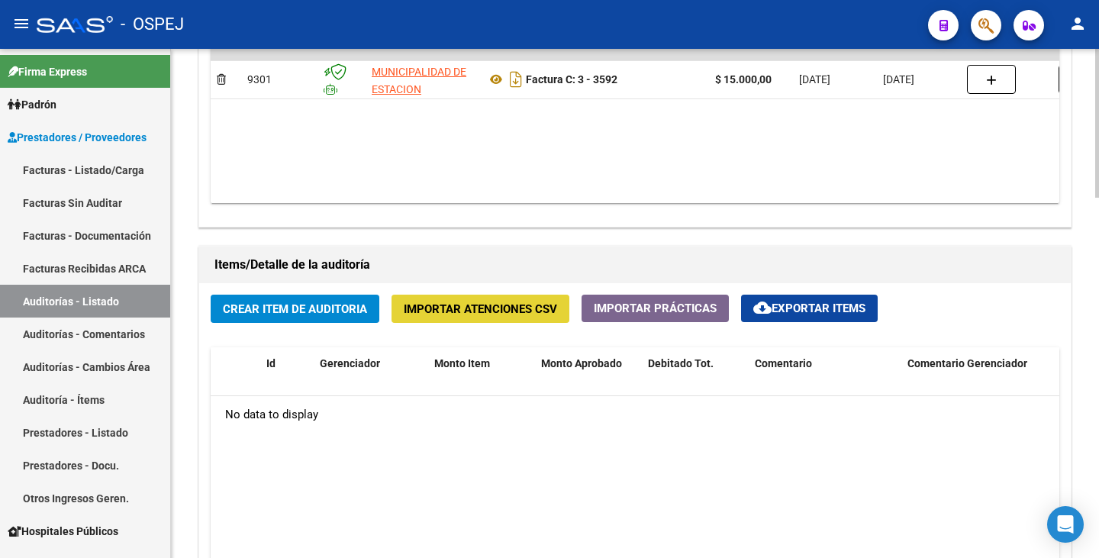
click at [467, 306] on span "Importar Atenciones CSV" at bounding box center [480, 309] width 153 height 14
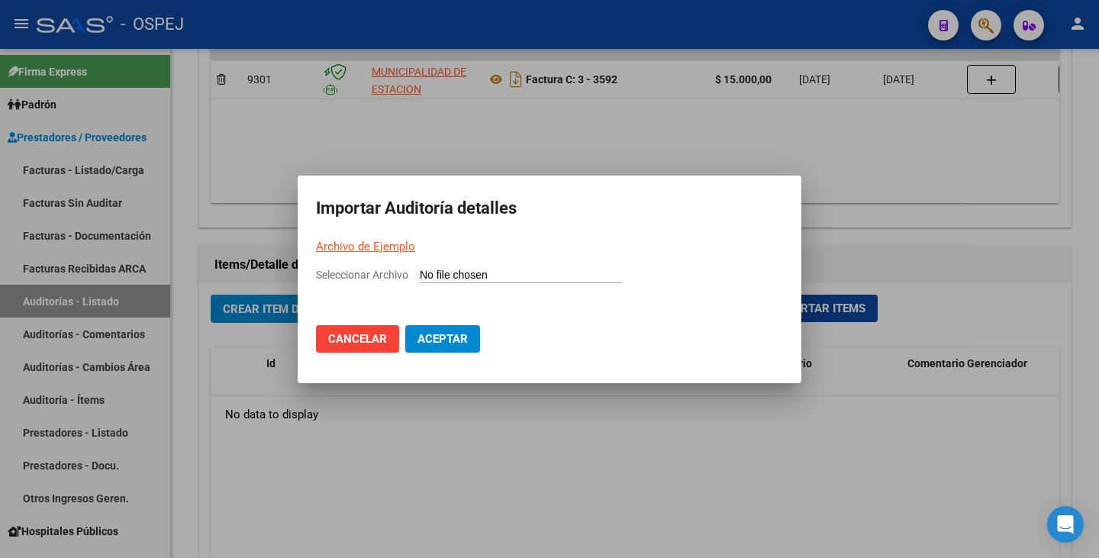
click at [443, 275] on input "Seleccionar Archivo" at bounding box center [521, 276] width 202 height 15
type input "C:\fakepath\MUNICIPALIDAD DE ESTACION JUAREZ FC 3592.csv"
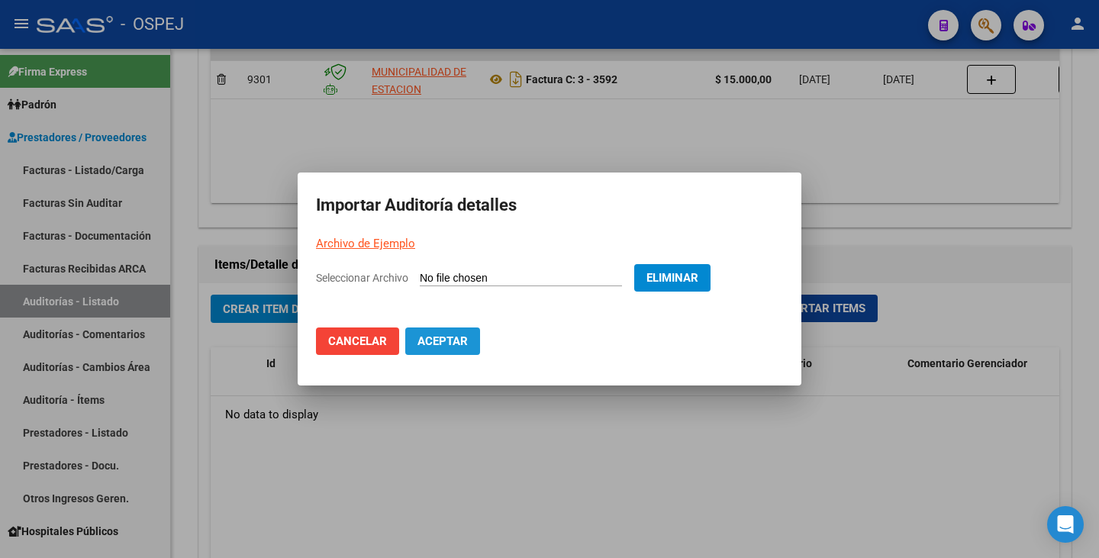
click at [455, 342] on span "Aceptar" at bounding box center [443, 341] width 50 height 14
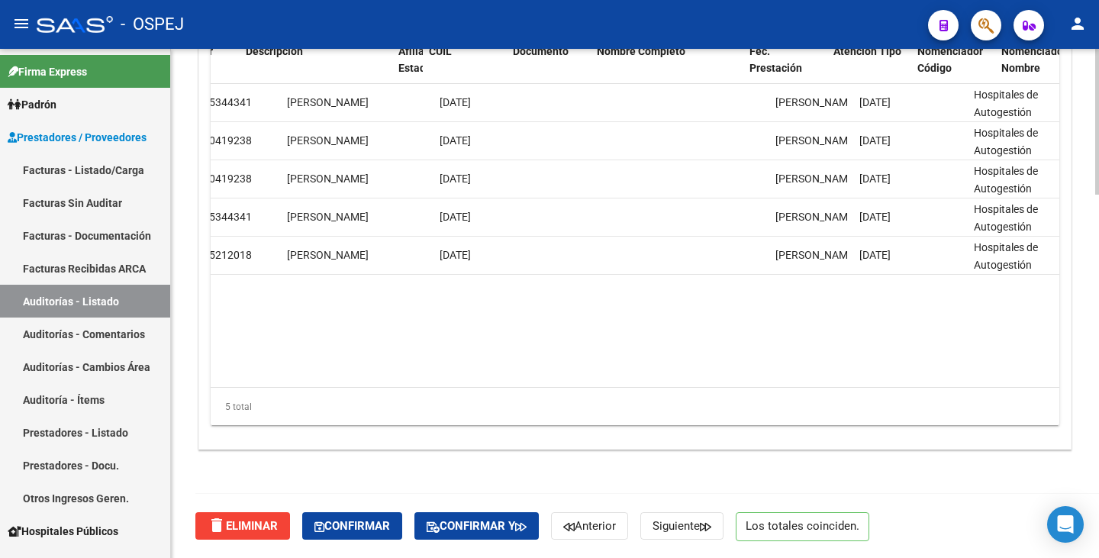
scroll to position [0, 0]
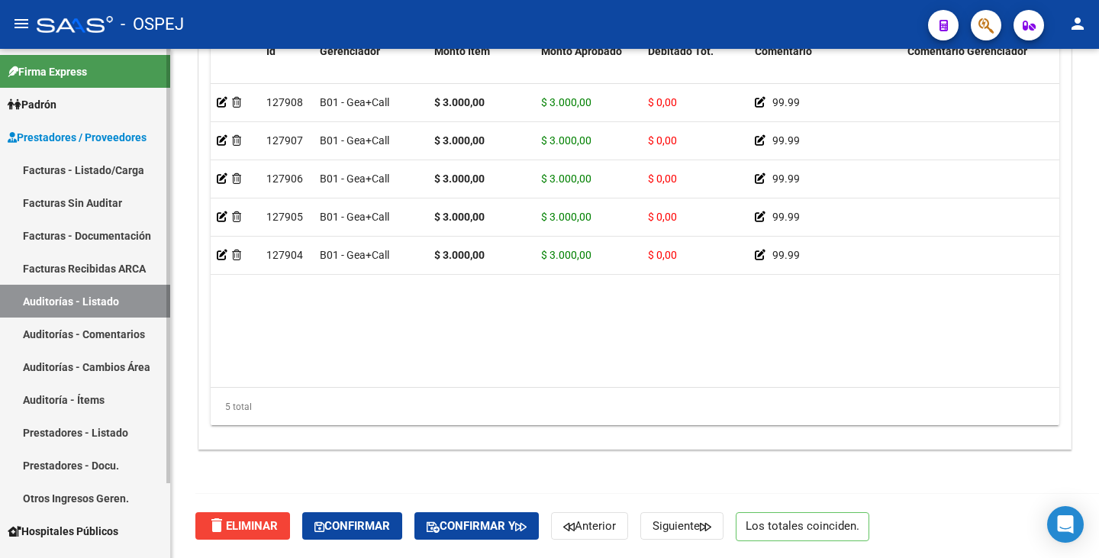
click at [94, 200] on link "Facturas Sin Auditar" at bounding box center [85, 202] width 170 height 33
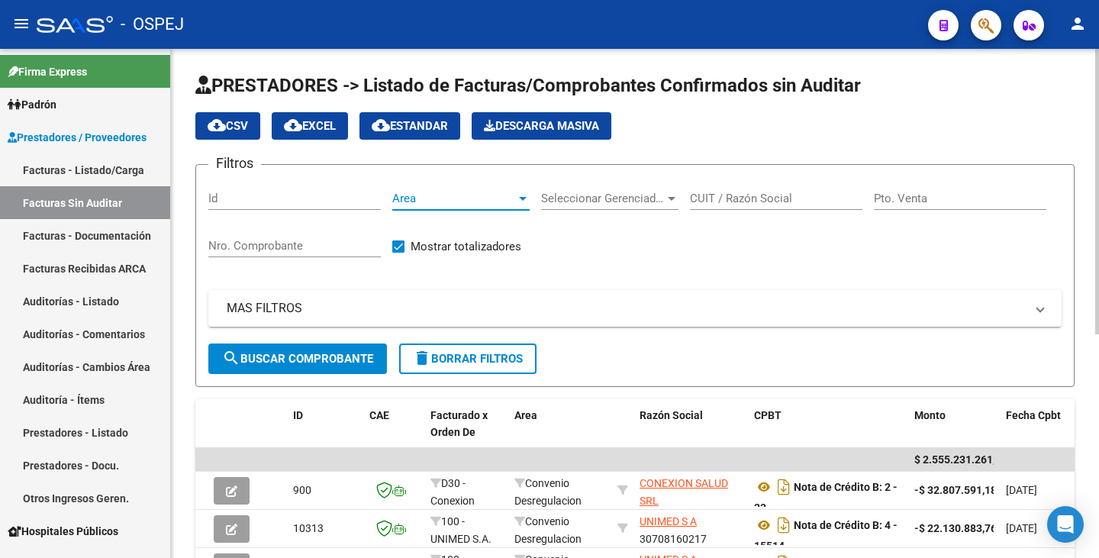
click at [473, 200] on span "Area" at bounding box center [454, 199] width 124 height 14
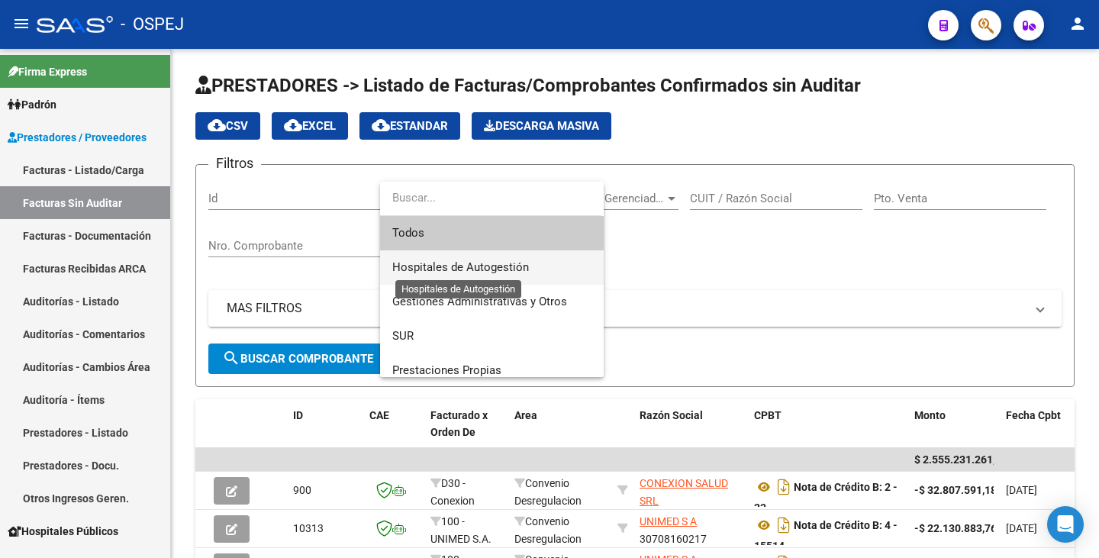
click at [469, 269] on span "Hospitales de Autogestión" at bounding box center [460, 267] width 137 height 14
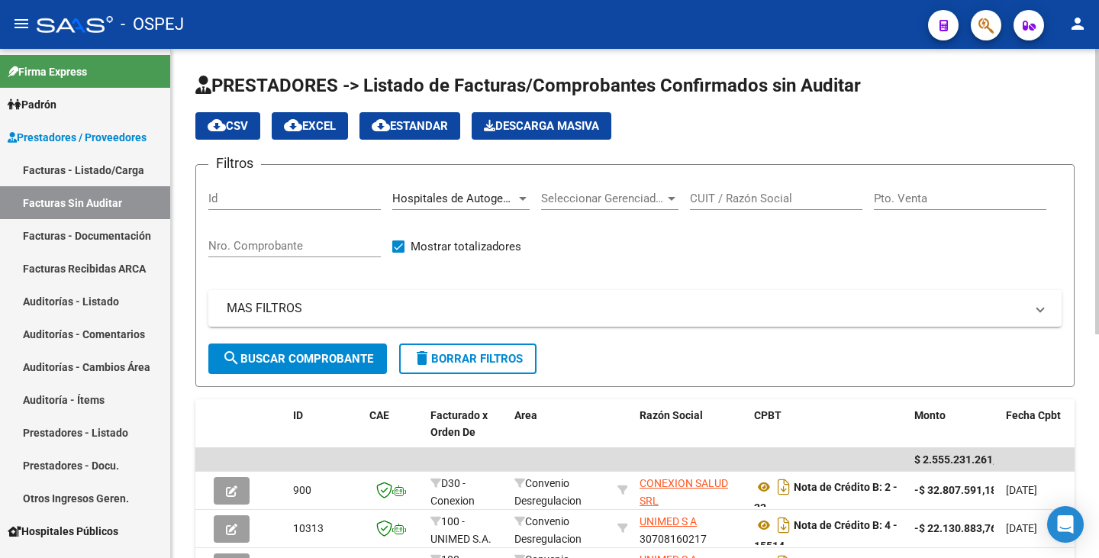
drag, startPoint x: 735, startPoint y: 188, endPoint x: 774, endPoint y: 185, distance: 39.0
click at [737, 188] on div "CUIT / Razón Social" at bounding box center [776, 193] width 173 height 33
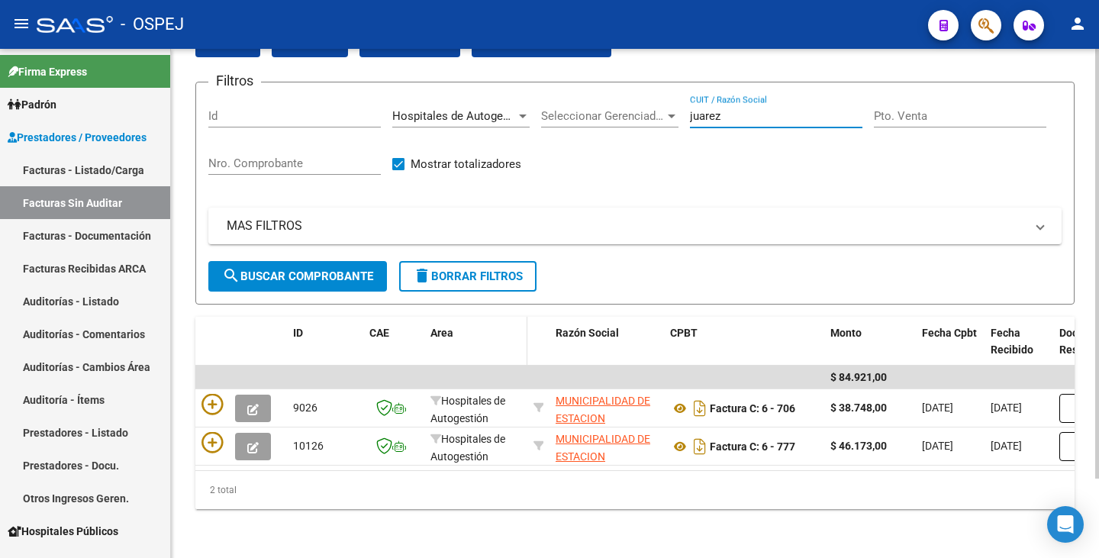
scroll to position [94, 0]
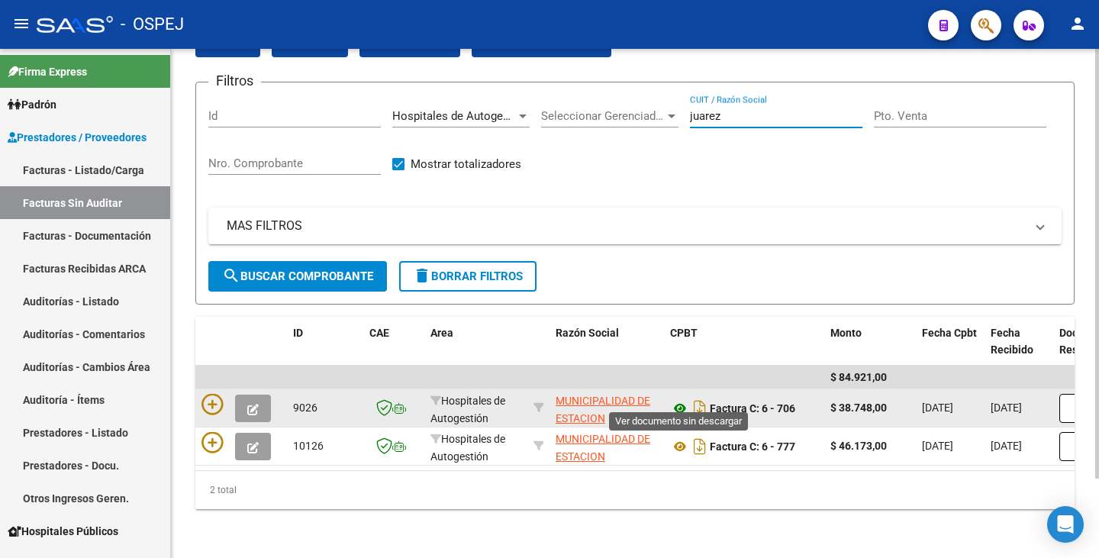
type input "juarez"
click at [681, 399] on icon at bounding box center [680, 408] width 20 height 18
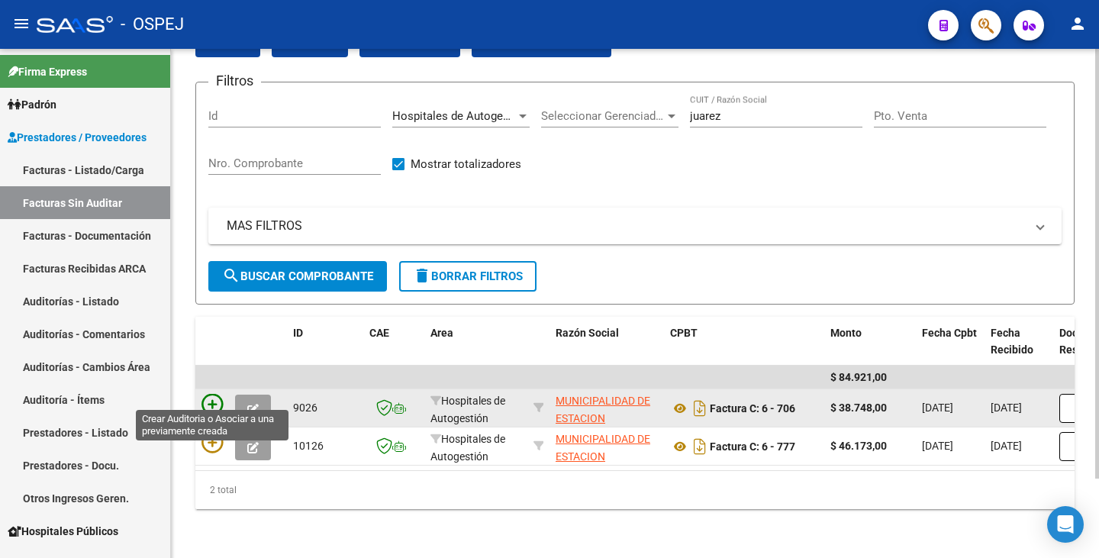
click at [214, 394] on icon at bounding box center [212, 404] width 21 height 21
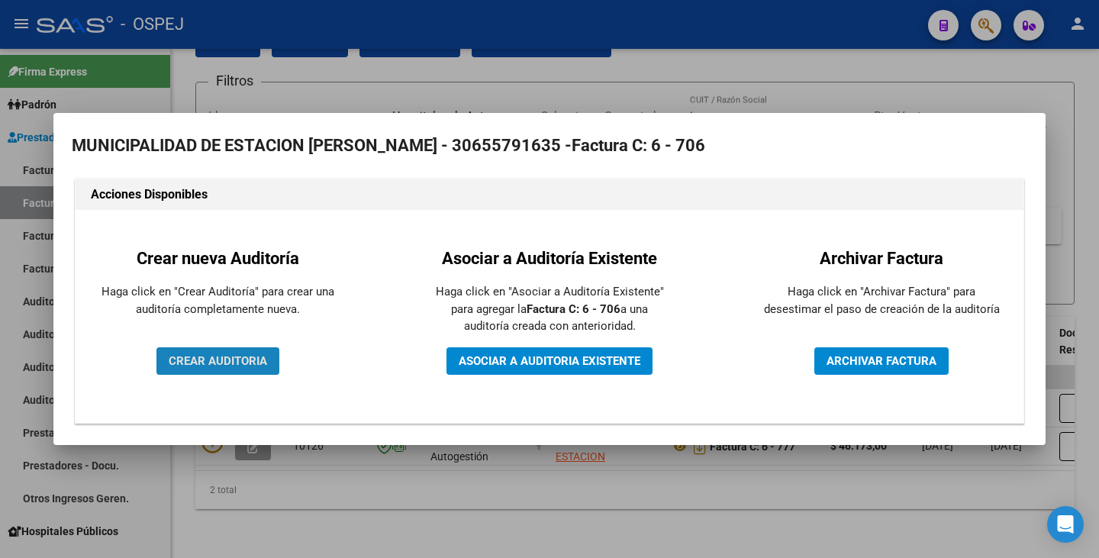
click at [243, 364] on span "CREAR AUDITORIA" at bounding box center [218, 361] width 98 height 14
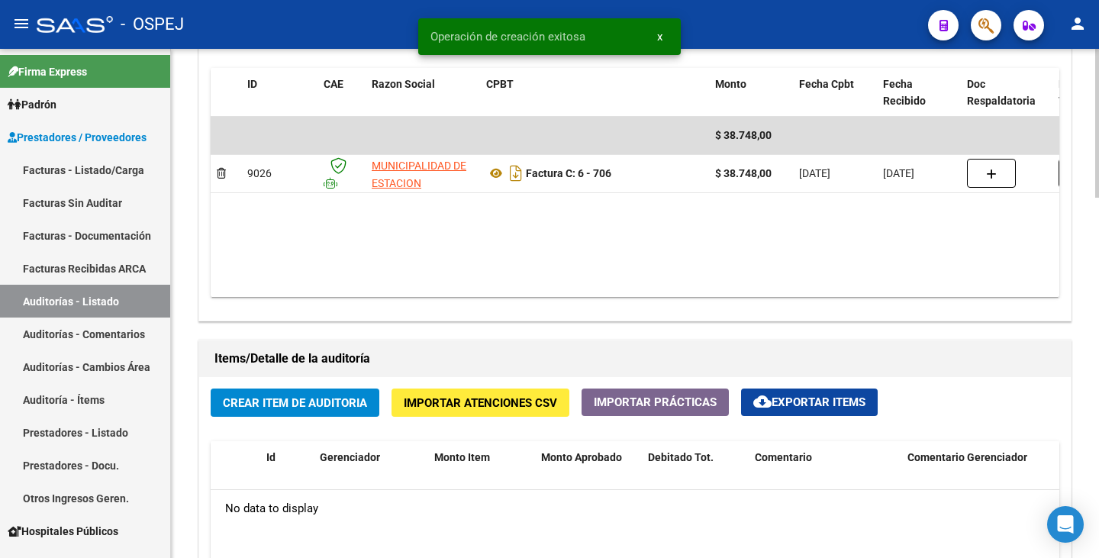
scroll to position [840, 0]
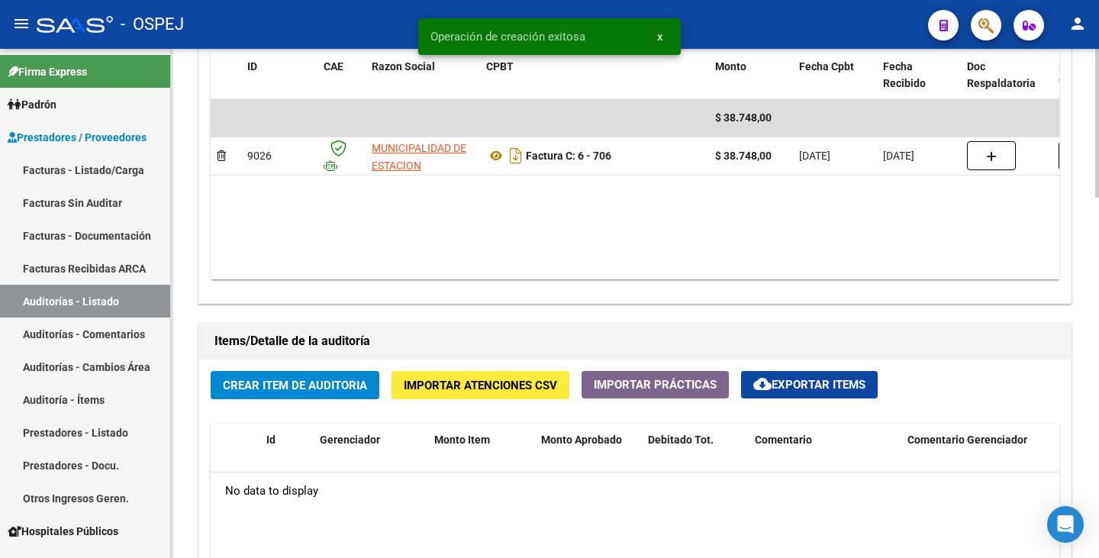
click at [455, 372] on button "Importar Atenciones CSV" at bounding box center [481, 385] width 178 height 28
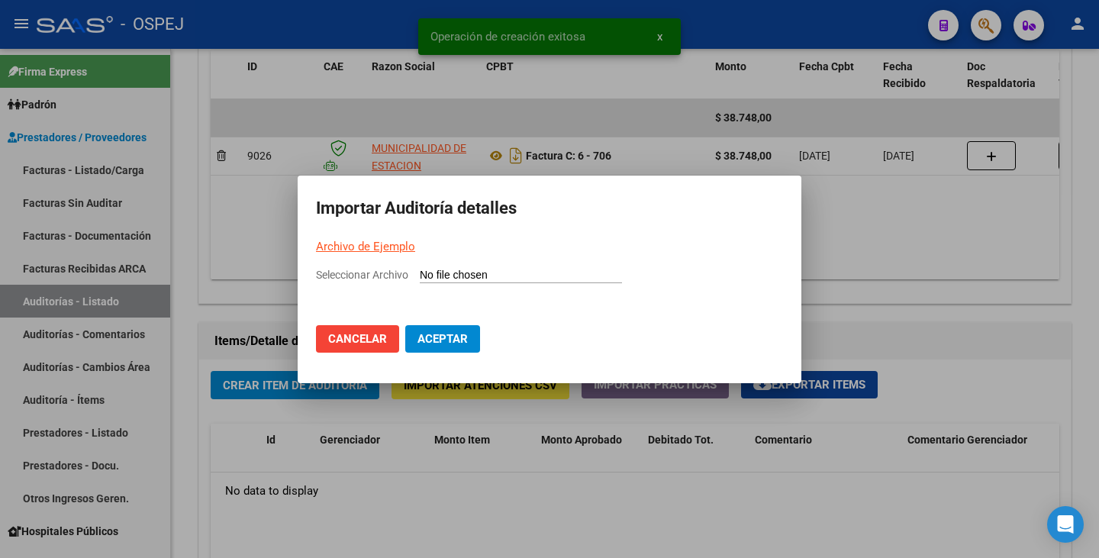
click at [424, 277] on input "Seleccionar Archivo" at bounding box center [521, 276] width 202 height 15
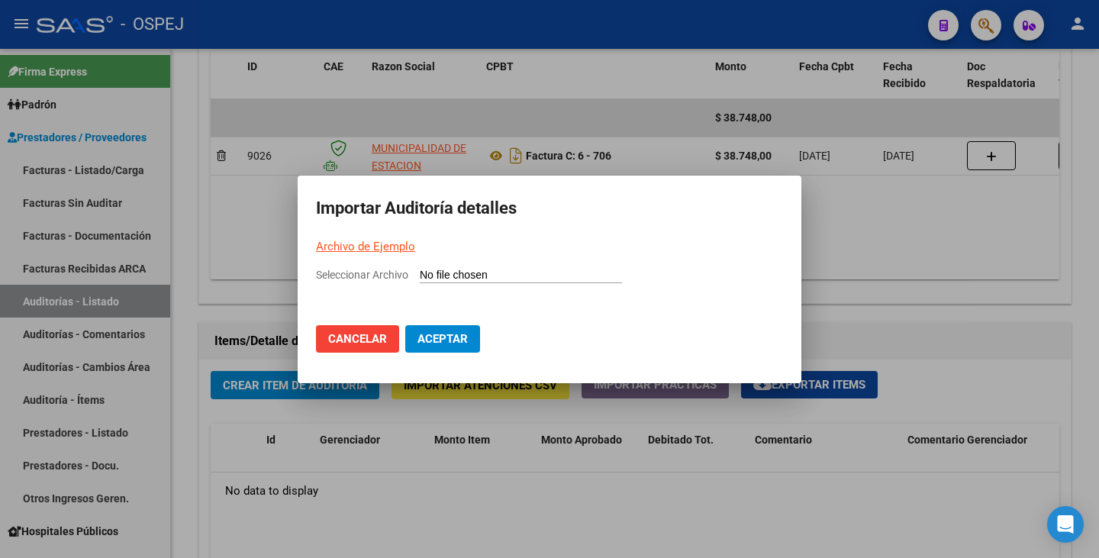
type input "C:\fakepath\MUNICIPALIDAD DE ESTACION JUAREZ FC 0006.csv"
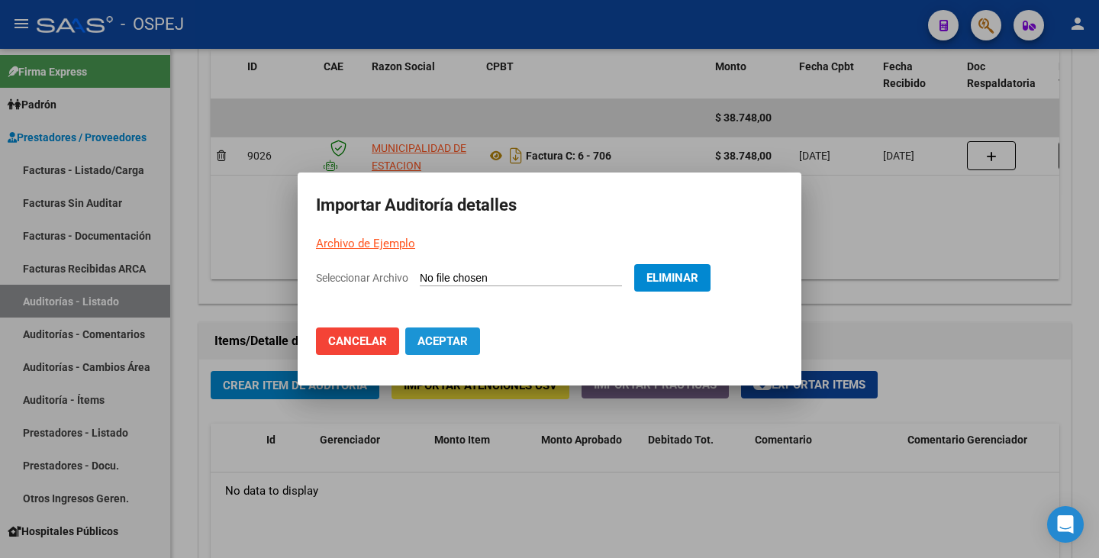
click at [459, 339] on span "Aceptar" at bounding box center [443, 341] width 50 height 14
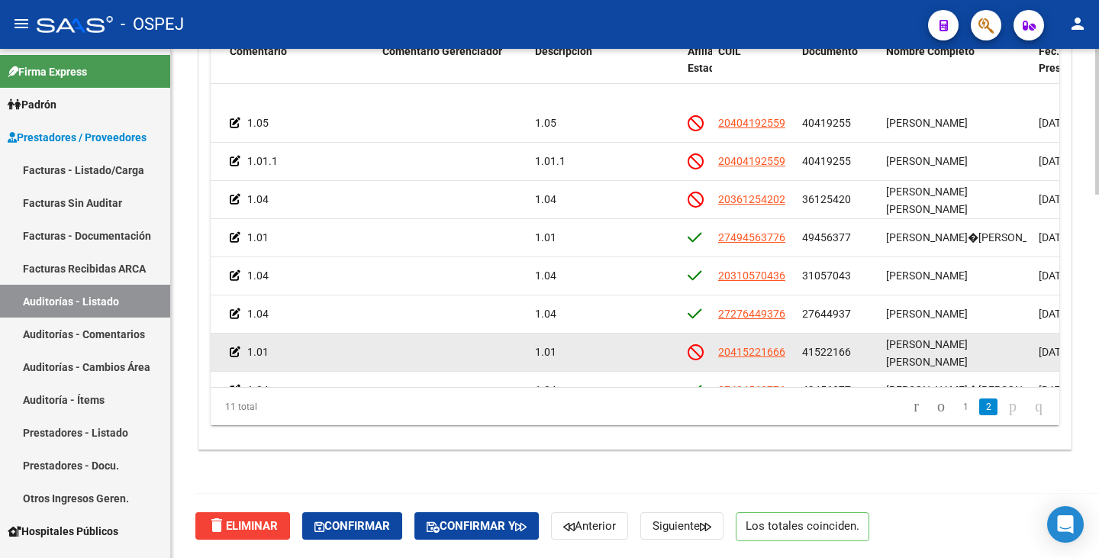
scroll to position [132, 525]
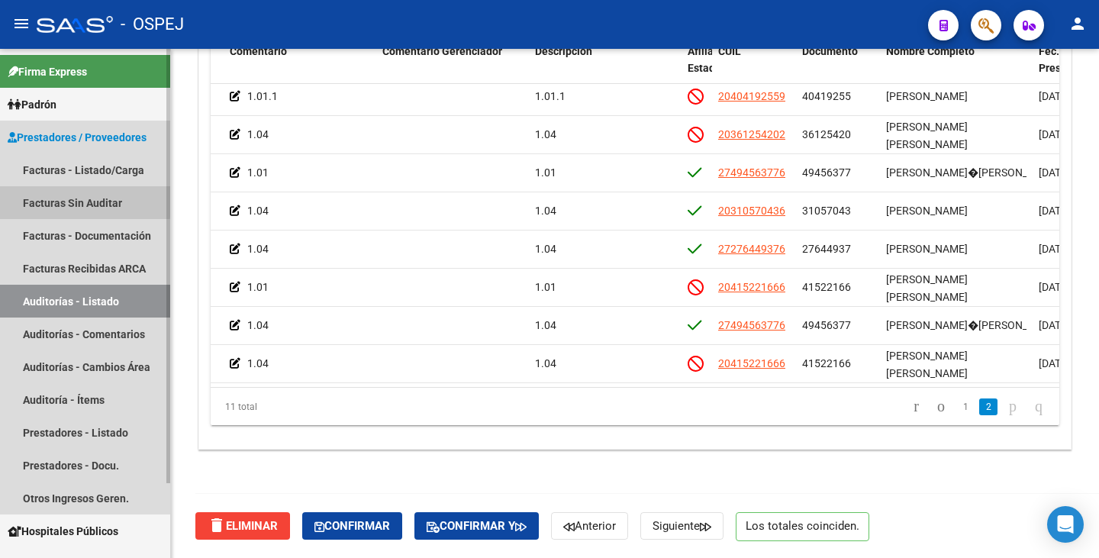
click at [85, 201] on link "Facturas Sin Auditar" at bounding box center [85, 202] width 170 height 33
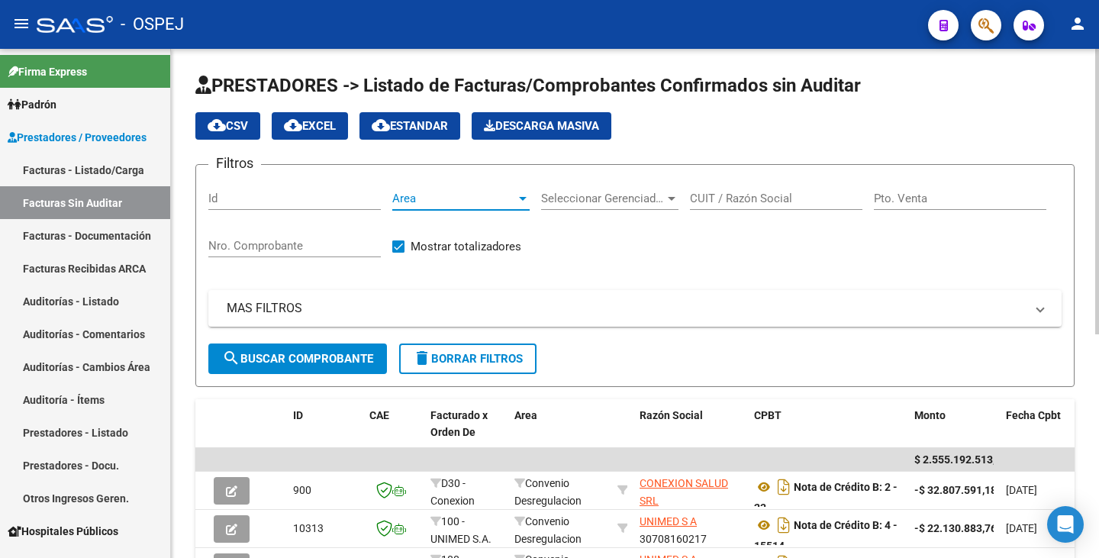
click at [476, 199] on span "Area" at bounding box center [454, 199] width 124 height 14
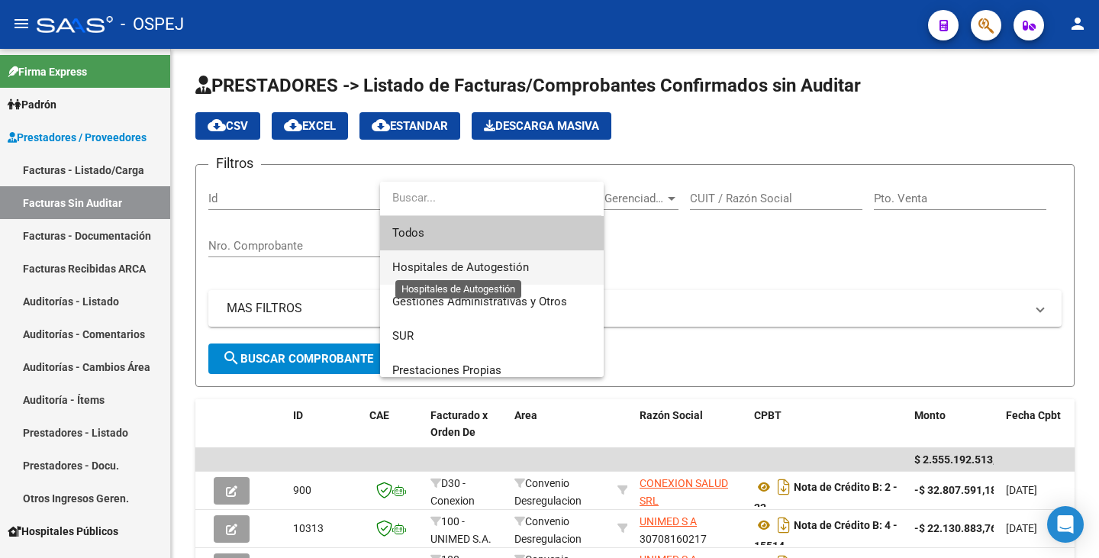
click at [478, 263] on span "Hospitales de Autogestión" at bounding box center [460, 267] width 137 height 14
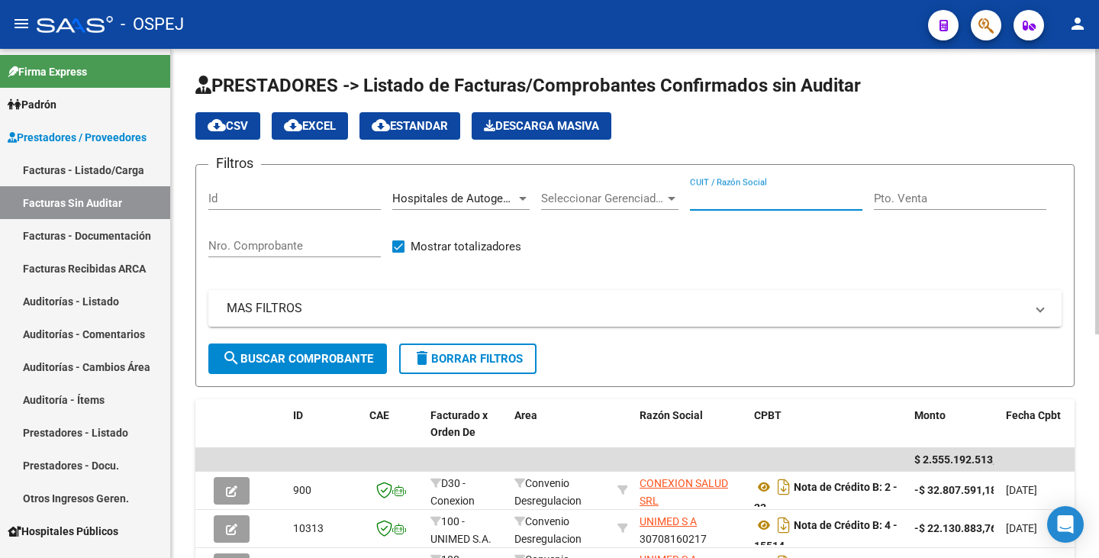
drag, startPoint x: 732, startPoint y: 199, endPoint x: 864, endPoint y: 181, distance: 133.3
click at [733, 199] on input "CUIT / Razón Social" at bounding box center [776, 199] width 173 height 14
type input "j"
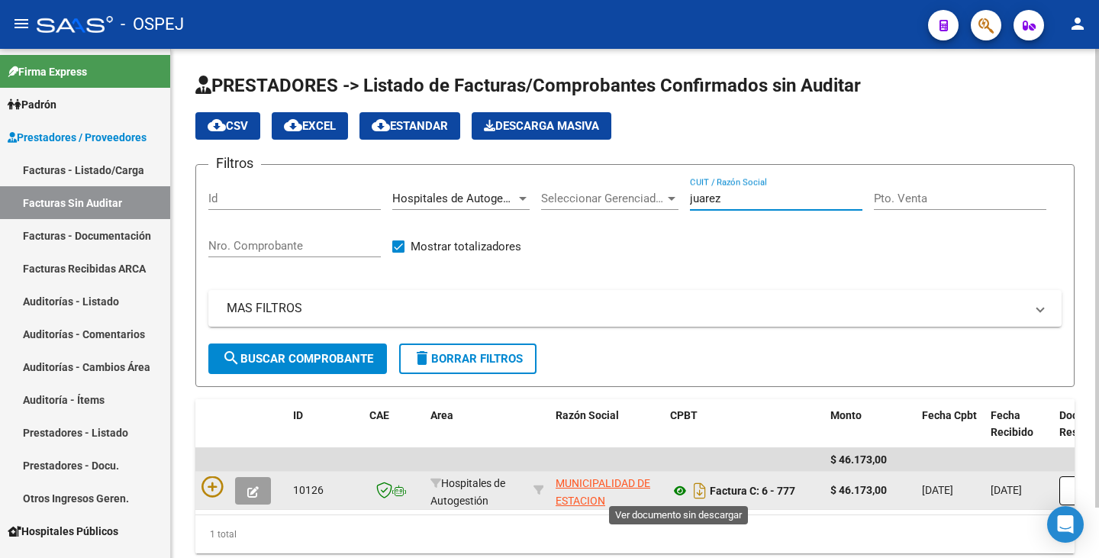
type input "juarez"
click at [680, 493] on icon at bounding box center [680, 491] width 20 height 18
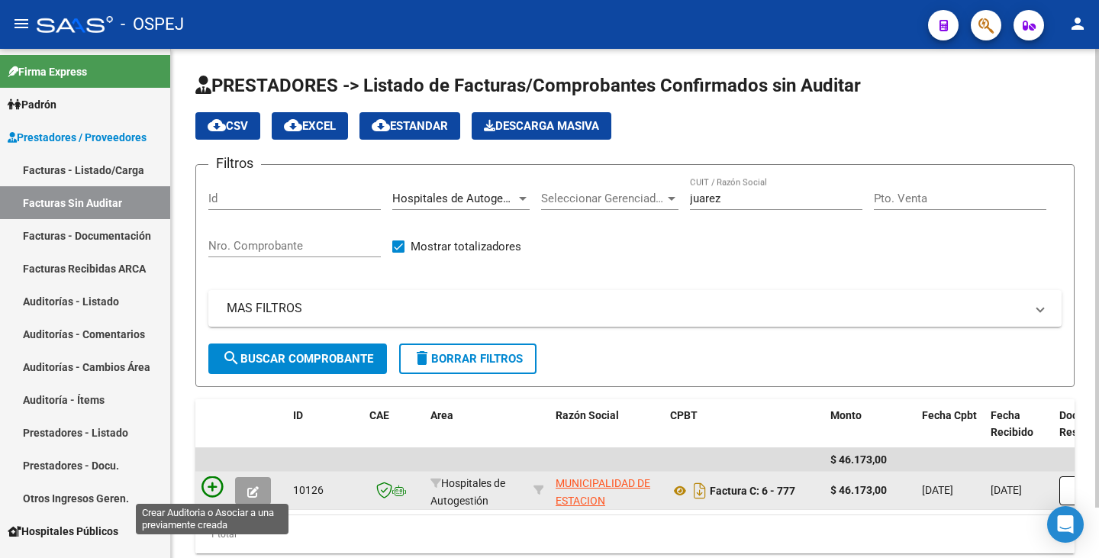
click at [218, 488] on icon at bounding box center [212, 486] width 21 height 21
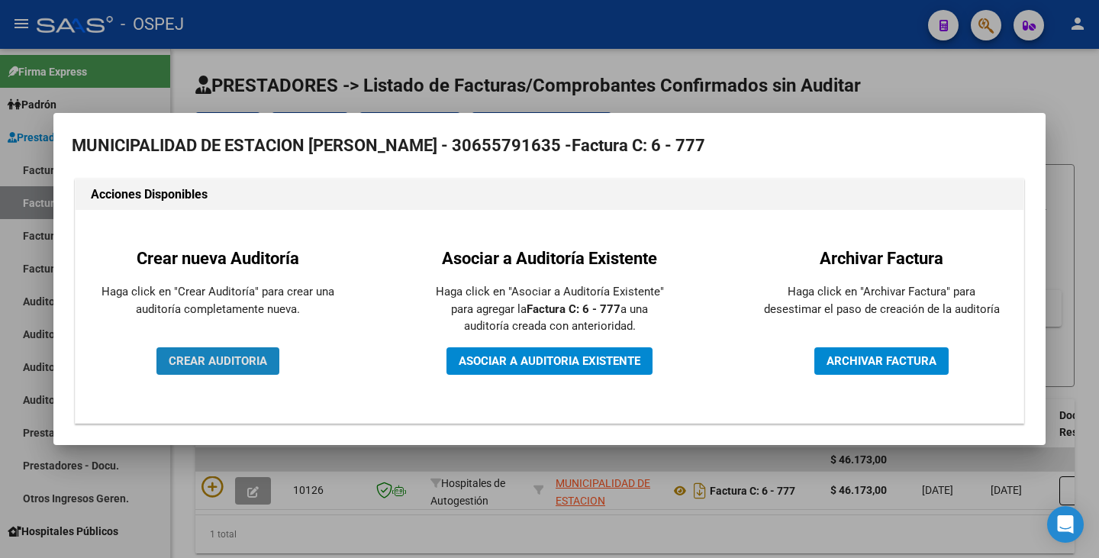
click at [244, 367] on span "CREAR AUDITORIA" at bounding box center [218, 361] width 98 height 14
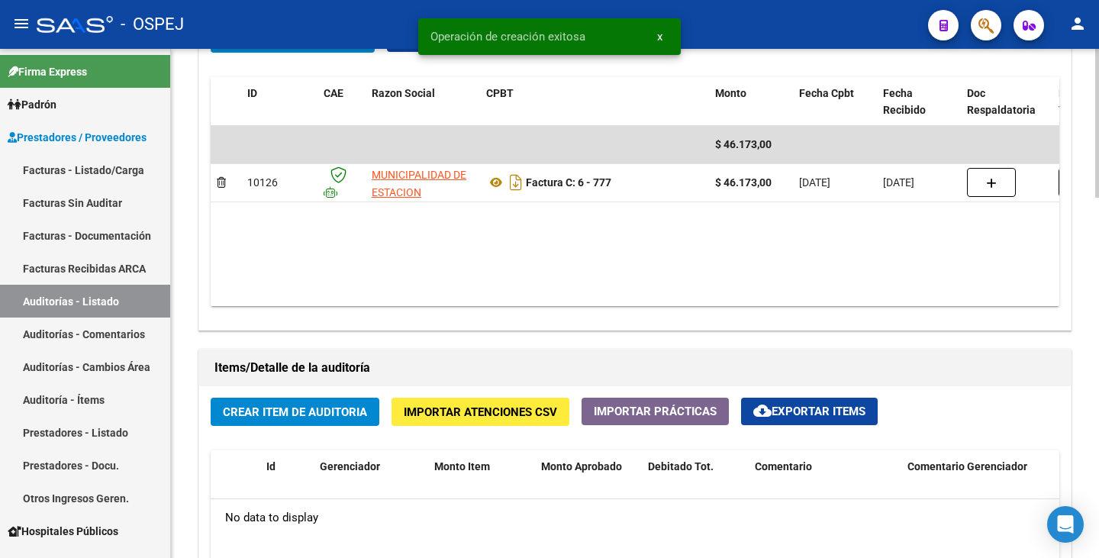
scroll to position [840, 0]
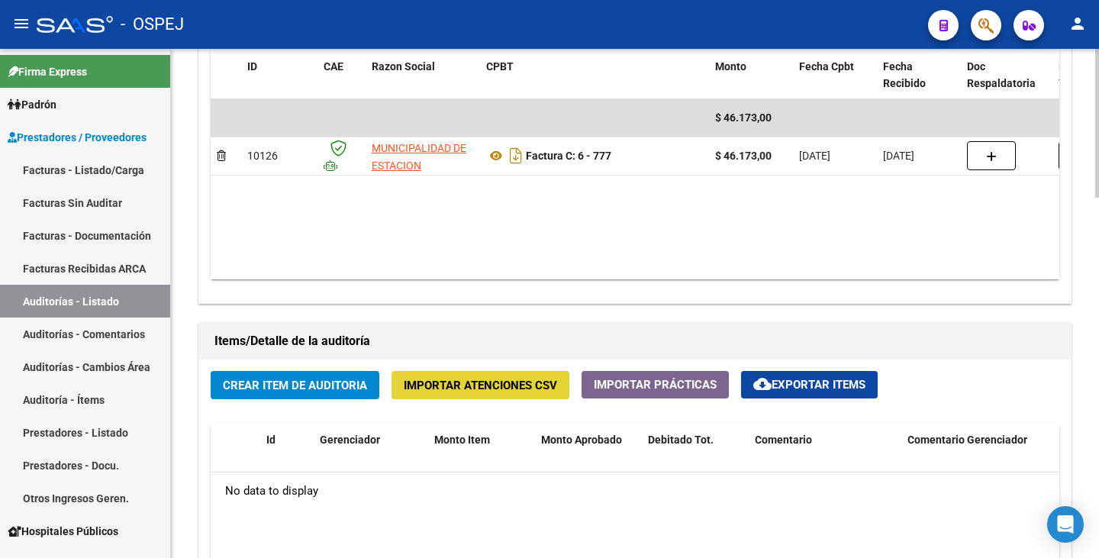
click at [472, 390] on span "Importar Atenciones CSV" at bounding box center [480, 386] width 153 height 14
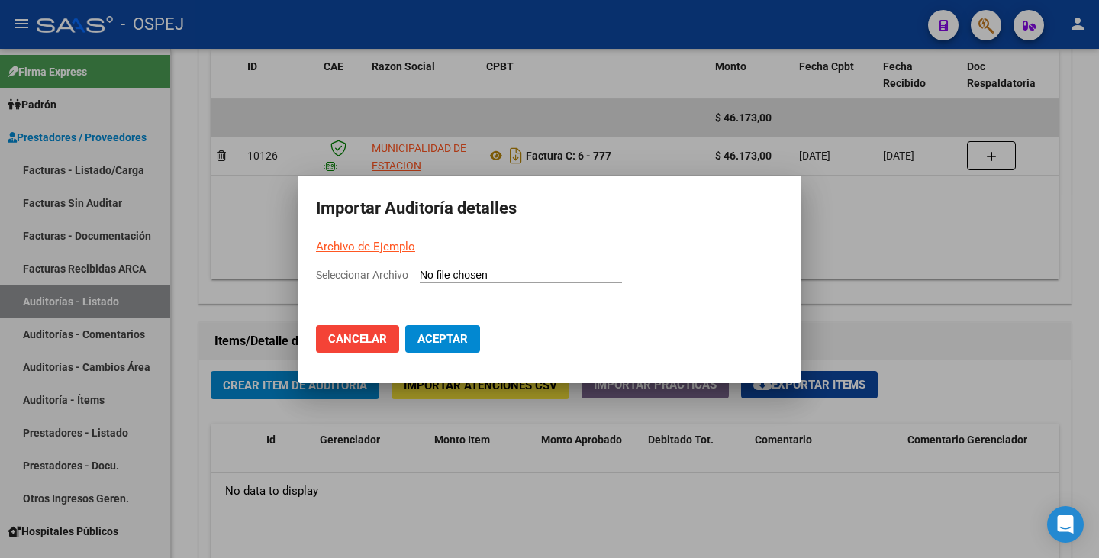
click at [432, 275] on input "Seleccionar Archivo" at bounding box center [521, 276] width 202 height 15
type input "C:\fakepath\MUNICIPALIDAD DE ESTACION JUAREZ FC 777.csv"
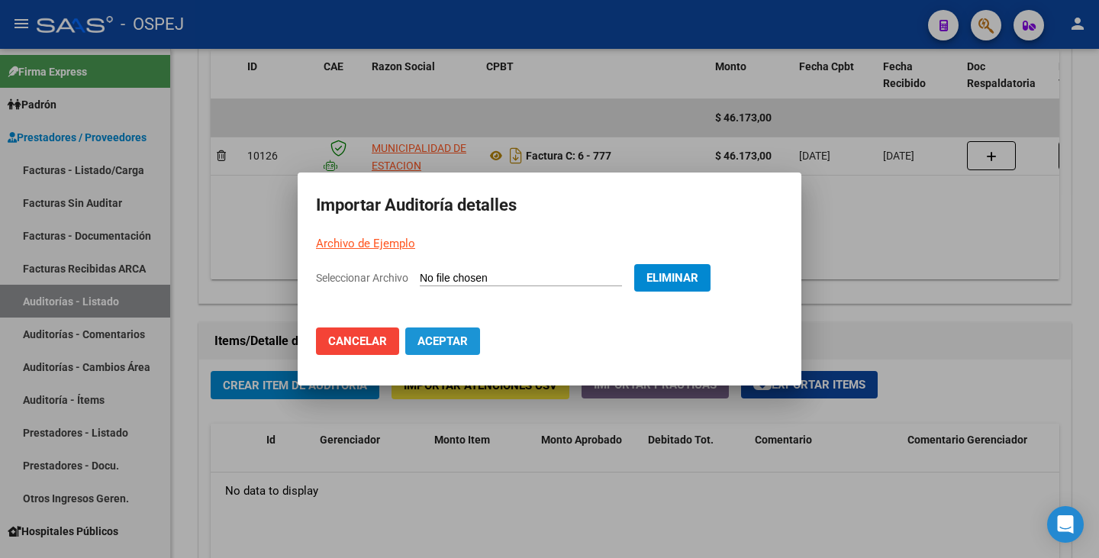
click at [469, 340] on button "Aceptar" at bounding box center [442, 340] width 75 height 27
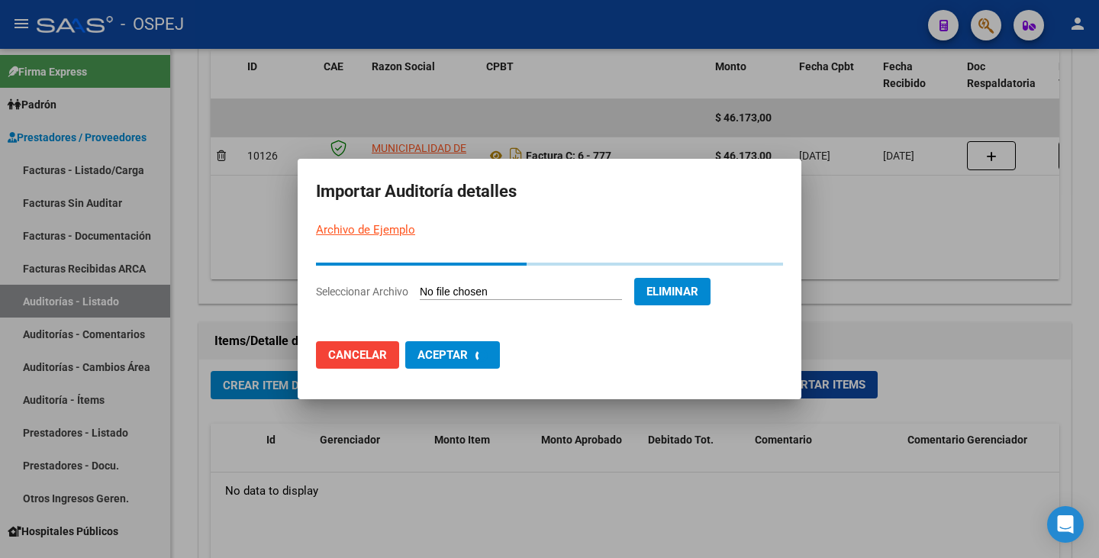
scroll to position [0, 0]
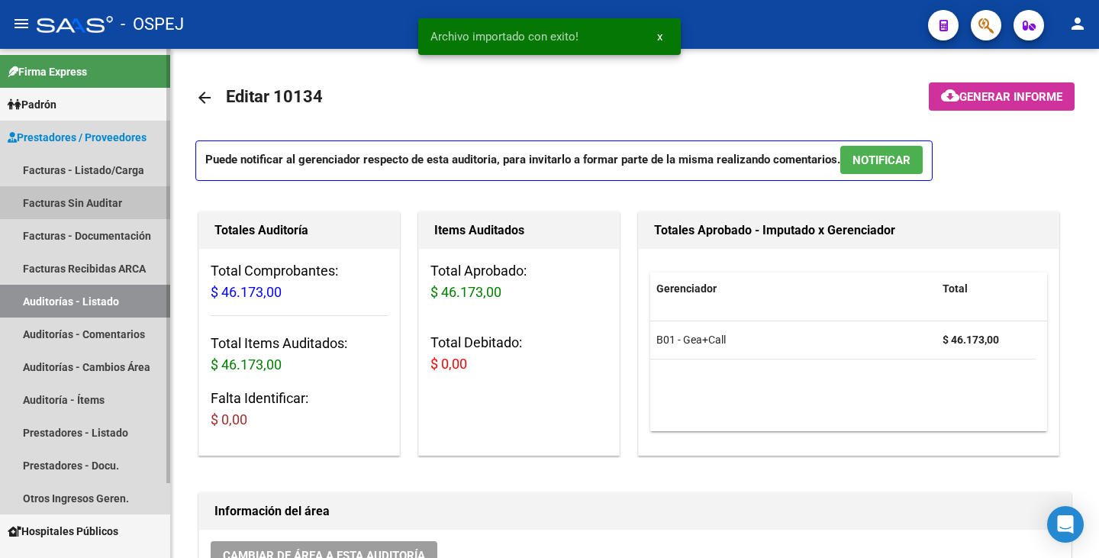
click at [100, 195] on link "Facturas Sin Auditar" at bounding box center [85, 202] width 170 height 33
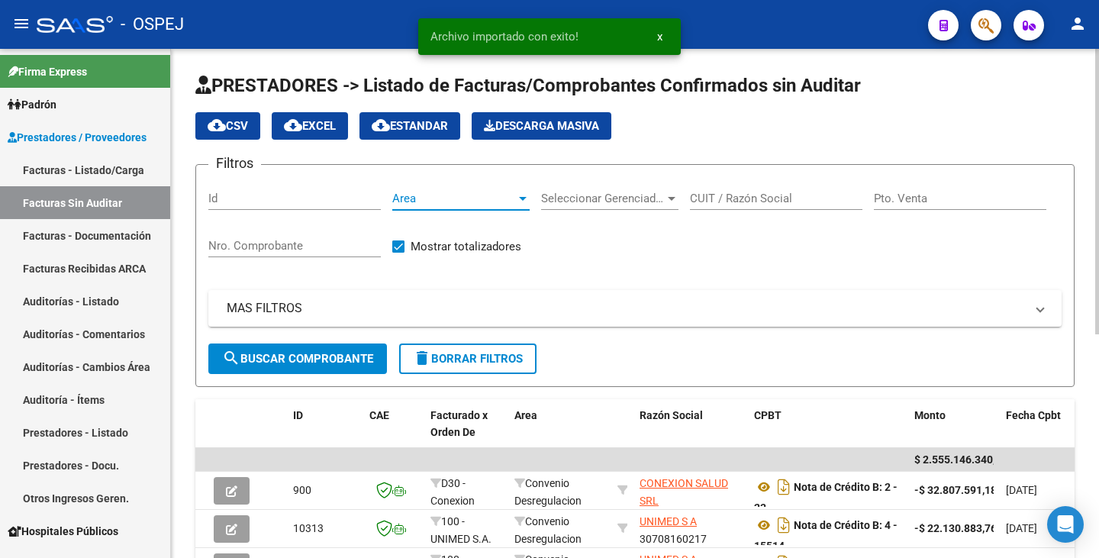
click at [501, 201] on span "Area" at bounding box center [454, 199] width 124 height 14
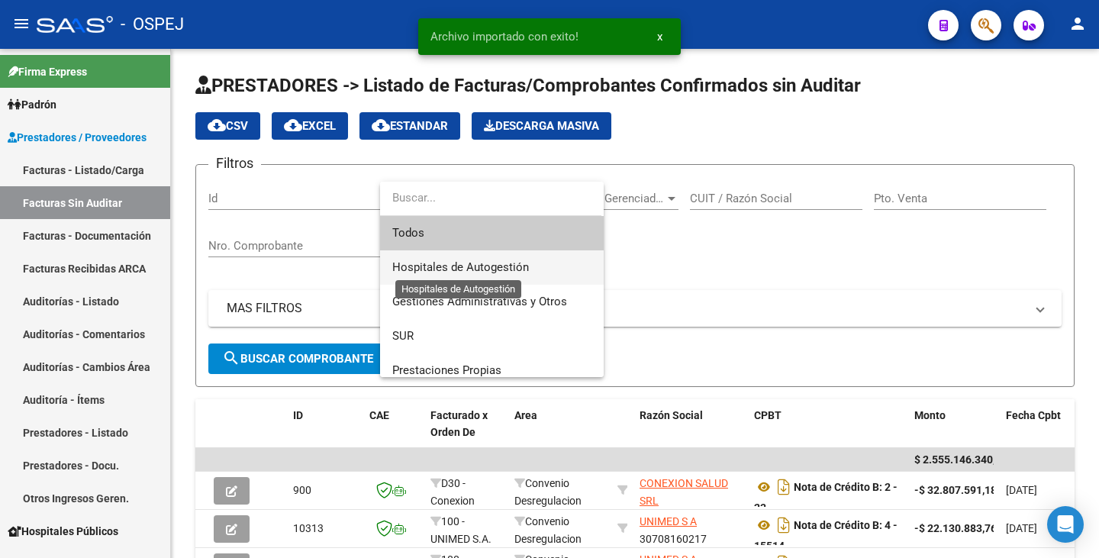
click at [467, 266] on span "Hospitales de Autogestión" at bounding box center [460, 267] width 137 height 14
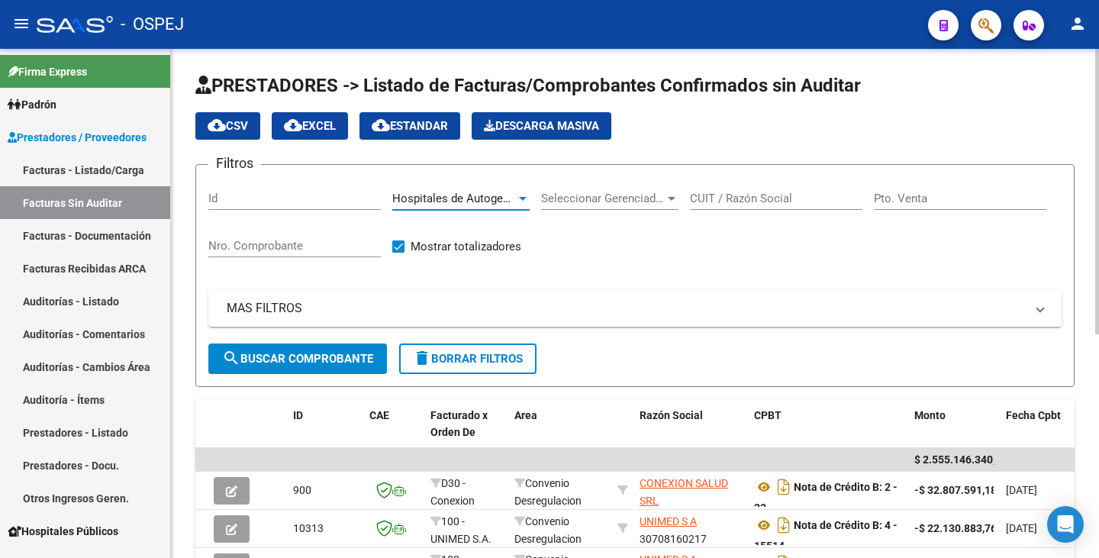
click at [701, 203] on input "CUIT / Razón Social" at bounding box center [776, 199] width 173 height 14
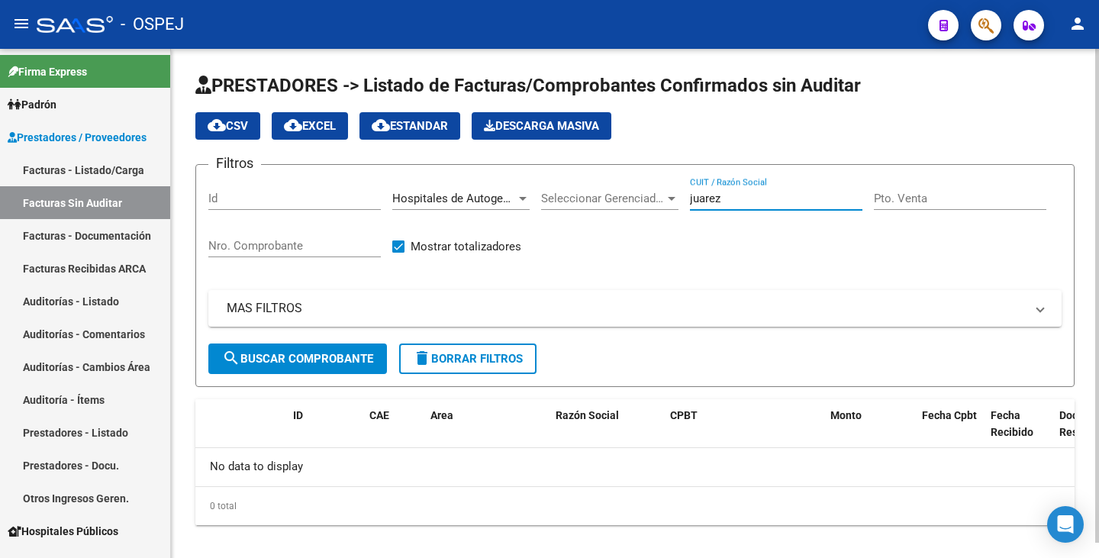
type input "juarez"
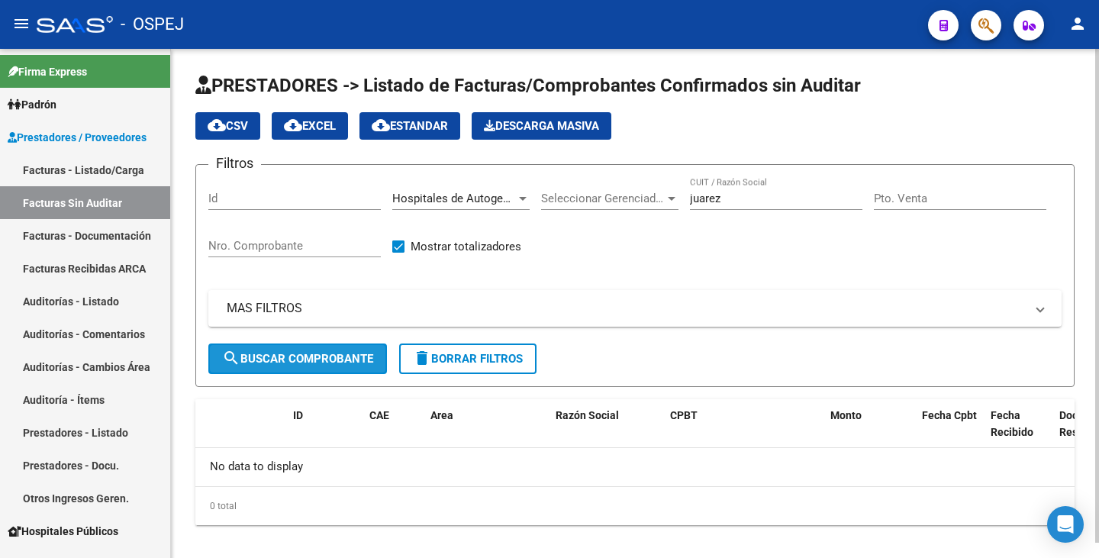
click at [331, 360] on span "search Buscar Comprobante" at bounding box center [297, 359] width 151 height 14
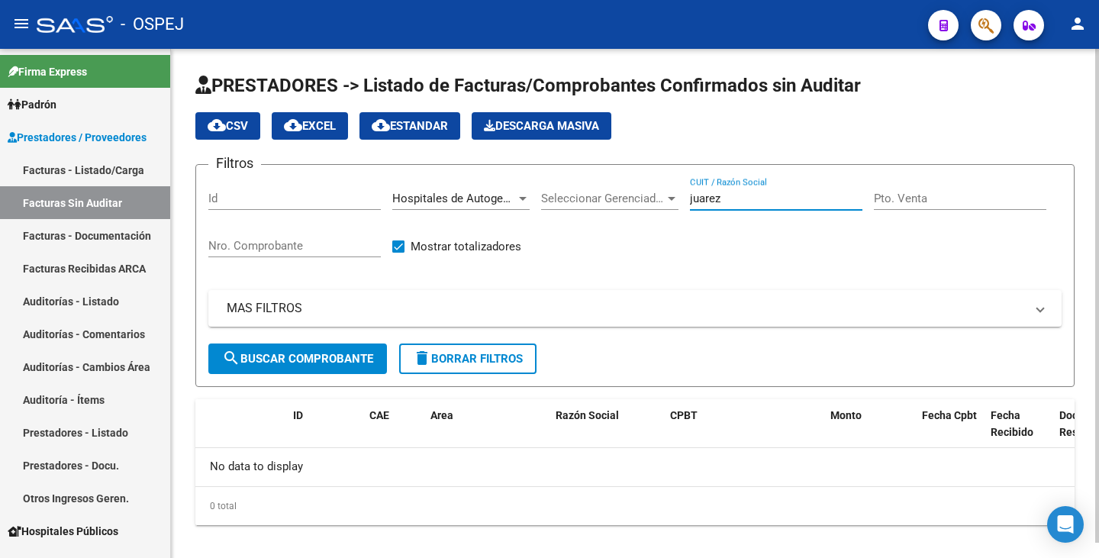
drag, startPoint x: 731, startPoint y: 198, endPoint x: 554, endPoint y: 179, distance: 178.1
click at [554, 179] on div "Filtros Id Hospitales de Autogestión Area Seleccionar Gerenciador Seleccionar G…" at bounding box center [634, 260] width 853 height 166
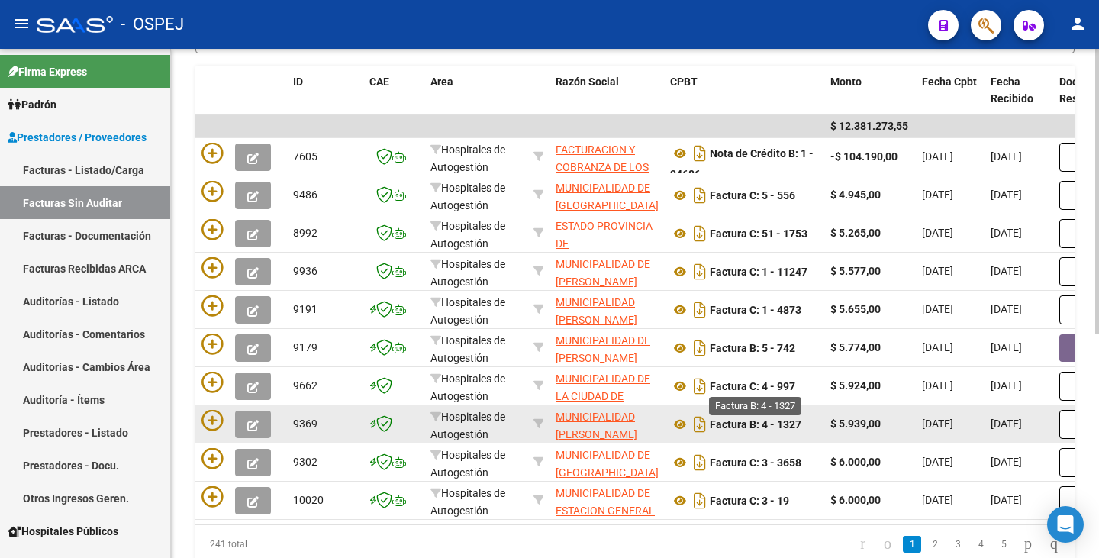
scroll to position [382, 0]
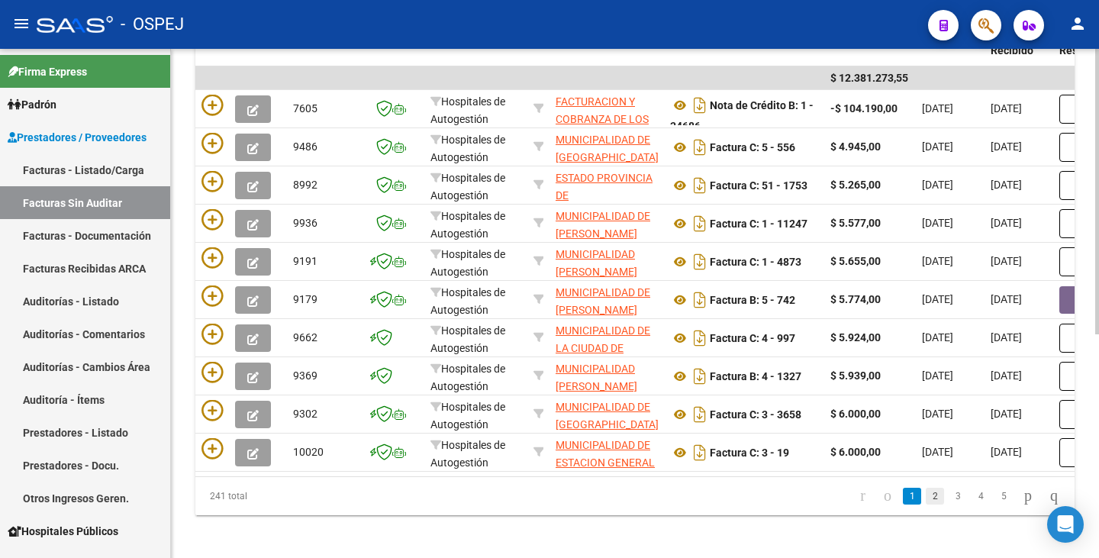
click at [926, 505] on link "2" at bounding box center [935, 496] width 18 height 17
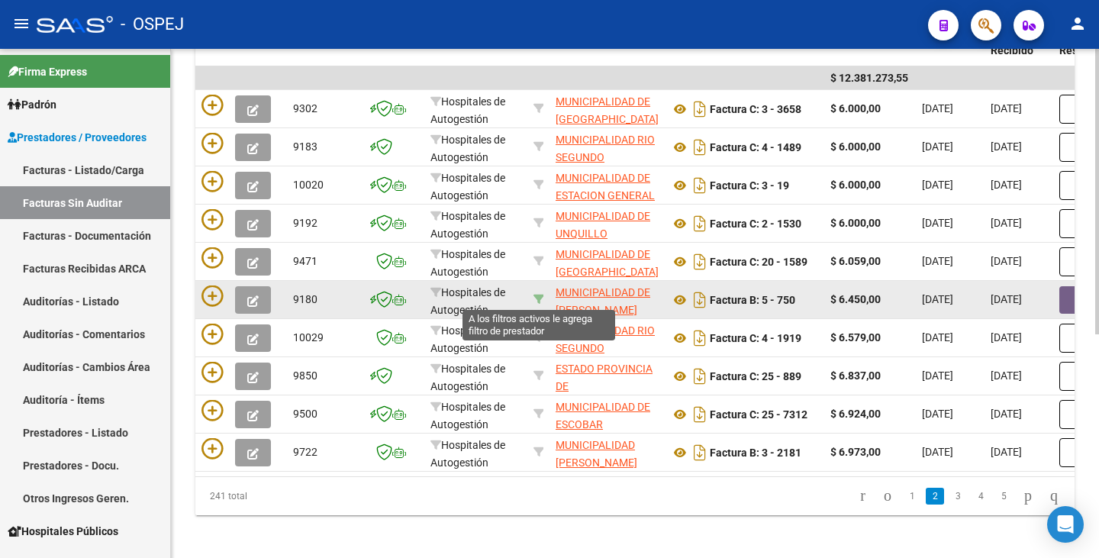
click at [537, 296] on icon at bounding box center [539, 299] width 11 height 11
type input "30668542650"
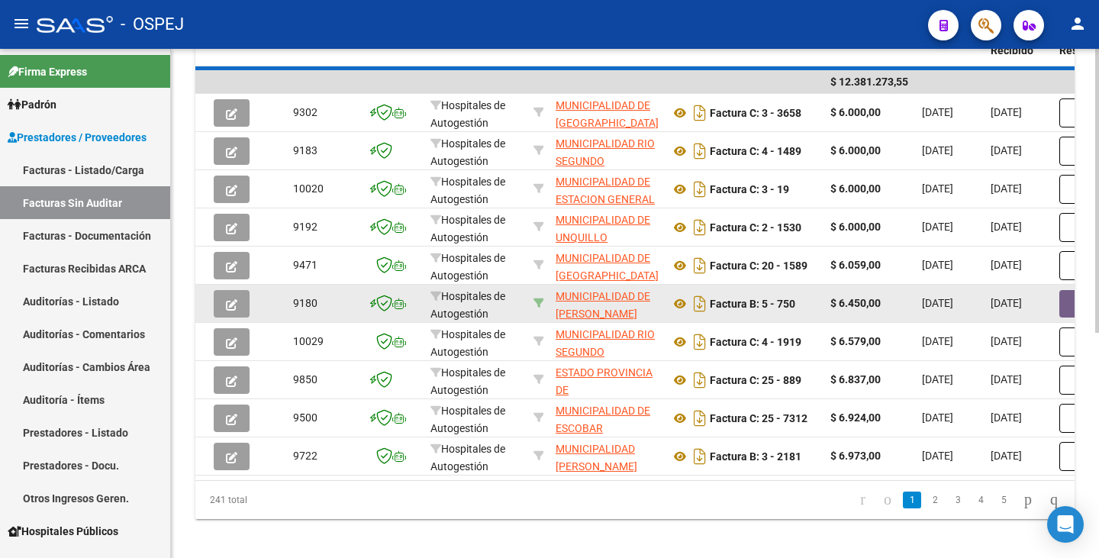
scroll to position [94, 0]
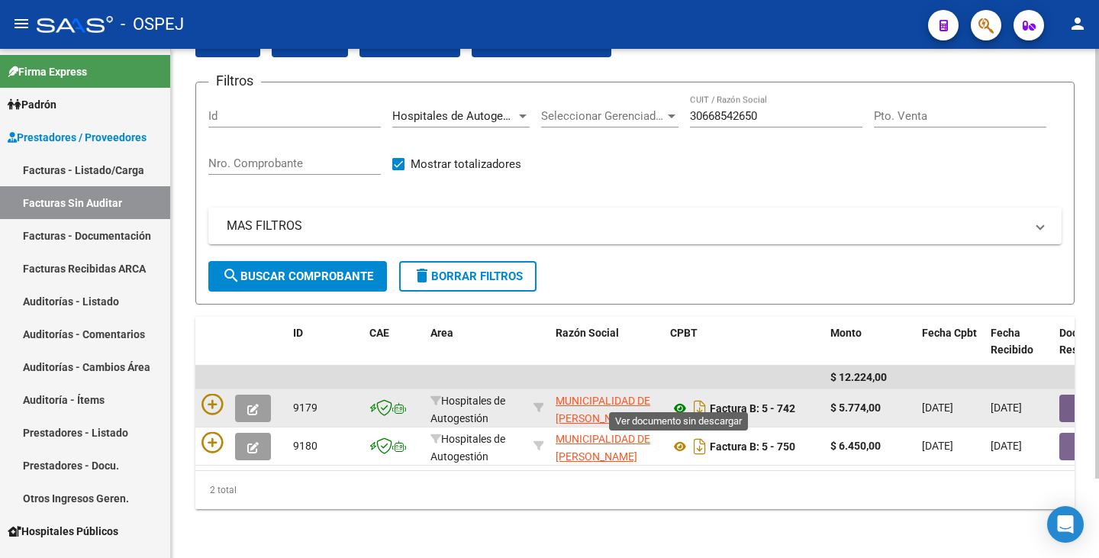
click at [682, 399] on icon at bounding box center [680, 408] width 20 height 18
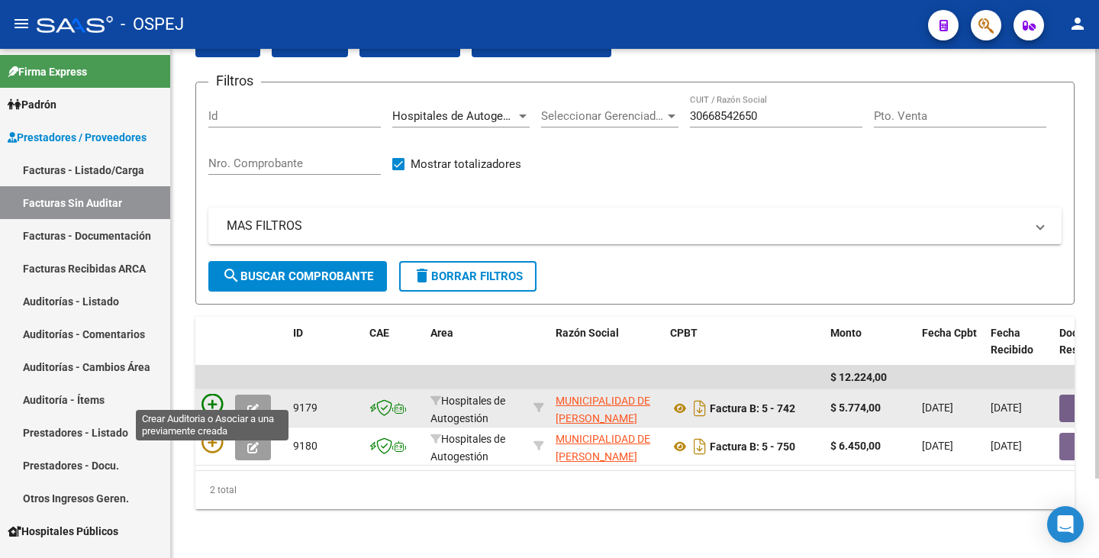
click at [212, 394] on icon at bounding box center [212, 404] width 21 height 21
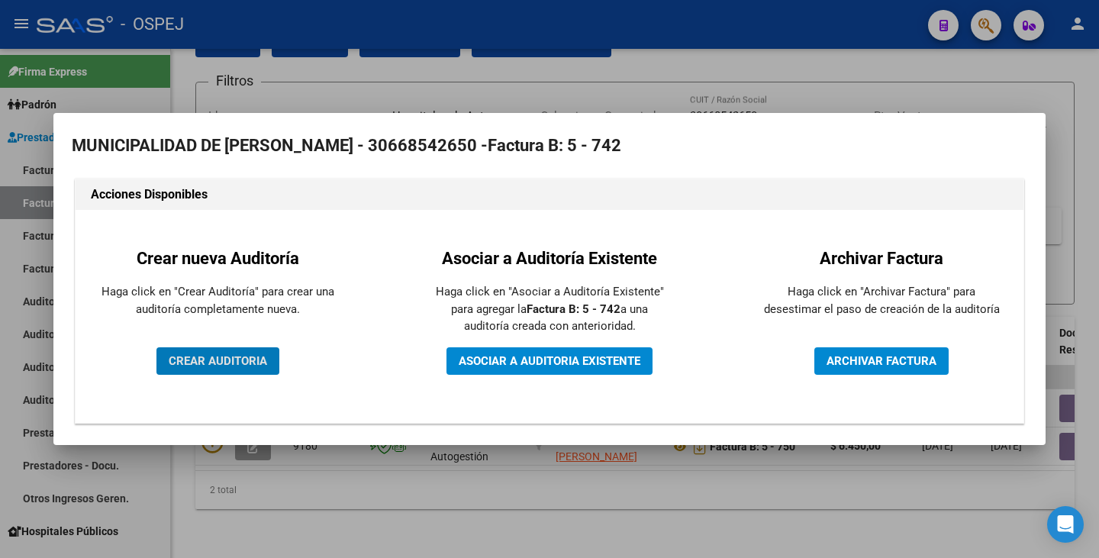
click at [238, 365] on span "CREAR AUDITORIA" at bounding box center [218, 361] width 98 height 14
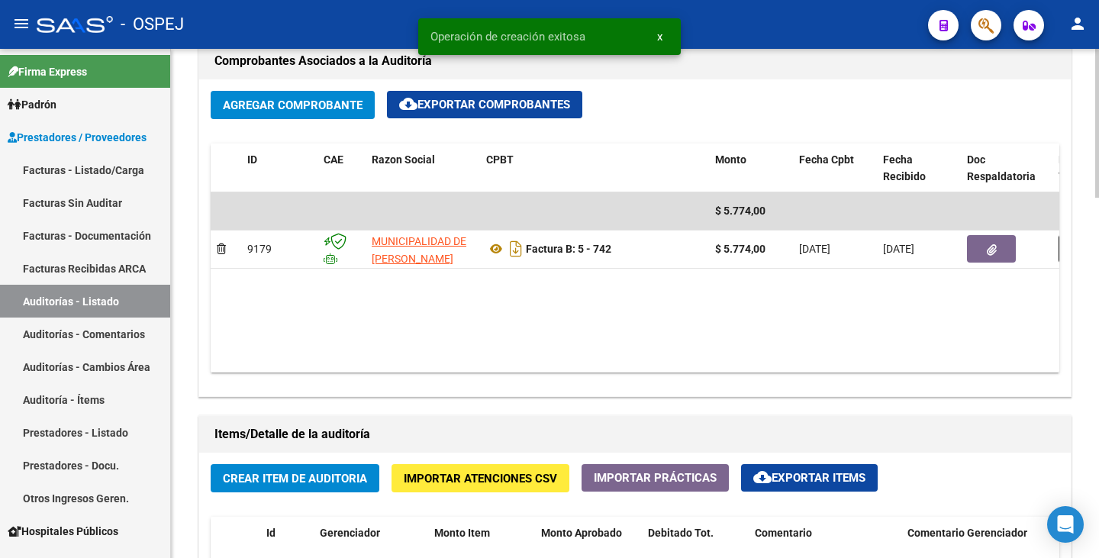
scroll to position [763, 0]
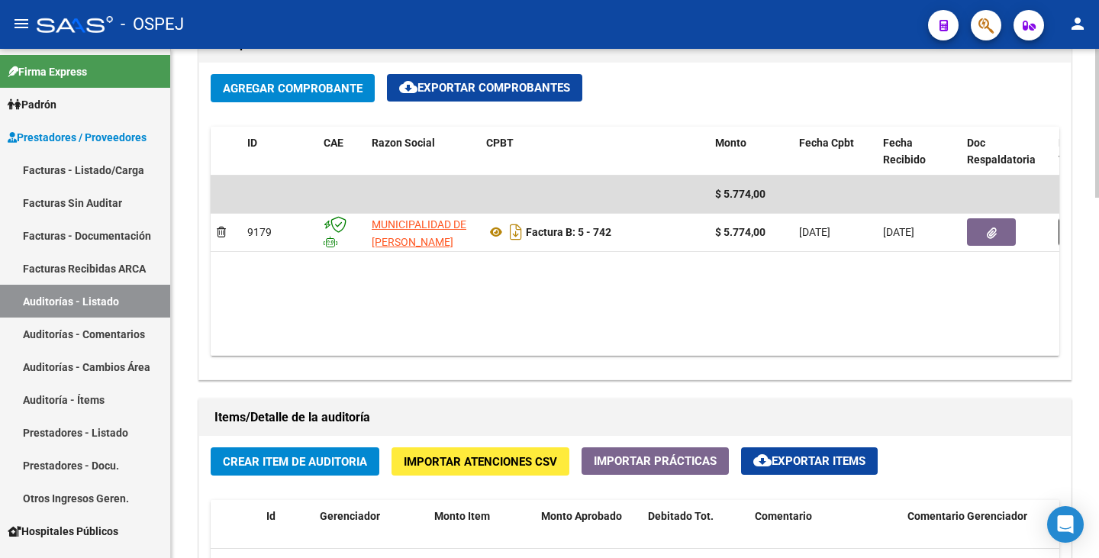
click at [451, 459] on span "Importar Atenciones CSV" at bounding box center [480, 462] width 153 height 14
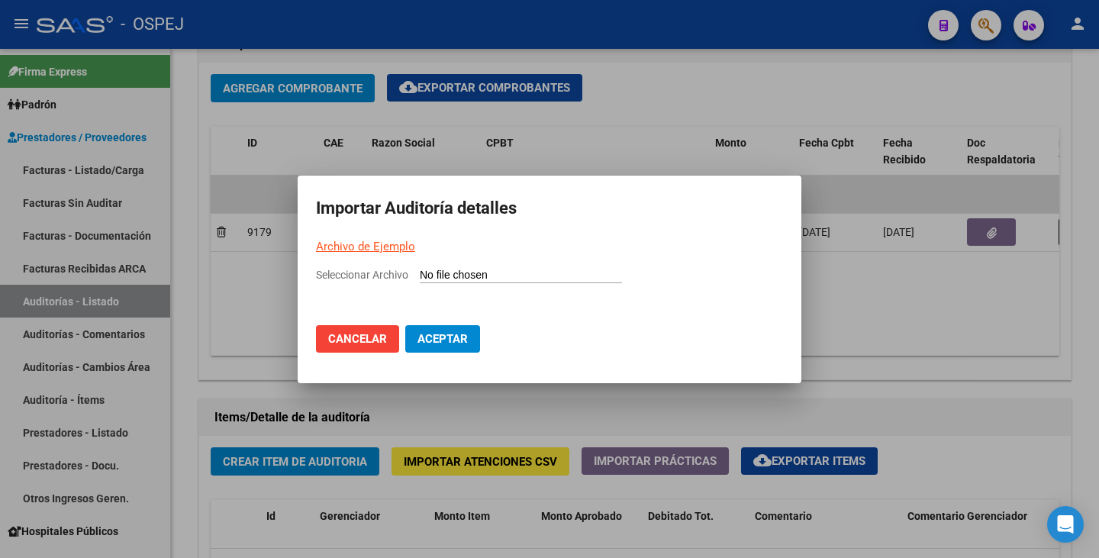
click at [401, 246] on link "Archivo de Ejemplo" at bounding box center [365, 247] width 99 height 14
click at [437, 274] on input "Seleccionar Archivo" at bounding box center [521, 276] width 202 height 15
type input "C:\fakepath\MUNICIPALIDAD DE CAPILLA DEL MONTE FC 742.csv"
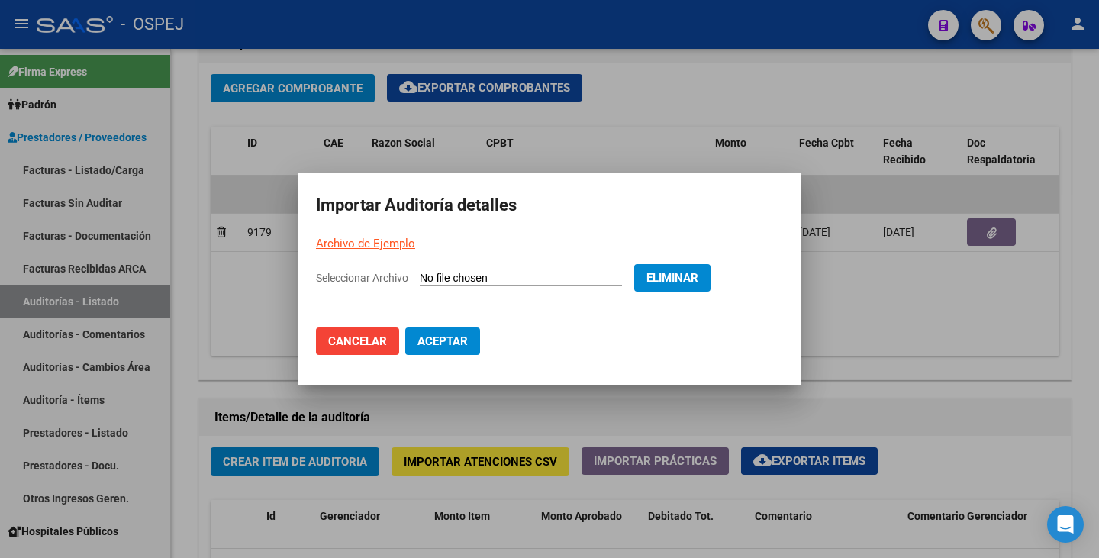
click at [463, 339] on span "Aceptar" at bounding box center [443, 341] width 50 height 14
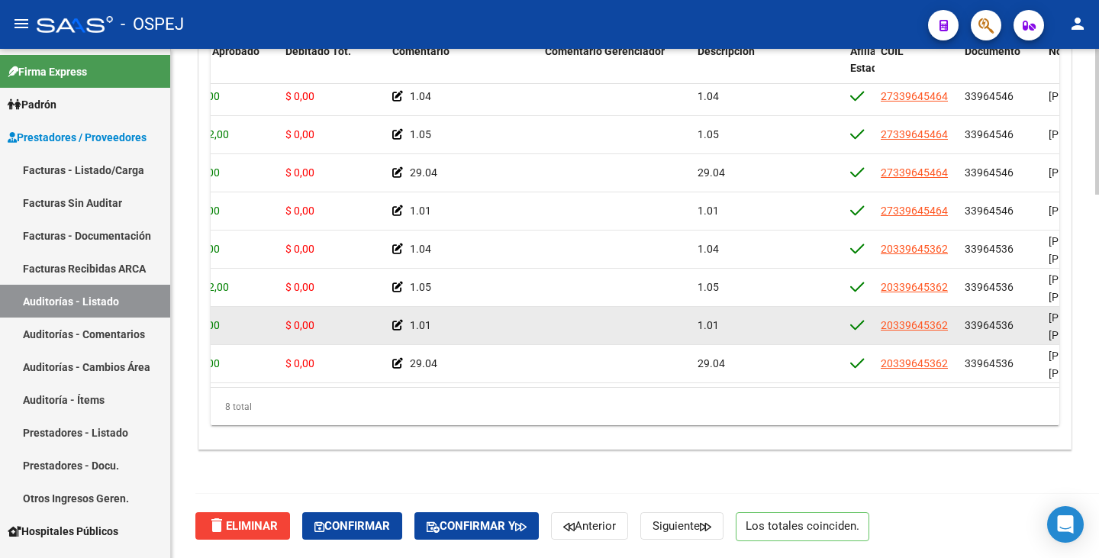
scroll to position [0, 363]
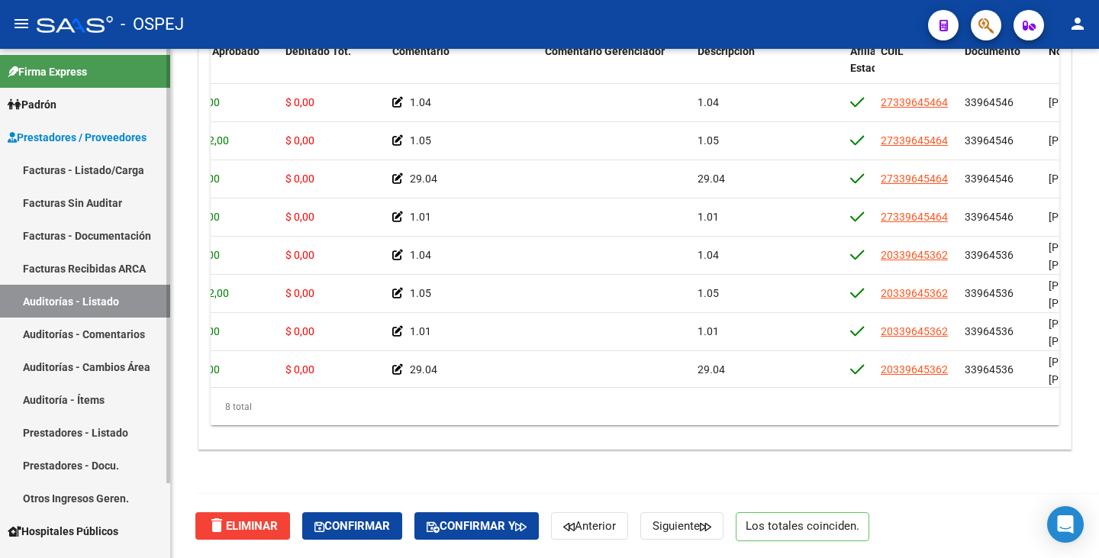
click at [56, 191] on link "Facturas Sin Auditar" at bounding box center [85, 202] width 170 height 33
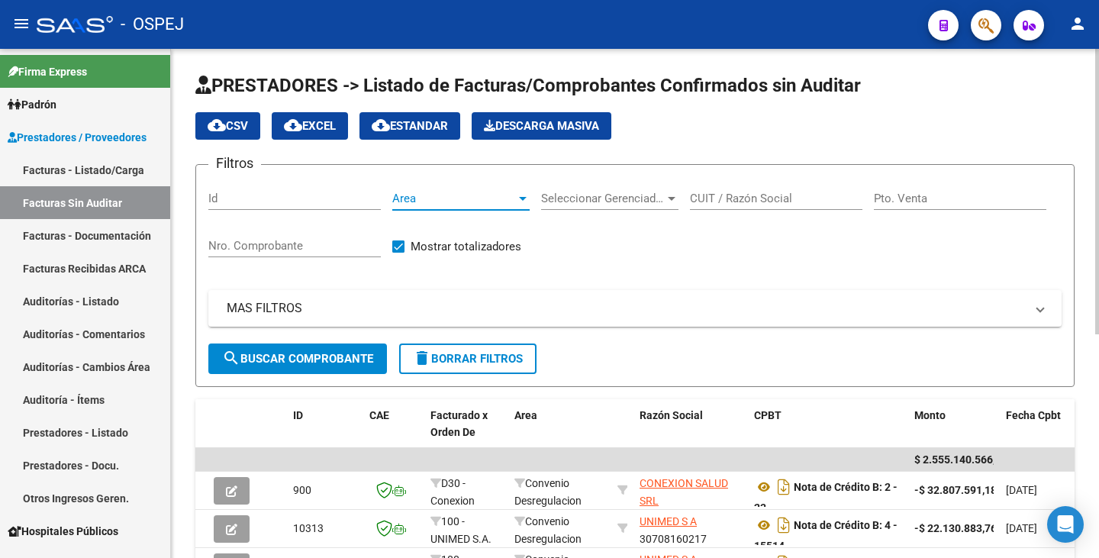
click at [437, 201] on span "Area" at bounding box center [454, 199] width 124 height 14
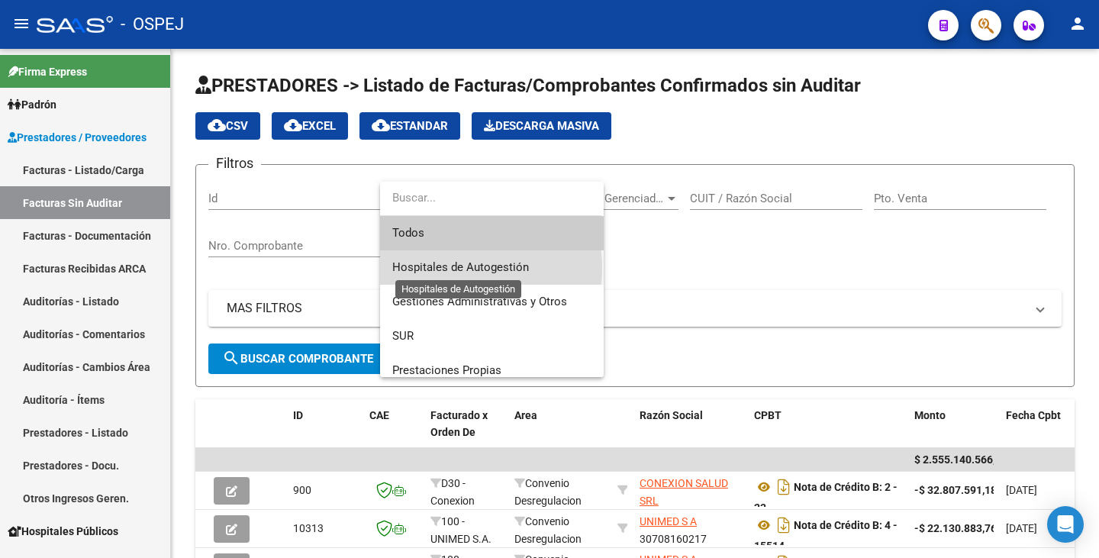
click at [432, 268] on span "Hospitales de Autogestión" at bounding box center [460, 267] width 137 height 14
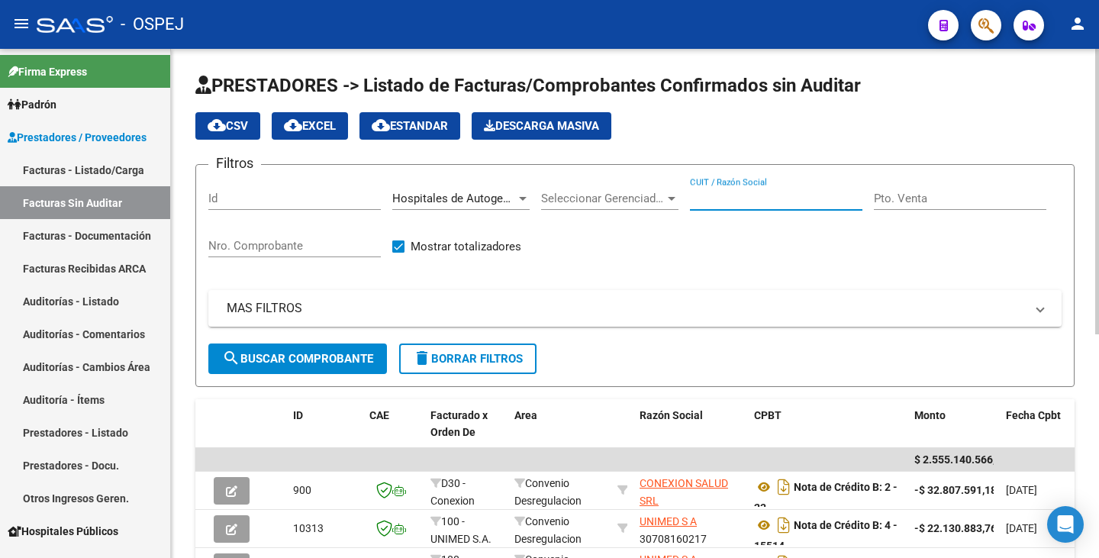
click at [752, 202] on input "CUIT / Razón Social" at bounding box center [776, 199] width 173 height 14
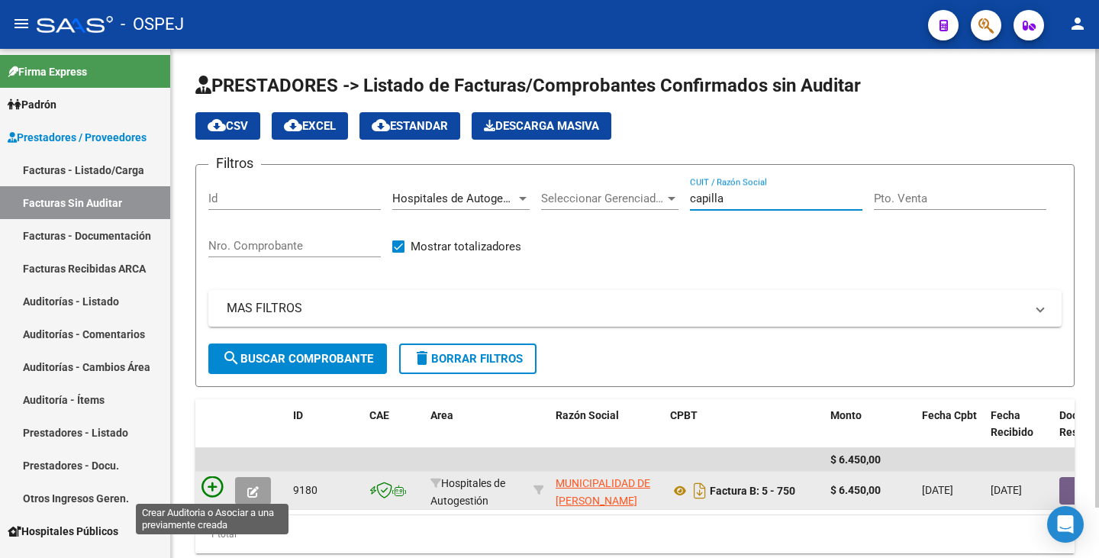
type input "capilla"
click at [214, 485] on icon at bounding box center [212, 486] width 21 height 21
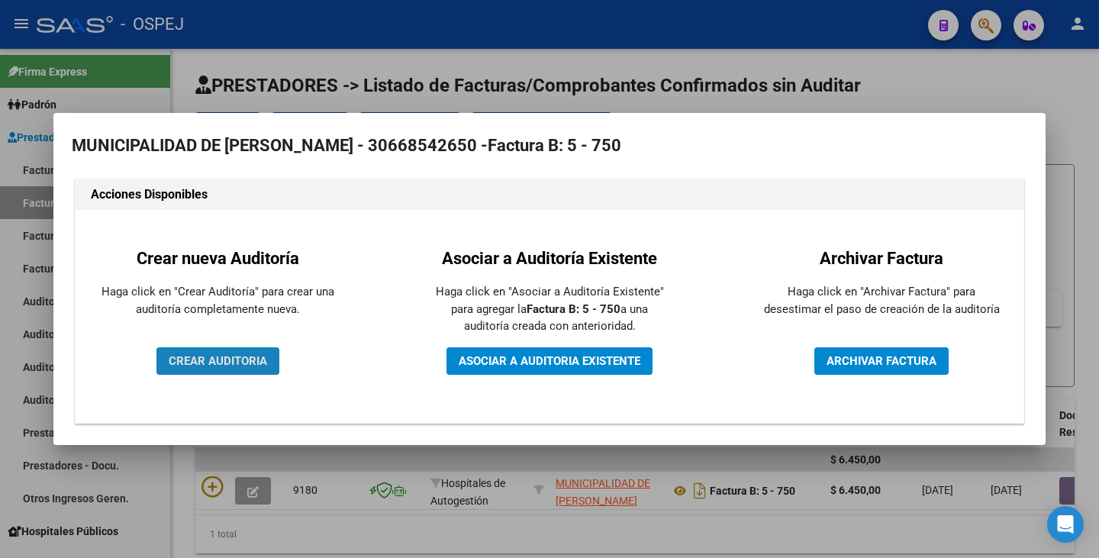
click at [194, 362] on span "CREAR AUDITORIA" at bounding box center [218, 361] width 98 height 14
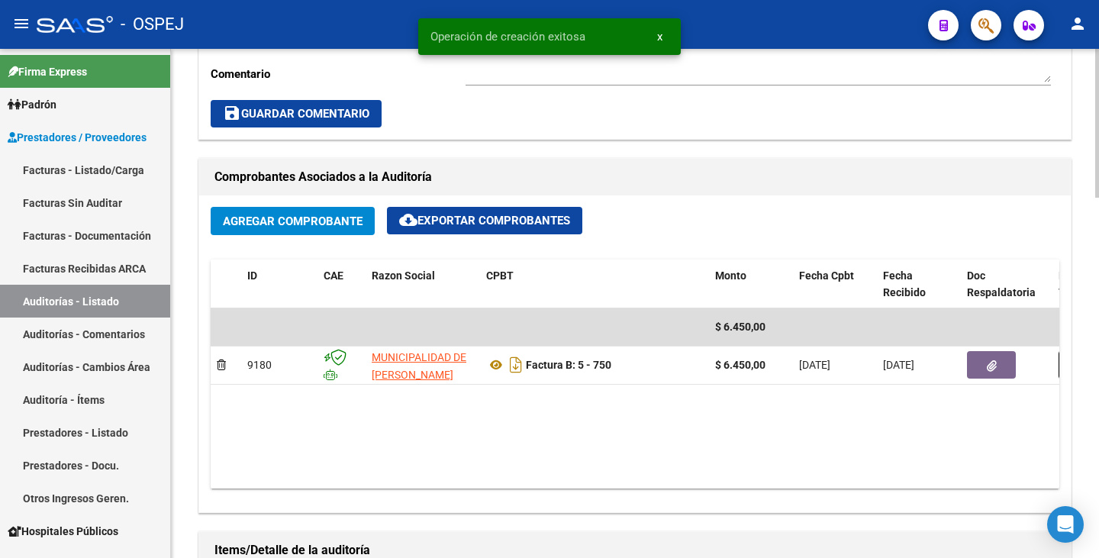
scroll to position [763, 0]
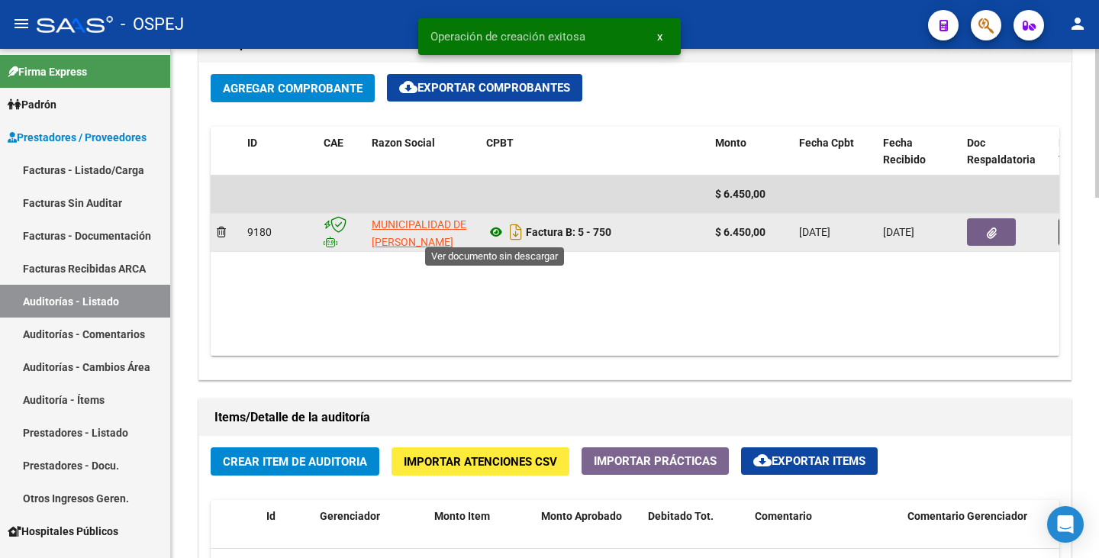
click at [495, 238] on icon at bounding box center [496, 232] width 20 height 18
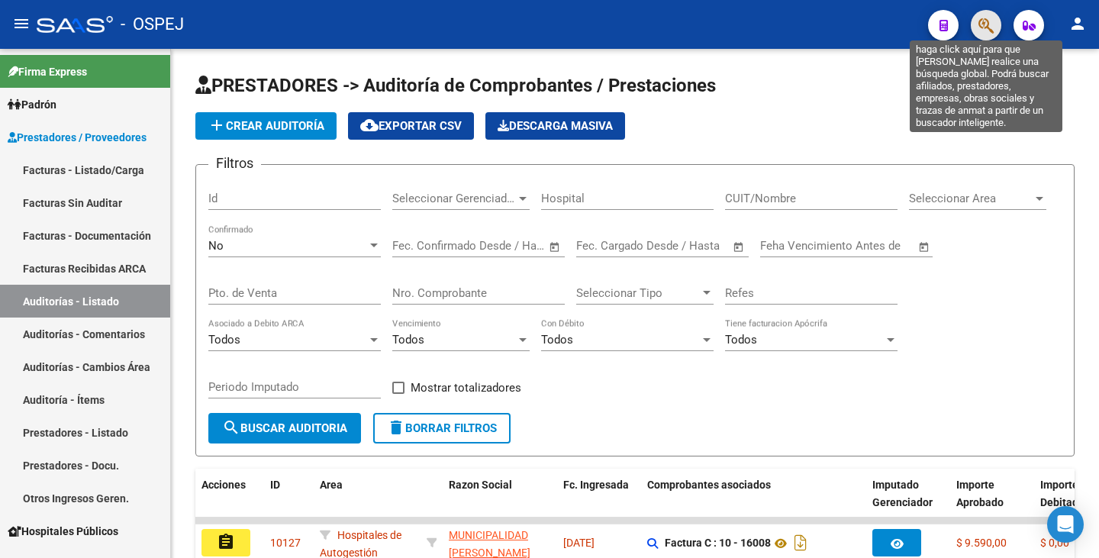
click at [985, 20] on icon "button" at bounding box center [986, 26] width 15 height 18
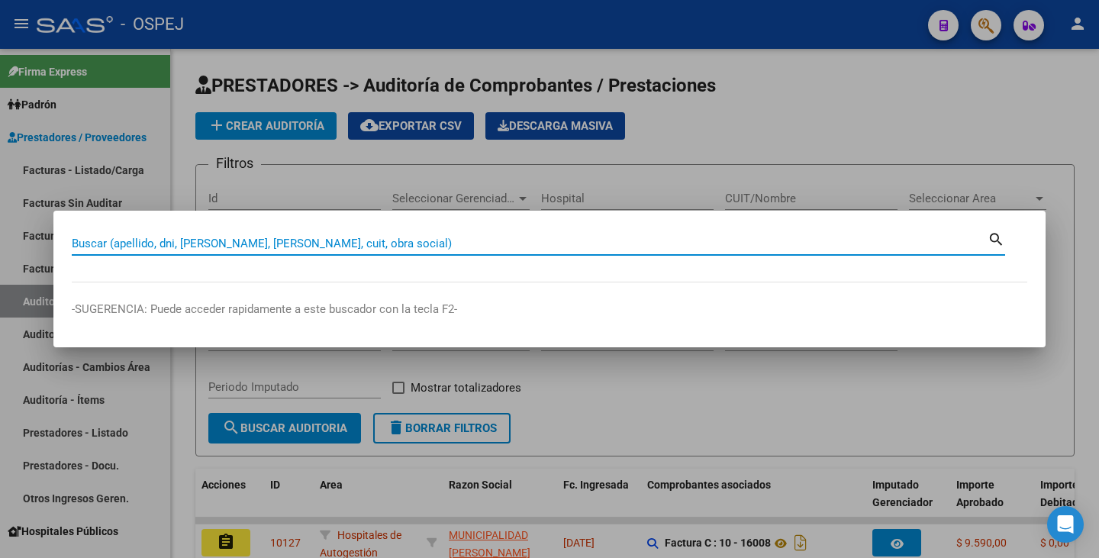
paste input "33964536"
type input "33964536"
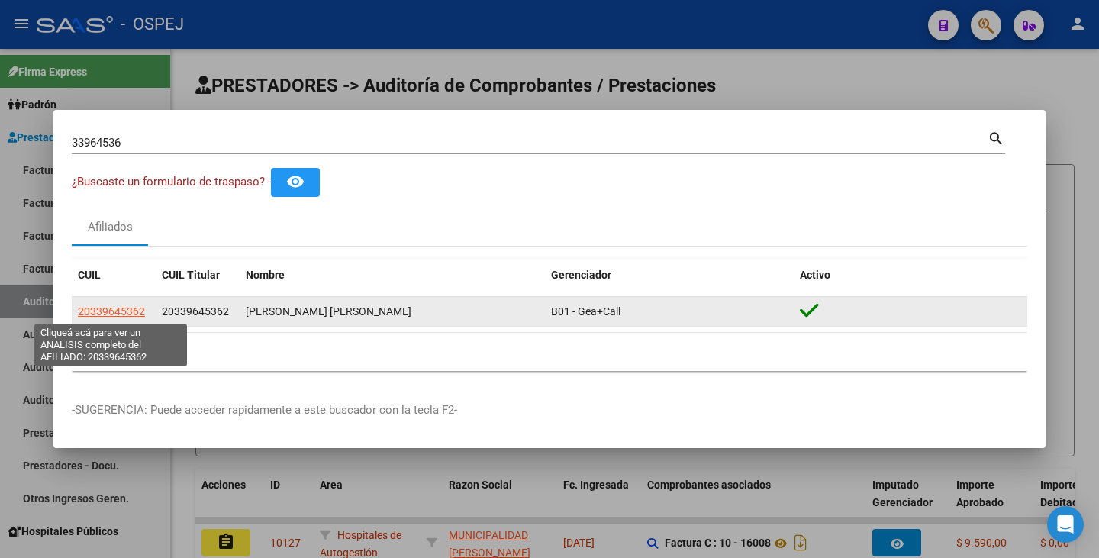
click at [135, 313] on span "20339645362" at bounding box center [111, 311] width 67 height 12
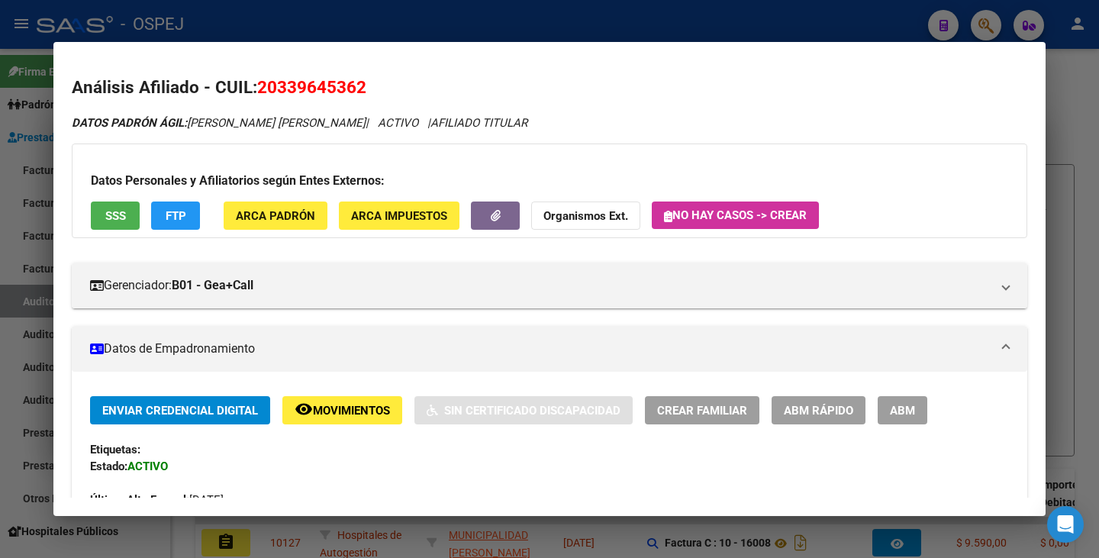
drag, startPoint x: 260, startPoint y: 86, endPoint x: 377, endPoint y: 78, distance: 117.1
click at [377, 78] on h2 "Análisis Afiliado - CUIL: 20339645362" at bounding box center [550, 88] width 956 height 26
copy span "20339645362"
click at [0, 301] on div at bounding box center [549, 279] width 1099 height 558
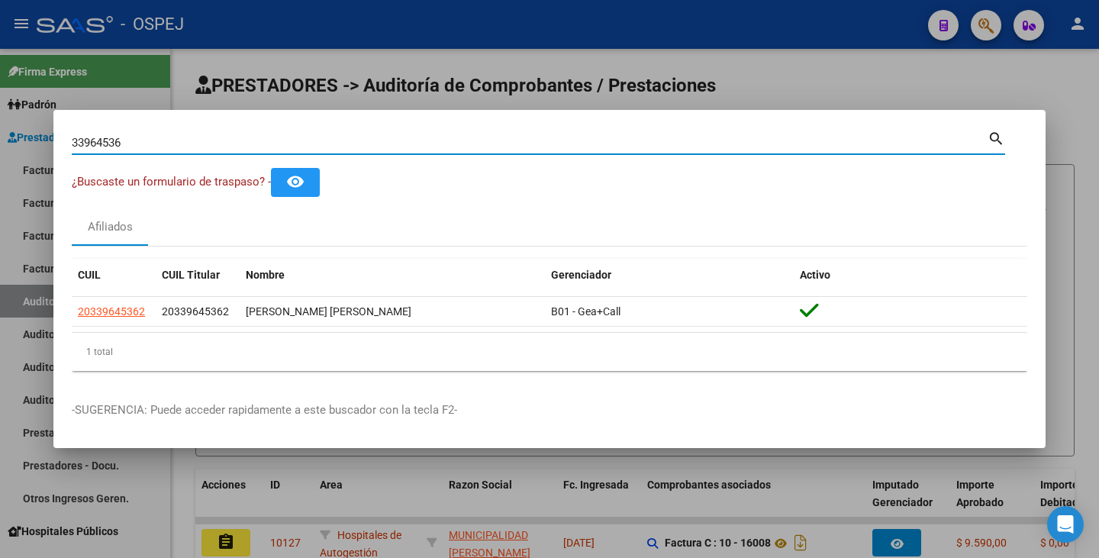
drag, startPoint x: 126, startPoint y: 136, endPoint x: 0, endPoint y: 139, distance: 126.0
click at [0, 139] on div "33964536 Buscar (apellido, dni, cuil, nro traspaso, cuit, obra social) search ¿…" at bounding box center [549, 279] width 1099 height 558
paste input "33964536"
type input "33964536"
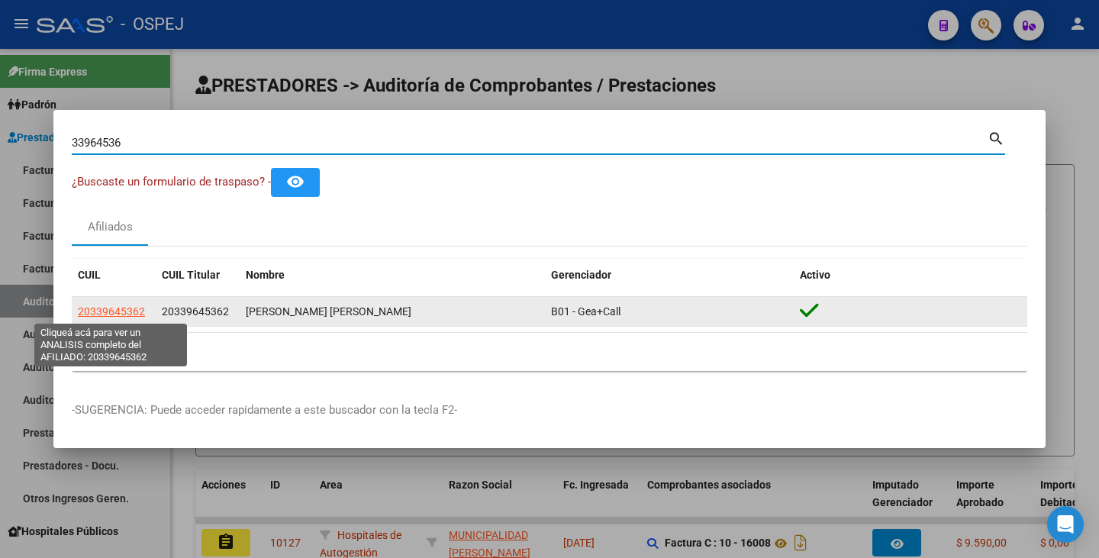
click at [126, 312] on span "20339645362" at bounding box center [111, 311] width 67 height 12
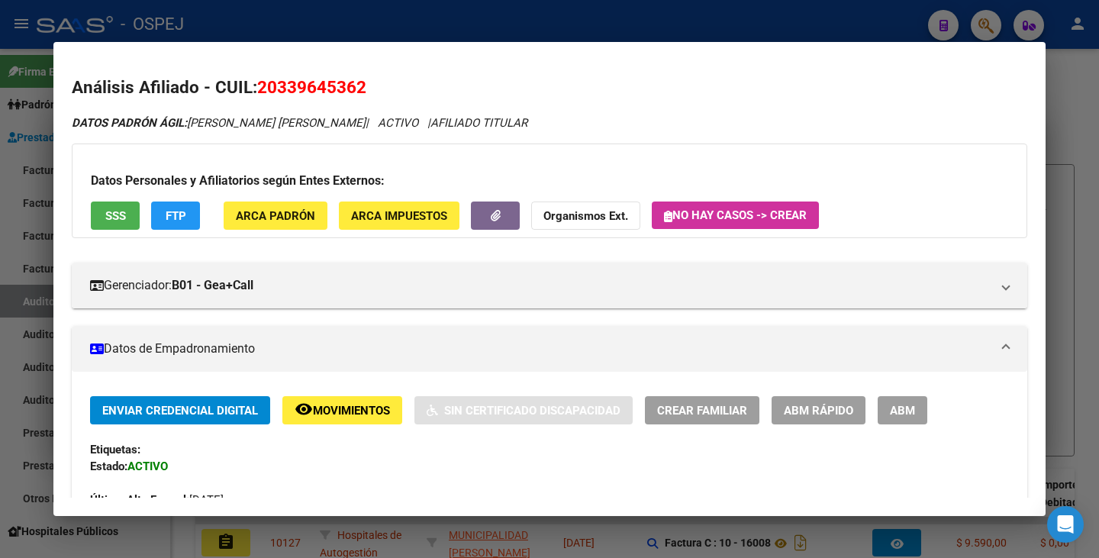
drag, startPoint x: 260, startPoint y: 82, endPoint x: 366, endPoint y: 73, distance: 105.8
click at [378, 66] on mat-dialog-content "Análisis Afiliado - CUIL: 20339645362 DATOS PADRÓN ÁGIL: [PERSON_NAME] [PERSON_…" at bounding box center [549, 278] width 992 height 437
copy span "20339645362"
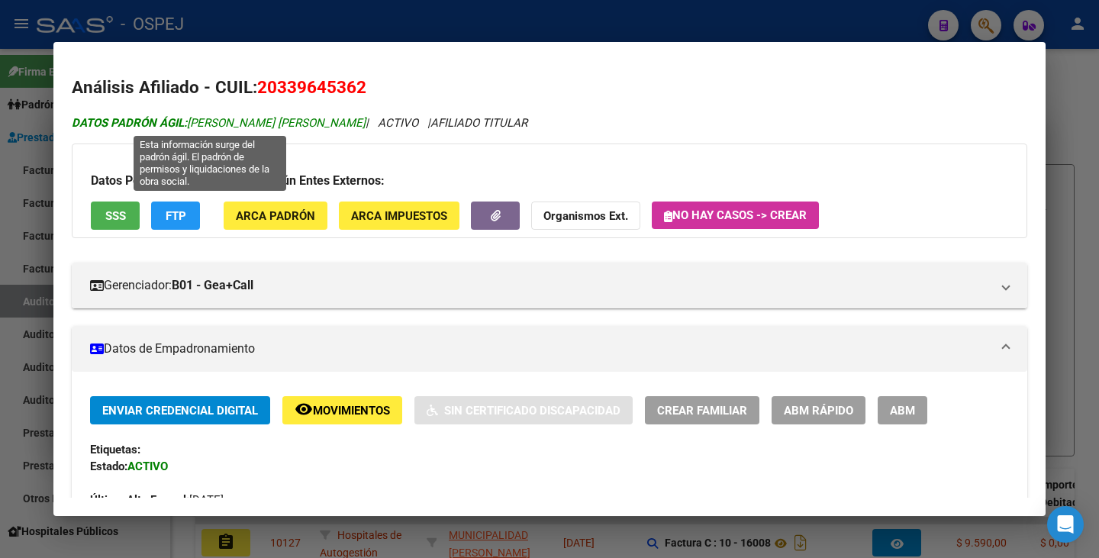
drag, startPoint x: 193, startPoint y: 124, endPoint x: 347, endPoint y: 124, distance: 153.4
click at [347, 124] on span "DATOS PADRÓN ÁGIL: [PERSON_NAME] [PERSON_NAME]" at bounding box center [219, 123] width 294 height 14
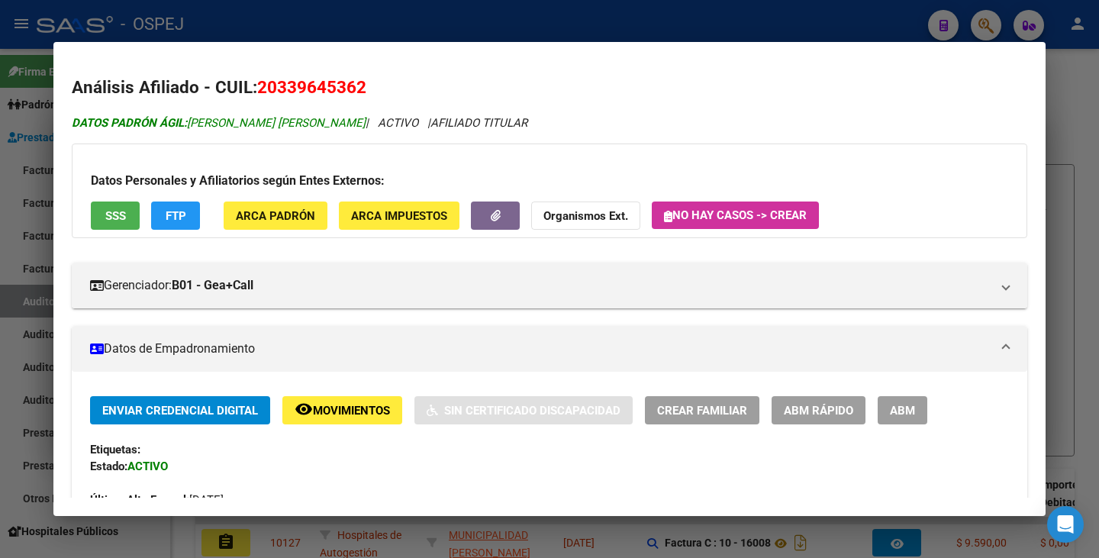
copy span "[PERSON_NAME] [PERSON_NAME]"
click at [11, 260] on div at bounding box center [549, 279] width 1099 height 558
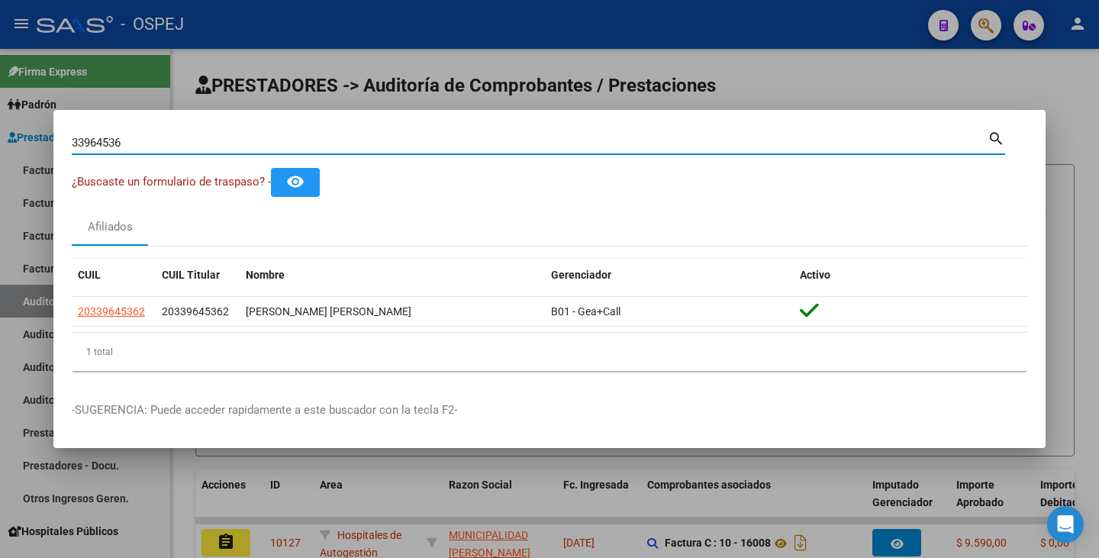
drag, startPoint x: 142, startPoint y: 137, endPoint x: 0, endPoint y: 130, distance: 142.2
click at [0, 130] on div "33964536 Buscar (apellido, dni, cuil, nro traspaso, cuit, obra social) search ¿…" at bounding box center [549, 279] width 1099 height 558
paste input "33964546"
type input "33964546"
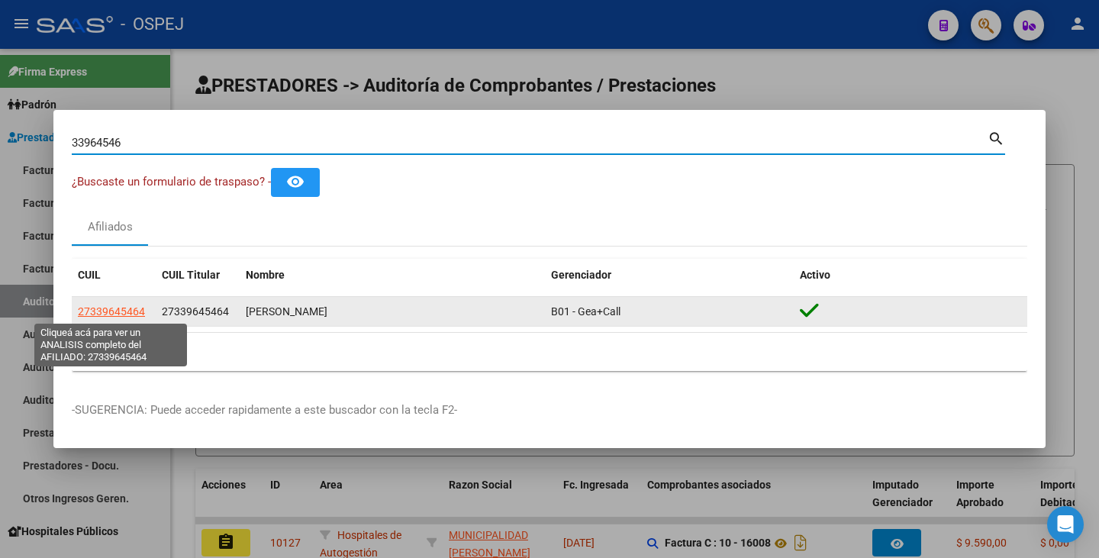
click at [111, 308] on span "27339645464" at bounding box center [111, 311] width 67 height 12
type textarea "27339645464"
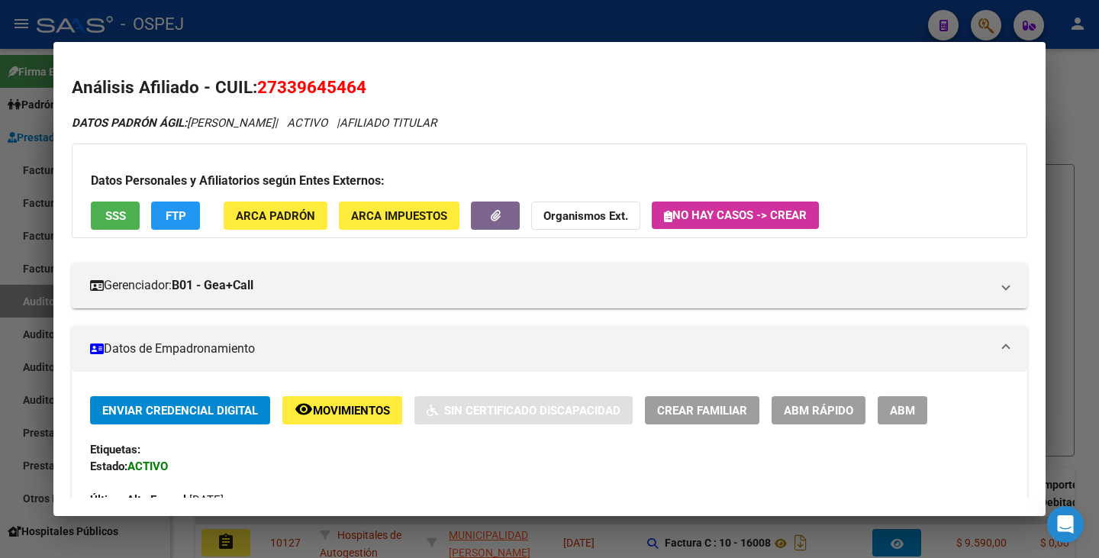
drag, startPoint x: 260, startPoint y: 83, endPoint x: 393, endPoint y: 91, distance: 133.0
click at [393, 91] on h2 "Análisis Afiliado - CUIL: 27339645464" at bounding box center [550, 88] width 956 height 26
copy span "27339645464"
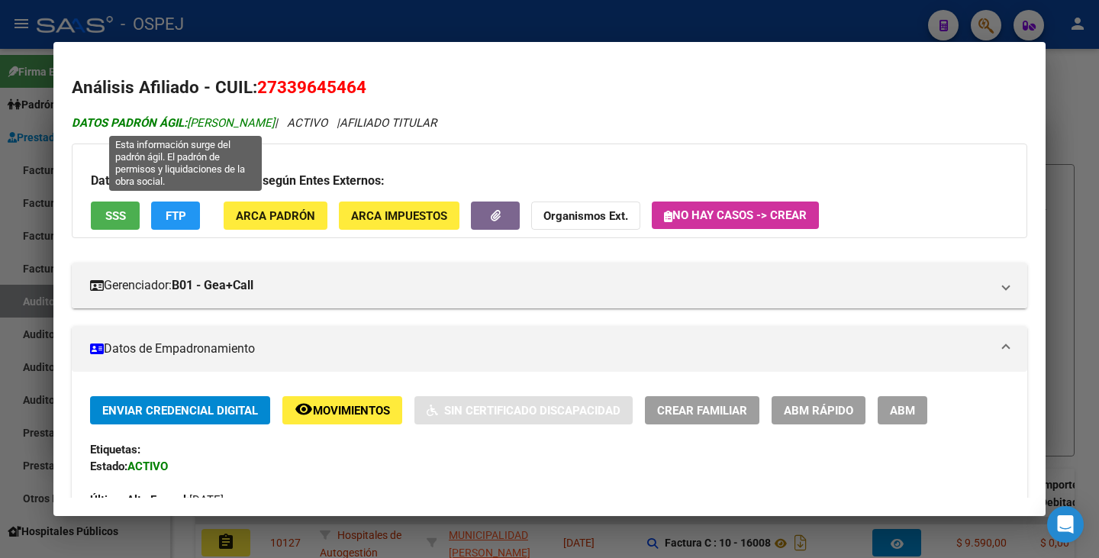
drag, startPoint x: 191, startPoint y: 116, endPoint x: 292, endPoint y: 117, distance: 101.5
click at [275, 116] on span "DATOS PADRÓN ÁGIL: [PERSON_NAME]" at bounding box center [173, 123] width 203 height 14
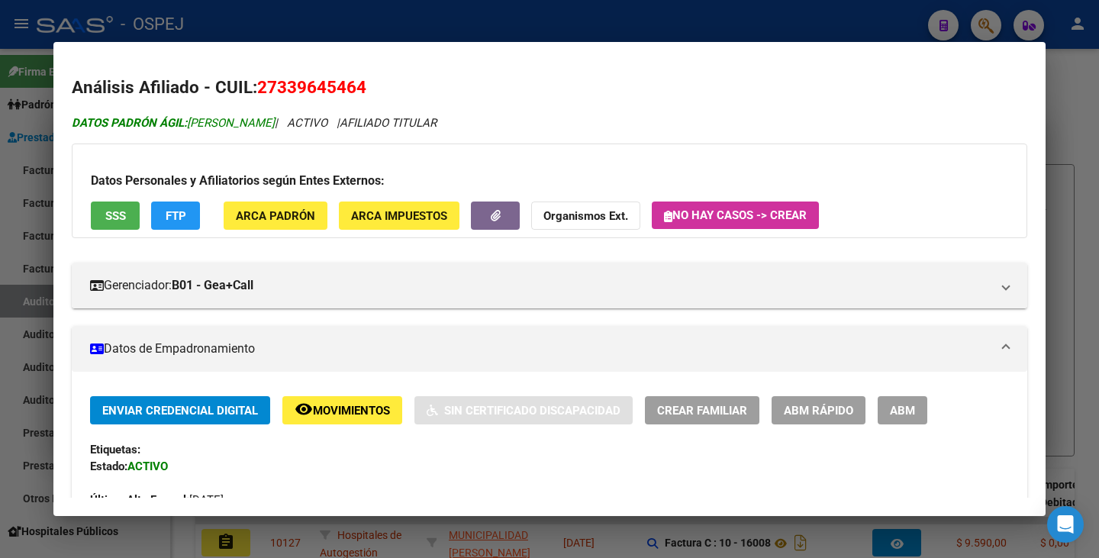
copy span "[PERSON_NAME]"
click at [4, 189] on div at bounding box center [549, 279] width 1099 height 558
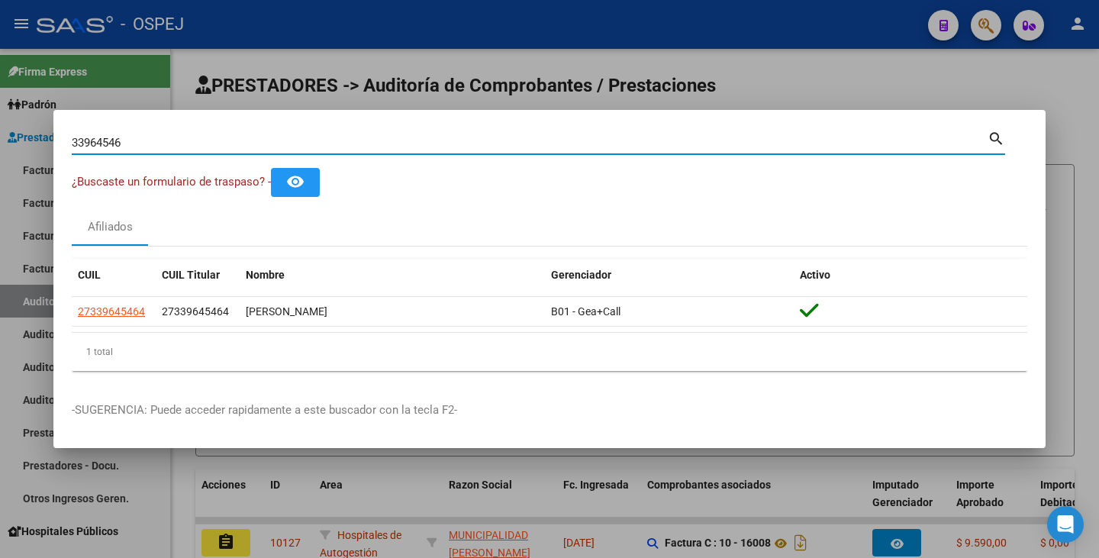
drag, startPoint x: 131, startPoint y: 136, endPoint x: 0, endPoint y: 131, distance: 130.6
click at [0, 131] on div "33964546 Buscar (apellido, dni, cuil, nro traspaso, cuit, obra social) search ¿…" at bounding box center [549, 279] width 1099 height 558
paste input "37630676"
type input "37630676"
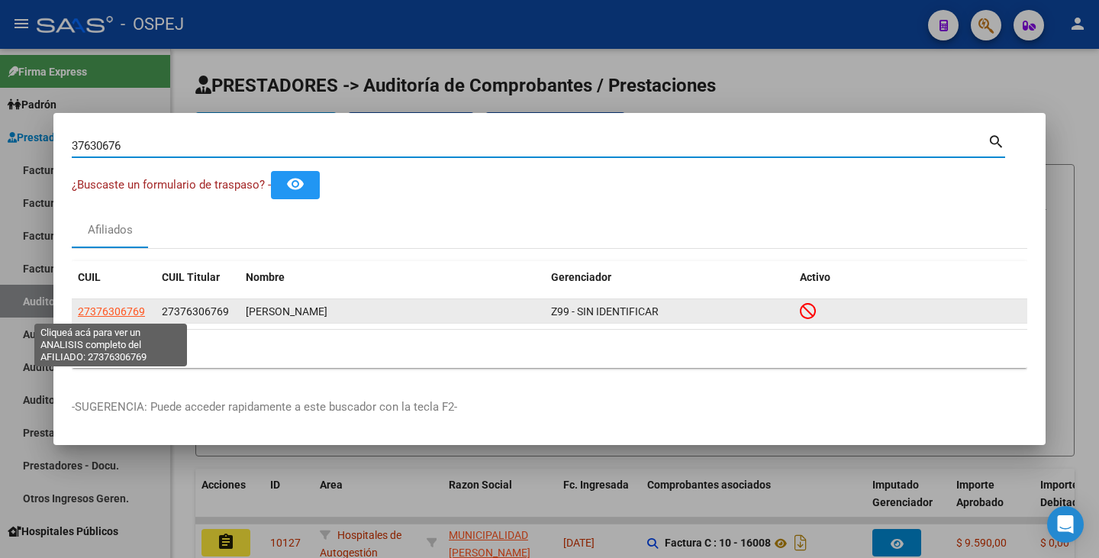
click at [112, 308] on span "27376306769" at bounding box center [111, 311] width 67 height 12
type textarea "27376306769"
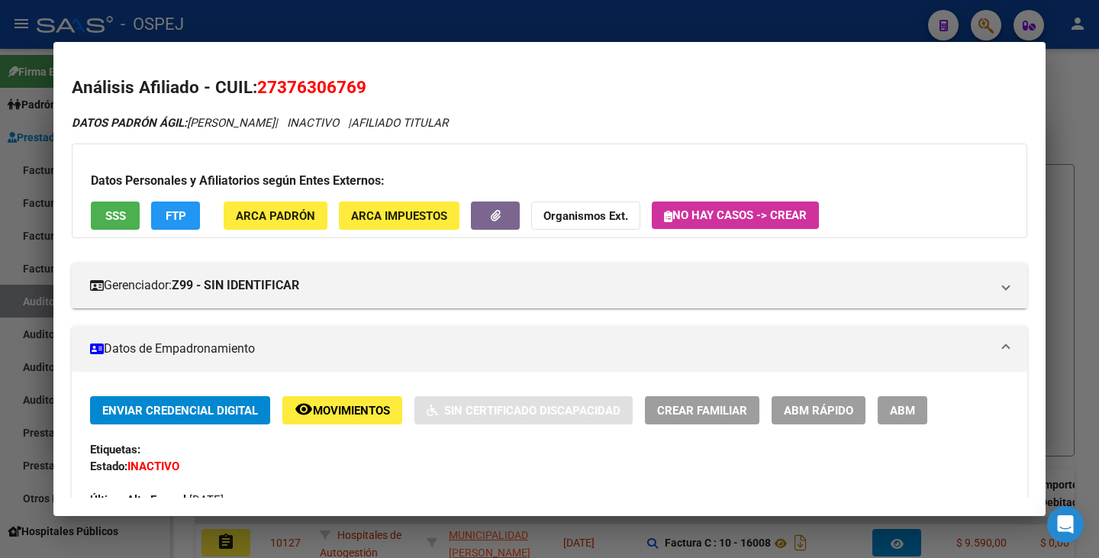
drag, startPoint x: 258, startPoint y: 85, endPoint x: 353, endPoint y: 77, distance: 95.0
click at [376, 67] on mat-dialog-content "Análisis Afiliado - CUIL: 27376306769 DATOS PADRÓN ÁGIL: [PERSON_NAME] | INACTI…" at bounding box center [549, 278] width 992 height 437
copy span "27376306769"
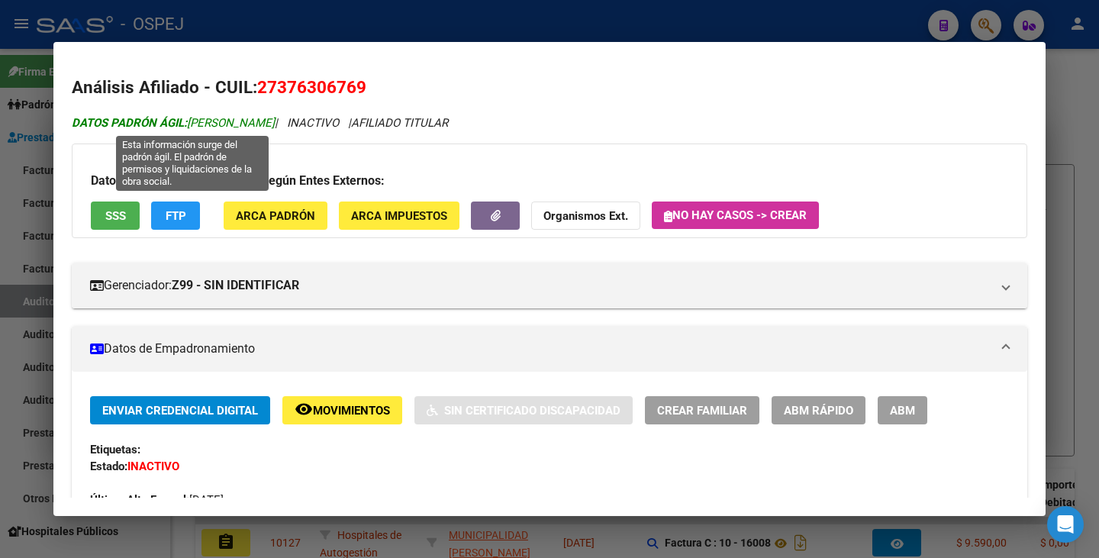
drag, startPoint x: 192, startPoint y: 121, endPoint x: 305, endPoint y: 125, distance: 113.1
click at [275, 125] on span "DATOS PADRÓN ÁGIL: [PERSON_NAME]" at bounding box center [173, 123] width 203 height 14
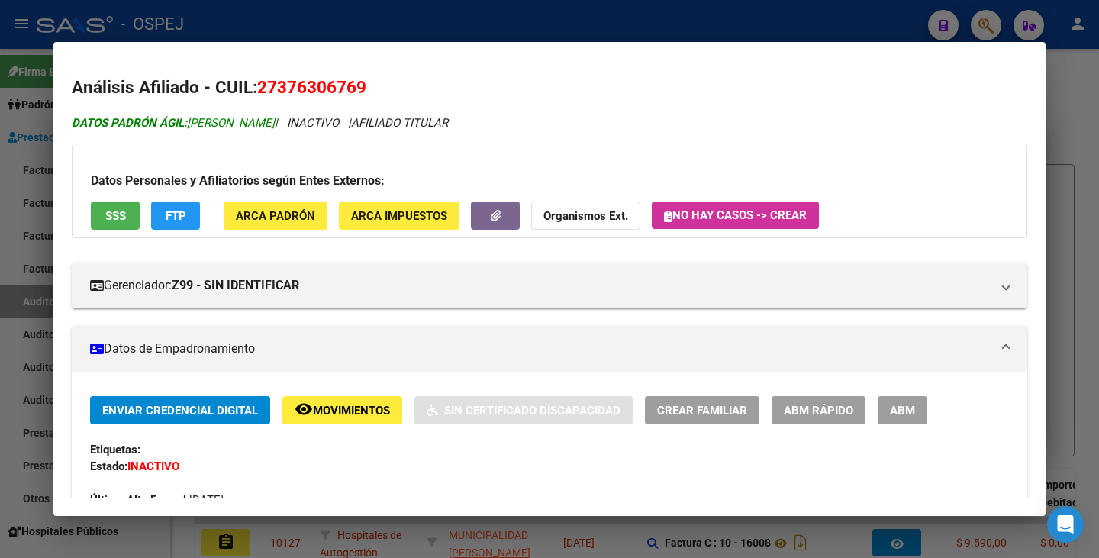
copy span "[PERSON_NAME]"
